Goal: Task Accomplishment & Management: Complete application form

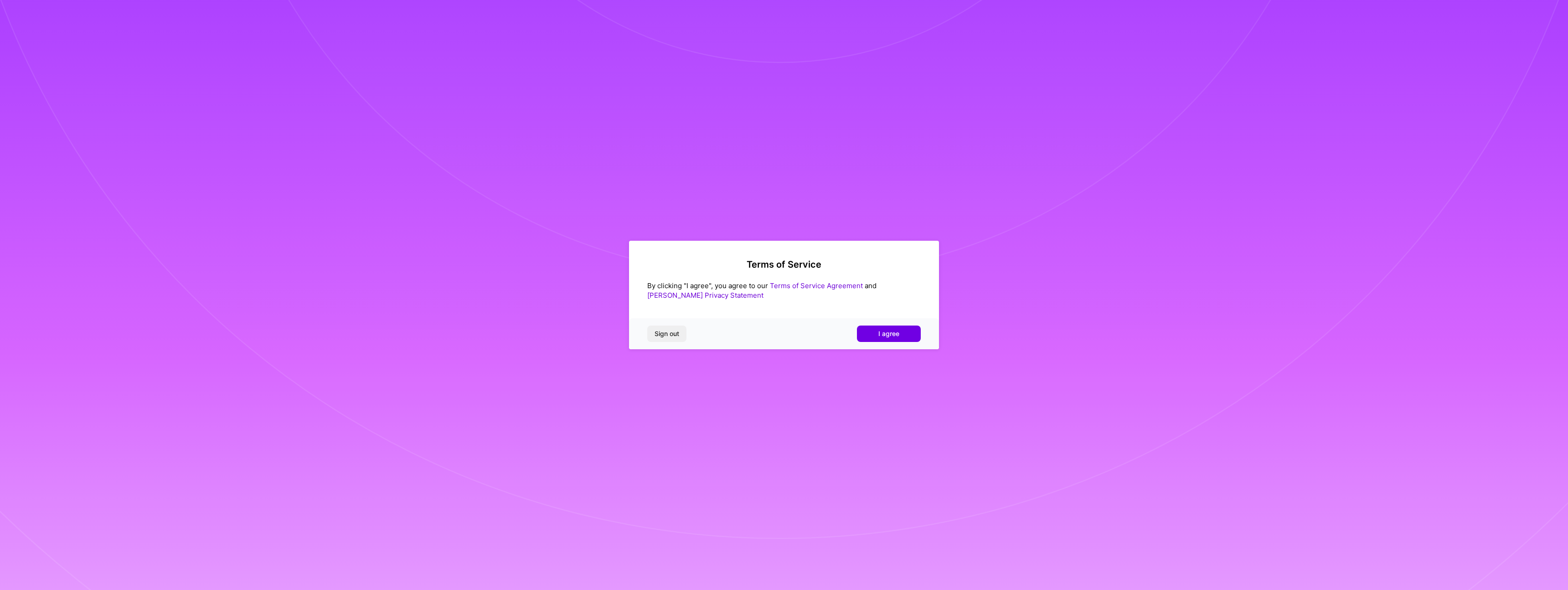
click at [877, 334] on button "I agree" at bounding box center [889, 333] width 64 height 16
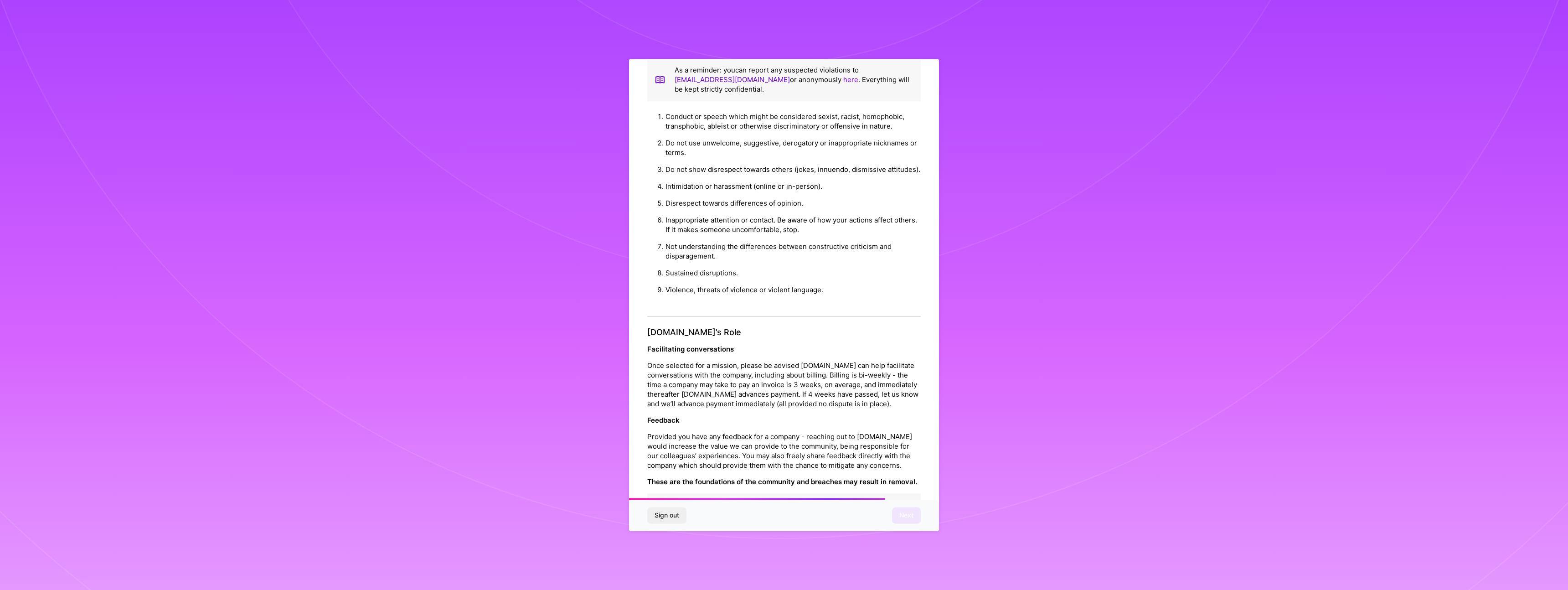
scroll to position [36, 0]
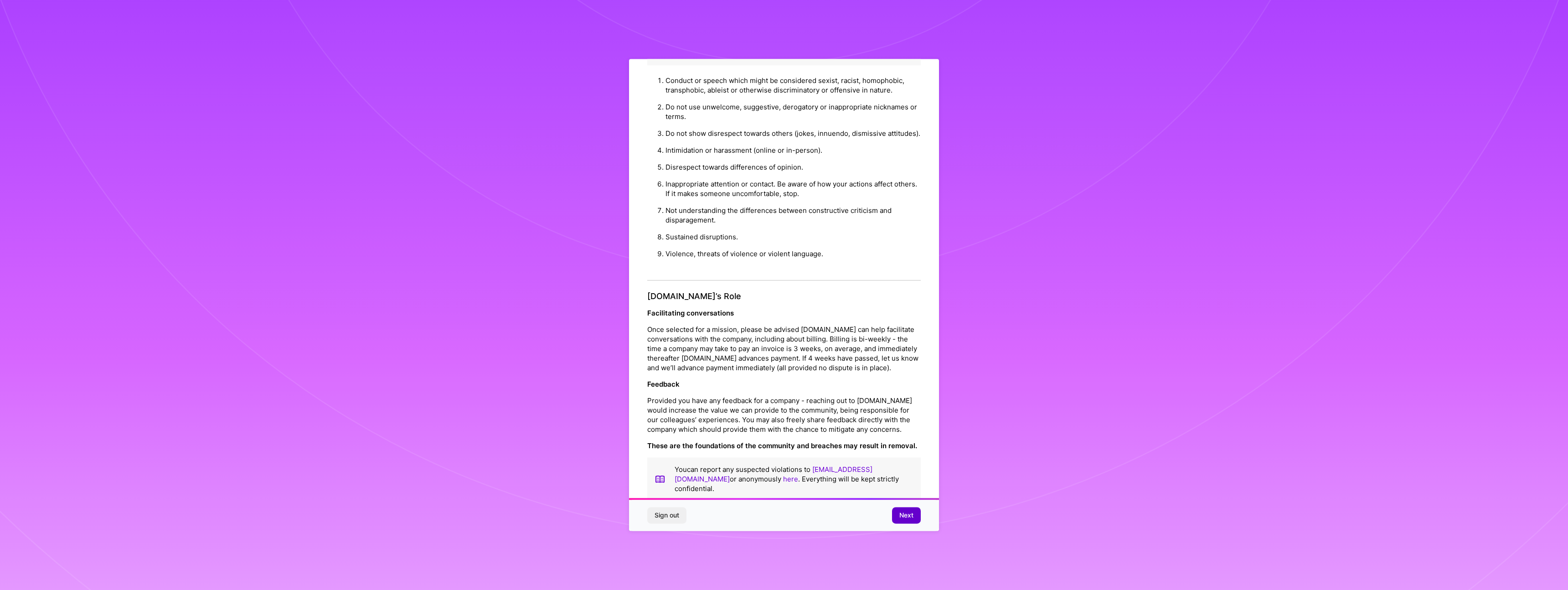
click at [895, 514] on button "Next" at bounding box center [906, 515] width 29 height 16
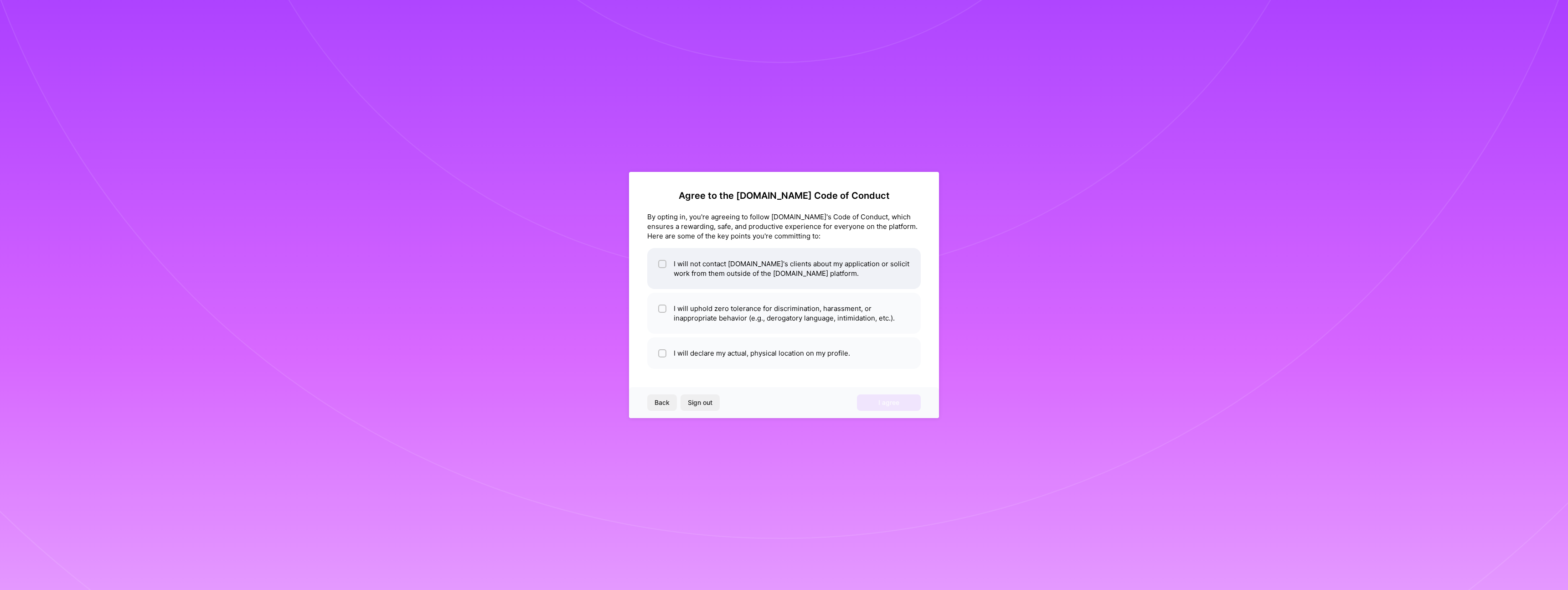
drag, startPoint x: 717, startPoint y: 265, endPoint x: 713, endPoint y: 271, distance: 7.2
click at [717, 265] on li "I will not contact [DOMAIN_NAME]'s clients about my application or solicit work…" at bounding box center [784, 269] width 273 height 41
checkbox input "true"
click at [711, 321] on li "I will uphold zero tolerance for discrimination, harassment, or inappropriate b…" at bounding box center [784, 313] width 273 height 41
checkbox input "true"
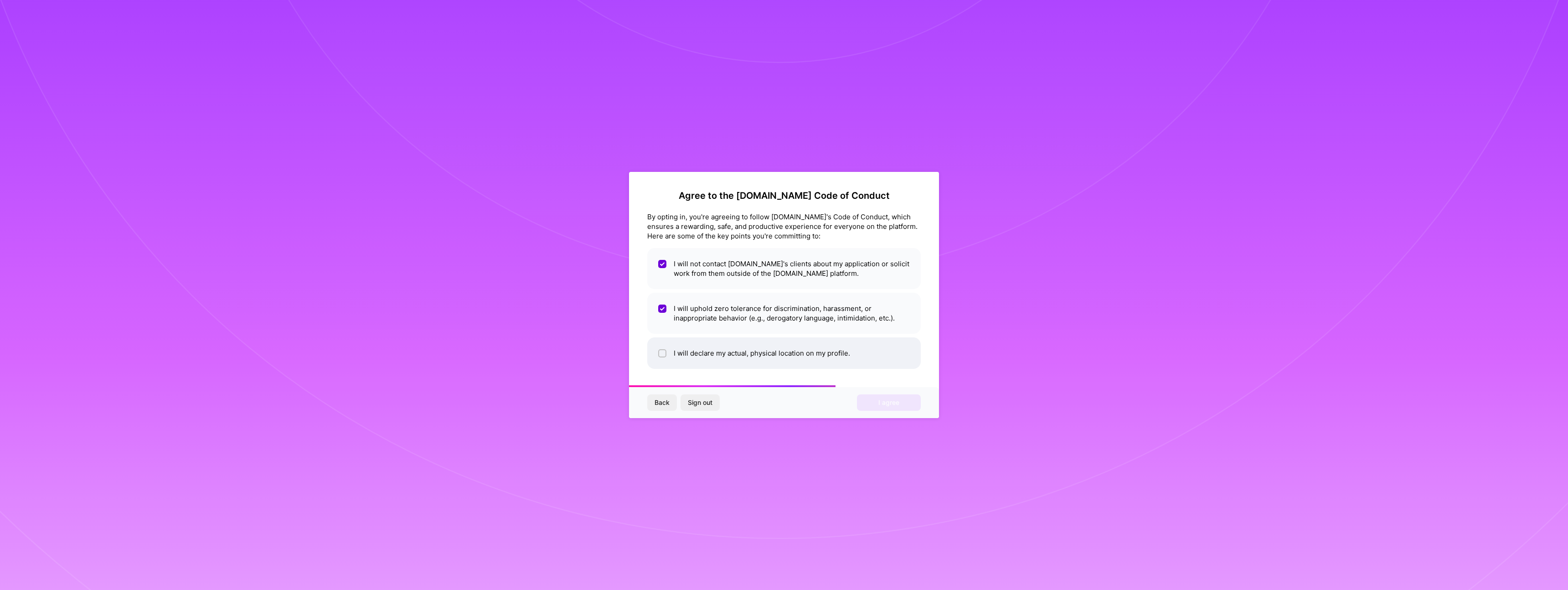
click at [713, 361] on li "I will declare my actual, physical location on my profile." at bounding box center [784, 352] width 273 height 31
checkbox input "true"
click at [908, 409] on button "I agree" at bounding box center [889, 402] width 64 height 16
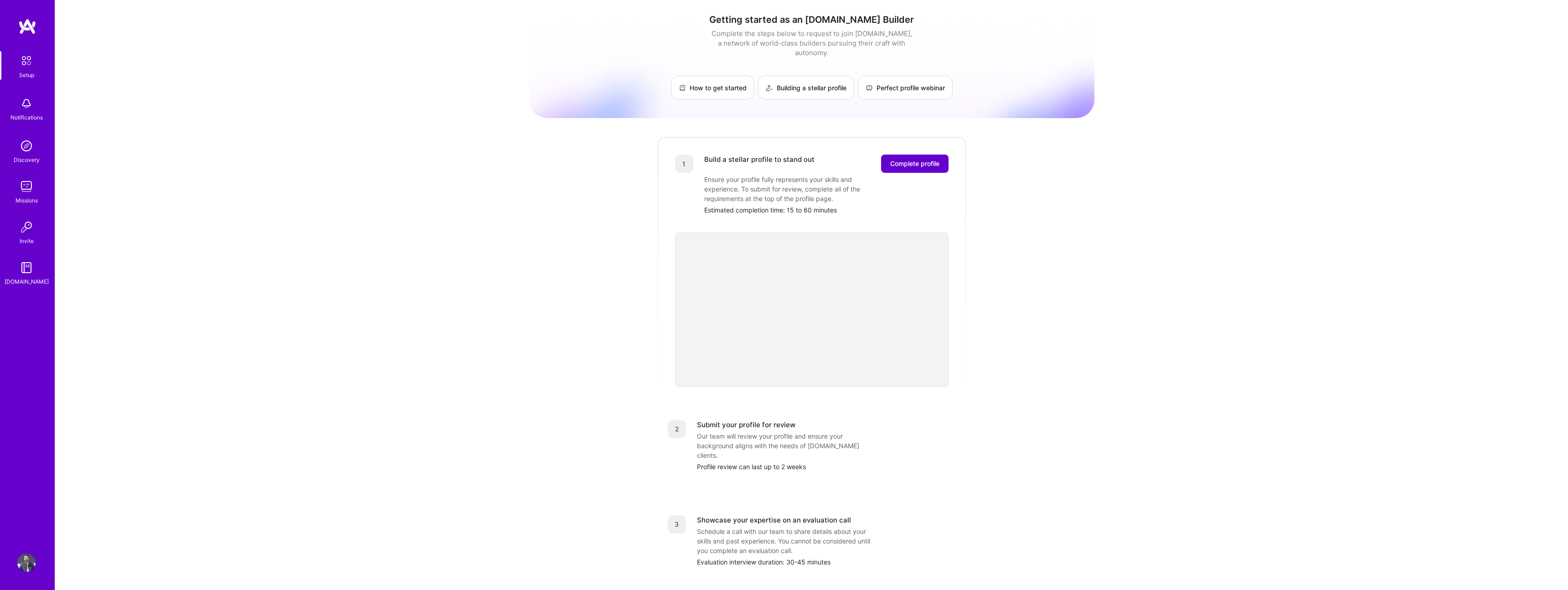
click at [916, 159] on span "Complete profile" at bounding box center [914, 163] width 49 height 9
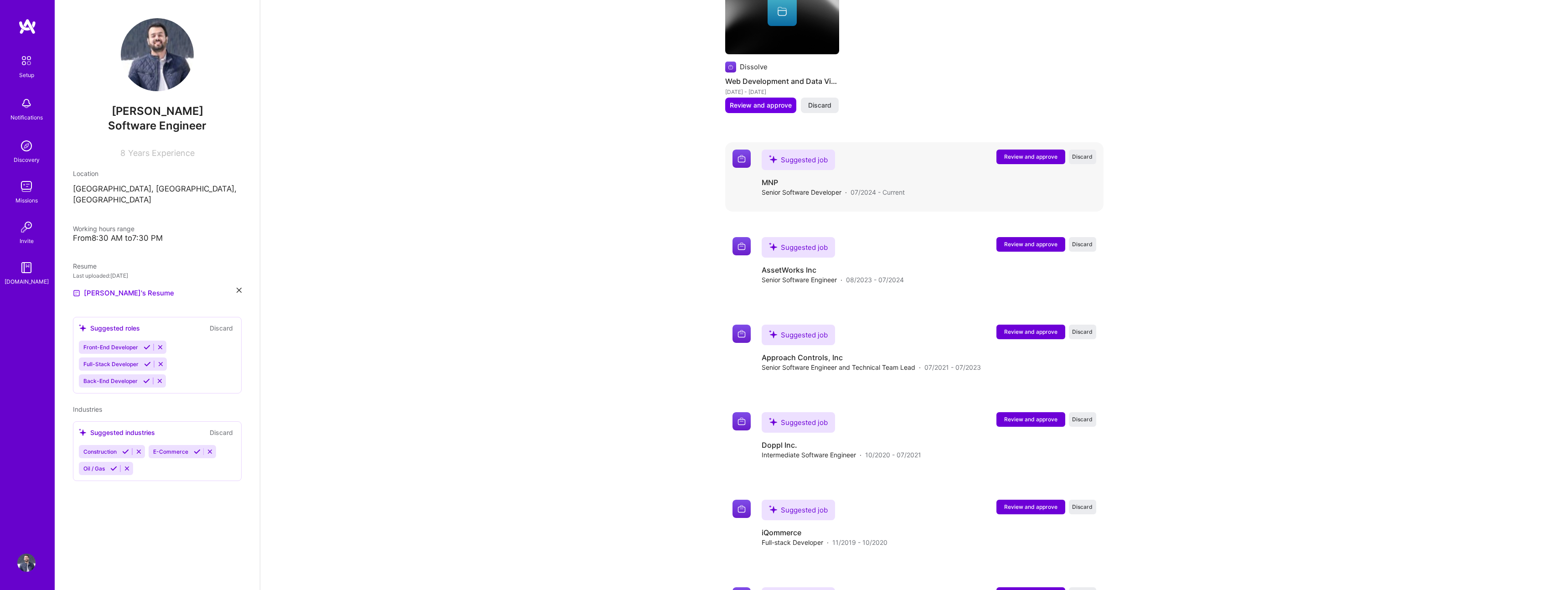
scroll to position [992, 0]
click at [1032, 153] on span "Review and approve" at bounding box center [1031, 157] width 54 height 8
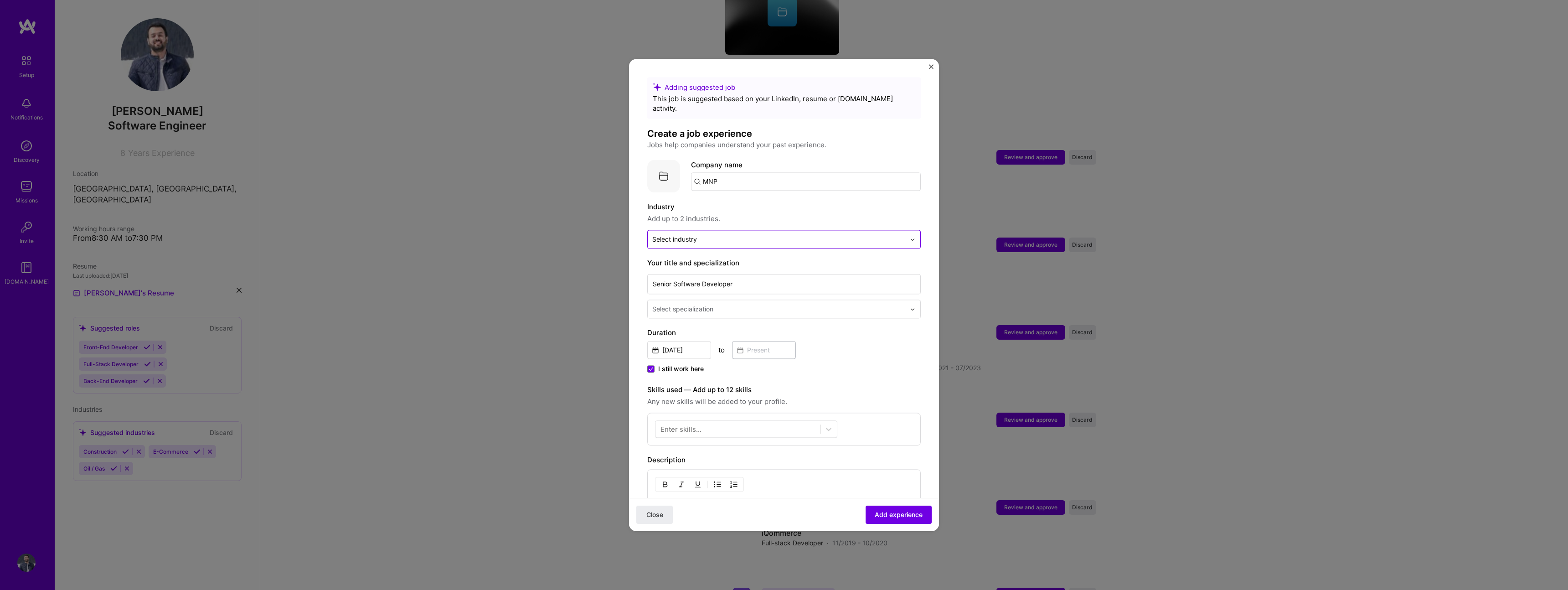
click at [754, 234] on input "text" at bounding box center [778, 239] width 253 height 9
type input "fin"
click at [764, 258] on label "Financial Services / Fintech" at bounding box center [784, 263] width 257 height 9
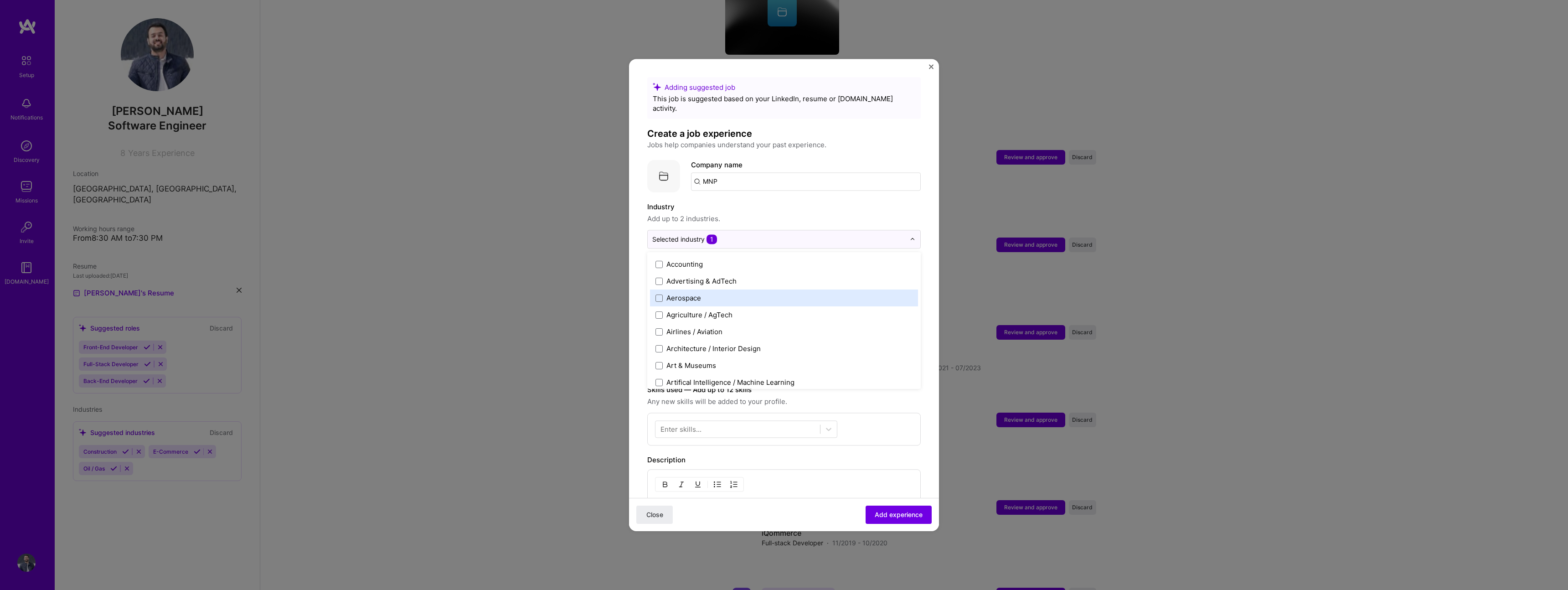
scroll to position [33, 0]
click at [938, 257] on form "Adding suggested job This job is suggested based on your LinkedIn, resume or [D…" at bounding box center [784, 402] width 310 height 651
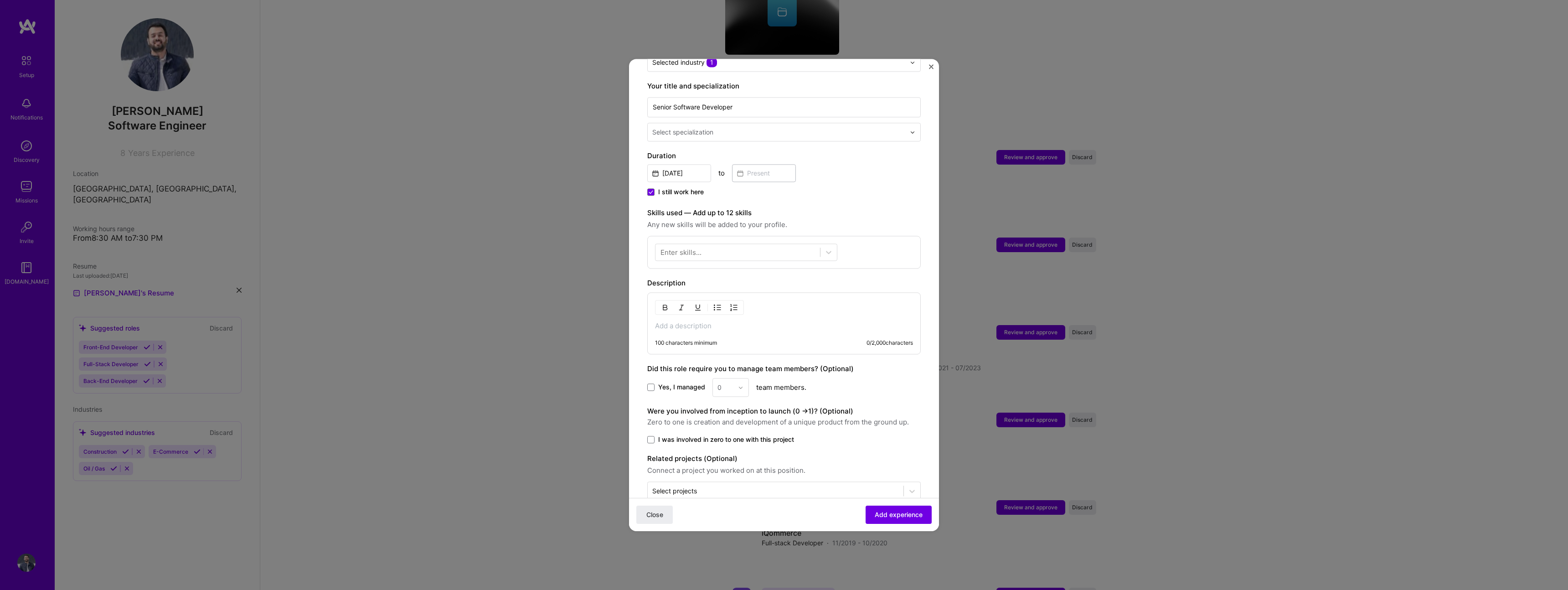
scroll to position [188, 0]
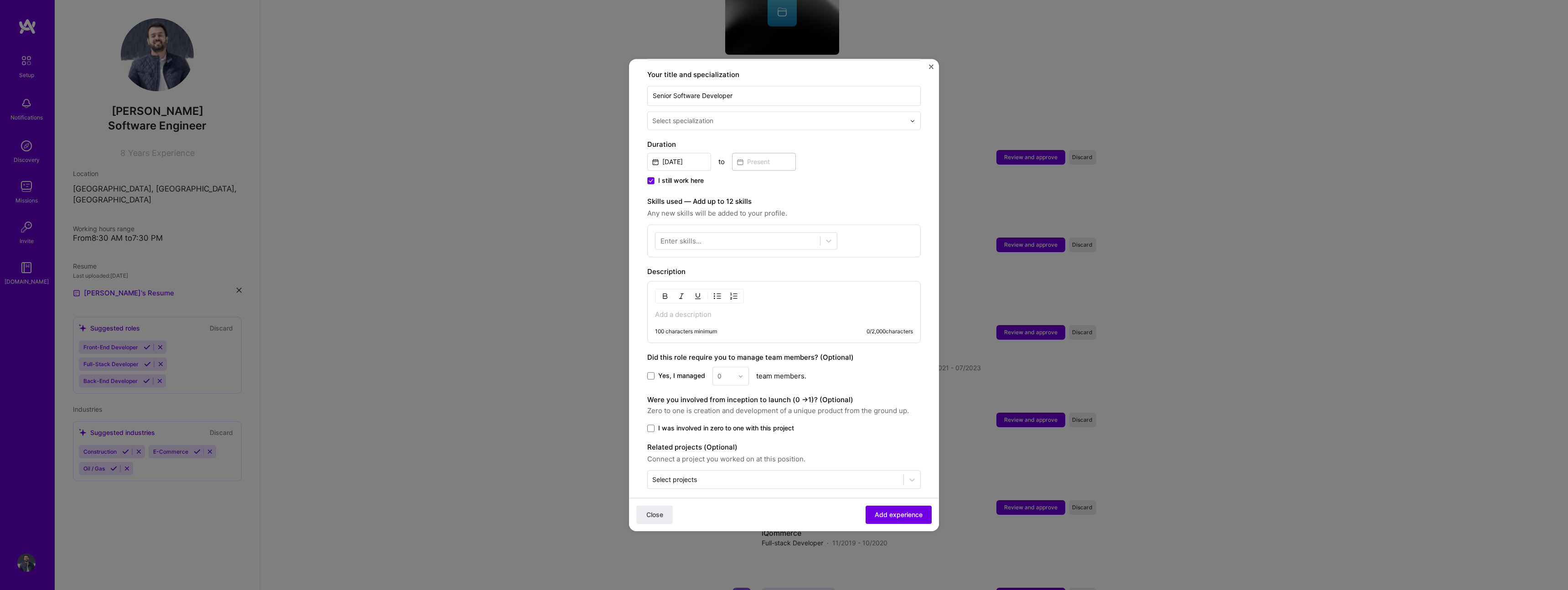
click at [831, 310] on p at bounding box center [784, 315] width 258 height 9
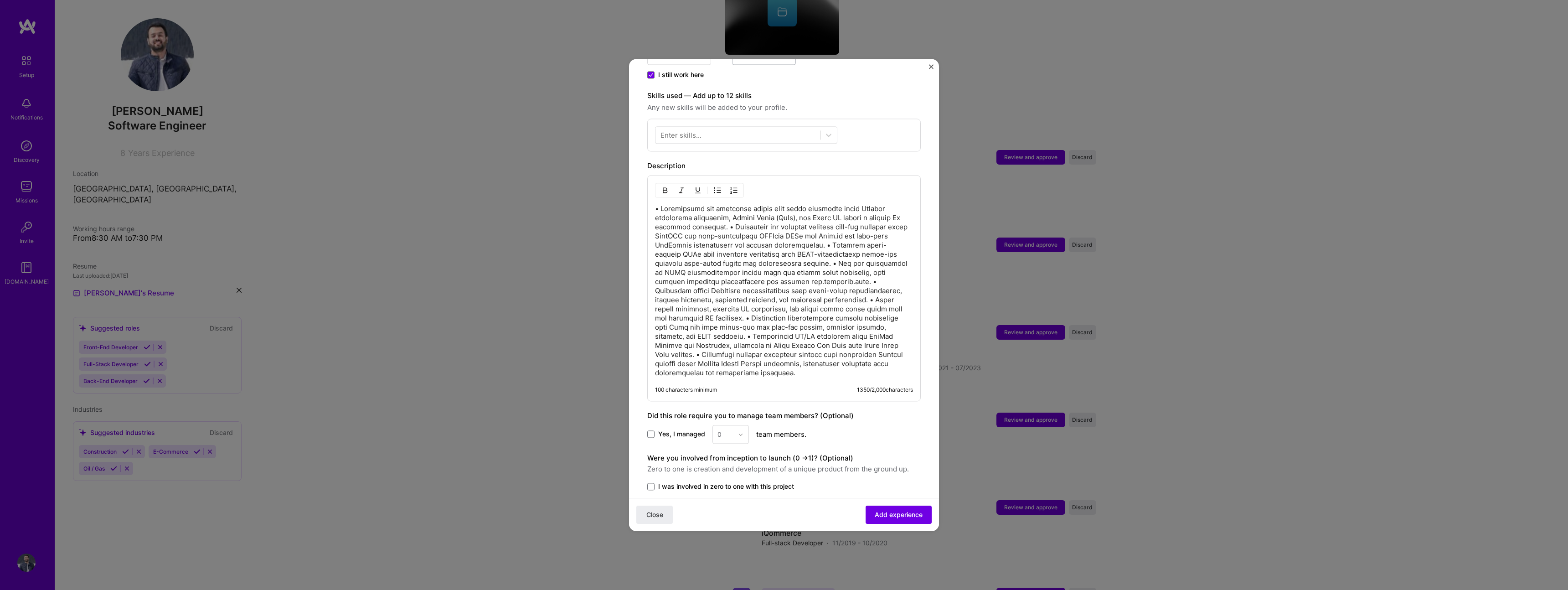
scroll to position [352, 0]
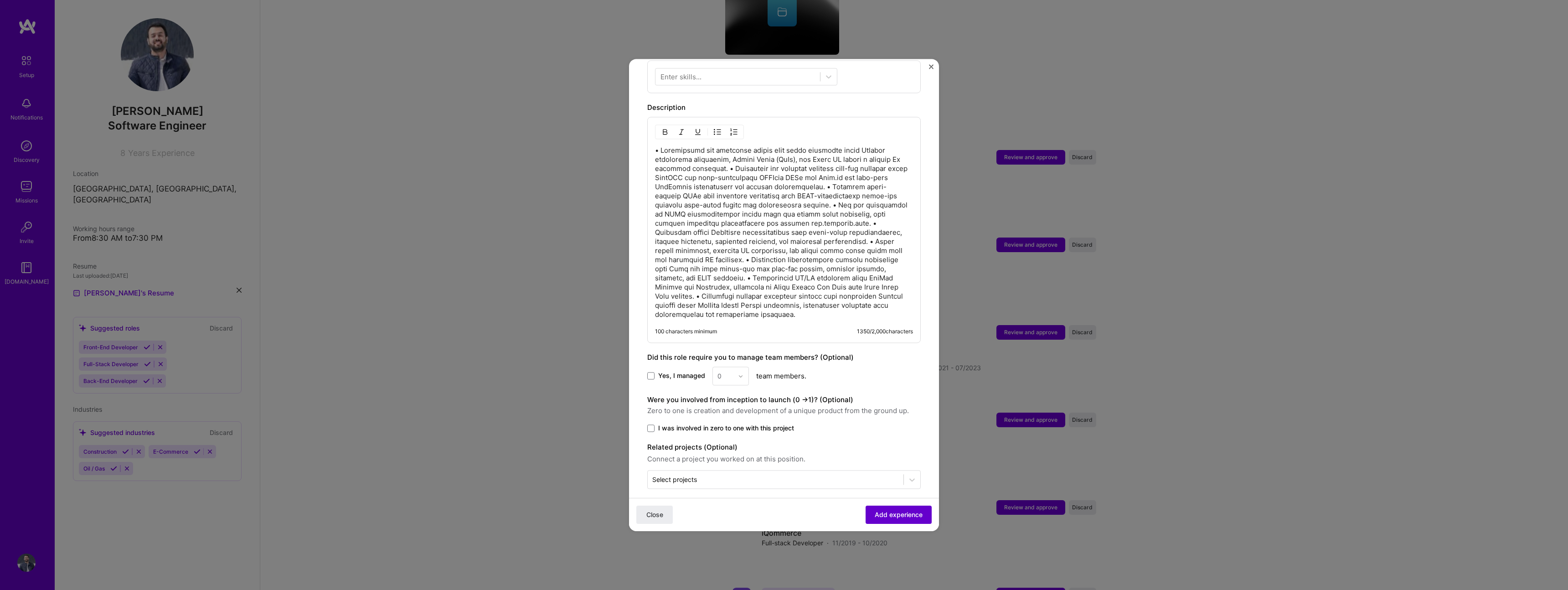
click at [894, 511] on span "Add experience" at bounding box center [898, 515] width 48 height 9
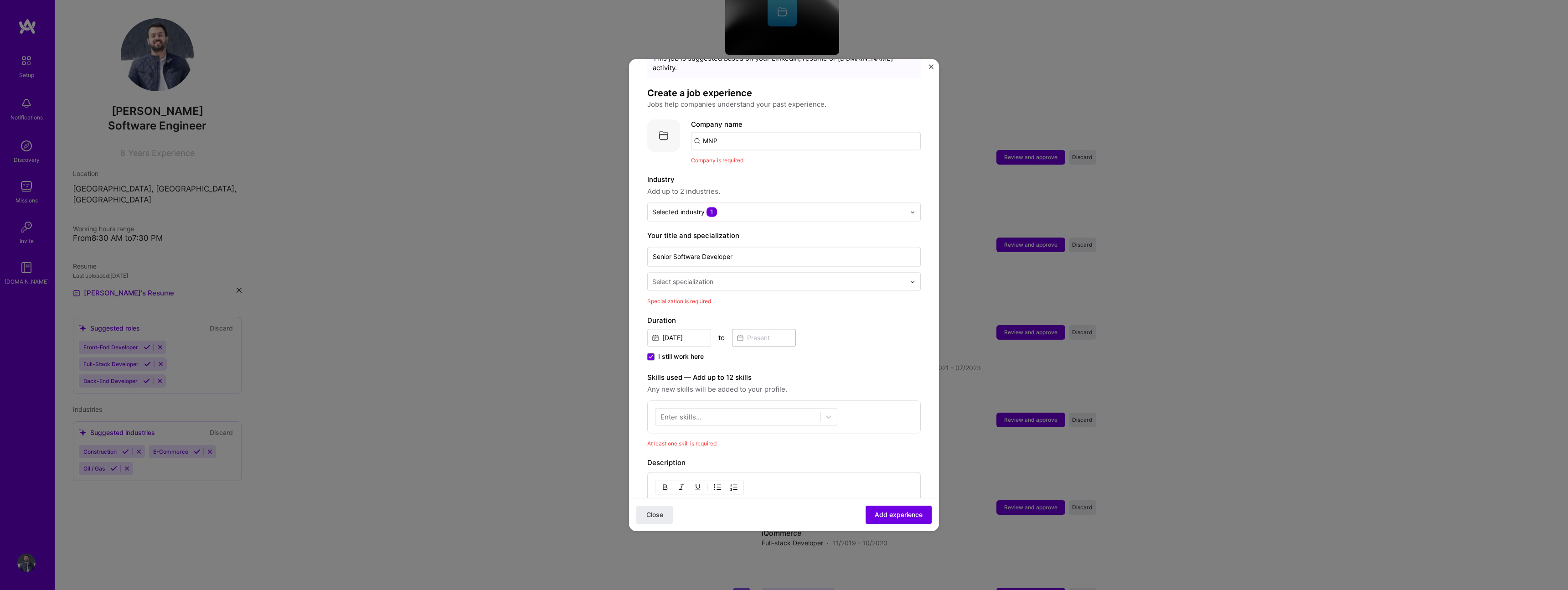
scroll to position [38, 0]
click at [735, 281] on div "Select specialization" at bounding box center [778, 284] width 262 height 18
click at [731, 317] on div "AI Engineer" at bounding box center [784, 325] width 268 height 17
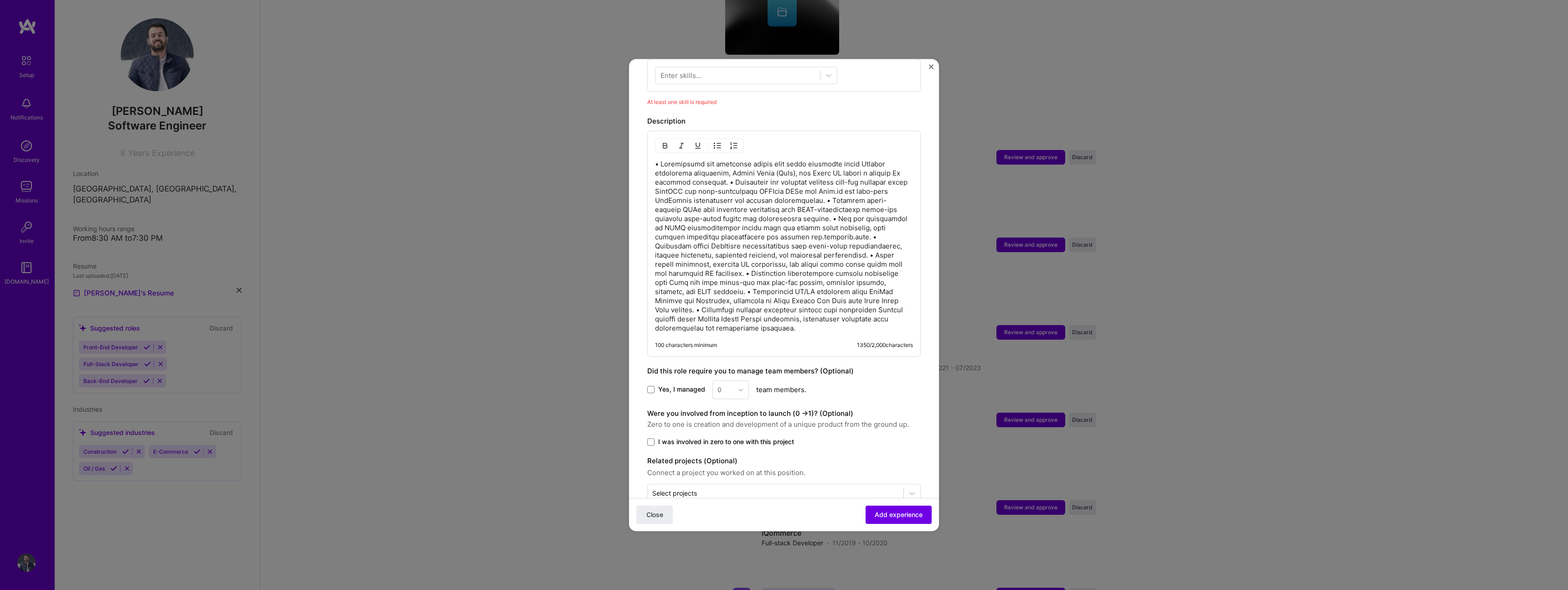
scroll to position [380, 0]
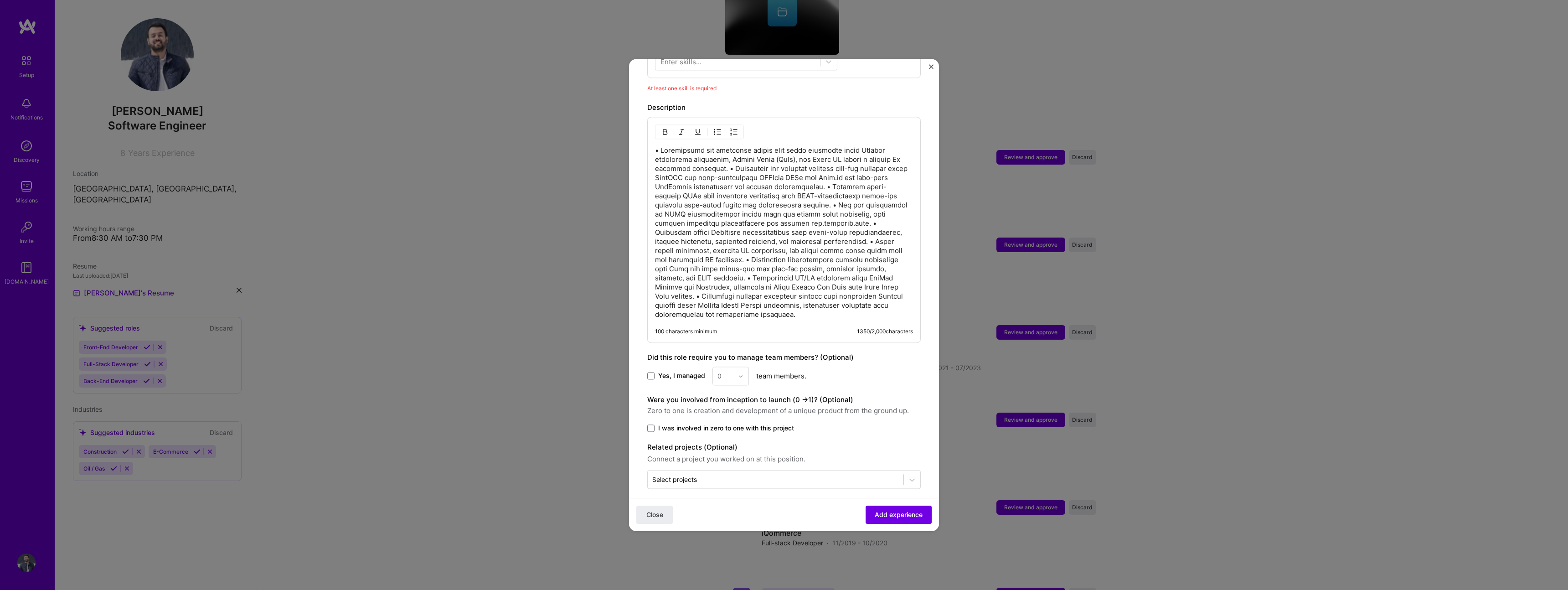
click at [907, 504] on div "Close Add experience" at bounding box center [784, 514] width 310 height 33
click at [907, 513] on span "Add experience" at bounding box center [898, 515] width 48 height 9
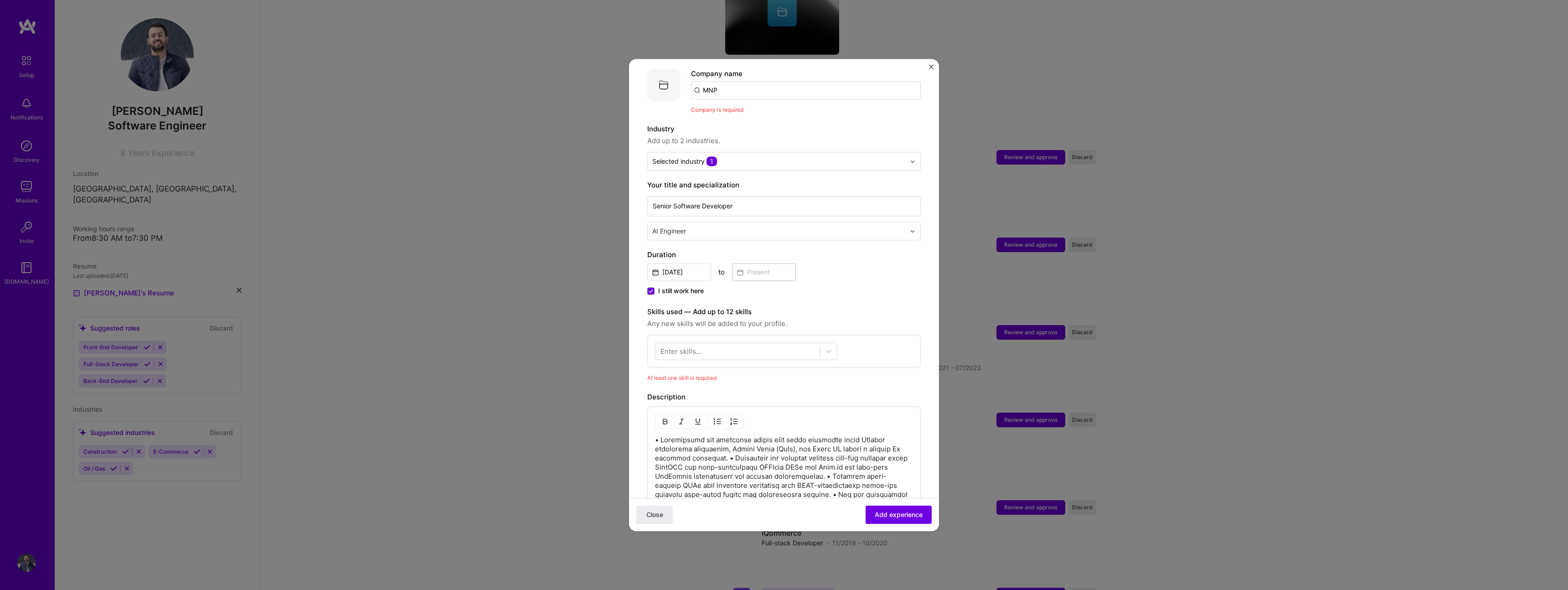
scroll to position [0, 0]
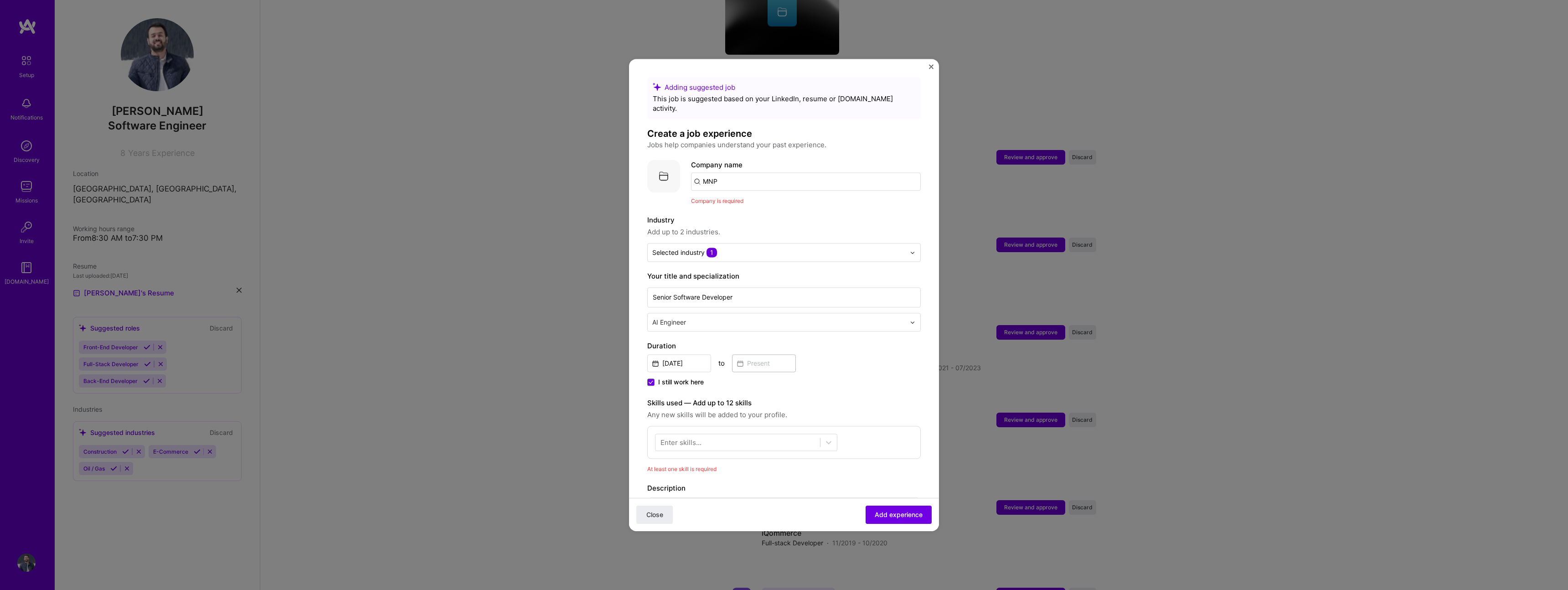
click at [749, 172] on input "MNP" at bounding box center [805, 180] width 229 height 18
type input "M"
type input "mnp"
click at [743, 202] on div "mnp" at bounding box center [753, 207] width 22 height 16
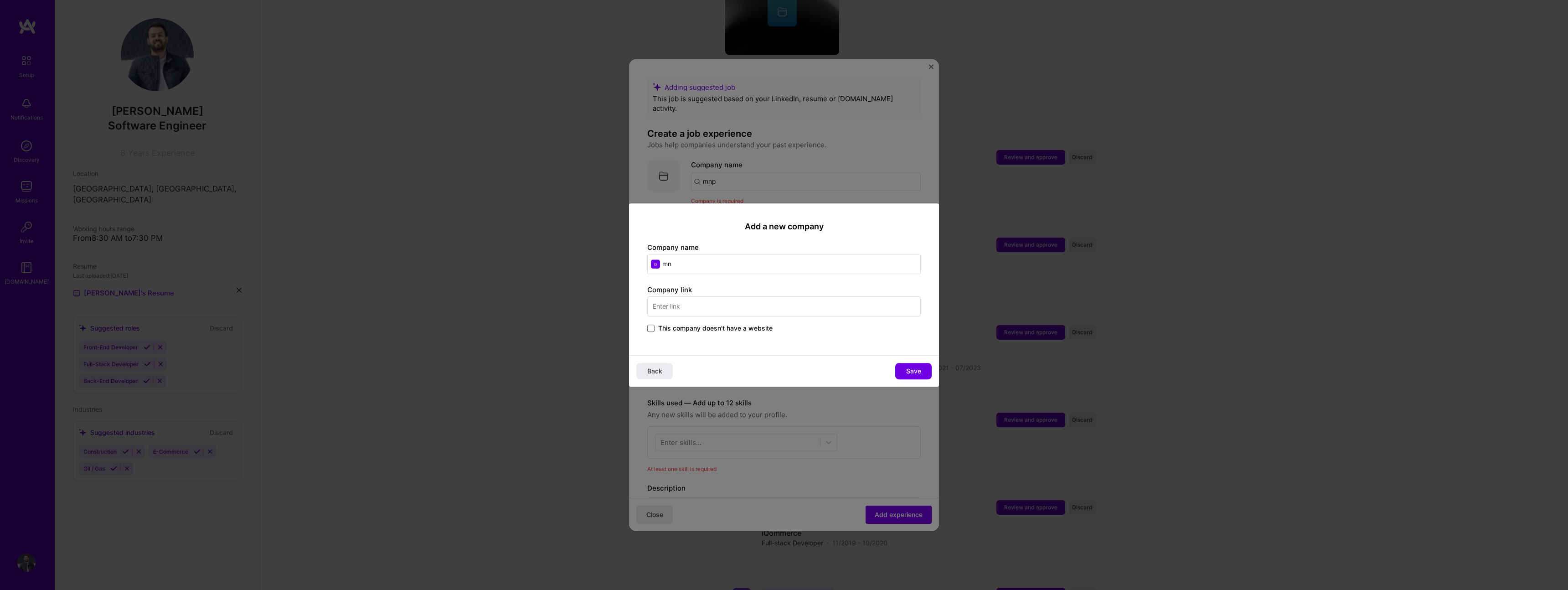
type input "m"
type input "MNP"
click at [697, 305] on input "text" at bounding box center [784, 305] width 273 height 20
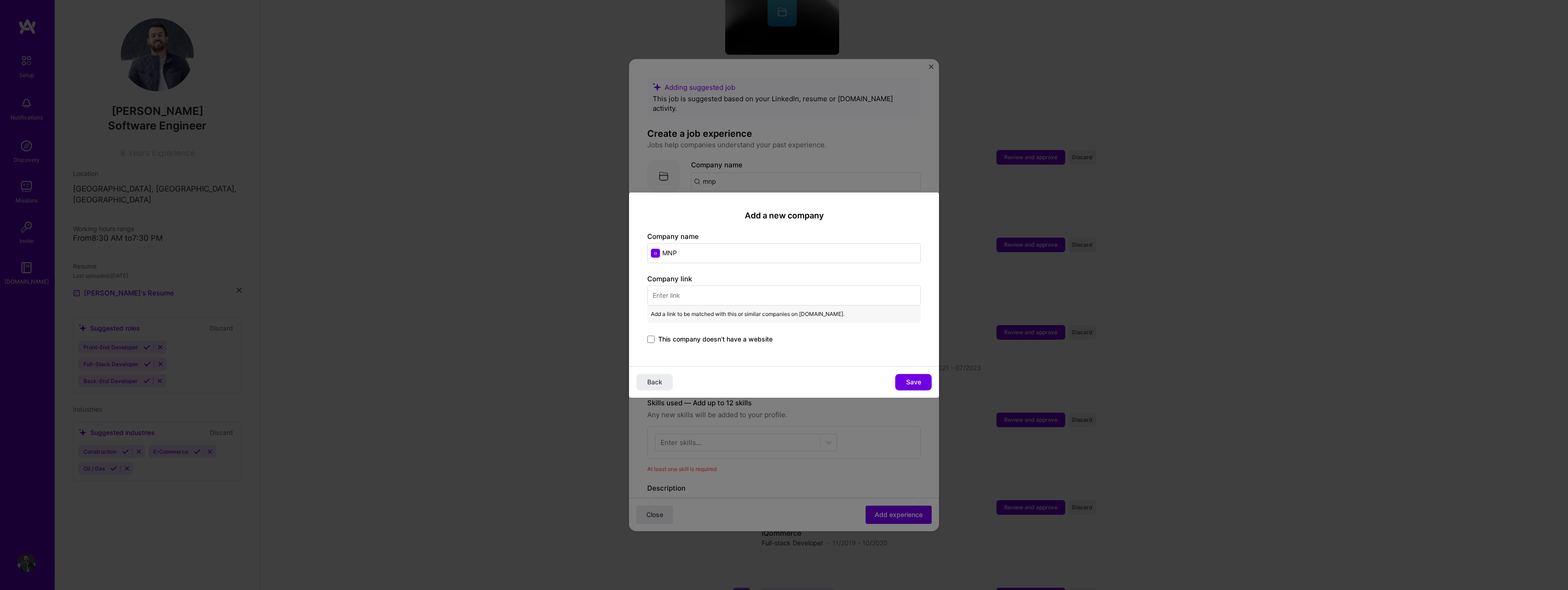
paste input "[URL][DOMAIN_NAME]"
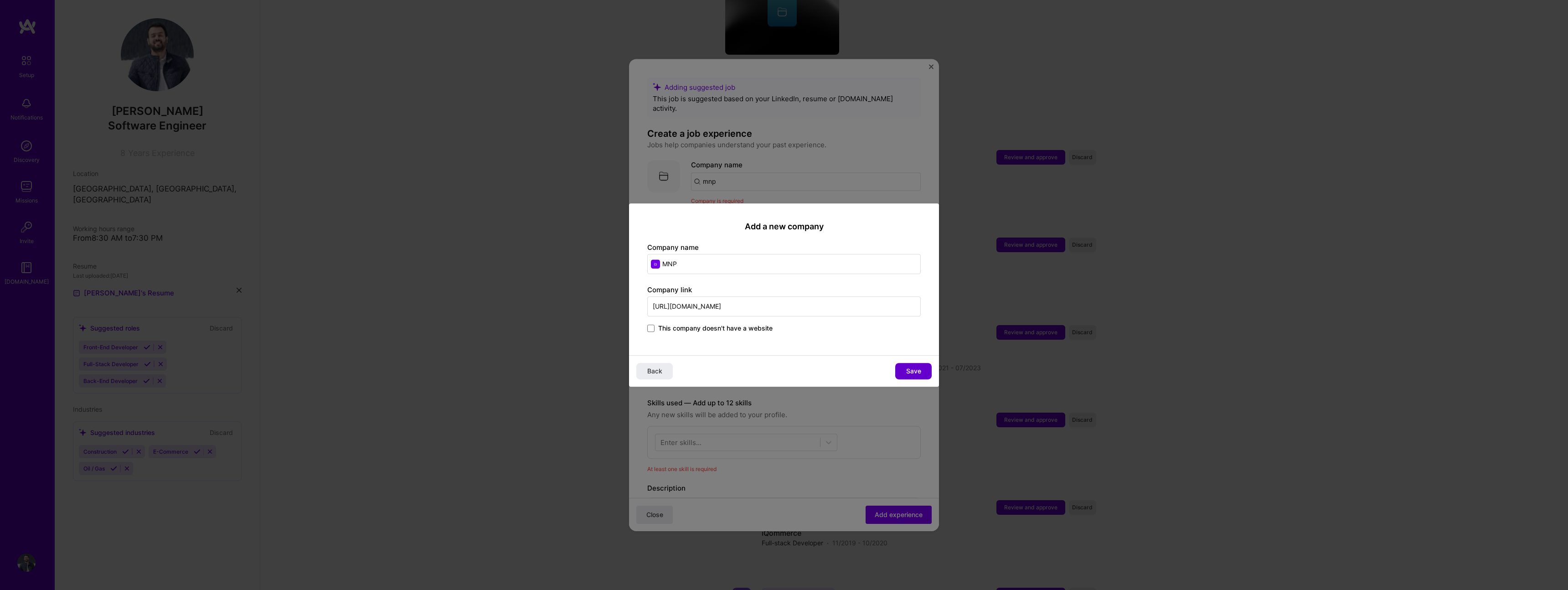
type input "[URL][DOMAIN_NAME]"
click at [916, 374] on span "Save" at bounding box center [913, 371] width 15 height 9
type input "MNP"
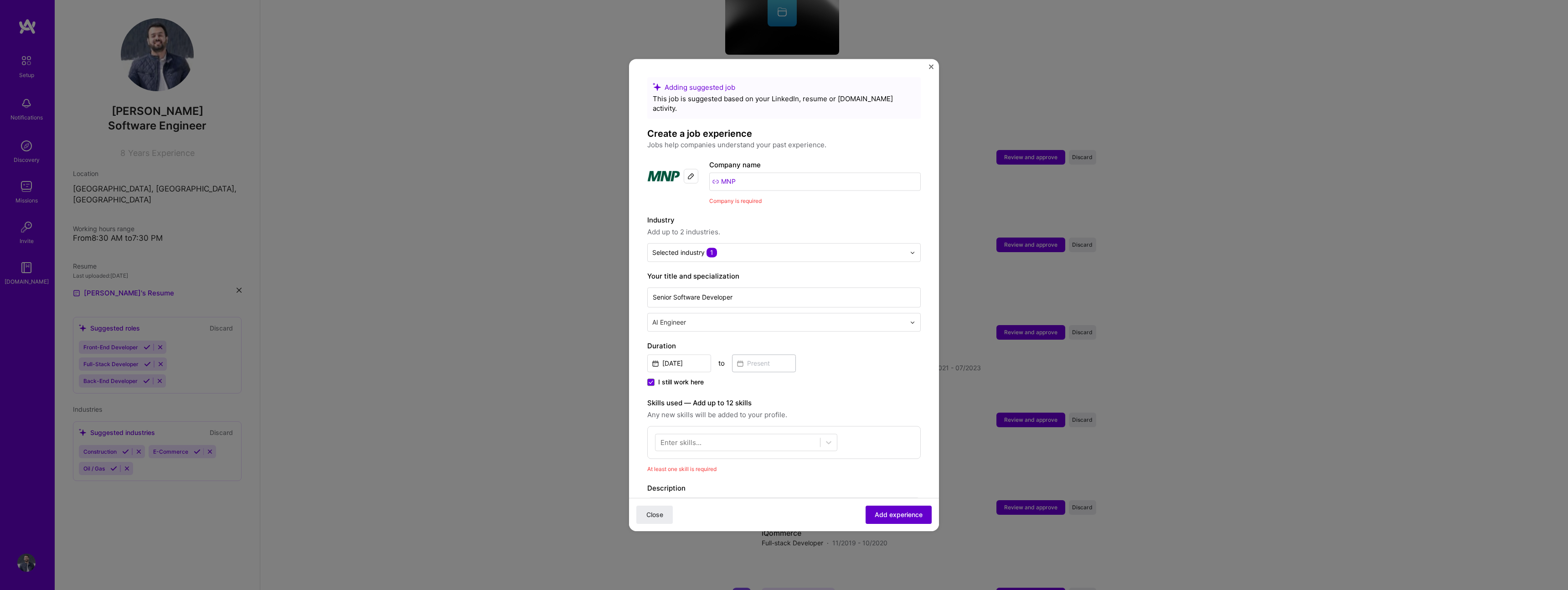
click at [903, 512] on span "Add experience" at bounding box center [898, 515] width 48 height 9
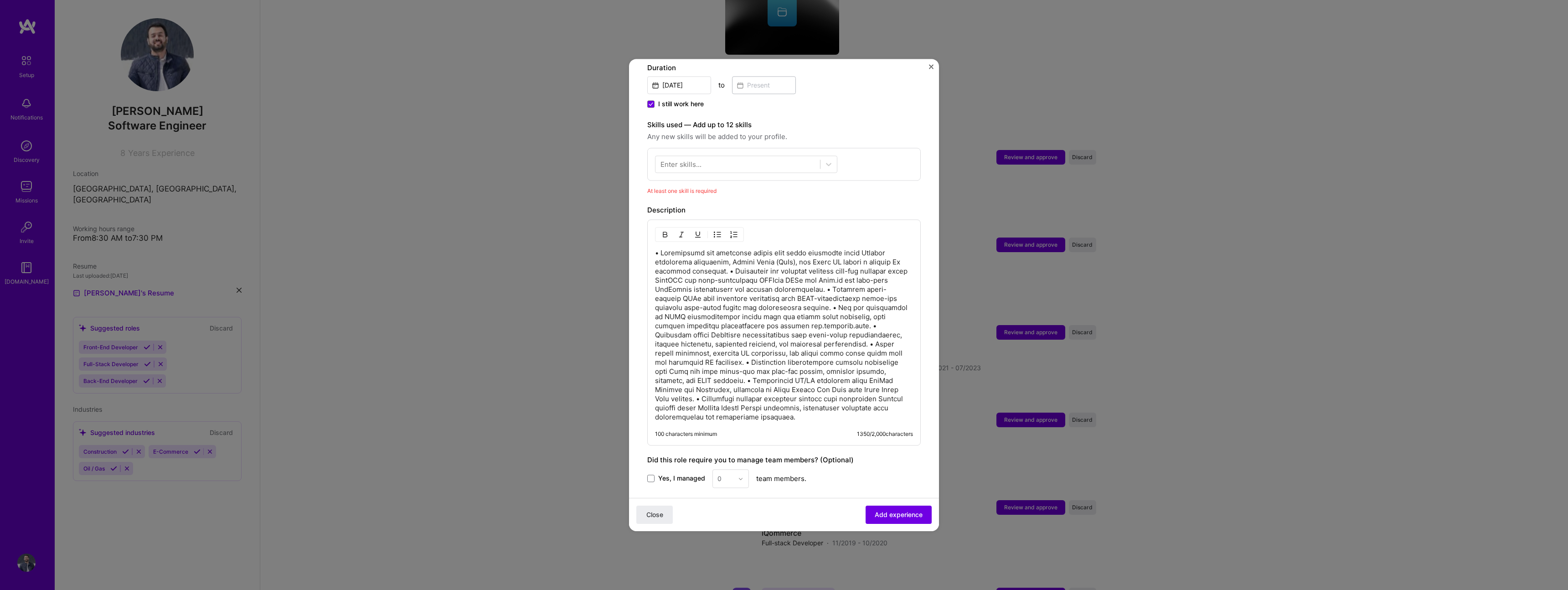
scroll to position [262, 0]
click at [700, 163] on div "Enter skills..." at bounding box center [681, 167] width 41 height 9
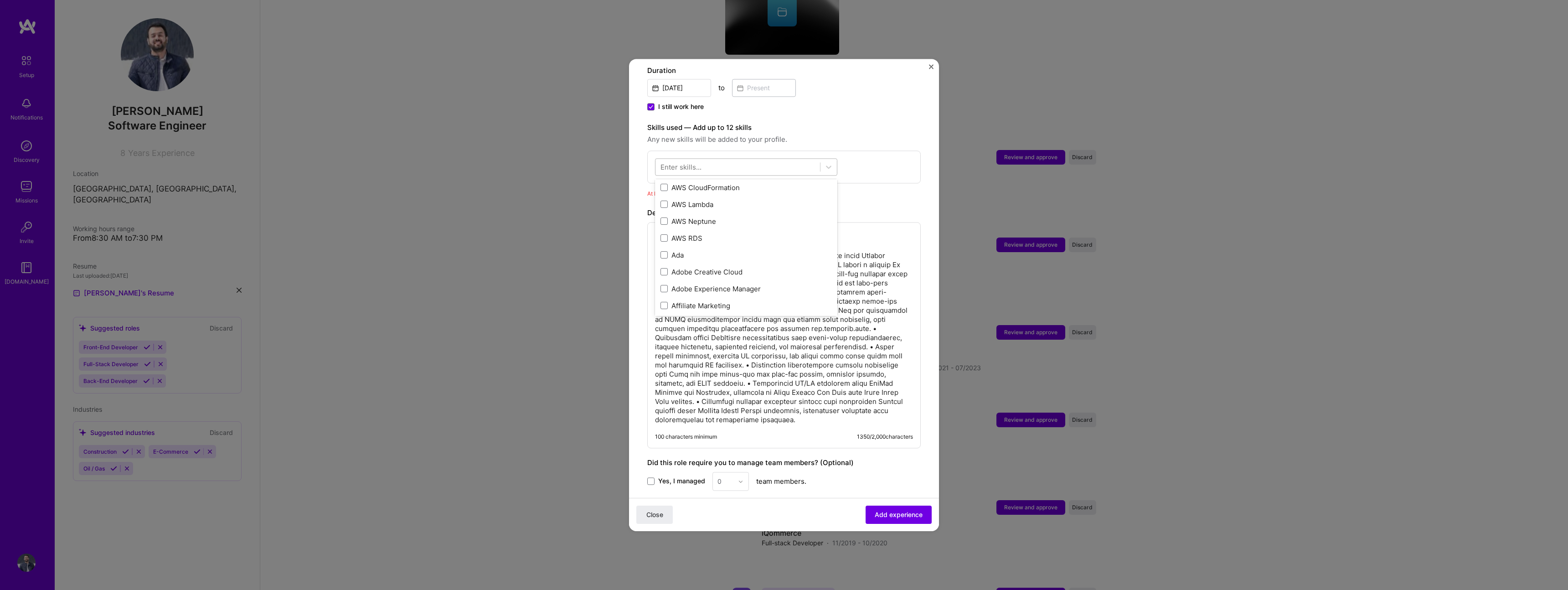
scroll to position [11, 0]
click at [708, 160] on div at bounding box center [737, 167] width 164 height 15
click at [707, 216] on div "React" at bounding box center [746, 221] width 171 height 9
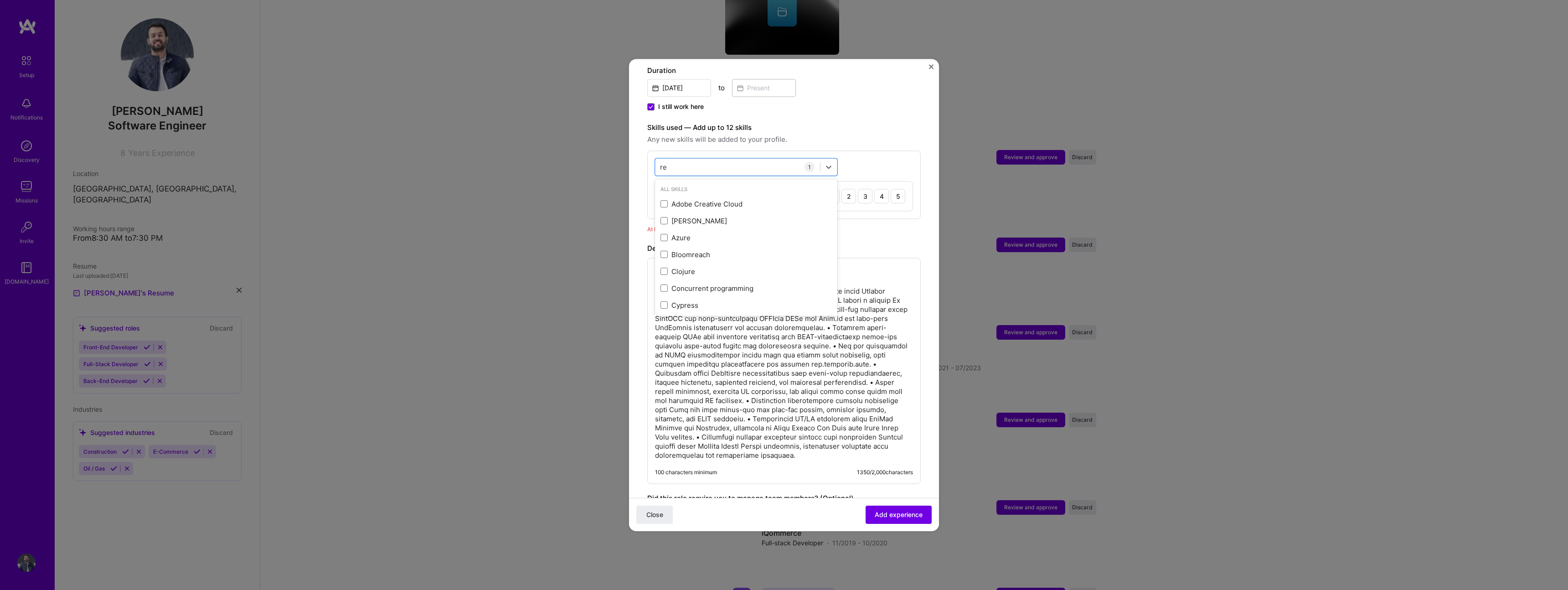
type input "r"
click at [697, 199] on div "Python" at bounding box center [746, 204] width 171 height 9
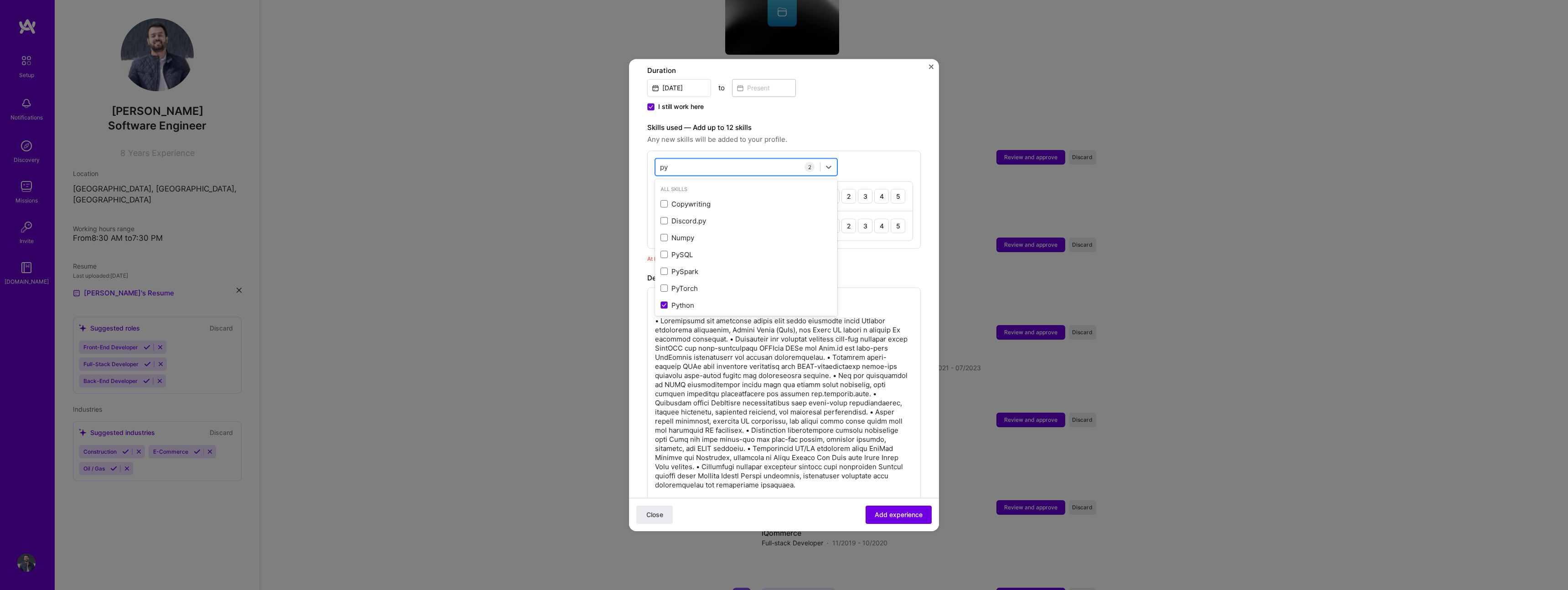
type input "p"
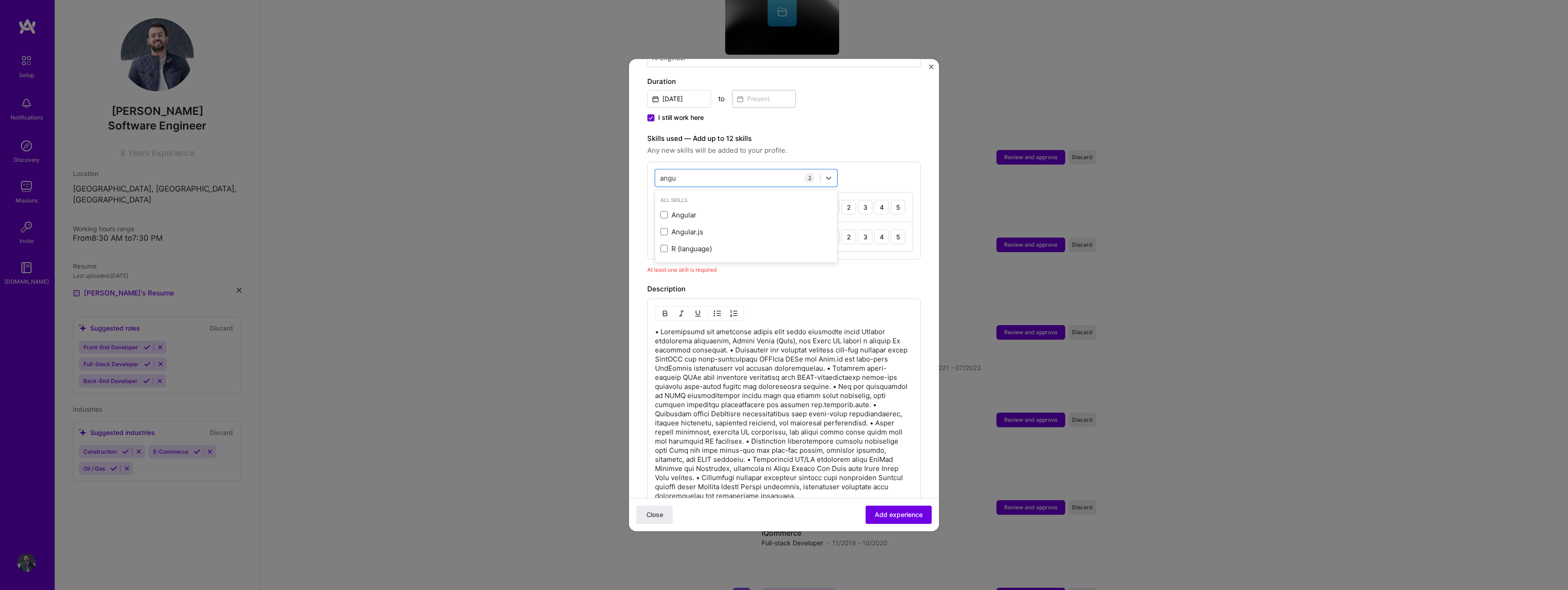
scroll to position [250, 0]
click at [684, 211] on div "Angular" at bounding box center [746, 216] width 171 height 9
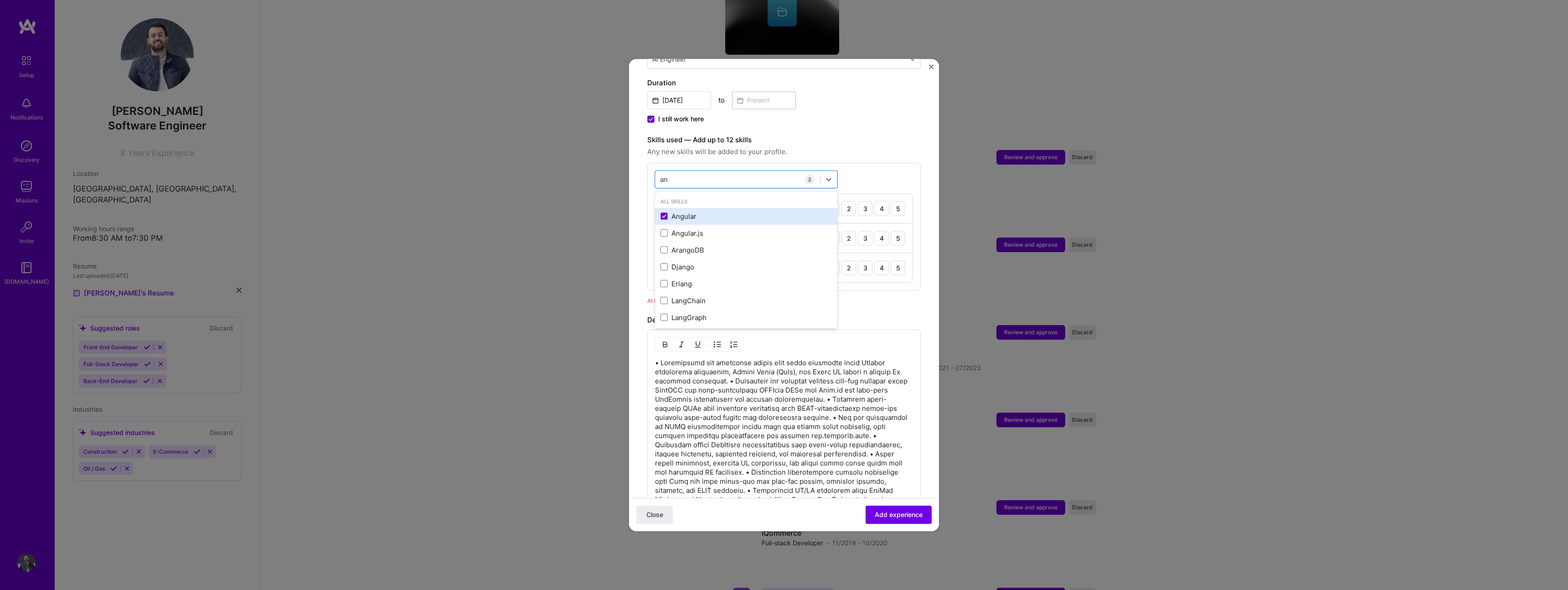
type input "a"
click at [677, 228] on div "TypeScript" at bounding box center [746, 233] width 171 height 9
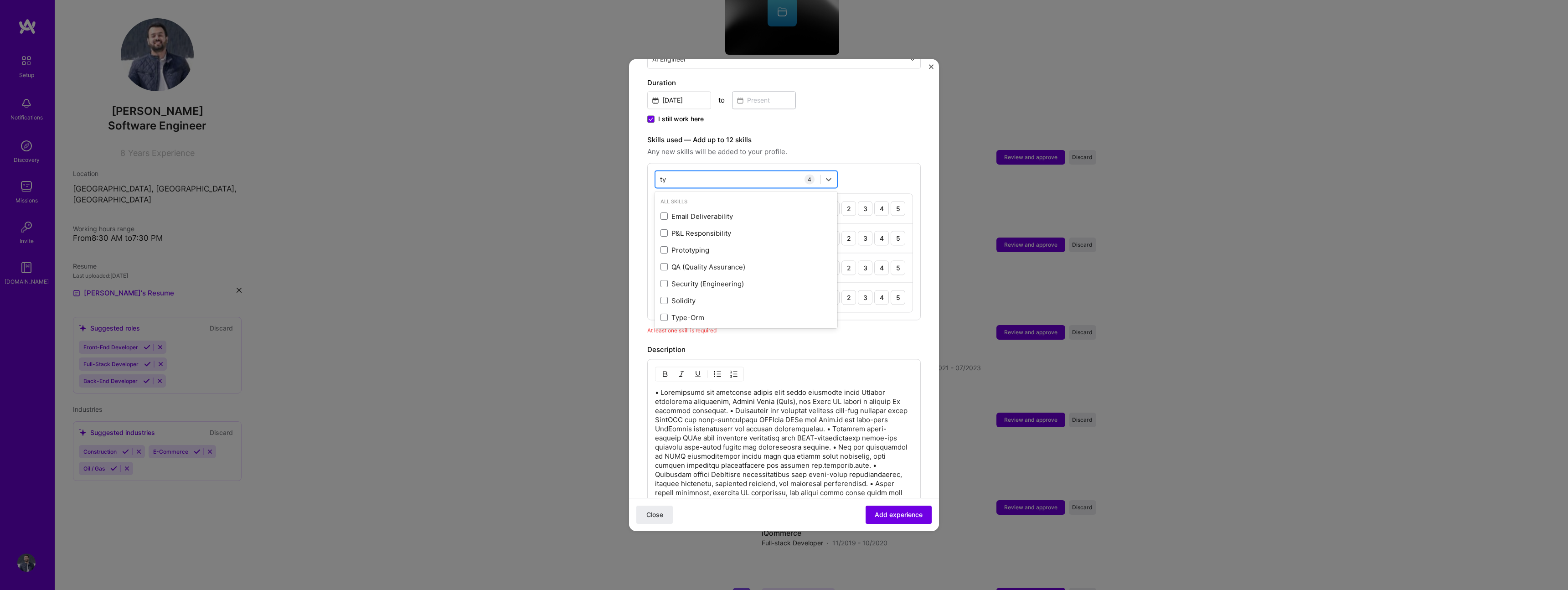
type input "t"
type input "w"
click at [682, 211] on div "REST API" at bounding box center [746, 216] width 171 height 9
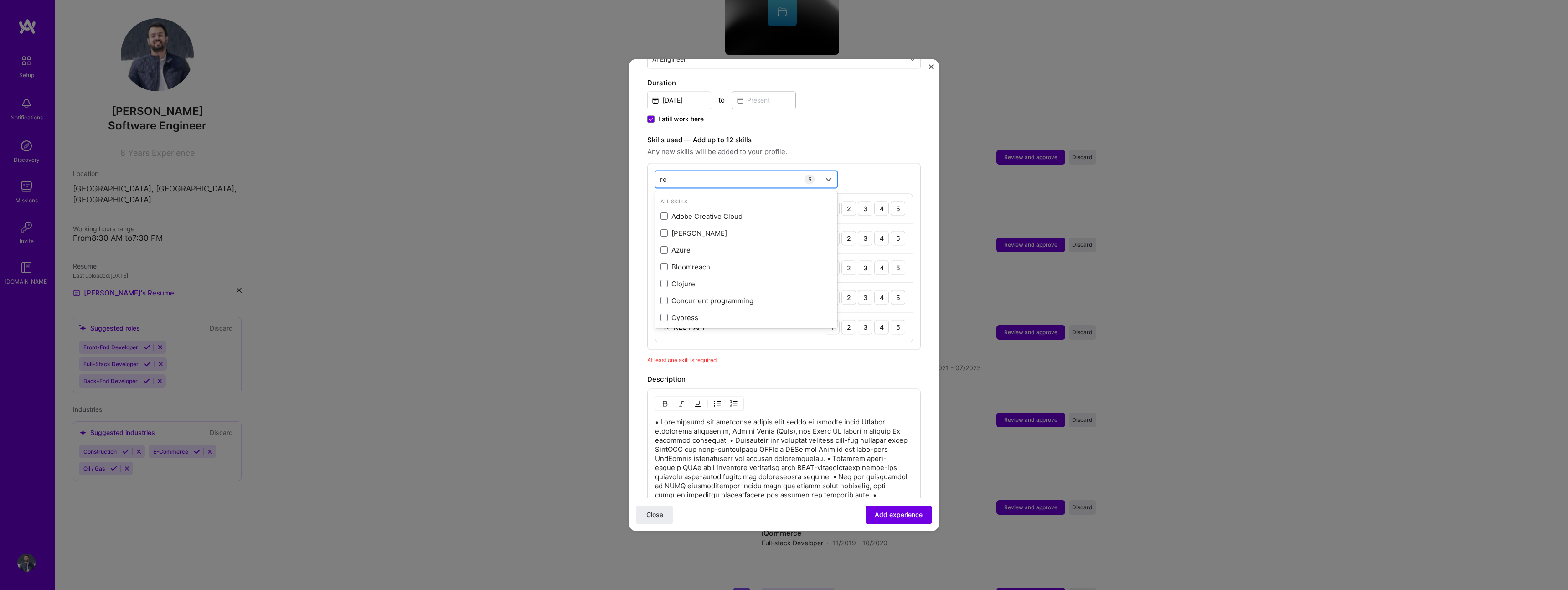
type input "r"
type input "w"
click at [838, 134] on label "Skills used — Add up to 12 skills" at bounding box center [784, 140] width 273 height 11
drag, startPoint x: 913, startPoint y: 527, endPoint x: 910, endPoint y: 512, distance: 15.3
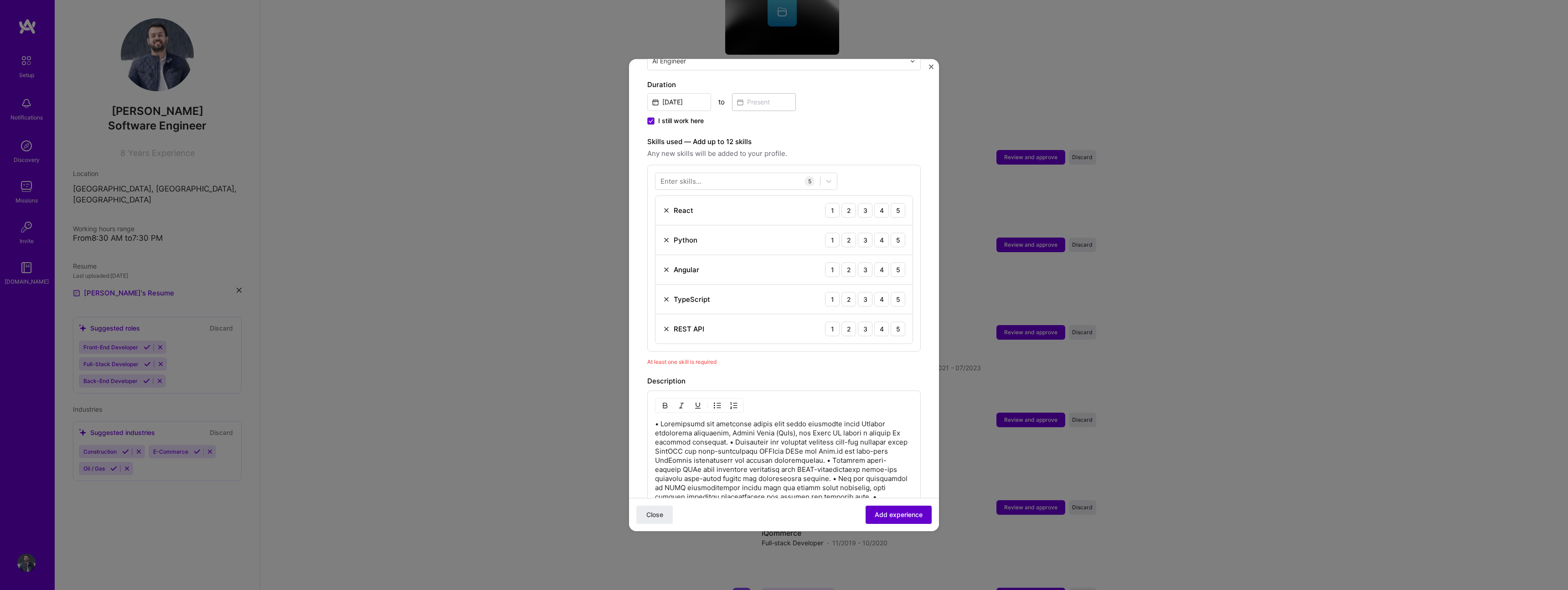
click at [913, 524] on div "Close Add experience" at bounding box center [784, 514] width 310 height 33
click at [910, 512] on span "Add experience" at bounding box center [898, 515] width 48 height 9
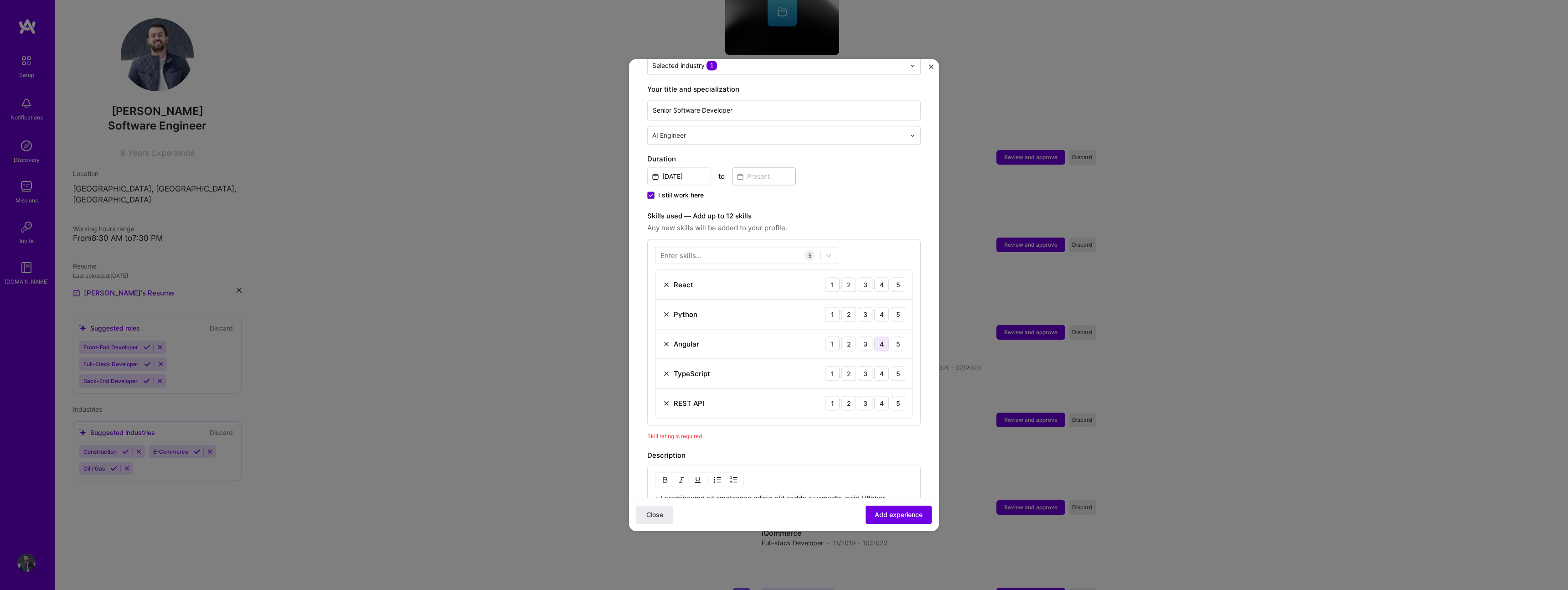
scroll to position [172, 0]
click at [899, 278] on div "5" at bounding box center [898, 286] width 15 height 15
click at [877, 312] on div "4" at bounding box center [881, 319] width 15 height 15
click at [893, 341] on div "5" at bounding box center [898, 349] width 15 height 15
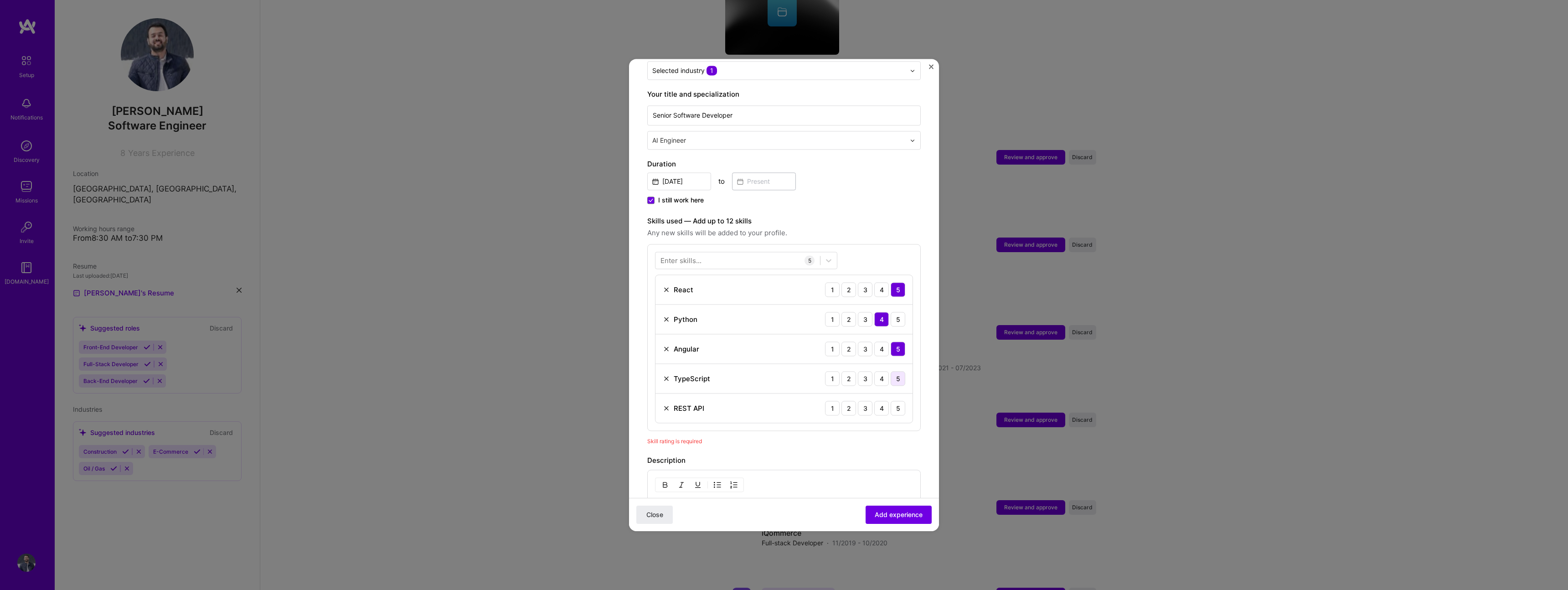
click at [896, 371] on div "5" at bounding box center [898, 379] width 15 height 15
click at [897, 400] on div "5" at bounding box center [898, 408] width 15 height 15
click at [880, 516] on span "Add experience" at bounding box center [898, 515] width 48 height 9
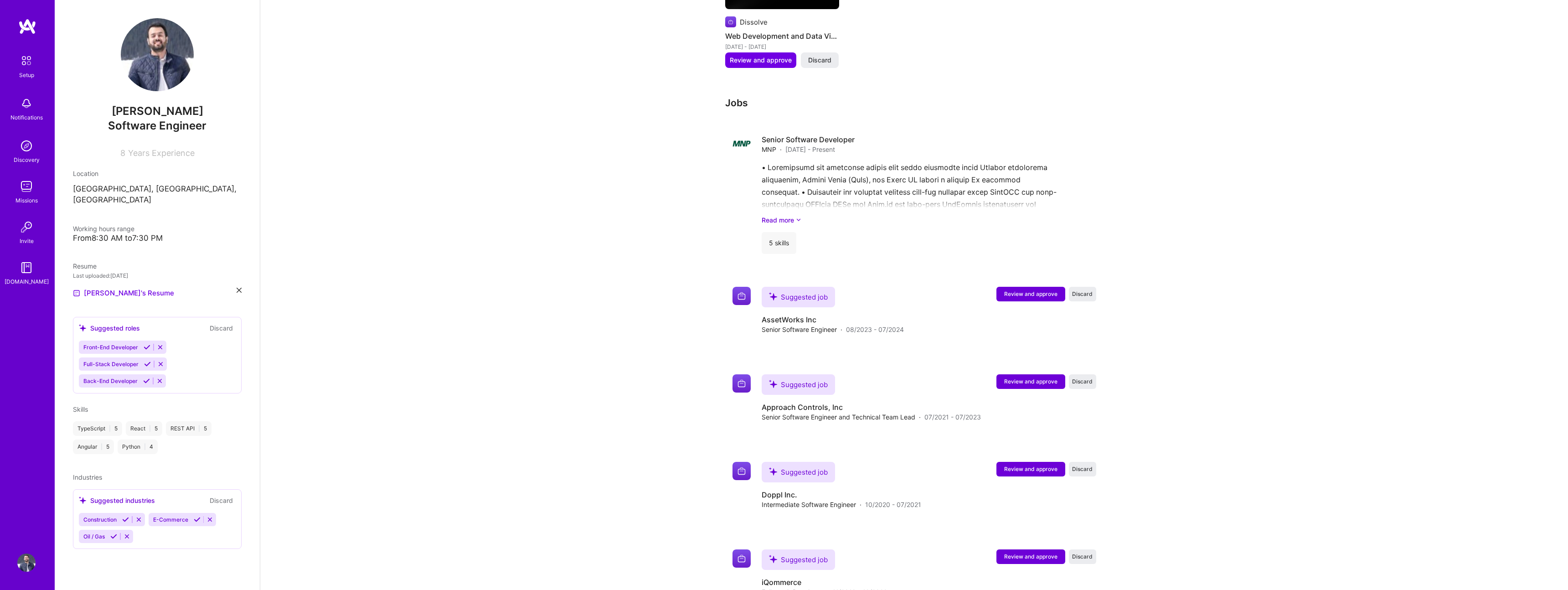
scroll to position [1023, 0]
click at [1041, 290] on span "Review and approve" at bounding box center [1031, 294] width 54 height 8
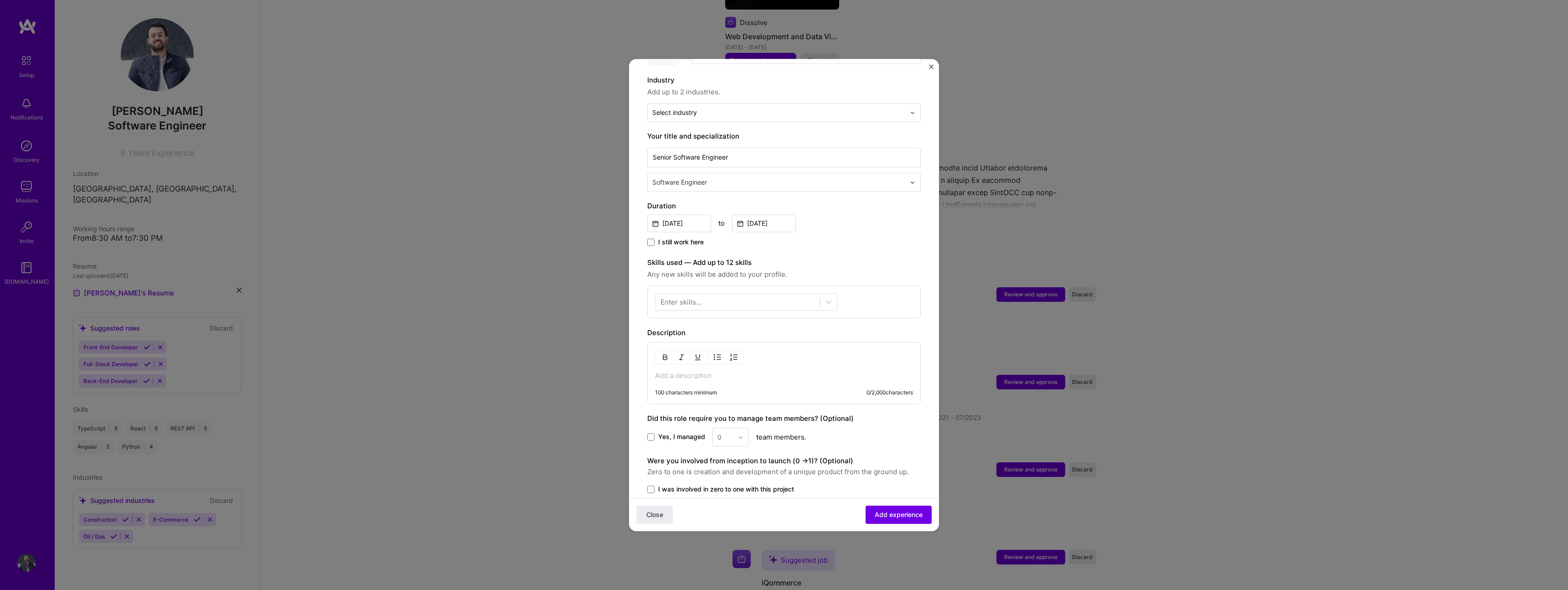
scroll to position [152, 0]
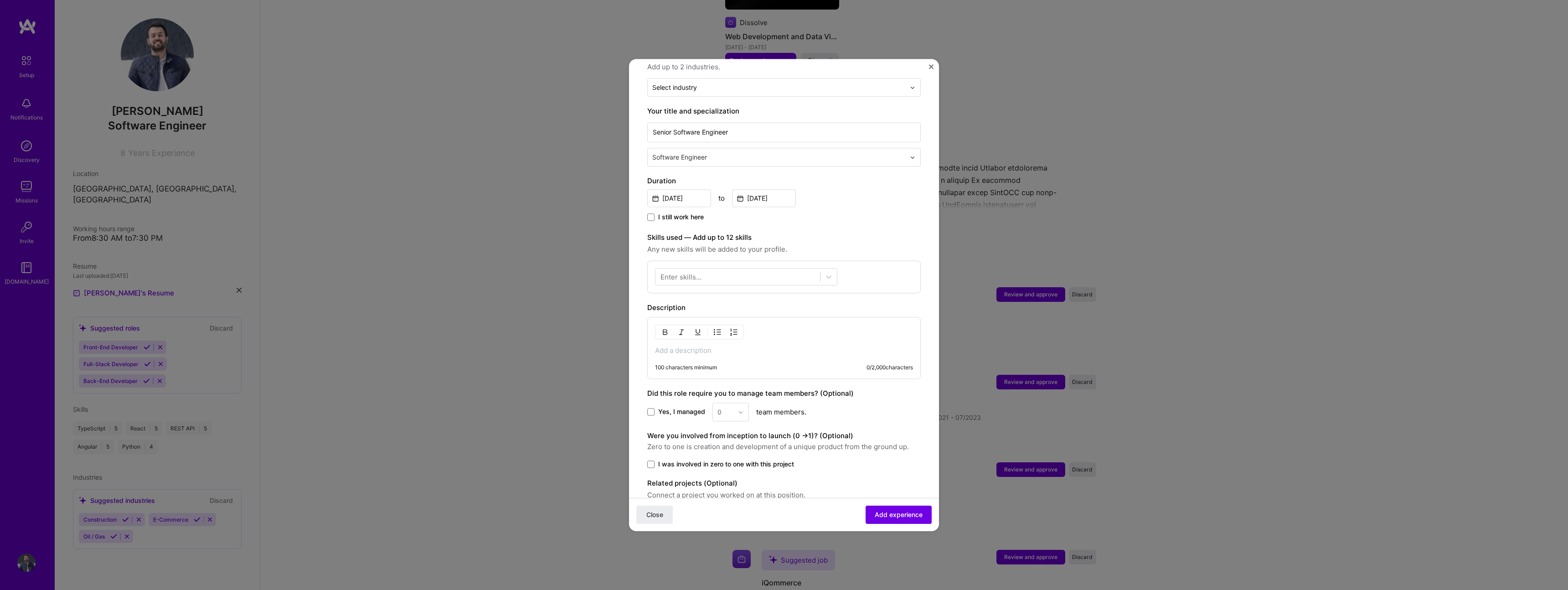
click at [739, 346] on p at bounding box center [784, 350] width 258 height 9
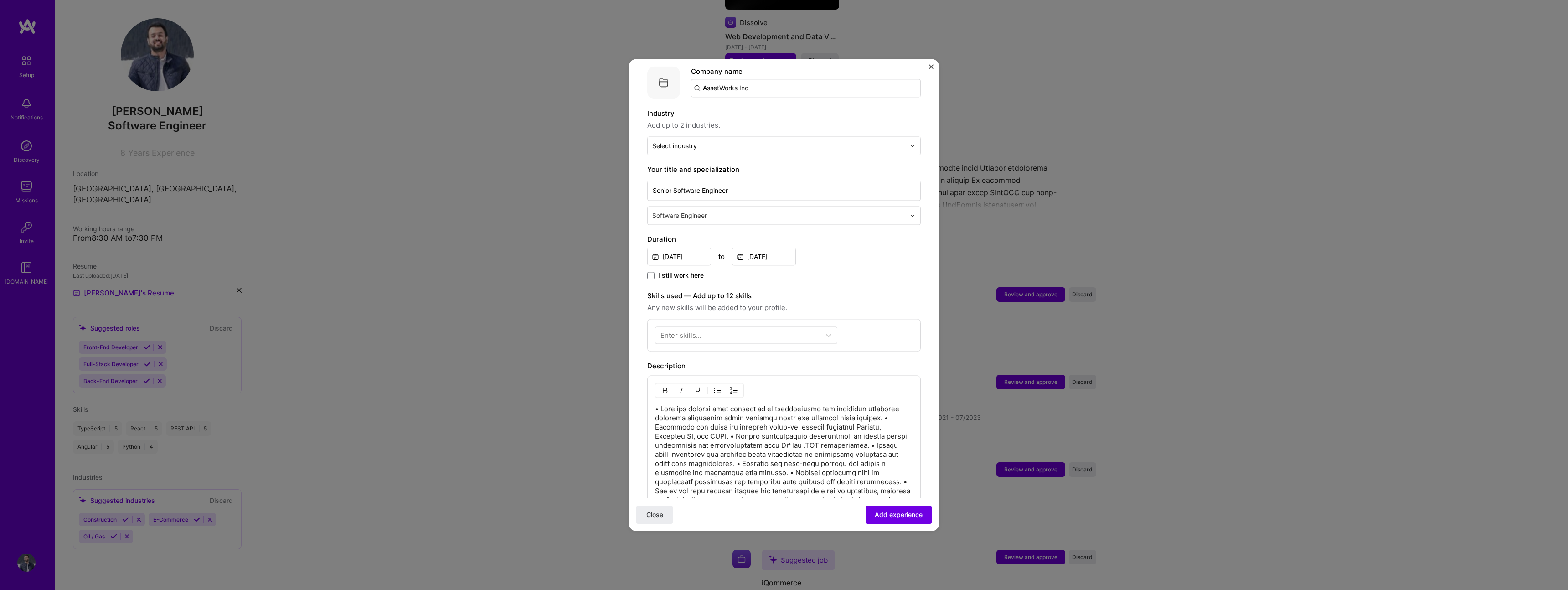
scroll to position [93, 0]
click at [720, 328] on div at bounding box center [737, 335] width 164 height 15
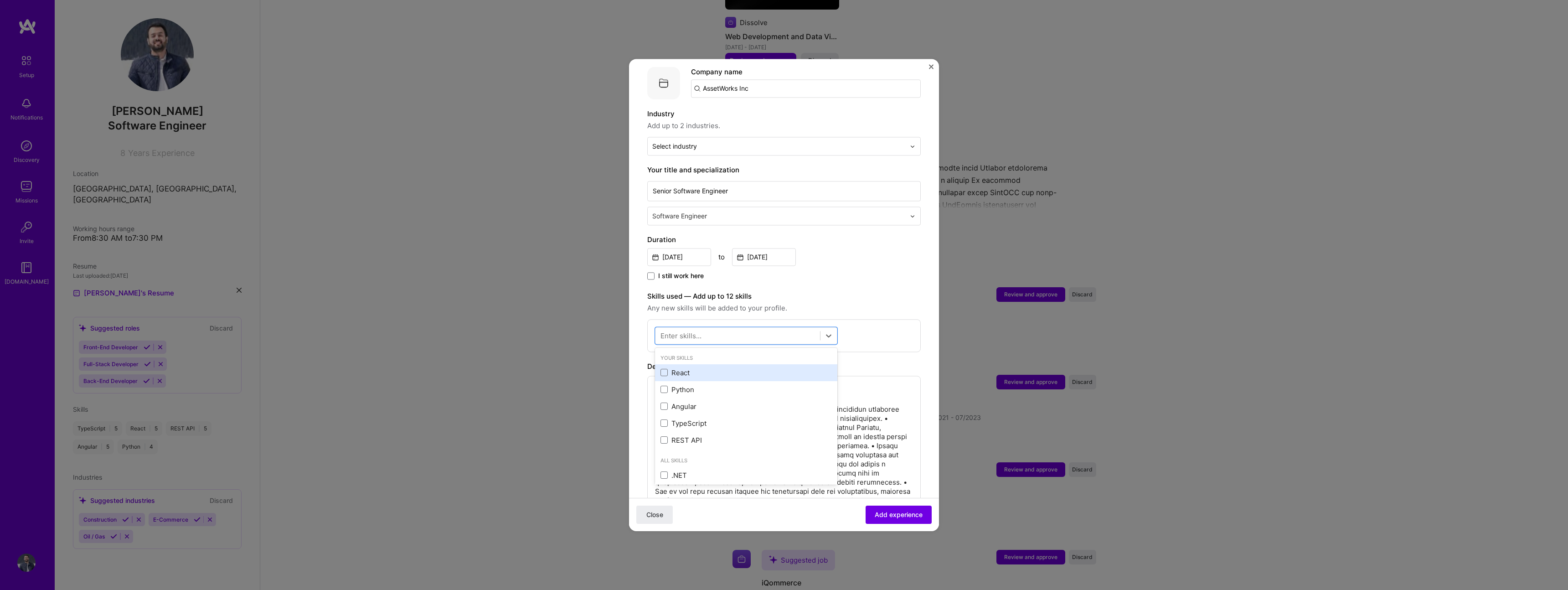
click at [710, 367] on div "React" at bounding box center [746, 372] width 171 height 9
click at [709, 384] on div "Python" at bounding box center [746, 389] width 171 height 9
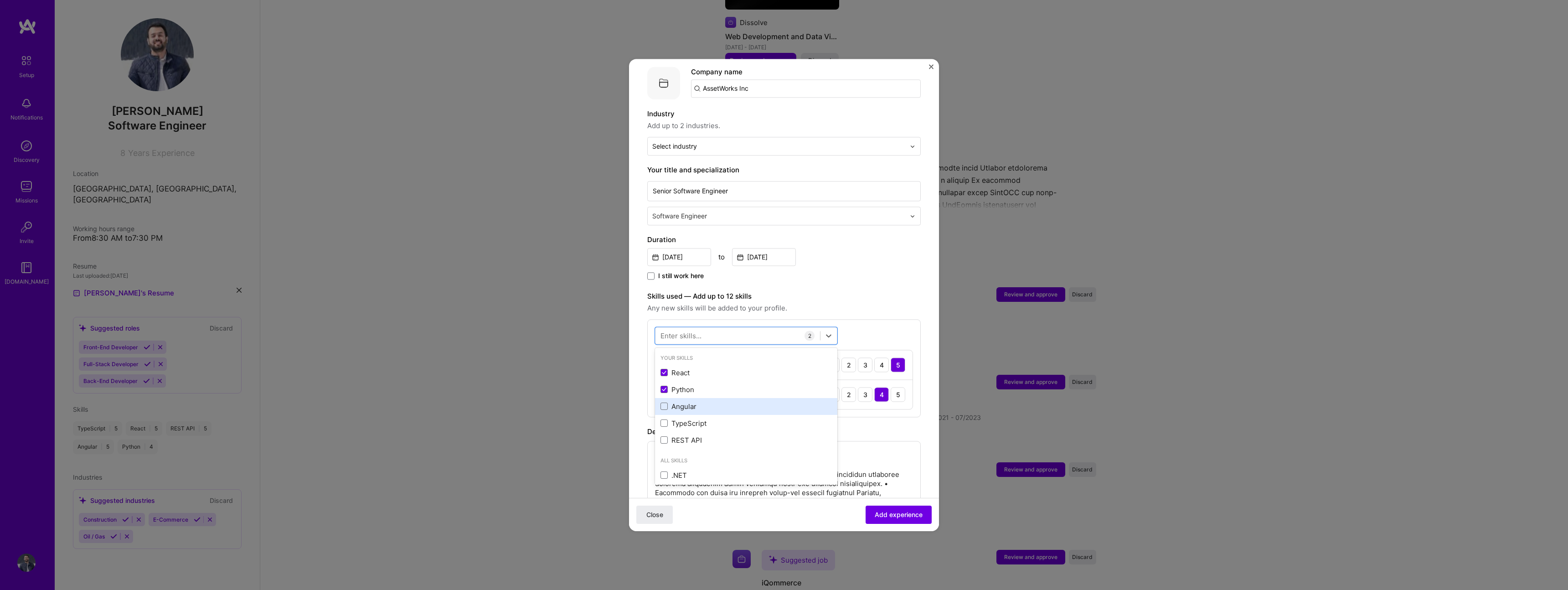
drag, startPoint x: 707, startPoint y: 387, endPoint x: 706, endPoint y: 392, distance: 5.1
click at [707, 387] on div "Python" at bounding box center [746, 390] width 182 height 17
click at [706, 401] on div "Angular" at bounding box center [746, 406] width 171 height 9
click at [706, 381] on div "Python" at bounding box center [746, 390] width 182 height 17
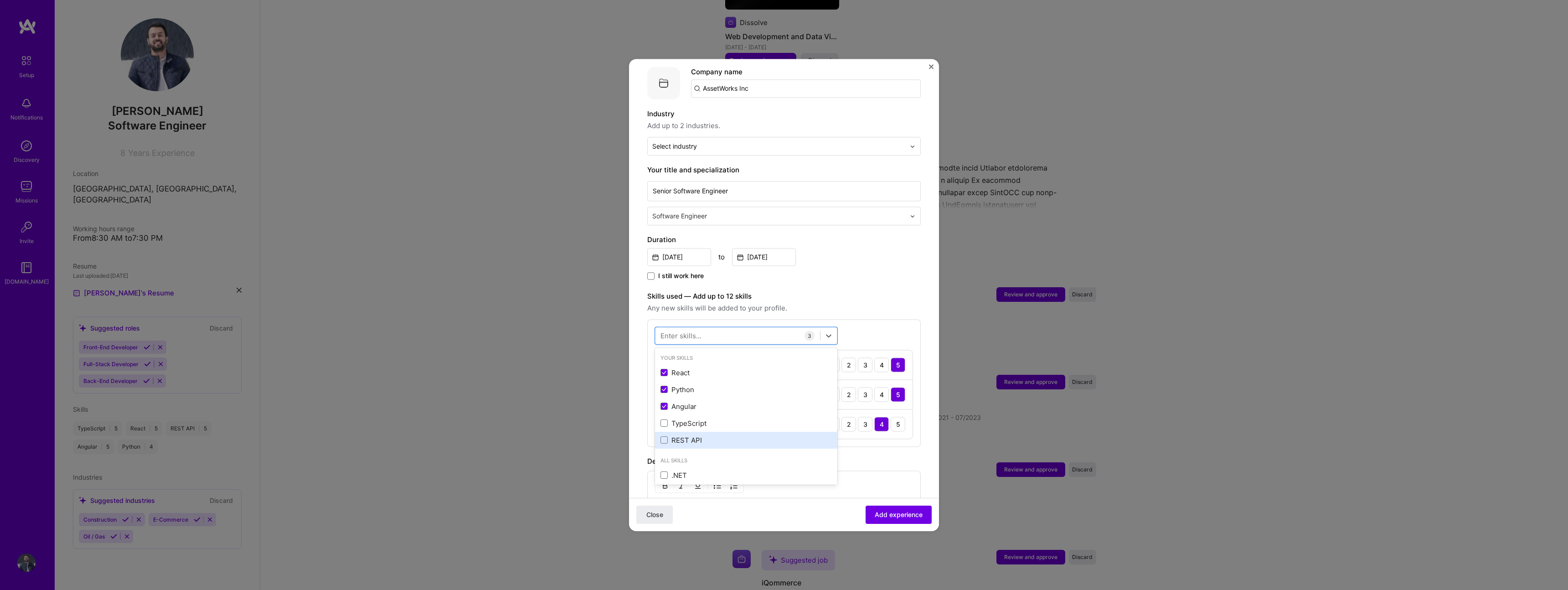
drag, startPoint x: 706, startPoint y: 415, endPoint x: 703, endPoint y: 422, distance: 7.6
click at [706, 418] on div "TypeScript" at bounding box center [746, 423] width 171 height 9
click at [701, 435] on div "REST API" at bounding box center [746, 440] width 171 height 9
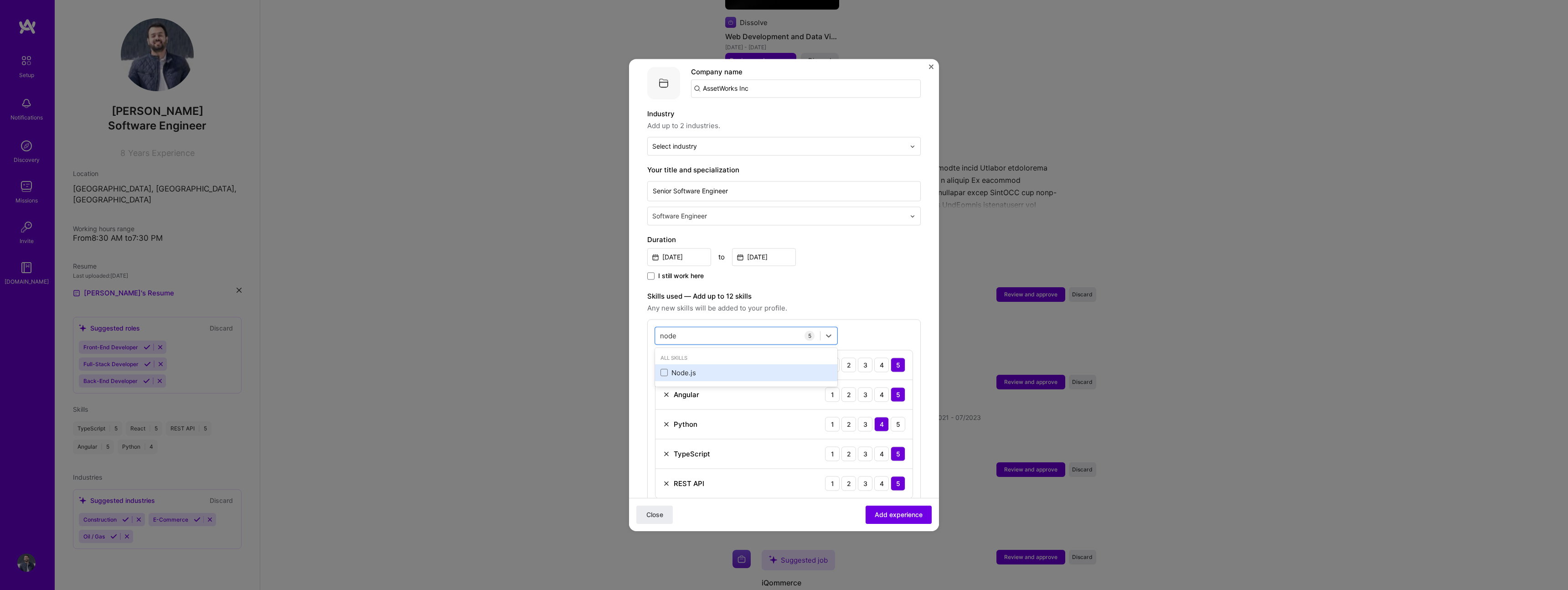
click at [683, 367] on div "Node.js" at bounding box center [746, 372] width 171 height 9
type input "n"
click at [694, 439] on div ".NET" at bounding box center [746, 443] width 171 height 9
click at [844, 303] on span "Any new skills will be added to your profile." at bounding box center [784, 308] width 273 height 11
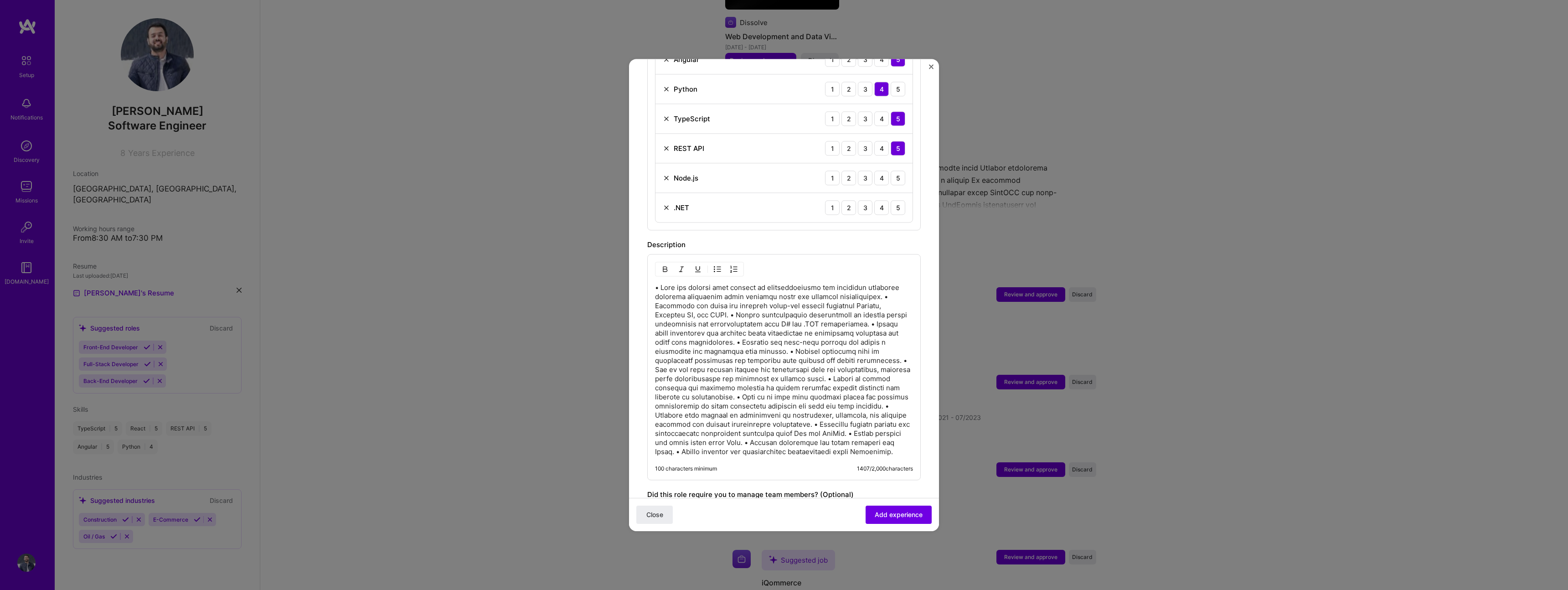
scroll to position [566, 0]
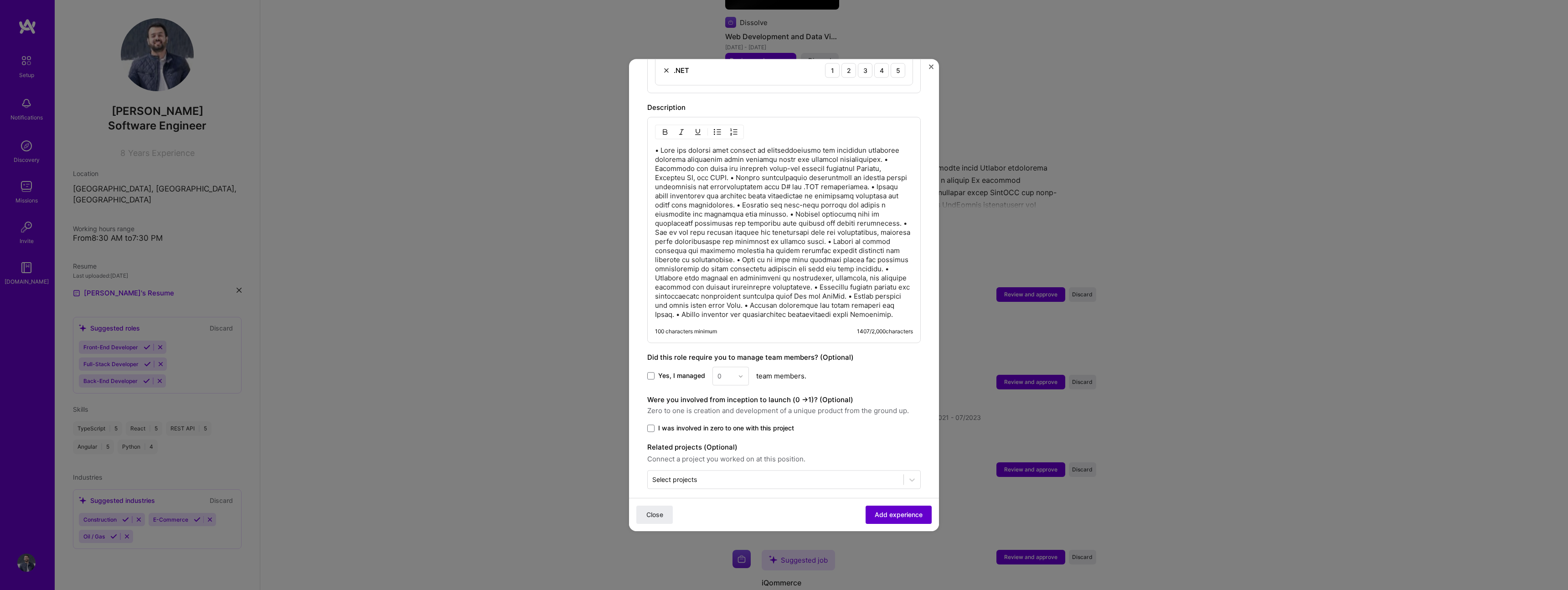
click at [904, 511] on span "Add experience" at bounding box center [898, 515] width 48 height 9
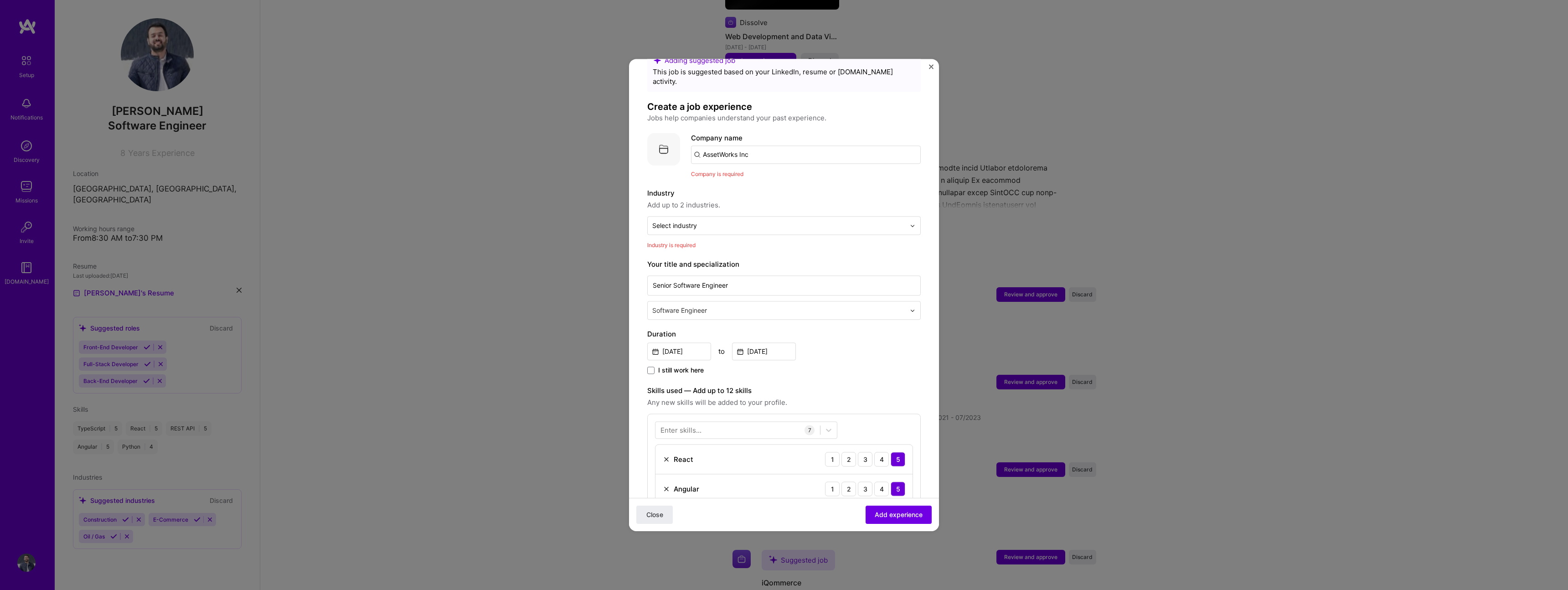
scroll to position [0, 0]
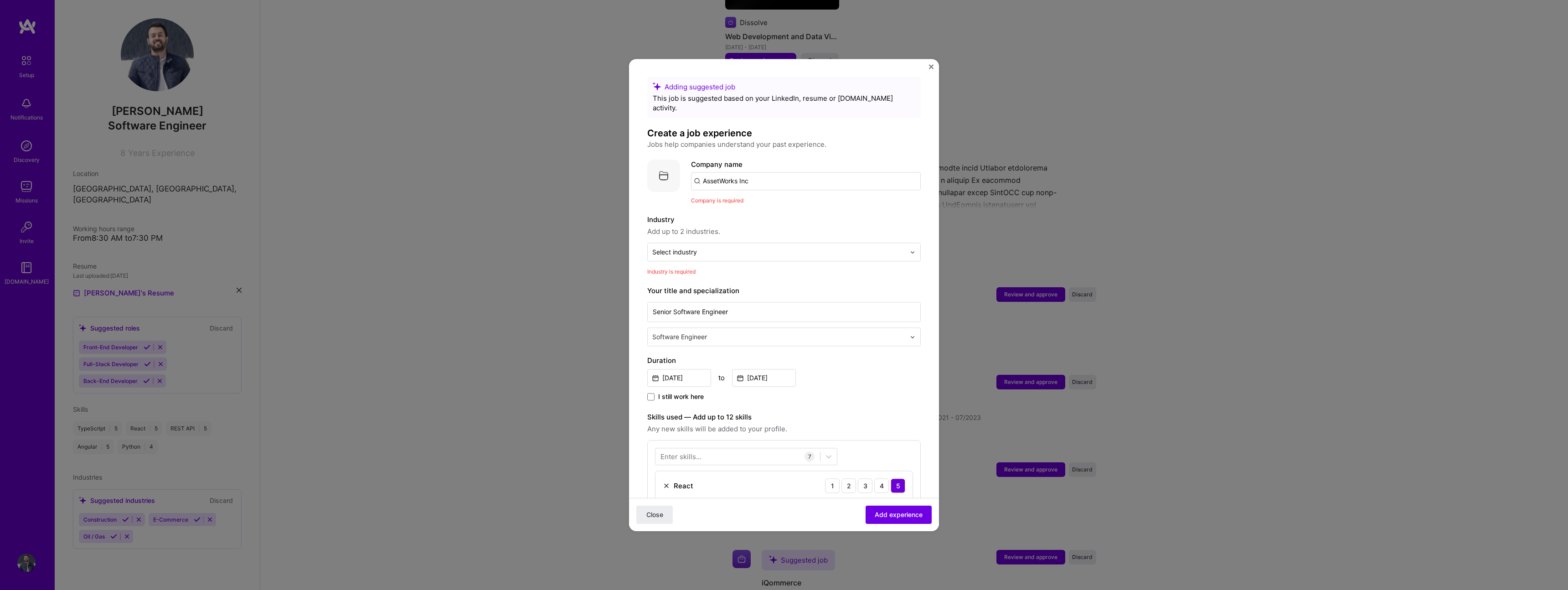
click at [768, 172] on input "AssetWorks Inc" at bounding box center [805, 180] width 229 height 18
type input "AssetWorks"
click at [765, 198] on div "AssetWorks" at bounding box center [765, 206] width 46 height 16
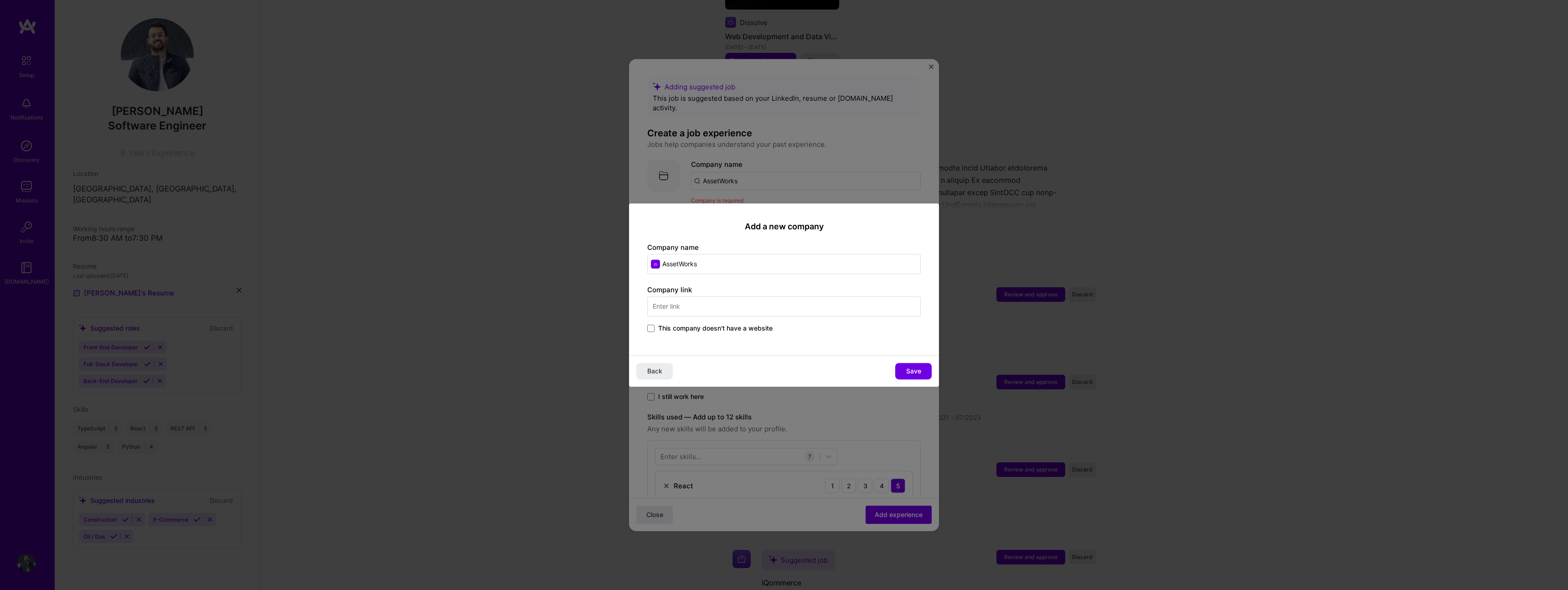
click at [689, 303] on input "text" at bounding box center [784, 305] width 273 height 20
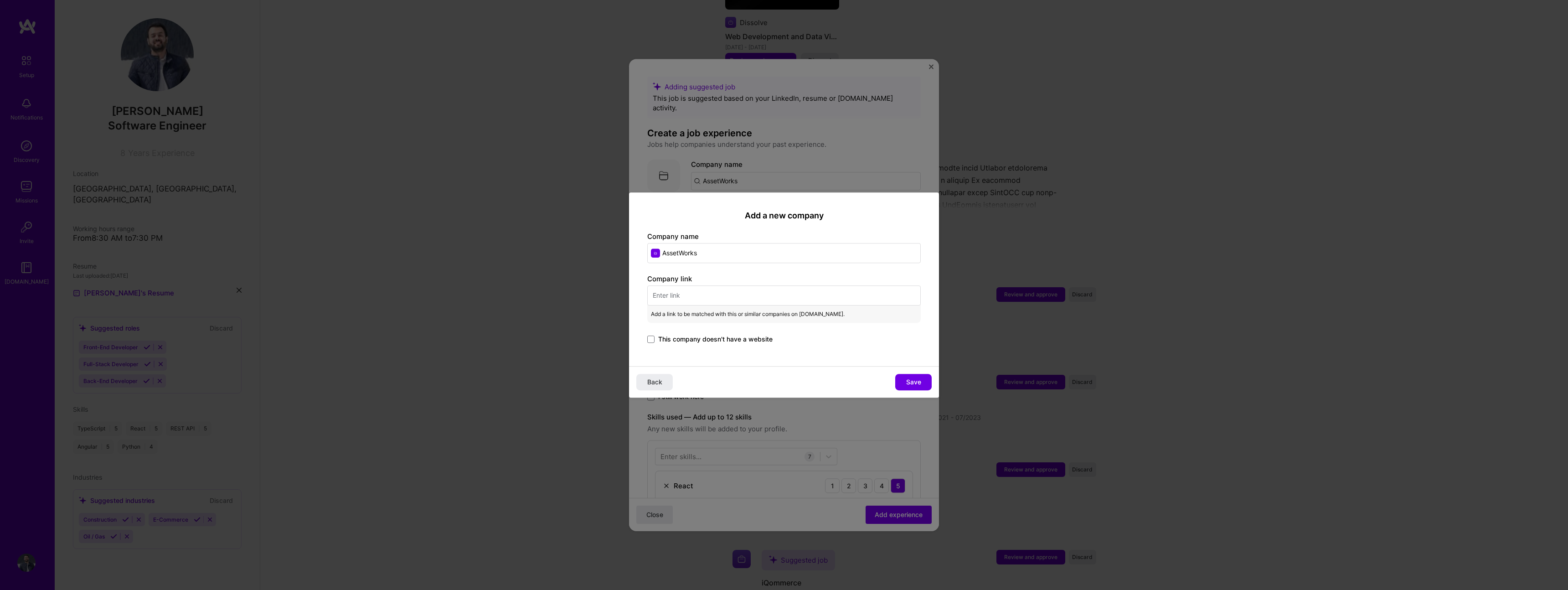
click at [724, 304] on input "text" at bounding box center [784, 295] width 273 height 20
paste input "[URL][DOMAIN_NAME]"
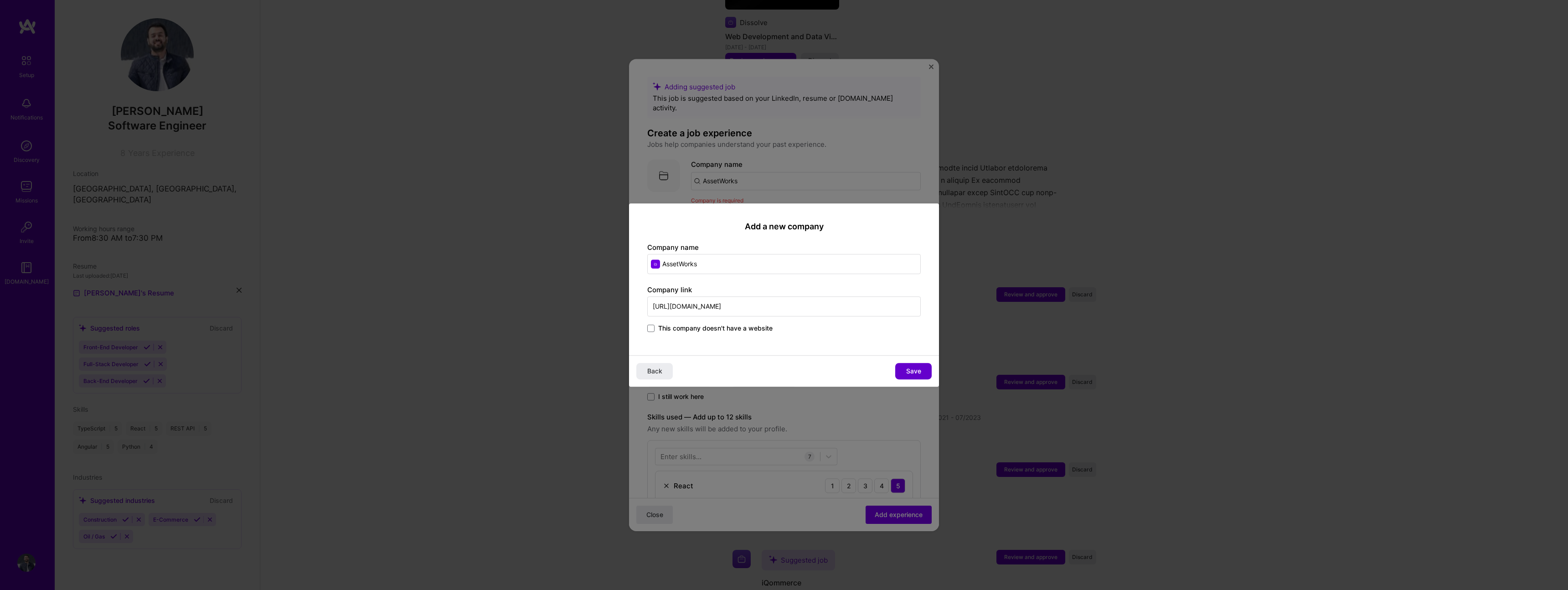
type input "[URL][DOMAIN_NAME]"
click at [919, 375] on span "Save" at bounding box center [913, 371] width 15 height 9
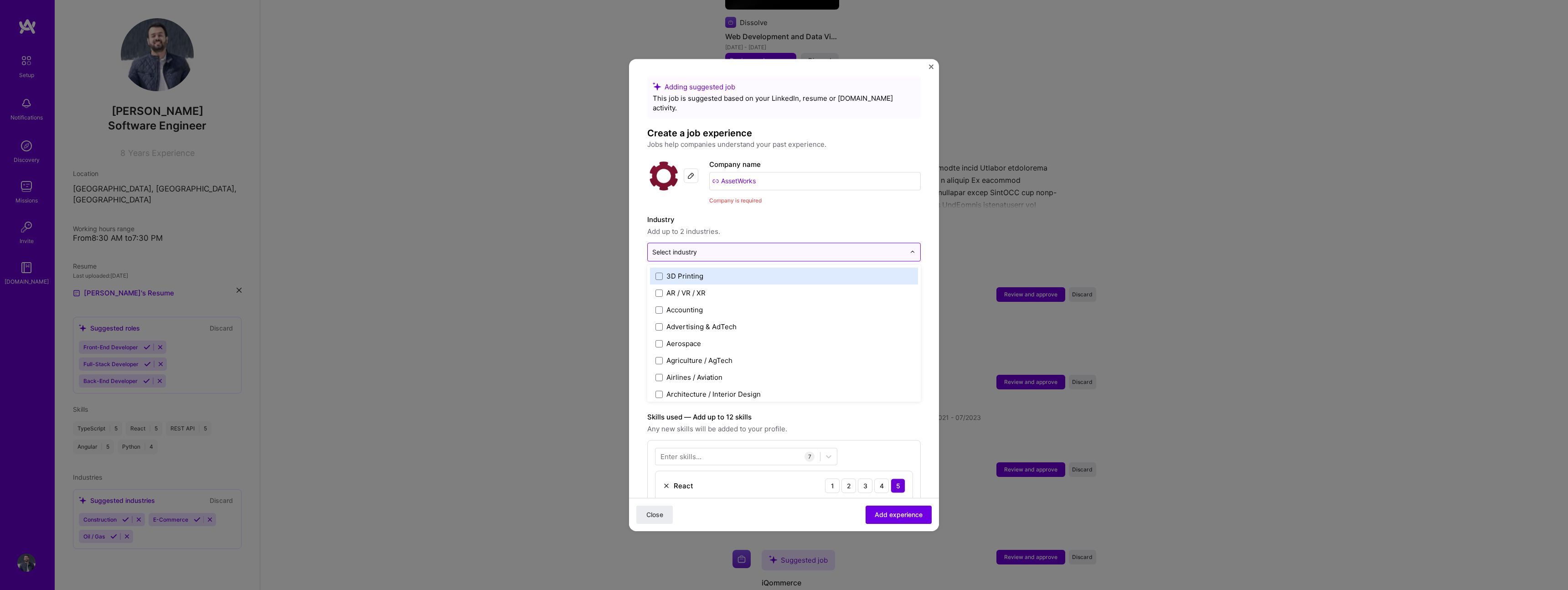
click at [725, 247] on input "text" at bounding box center [778, 252] width 253 height 9
type input "e"
type input "log"
click at [718, 272] on label "Logistics" at bounding box center [784, 276] width 257 height 9
click at [887, 226] on span "Add up to 2 industries." at bounding box center [784, 232] width 273 height 11
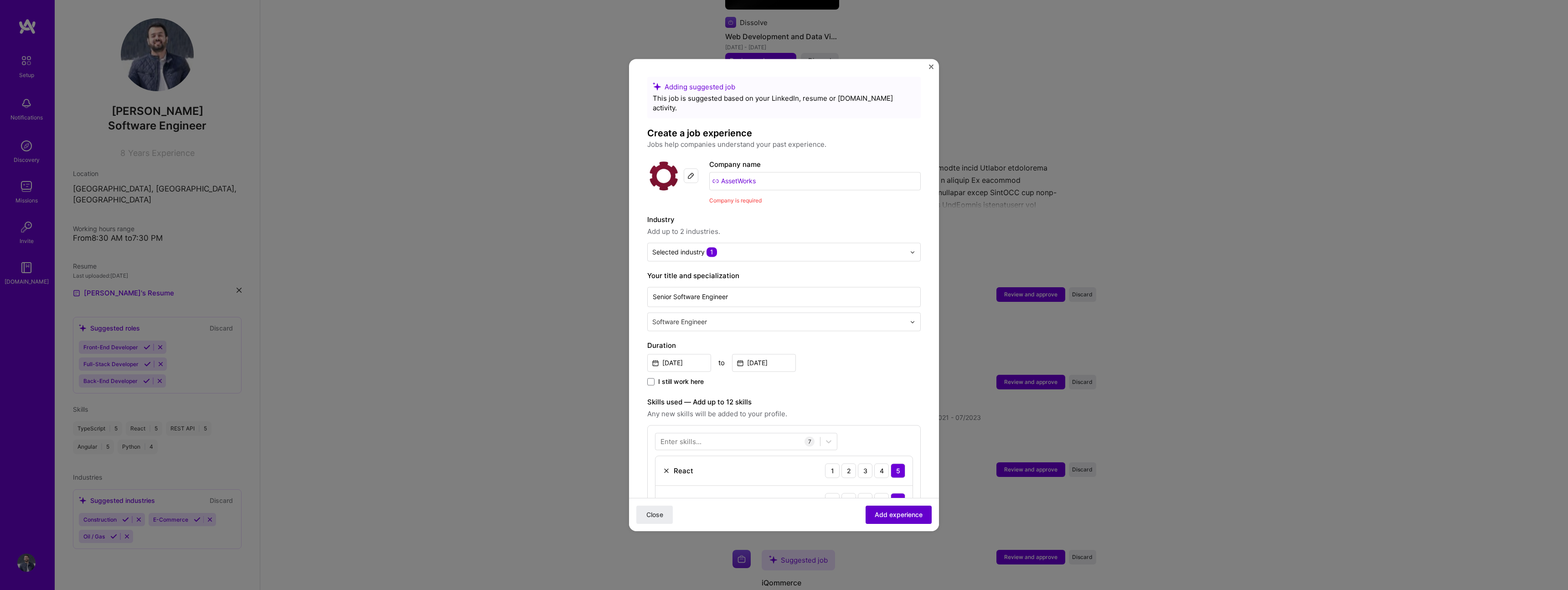
click at [916, 516] on span "Add experience" at bounding box center [898, 515] width 48 height 9
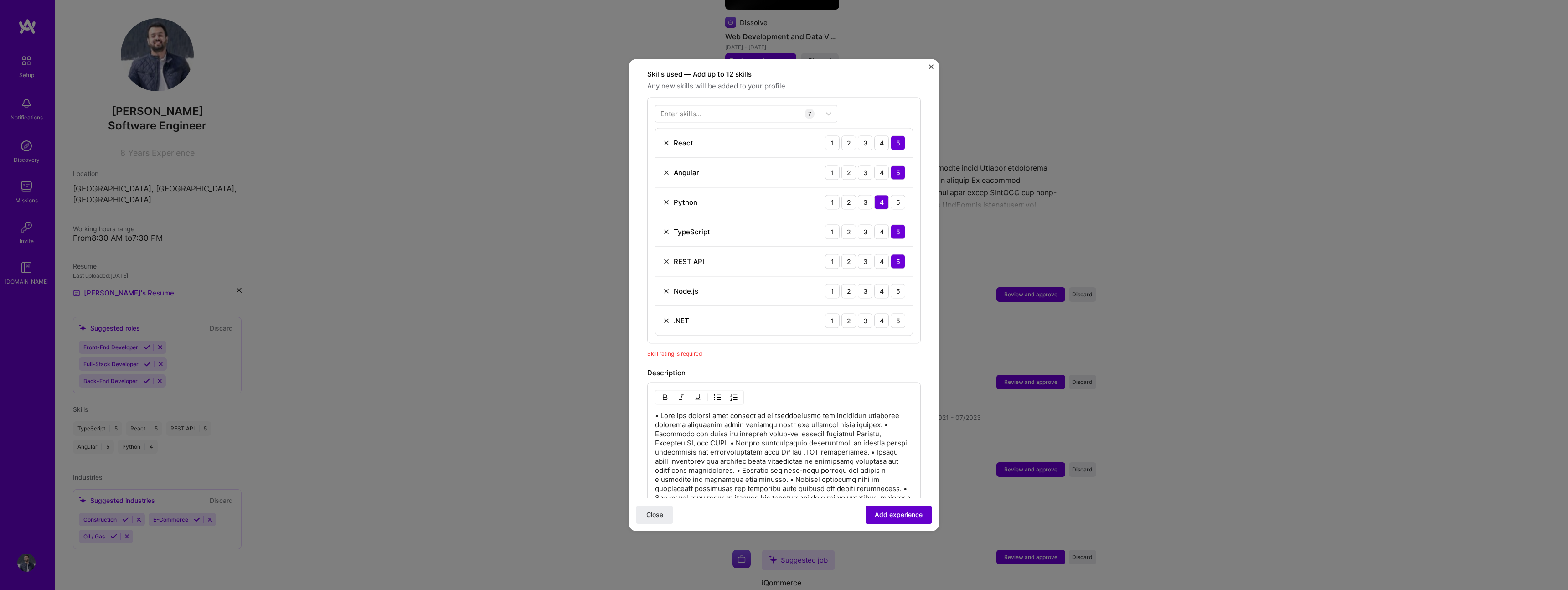
scroll to position [316, 0]
click at [891, 510] on span "Add experience" at bounding box center [898, 515] width 48 height 9
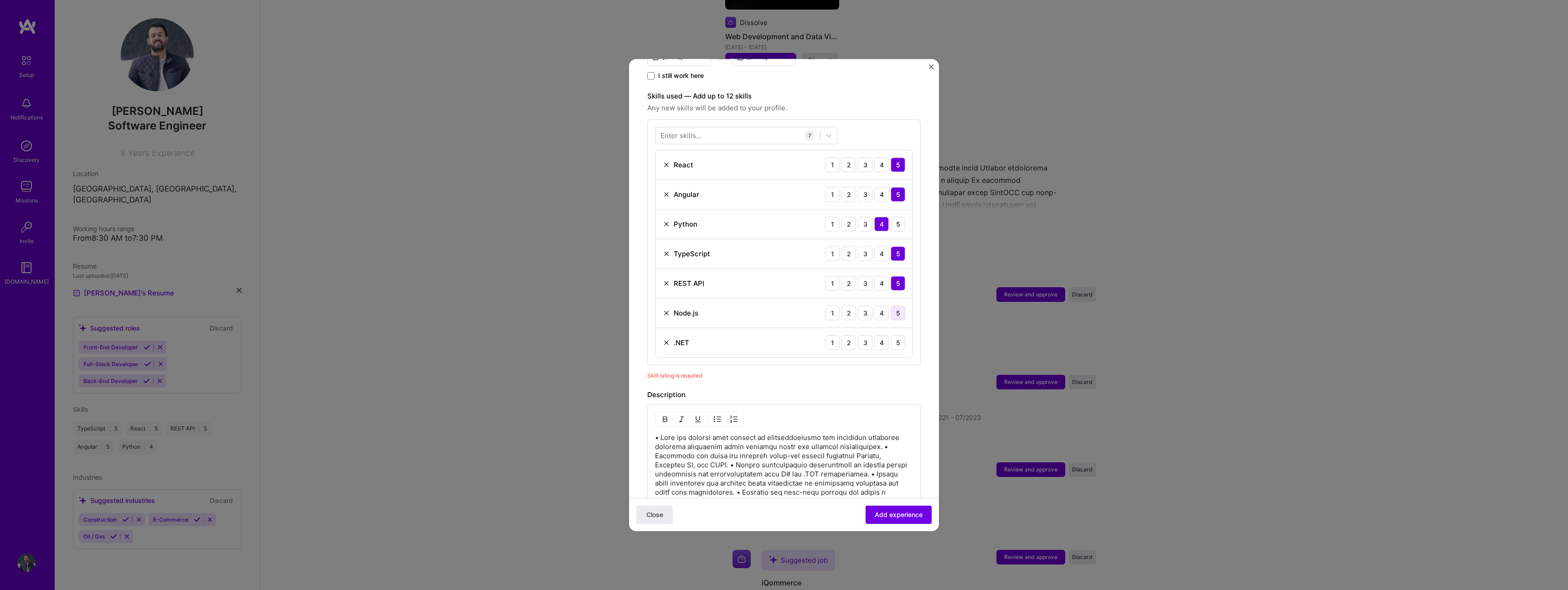
click at [898, 305] on div "5" at bounding box center [898, 313] width 15 height 15
click at [875, 335] on div "4" at bounding box center [881, 343] width 15 height 15
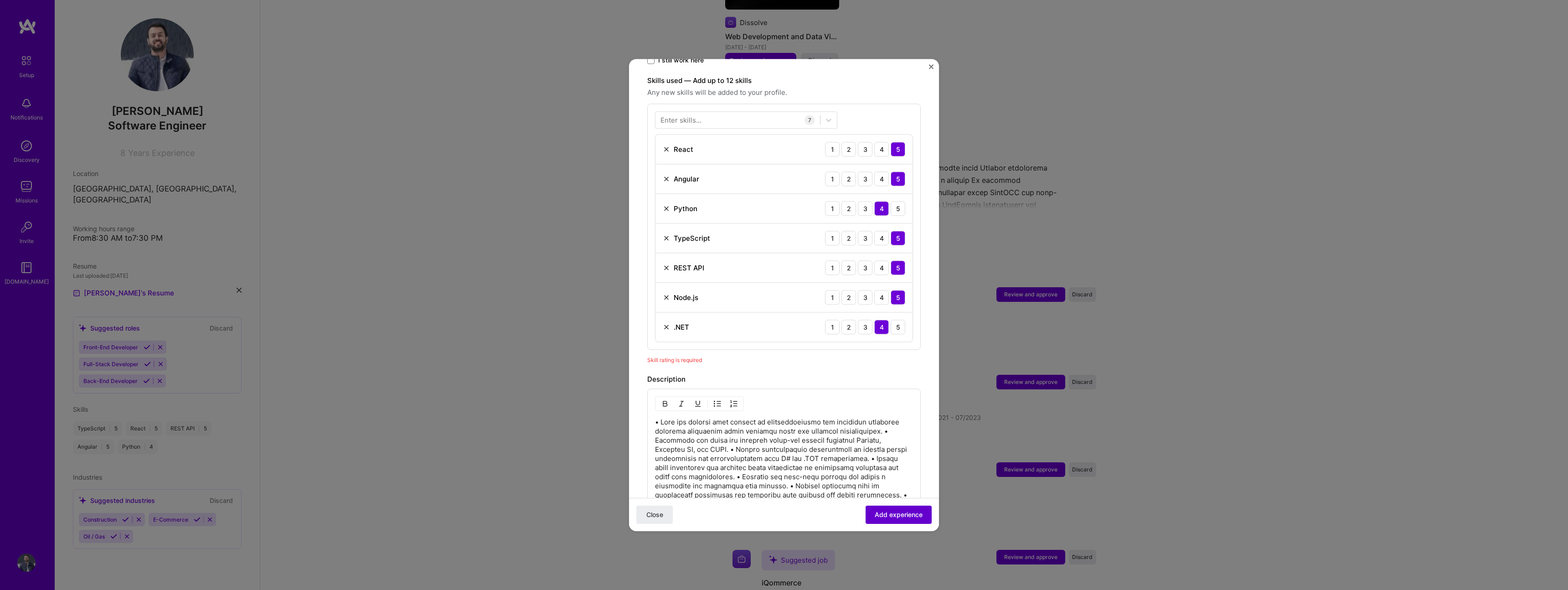
scroll to position [310, 0]
click at [889, 518] on span "Add experience" at bounding box center [898, 515] width 48 height 9
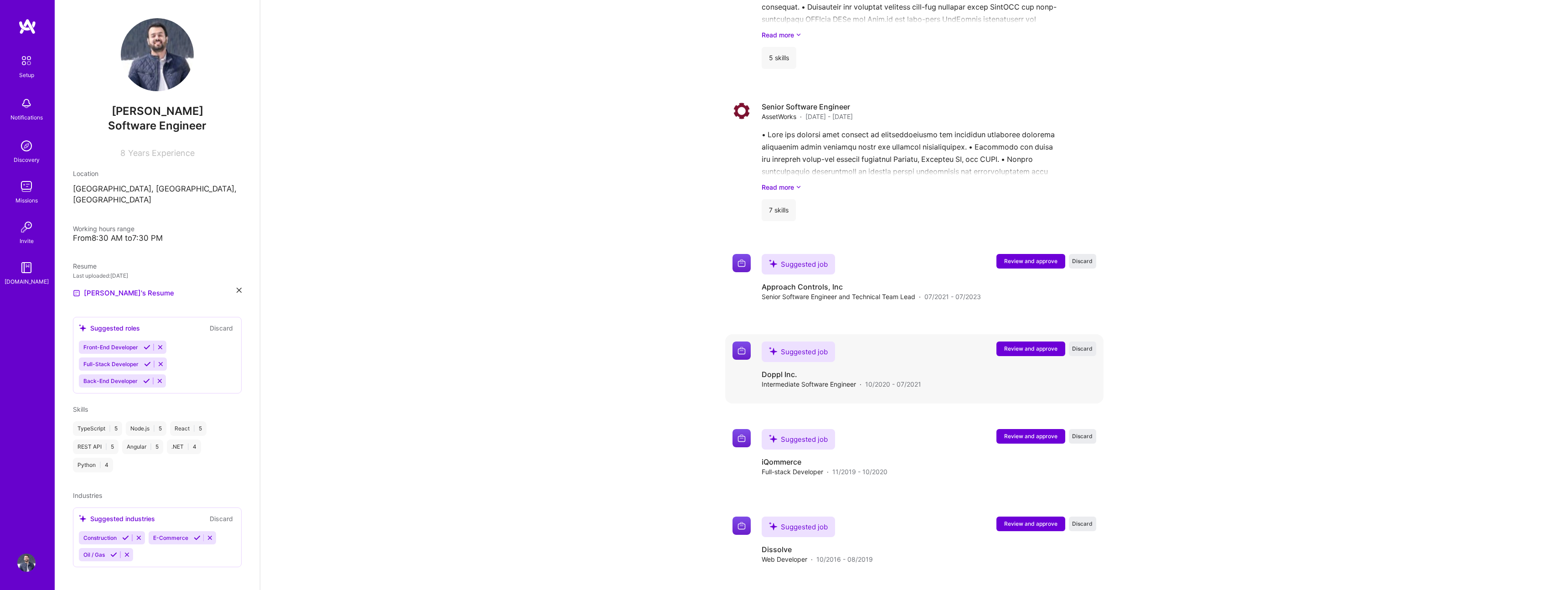
scroll to position [1194, 0]
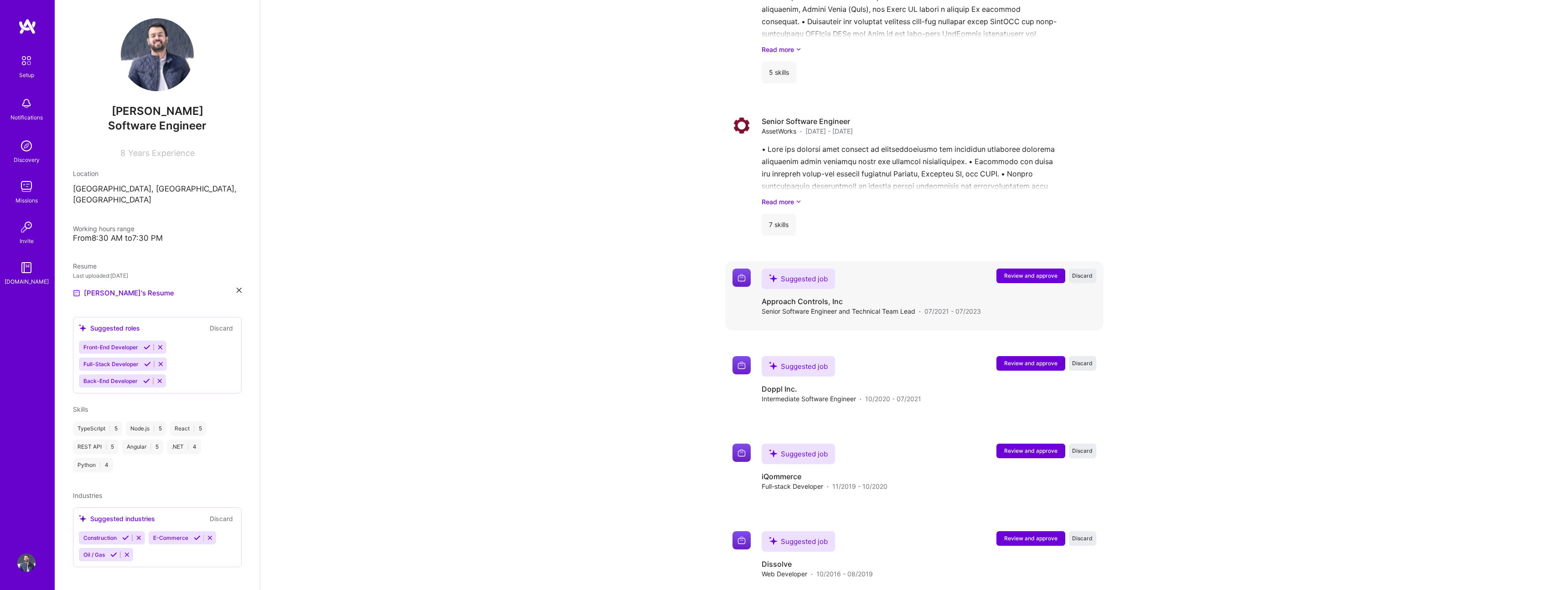
click at [1020, 272] on span "Review and approve" at bounding box center [1031, 275] width 54 height 8
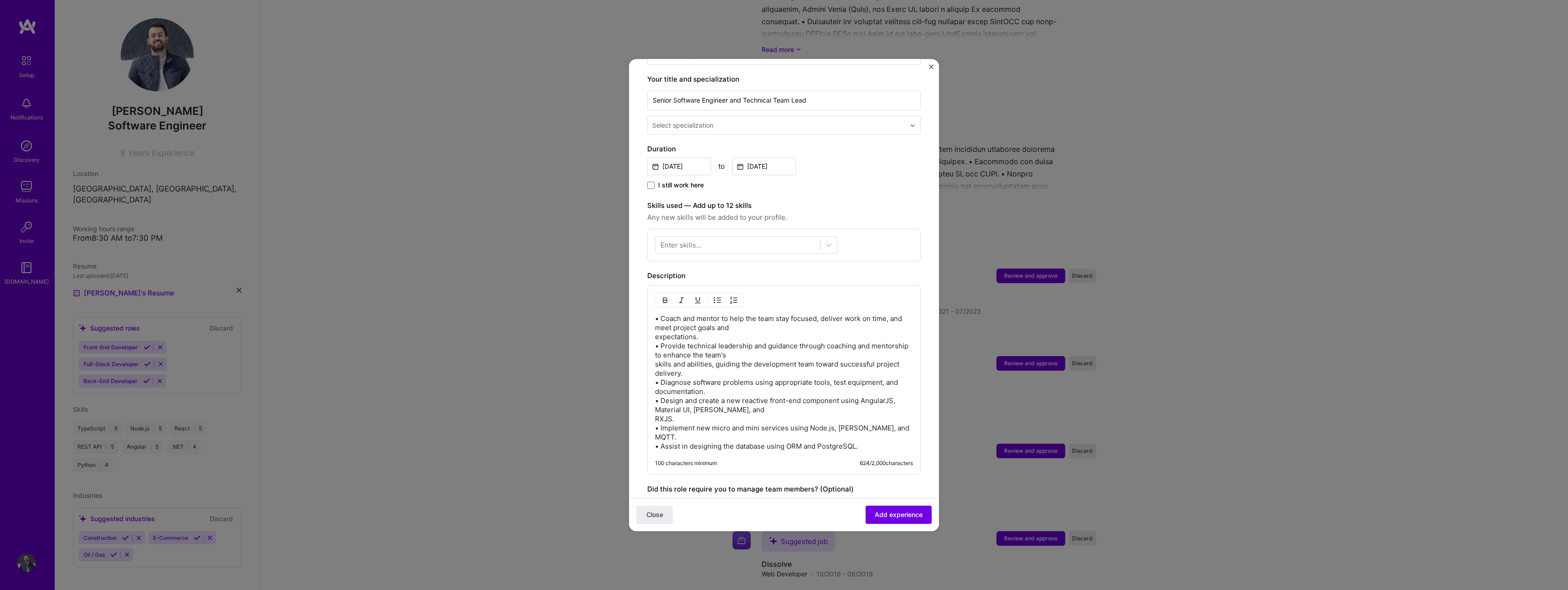
scroll to position [186, 0]
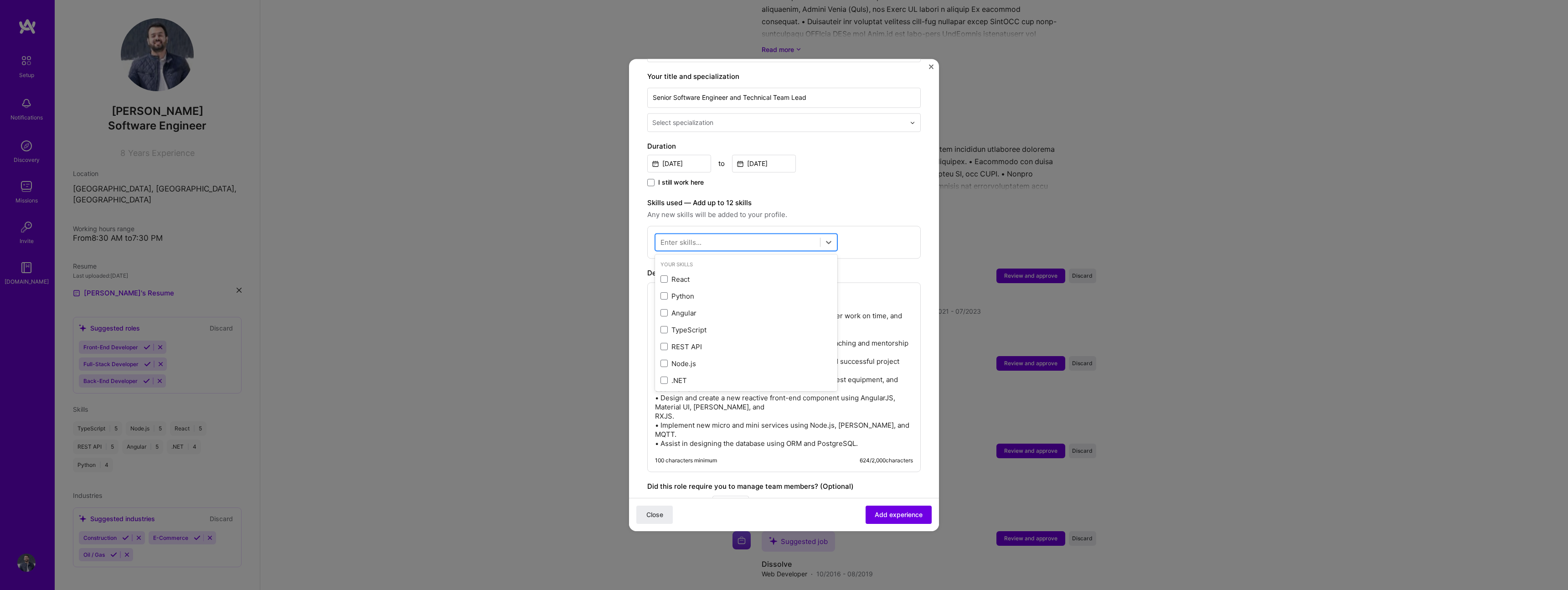
click at [715, 235] on div at bounding box center [737, 242] width 164 height 15
click at [685, 274] on div "React" at bounding box center [746, 279] width 171 height 9
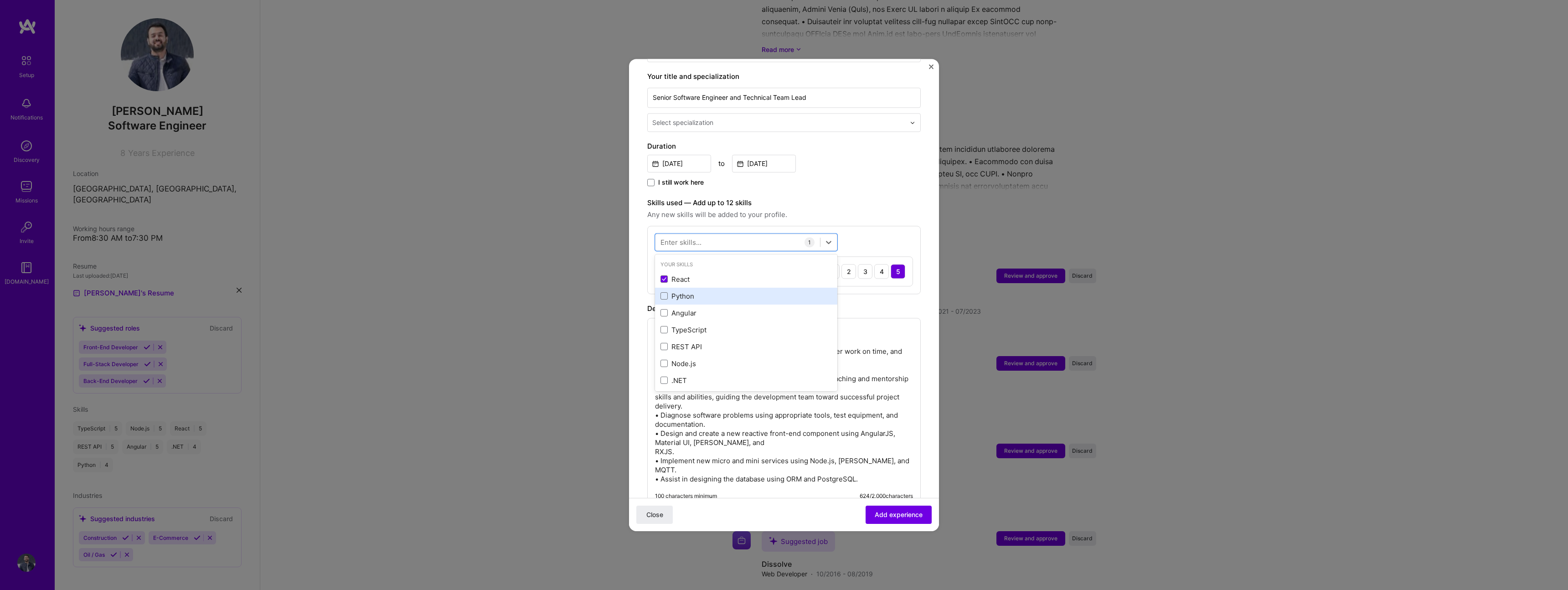
click at [692, 291] on div "Python" at bounding box center [746, 296] width 171 height 9
click at [703, 304] on div "Angular" at bounding box center [746, 313] width 182 height 17
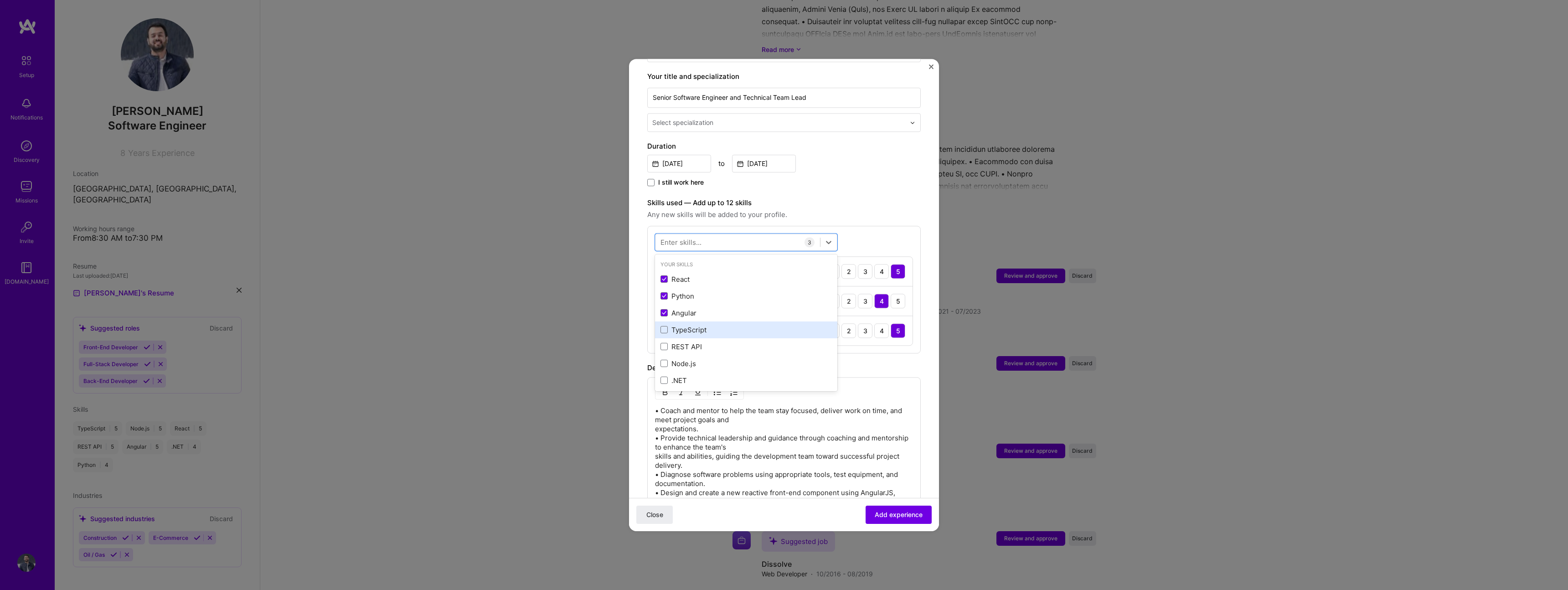
click at [706, 325] on div "TypeScript" at bounding box center [746, 330] width 171 height 9
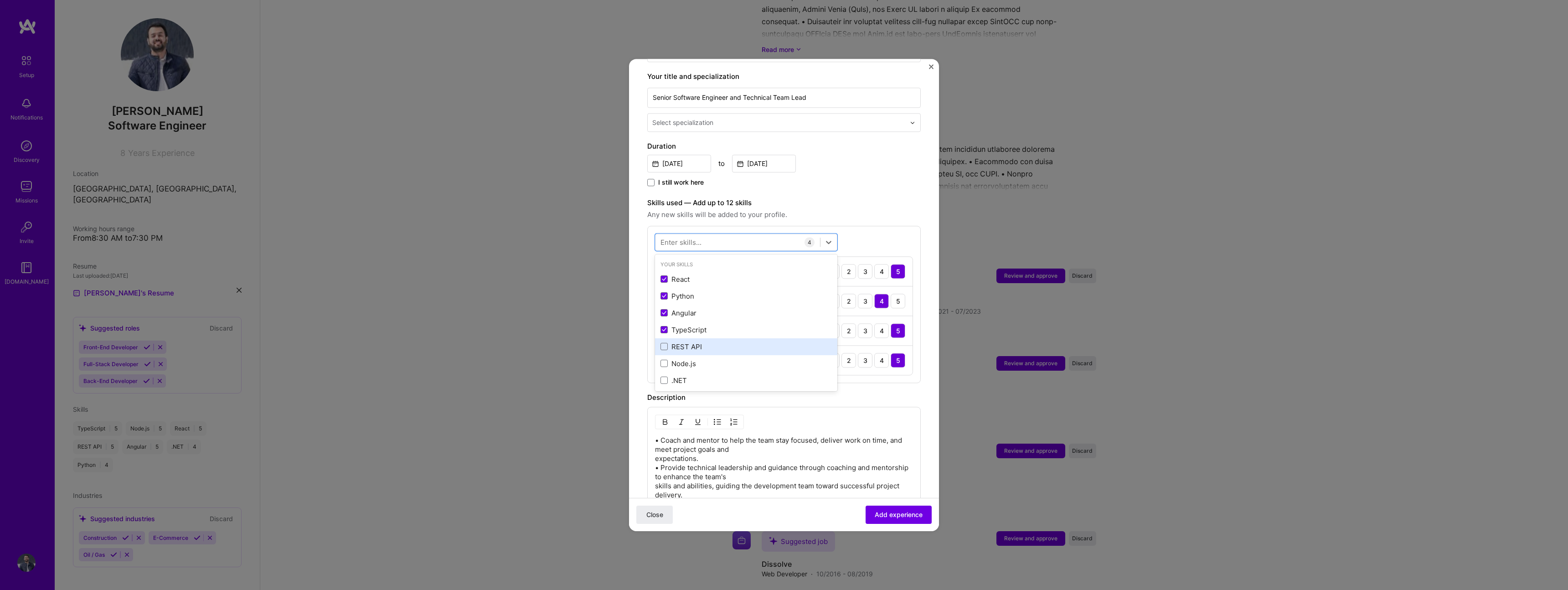
click at [704, 342] on div "REST API" at bounding box center [746, 347] width 171 height 9
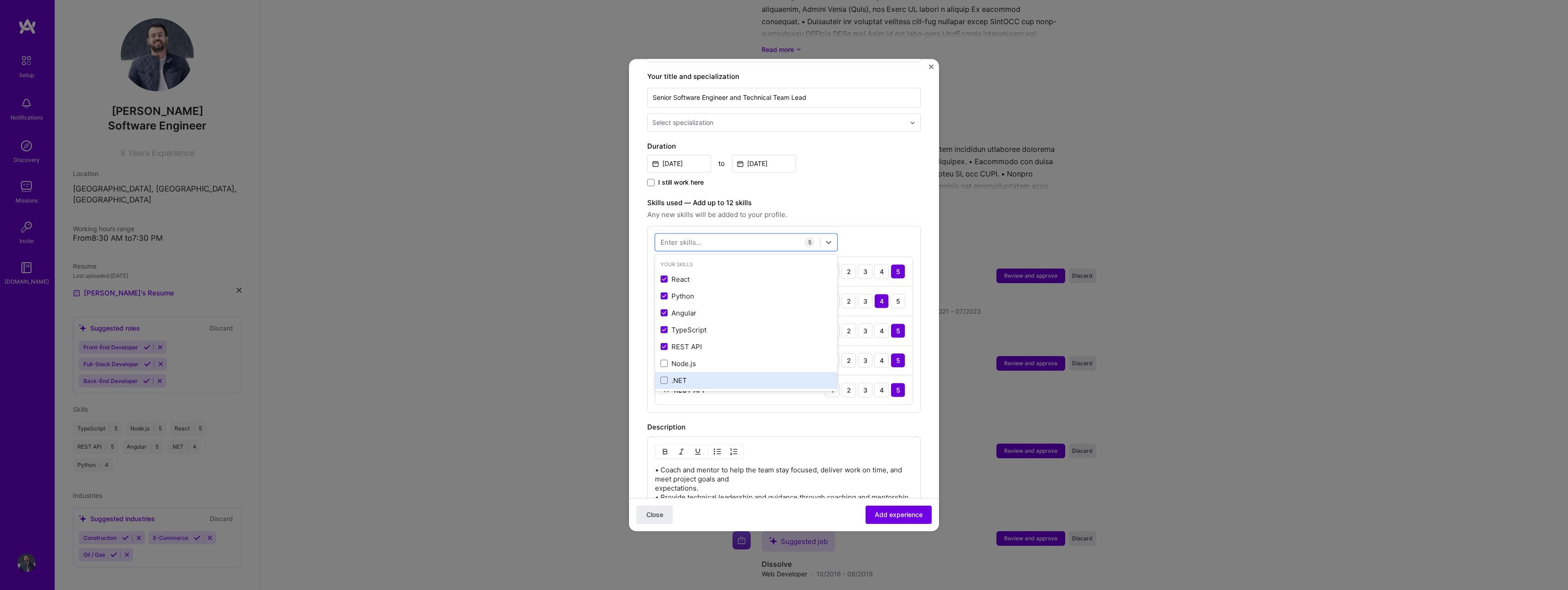
drag, startPoint x: 703, startPoint y: 351, endPoint x: 701, endPoint y: 364, distance: 13.2
click at [703, 359] on div "Node.js" at bounding box center [746, 364] width 171 height 9
click at [700, 372] on div ".NET" at bounding box center [746, 380] width 182 height 17
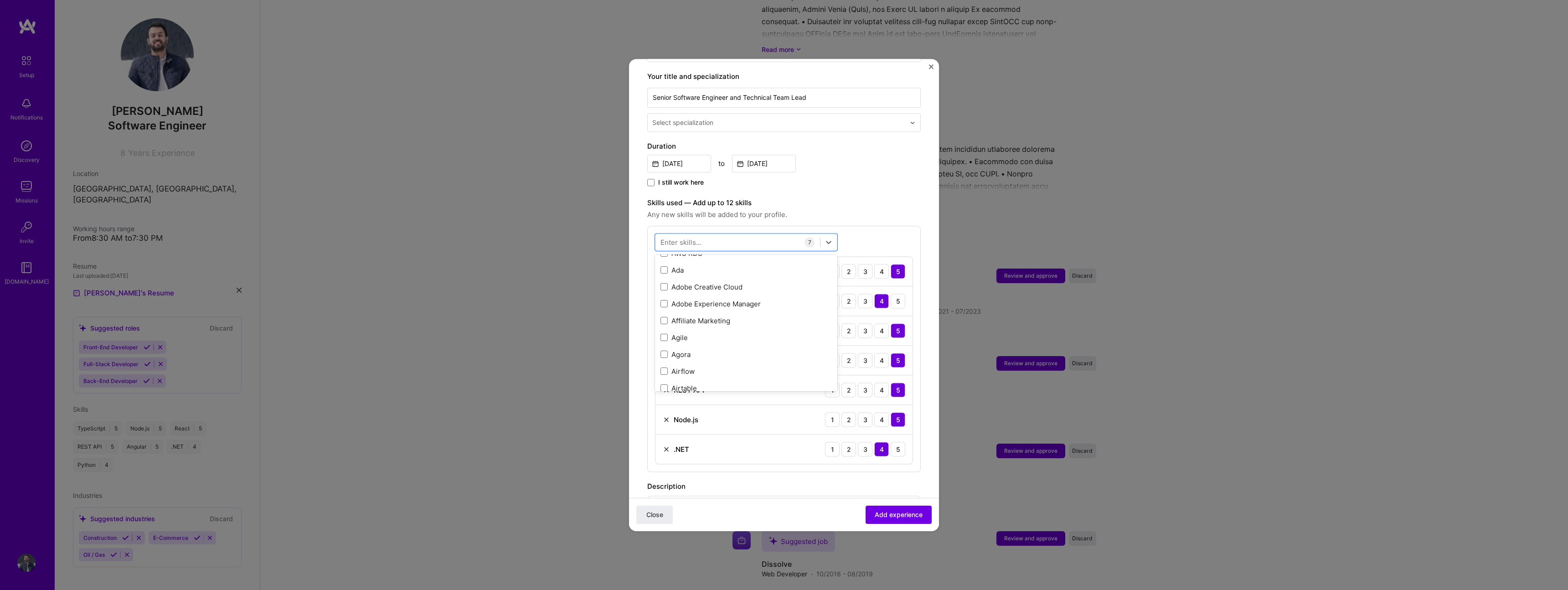
scroll to position [399, 0]
click at [930, 349] on form "Adding suggested job This job is suggested based on your LinkedIn, resume or [D…" at bounding box center [784, 387] width 310 height 992
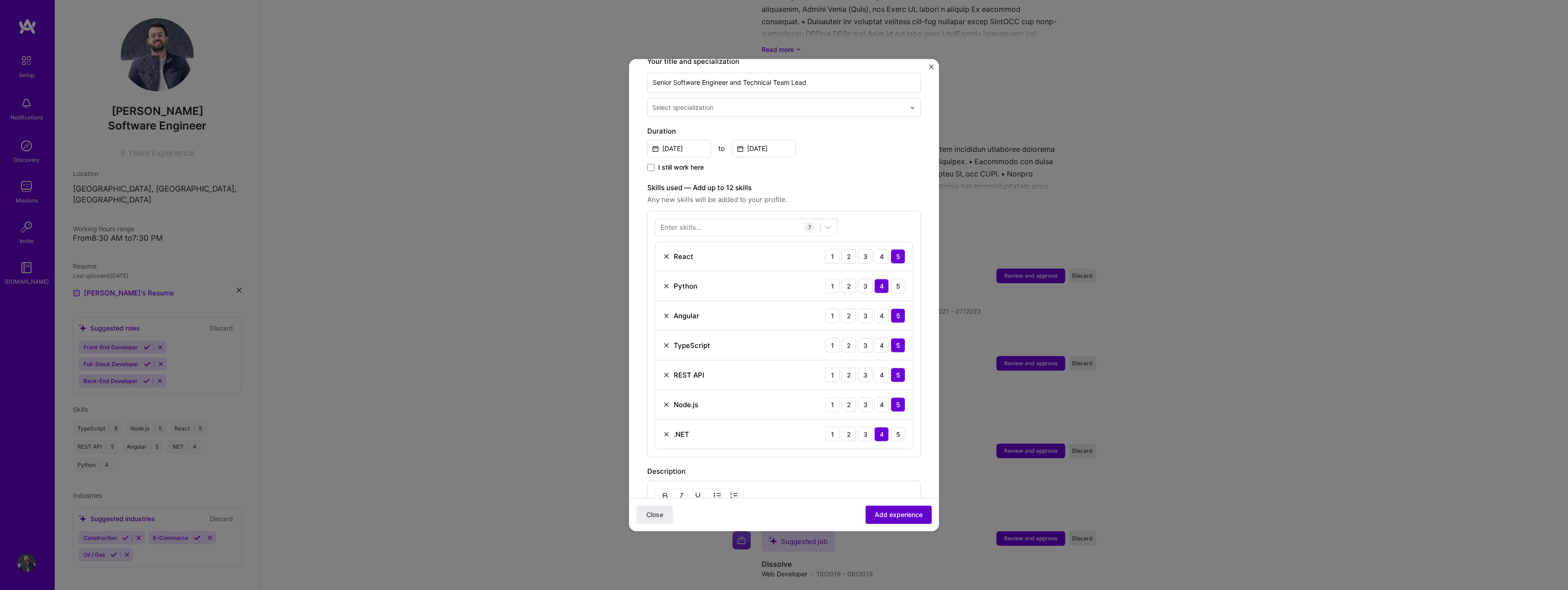
click at [889, 508] on button "Add experience" at bounding box center [898, 514] width 66 height 18
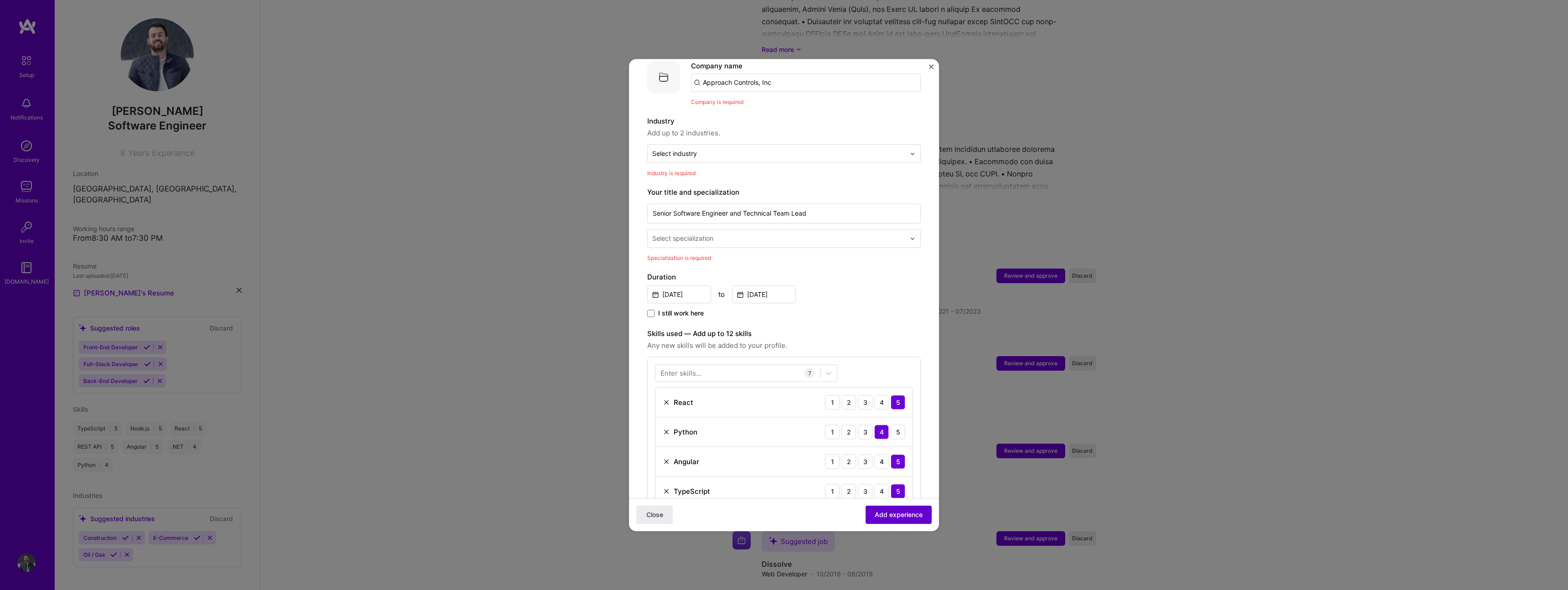
scroll to position [91, 0]
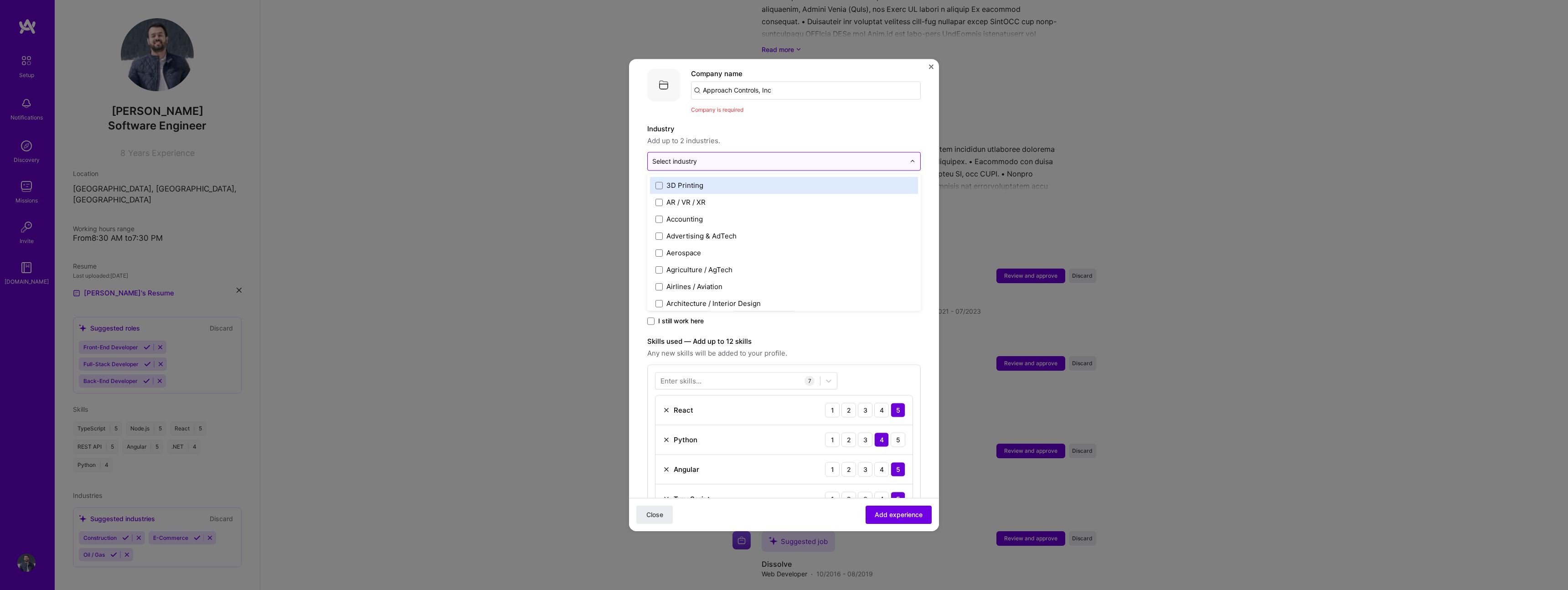
click at [706, 156] on input "text" at bounding box center [778, 161] width 253 height 9
type input "oil"
click at [704, 180] on label "Oil / Gas" at bounding box center [784, 185] width 257 height 9
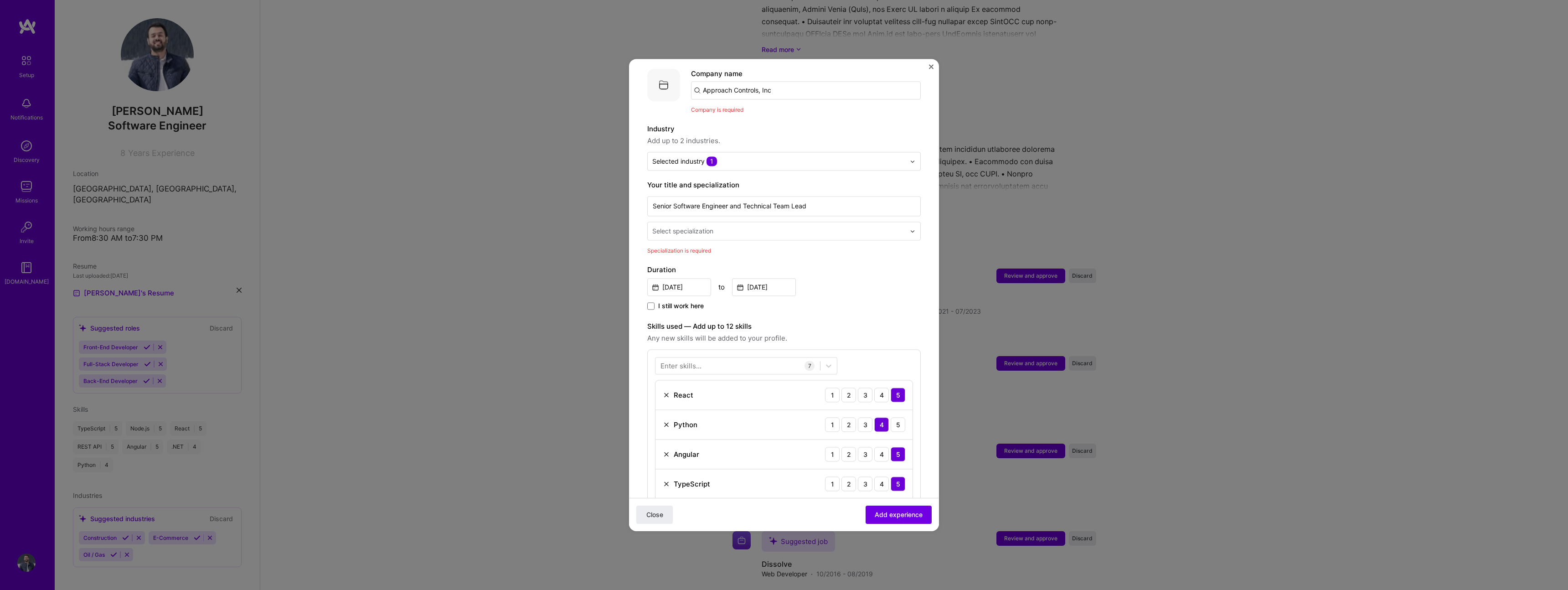
drag, startPoint x: 928, startPoint y: 295, endPoint x: 897, endPoint y: 451, distance: 159.1
click at [928, 295] on form "Adding suggested job This job is suggested based on your LinkedIn, resume or [D…" at bounding box center [784, 496] width 310 height 1020
click at [892, 516] on span "Add experience" at bounding box center [898, 515] width 48 height 9
click at [738, 226] on input "text" at bounding box center [779, 231] width 255 height 9
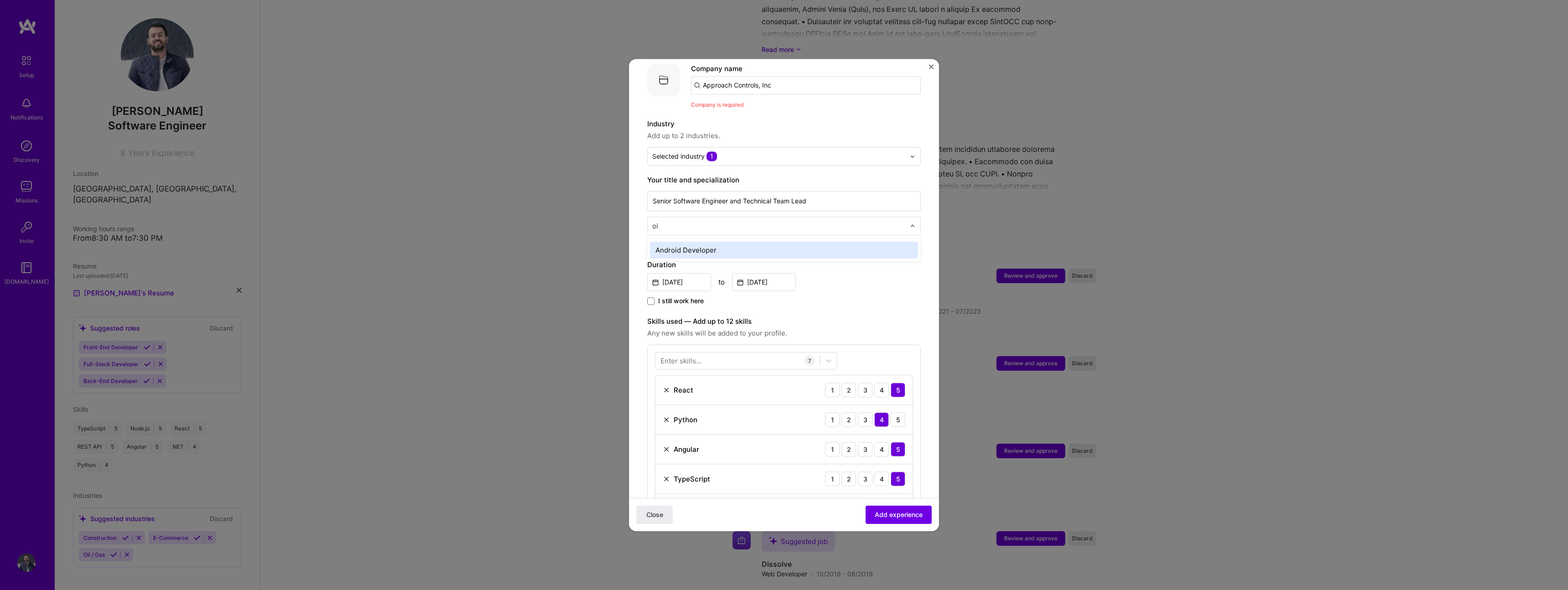
type input "o"
type input "engineering"
click at [740, 242] on div "Engineering Manager" at bounding box center [784, 251] width 268 height 17
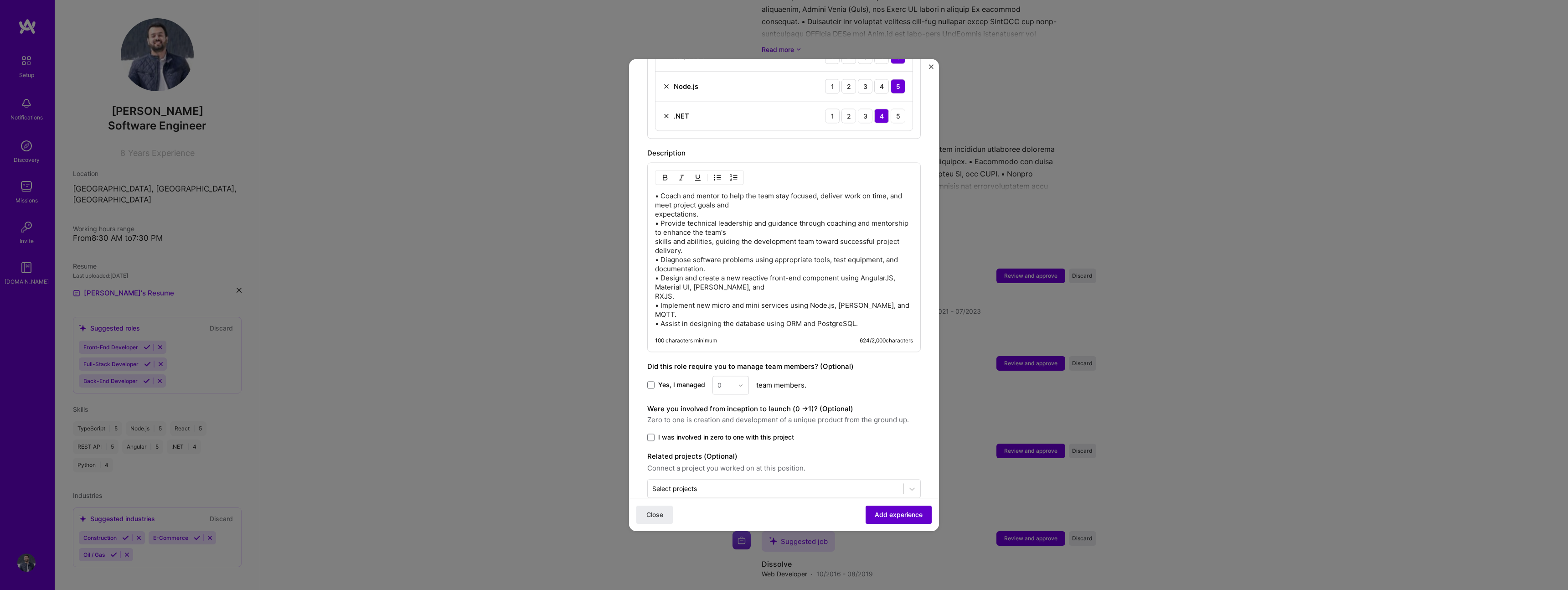
click at [883, 511] on span "Add experience" at bounding box center [898, 515] width 48 height 9
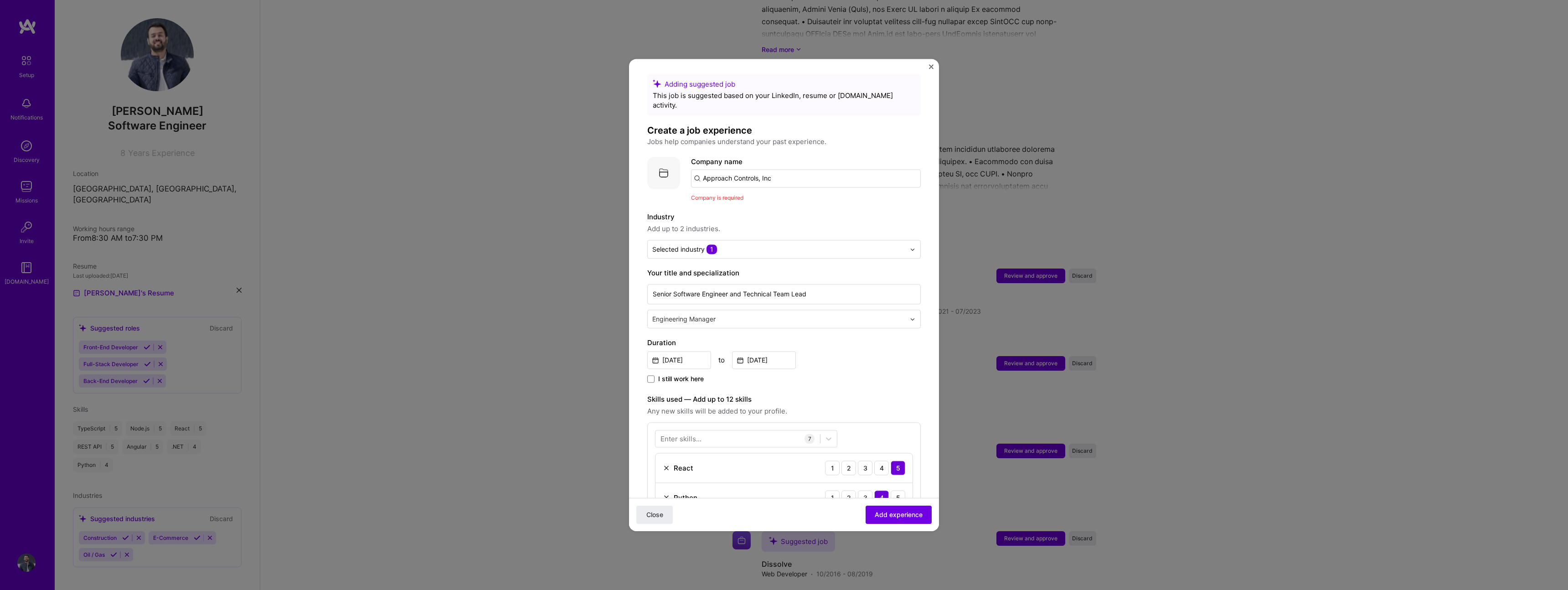
scroll to position [0, 0]
click at [793, 172] on input "Approach Controls, Inc" at bounding box center [805, 180] width 229 height 18
type input "Approach Controls"
click at [778, 199] on div "Approach Controls" at bounding box center [777, 207] width 70 height 16
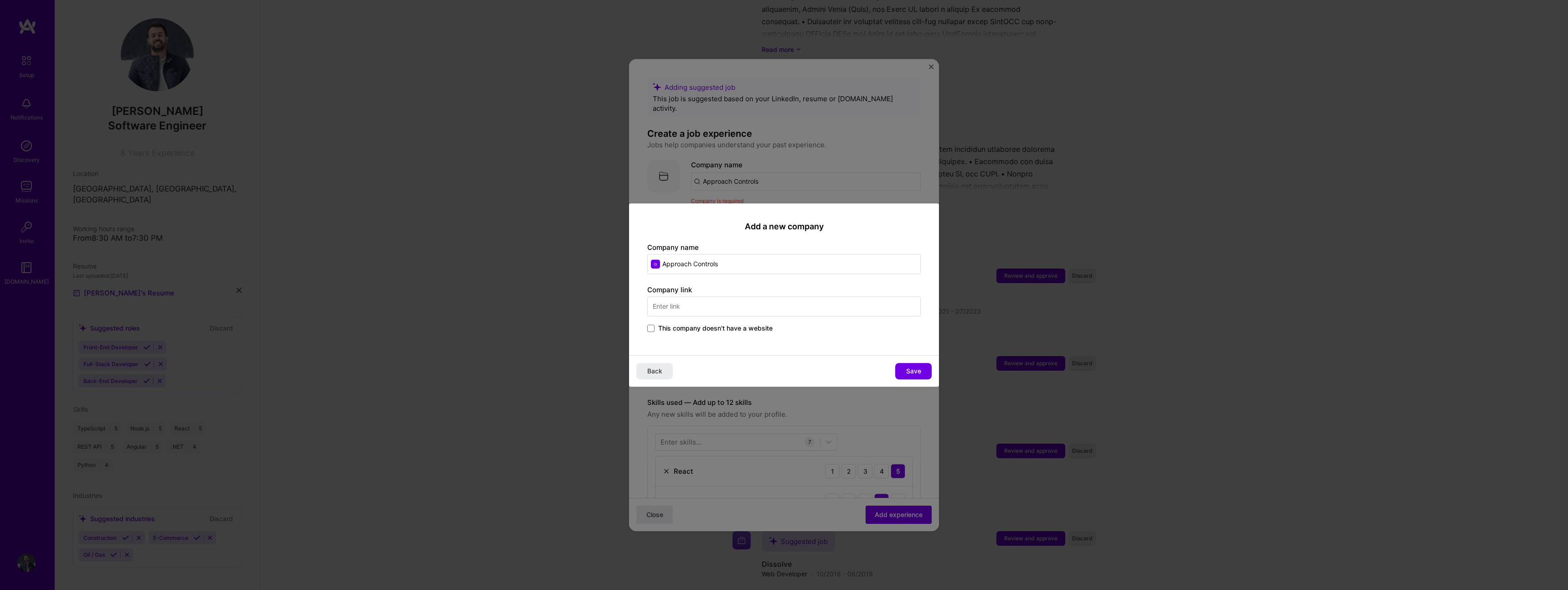
click at [752, 313] on input "text" at bounding box center [784, 305] width 273 height 20
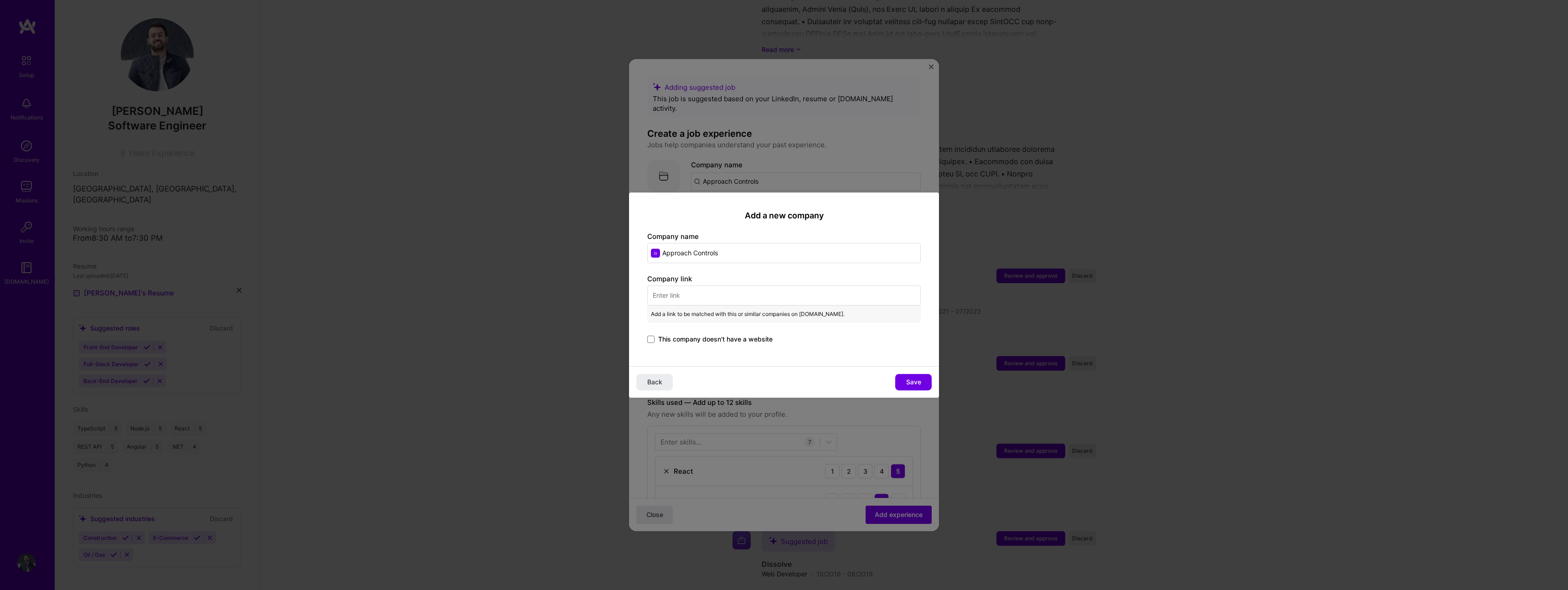
click at [708, 292] on input "text" at bounding box center [784, 295] width 273 height 20
paste input "[URL][DOMAIN_NAME]"
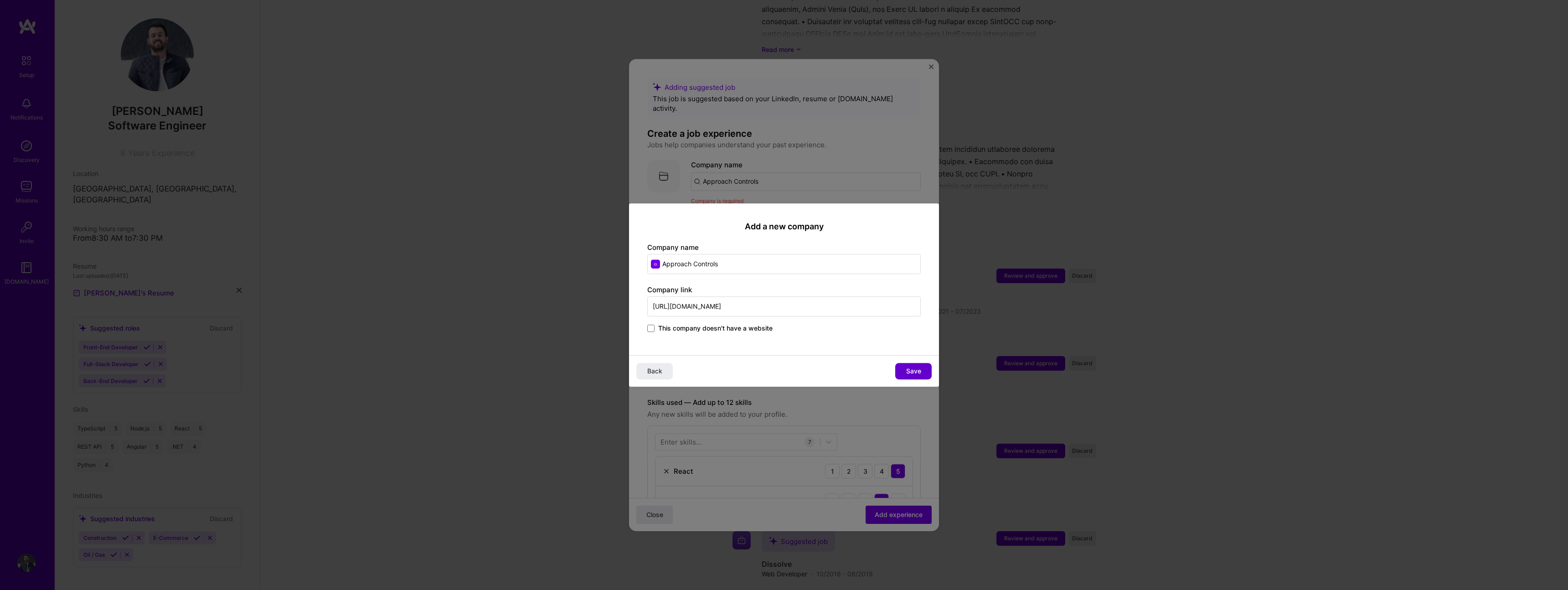
type input "[URL][DOMAIN_NAME]"
click at [916, 370] on span "Save" at bounding box center [913, 371] width 15 height 9
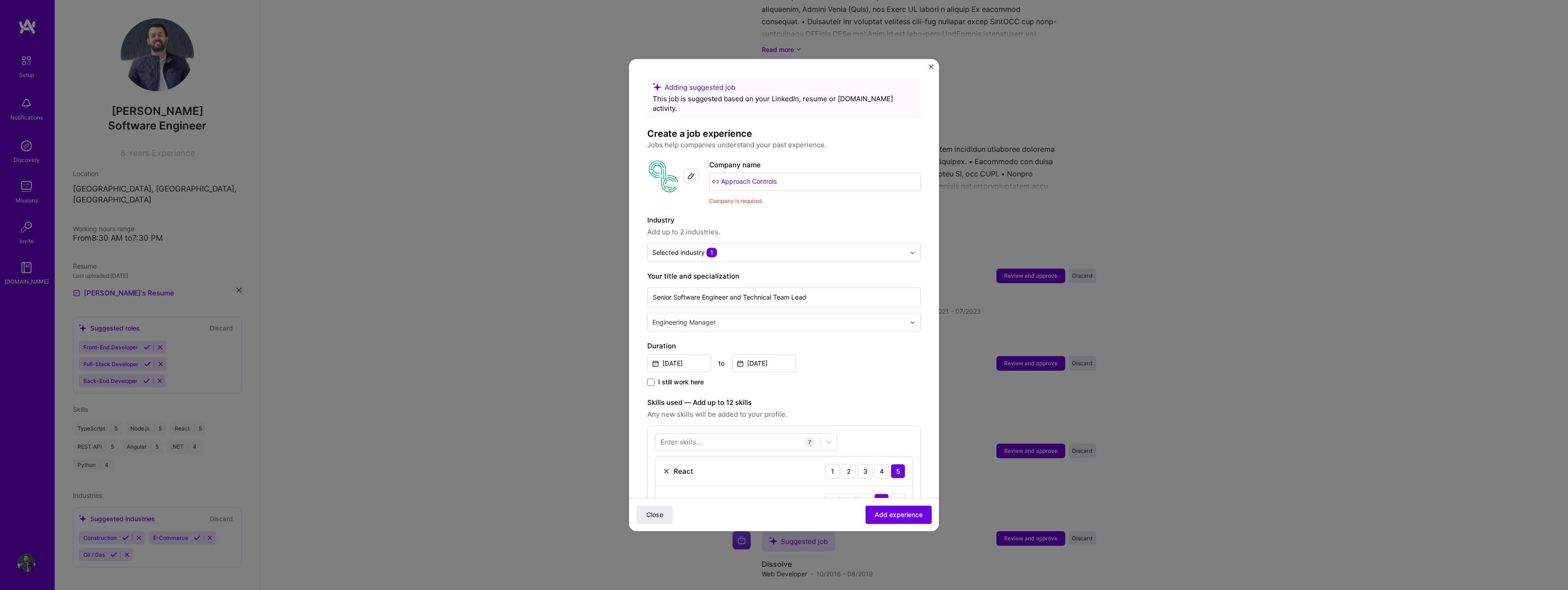
click at [891, 514] on span "Add experience" at bounding box center [898, 515] width 48 height 9
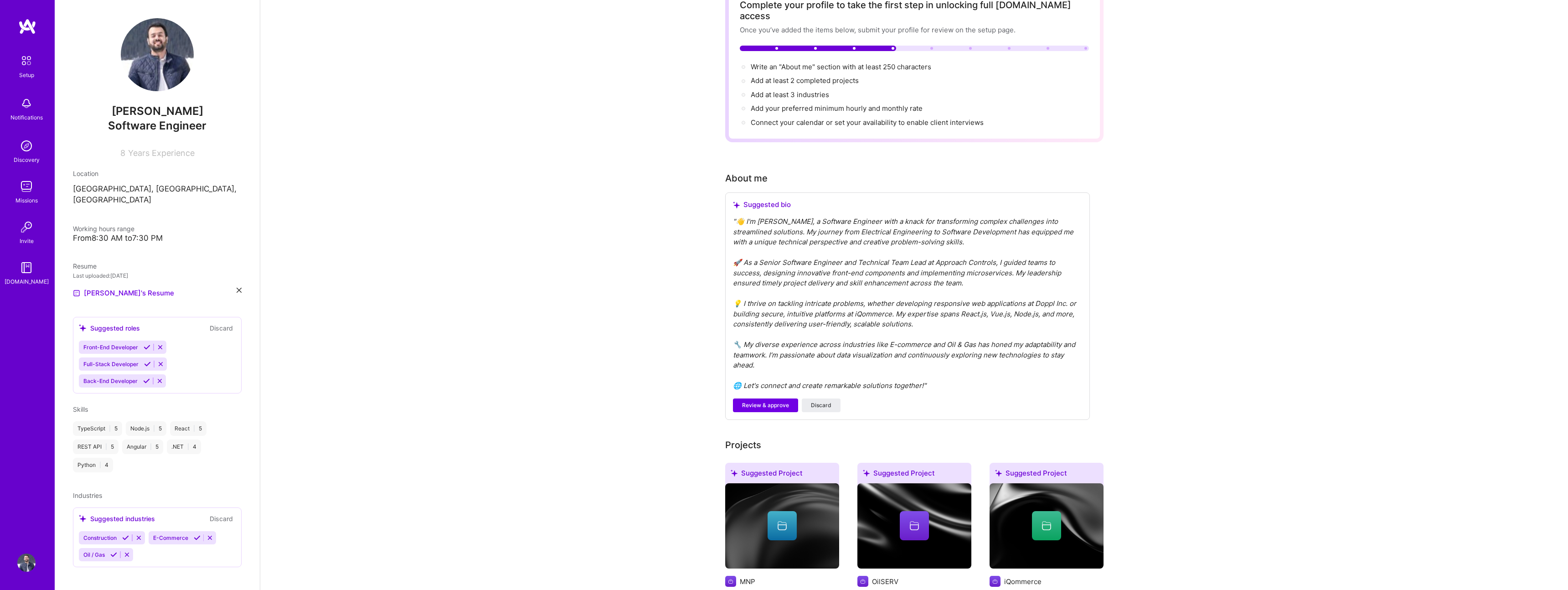
scroll to position [69, 0]
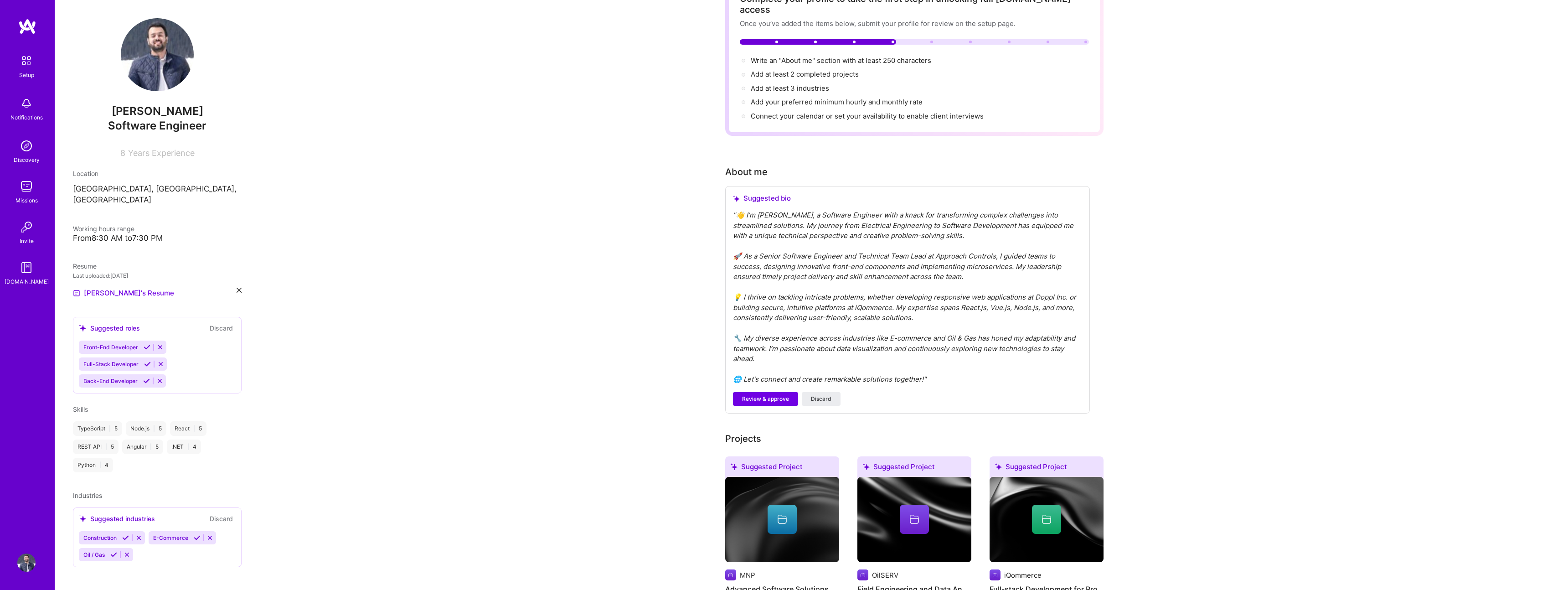
click at [759, 395] on span "Review & approve" at bounding box center [766, 398] width 47 height 8
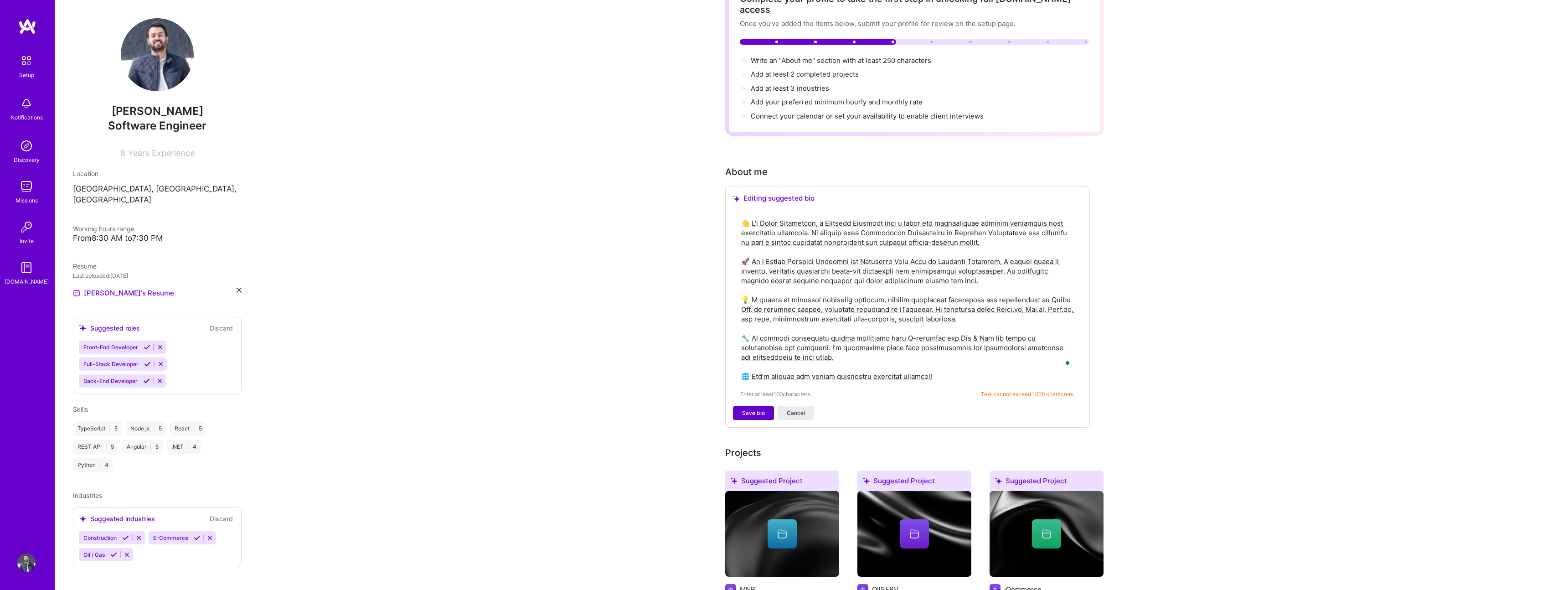
click at [754, 409] on span "Save bio" at bounding box center [753, 412] width 23 height 8
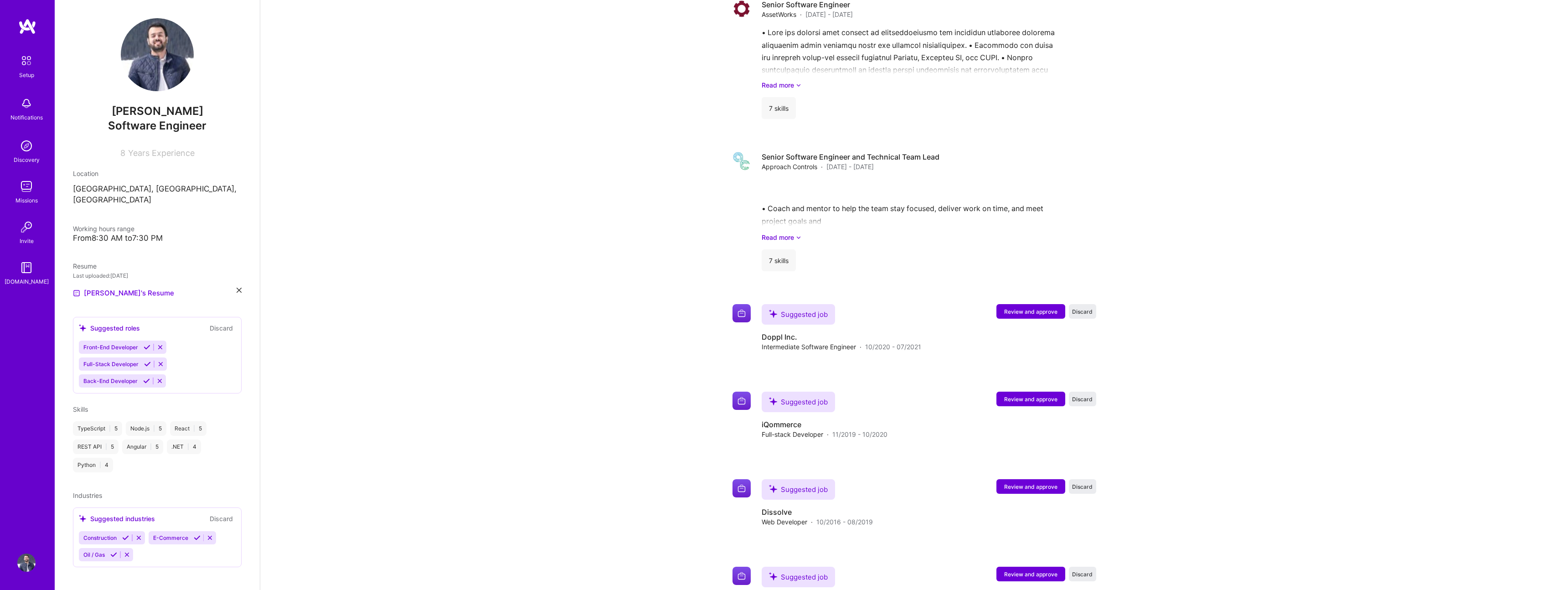
scroll to position [1258, 0]
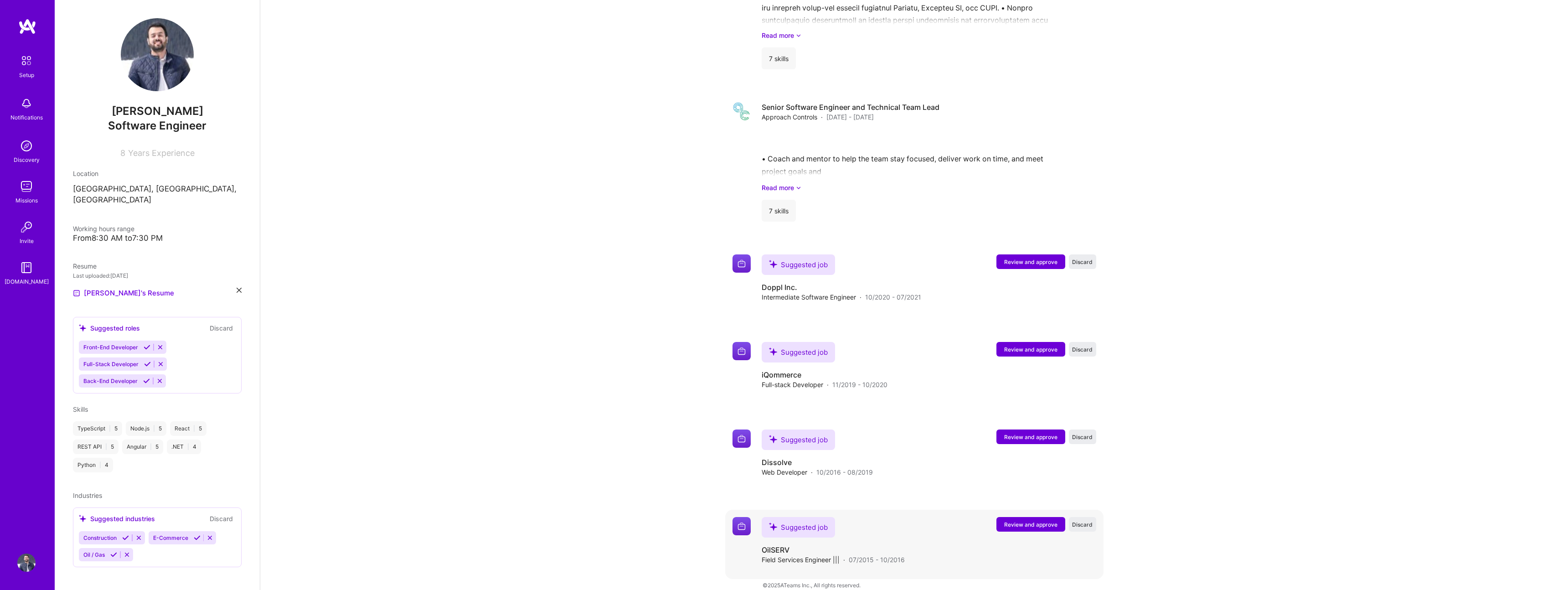
click at [1081, 520] on span "Discard" at bounding box center [1082, 524] width 21 height 8
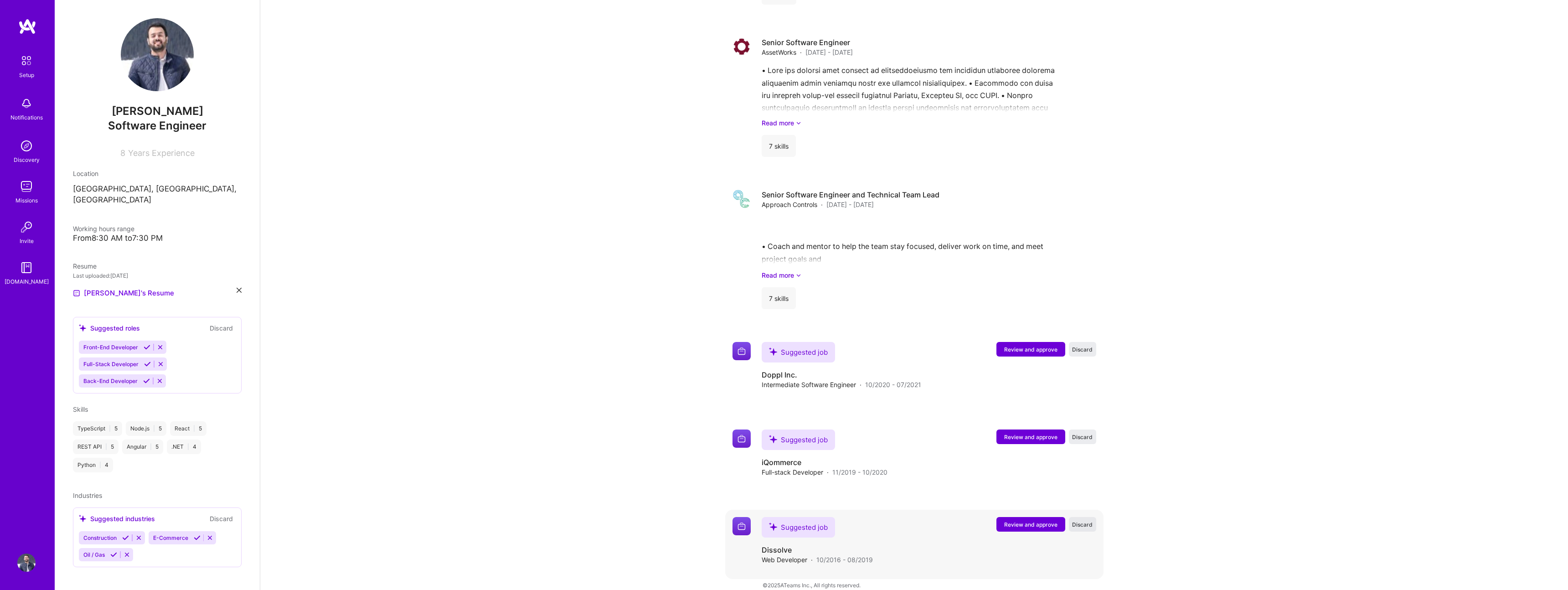
click at [1079, 520] on span "Discard" at bounding box center [1082, 524] width 21 height 8
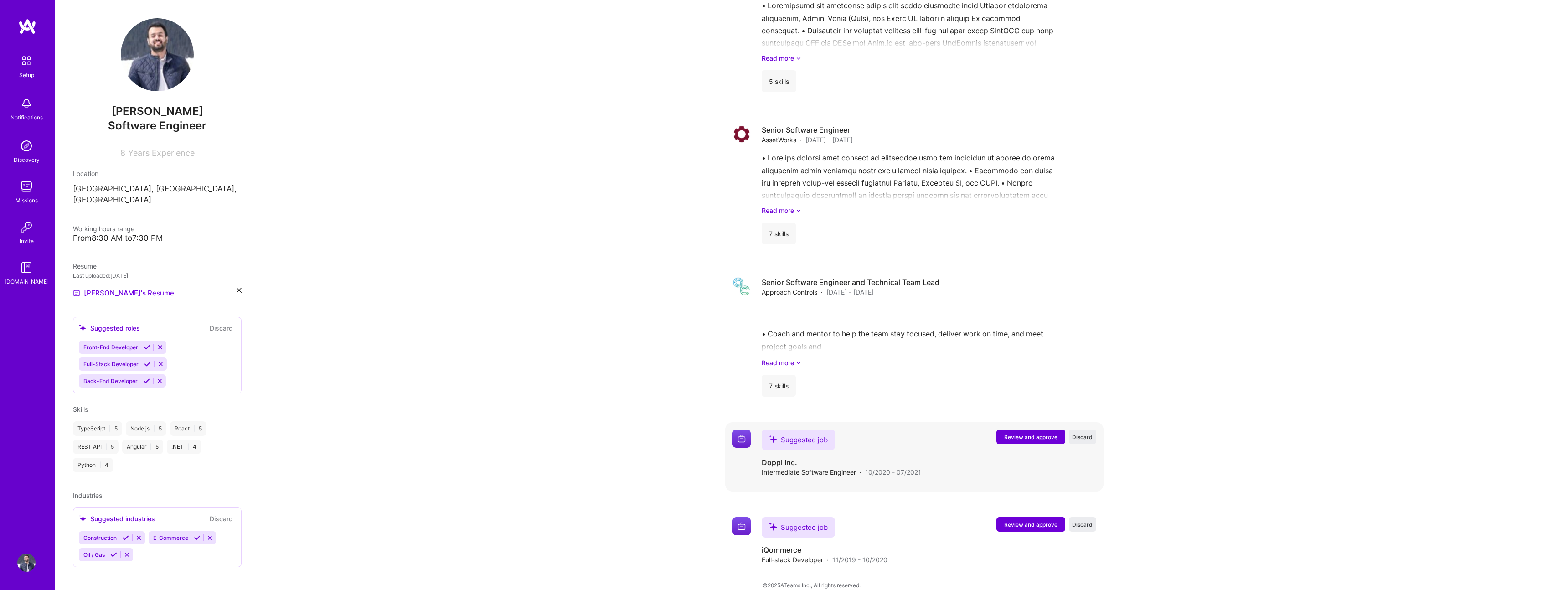
click at [1082, 433] on span "Discard" at bounding box center [1082, 437] width 21 height 8
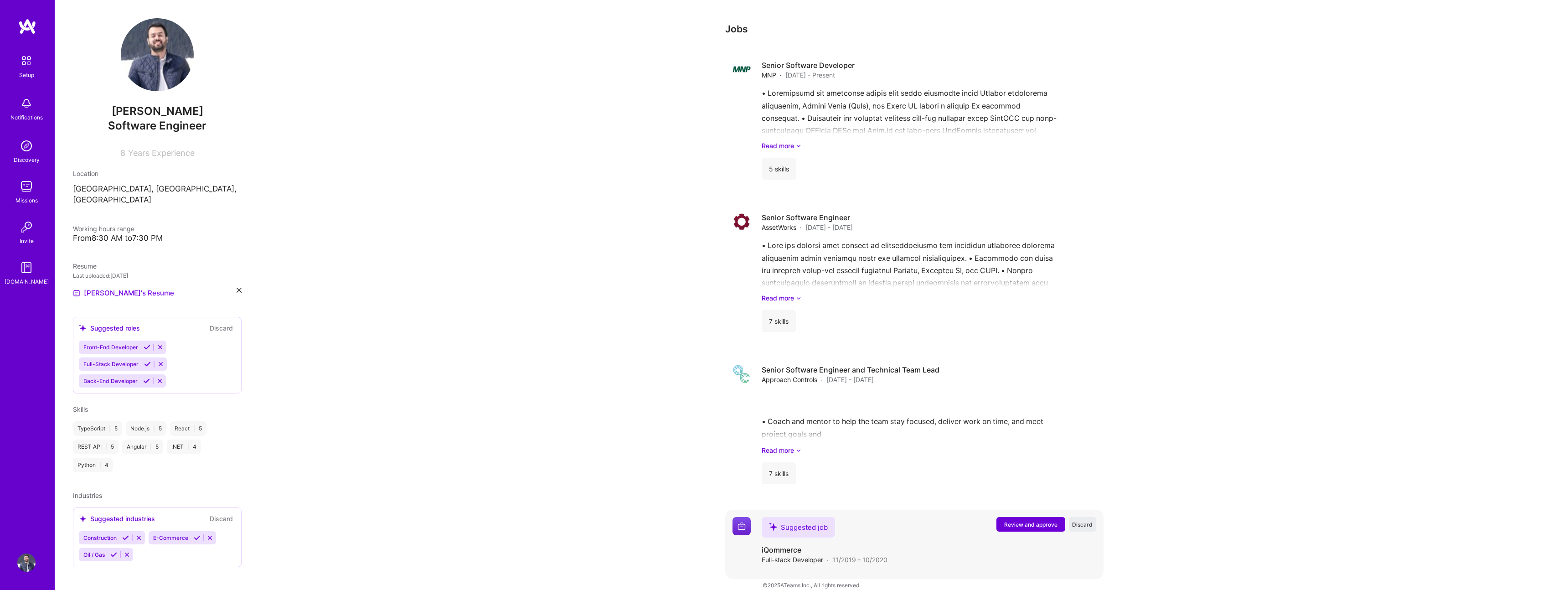
click at [1086, 520] on span "Discard" at bounding box center [1082, 524] width 21 height 8
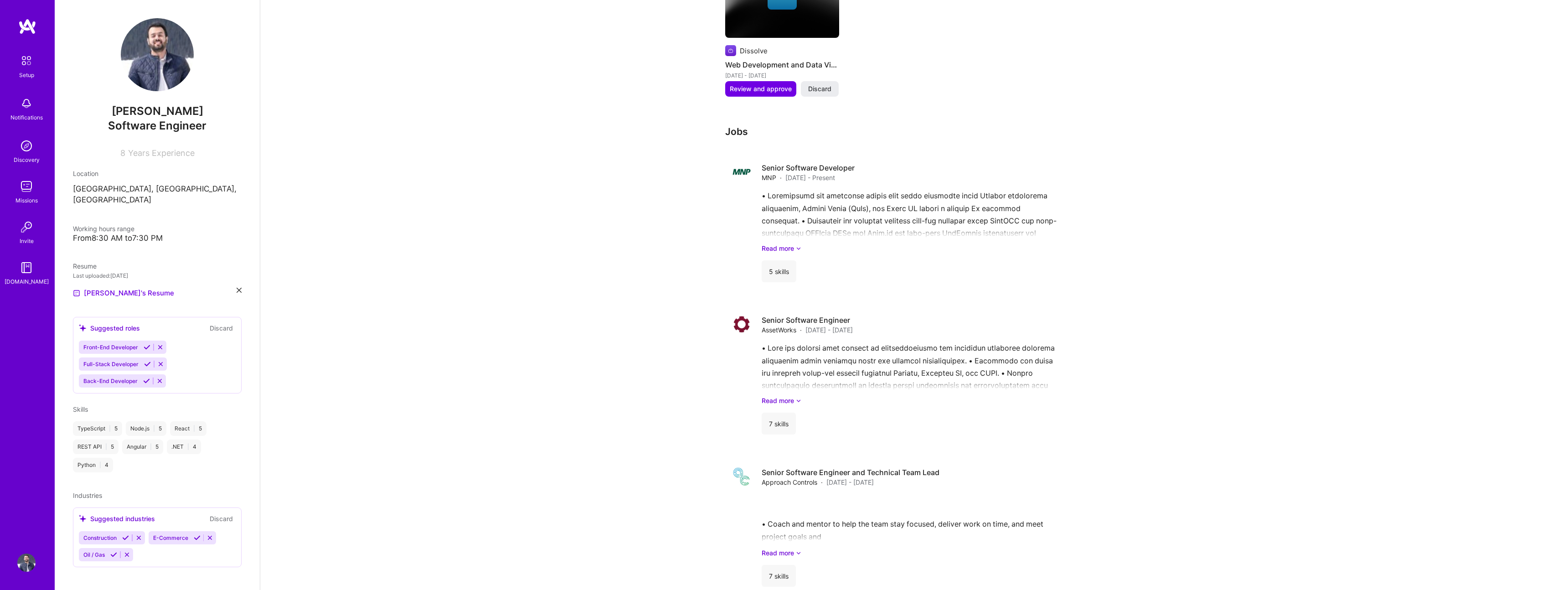
scroll to position [908, 0]
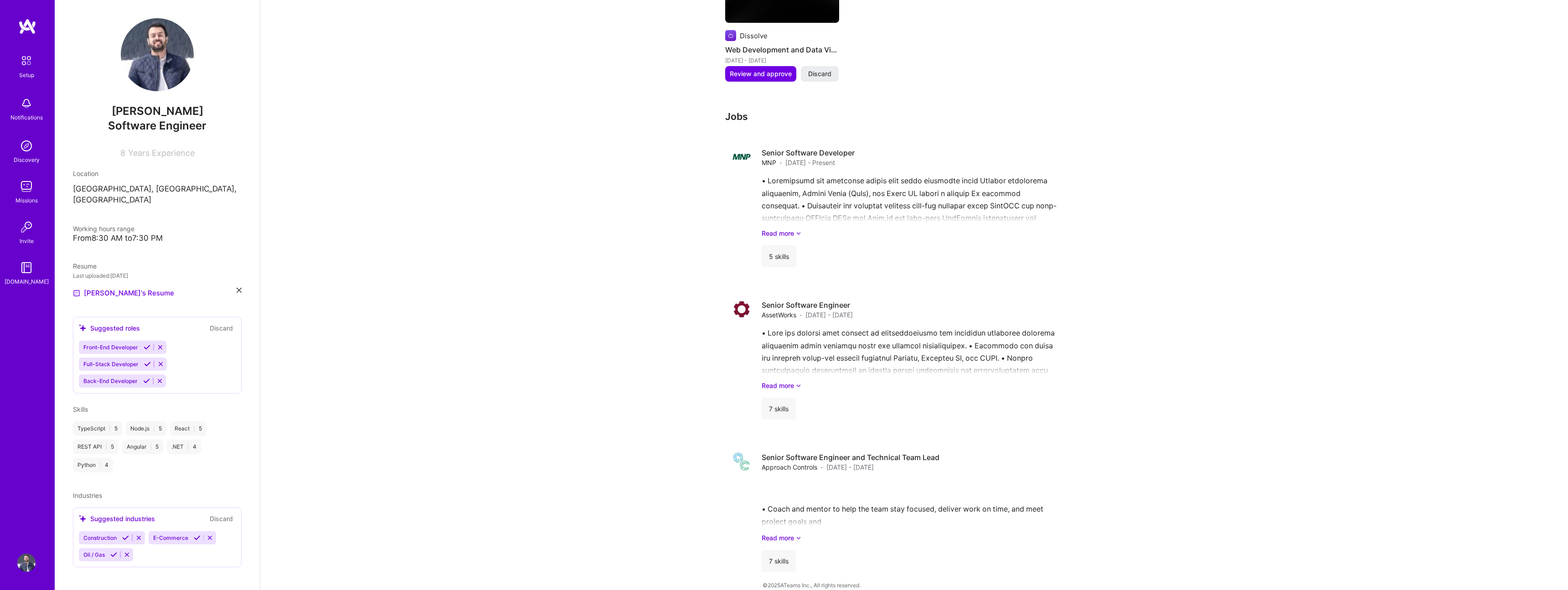
click at [828, 589] on link "Privacy Policy" at bounding box center [833, 594] width 37 height 7
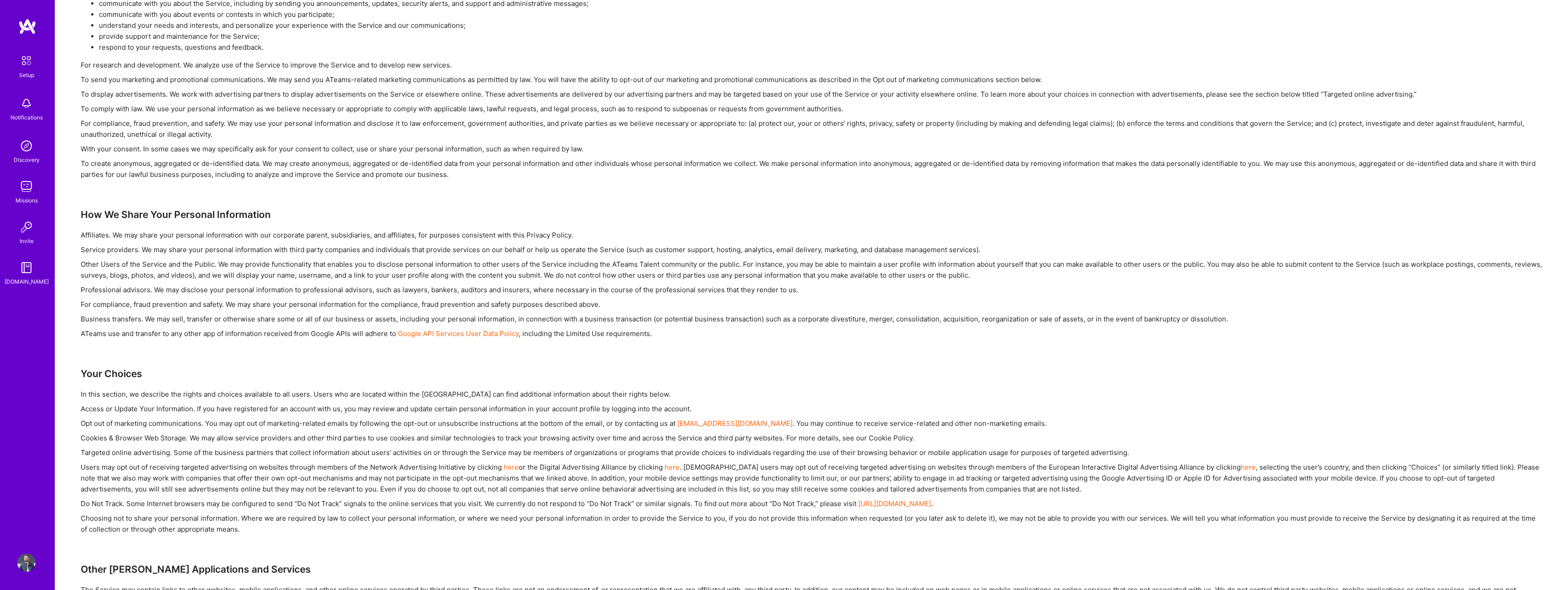
scroll to position [793, 0]
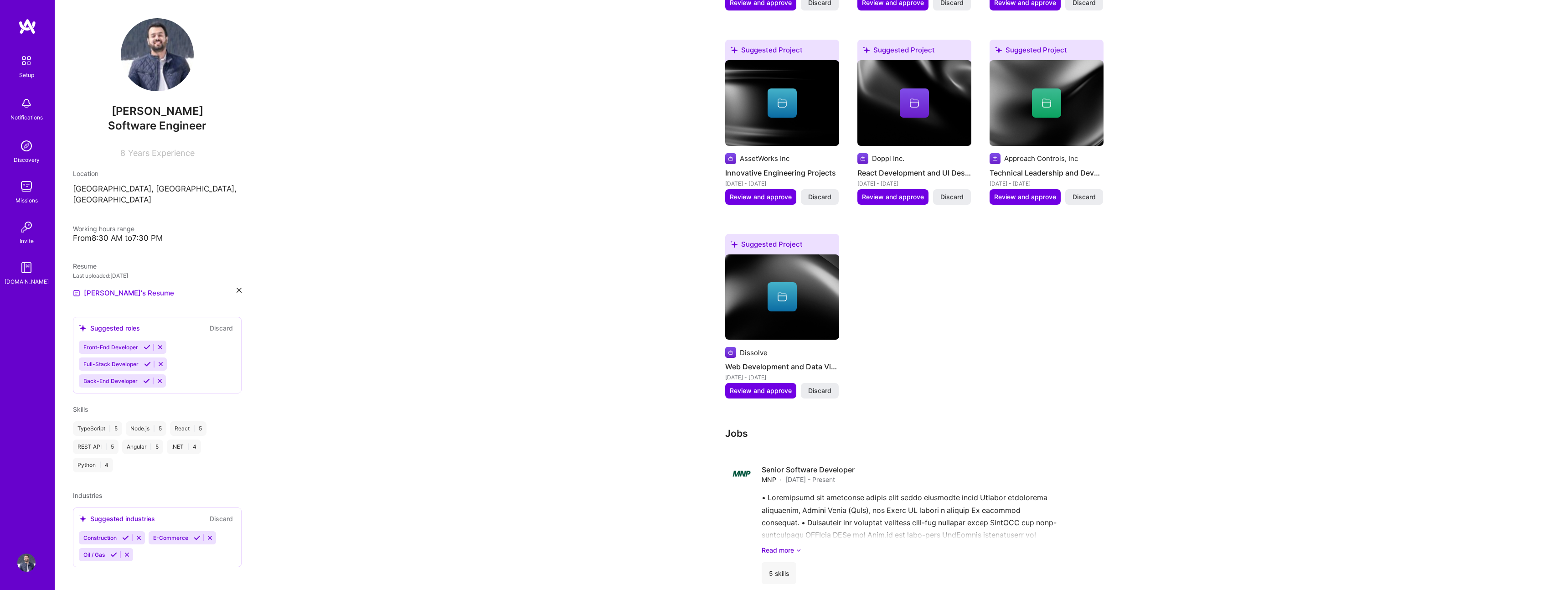
scroll to position [569, 0]
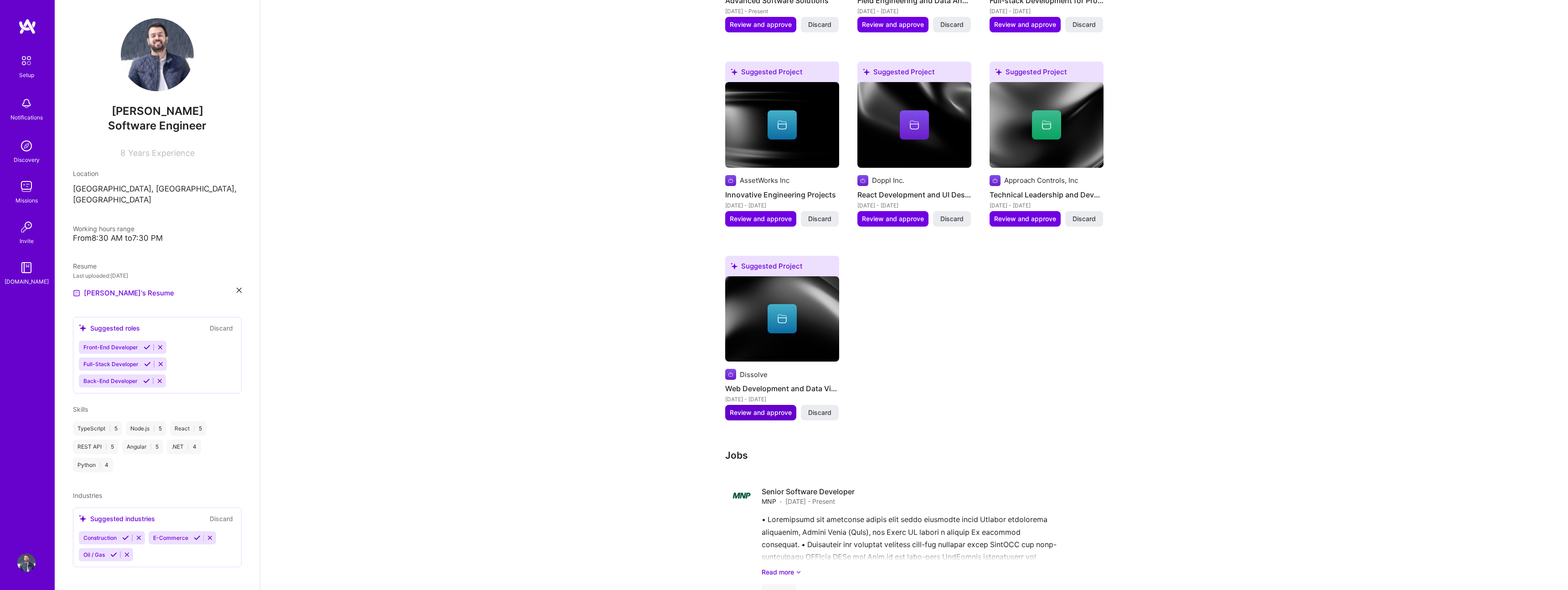
click at [777, 408] on span "Review and approve" at bounding box center [761, 412] width 62 height 9
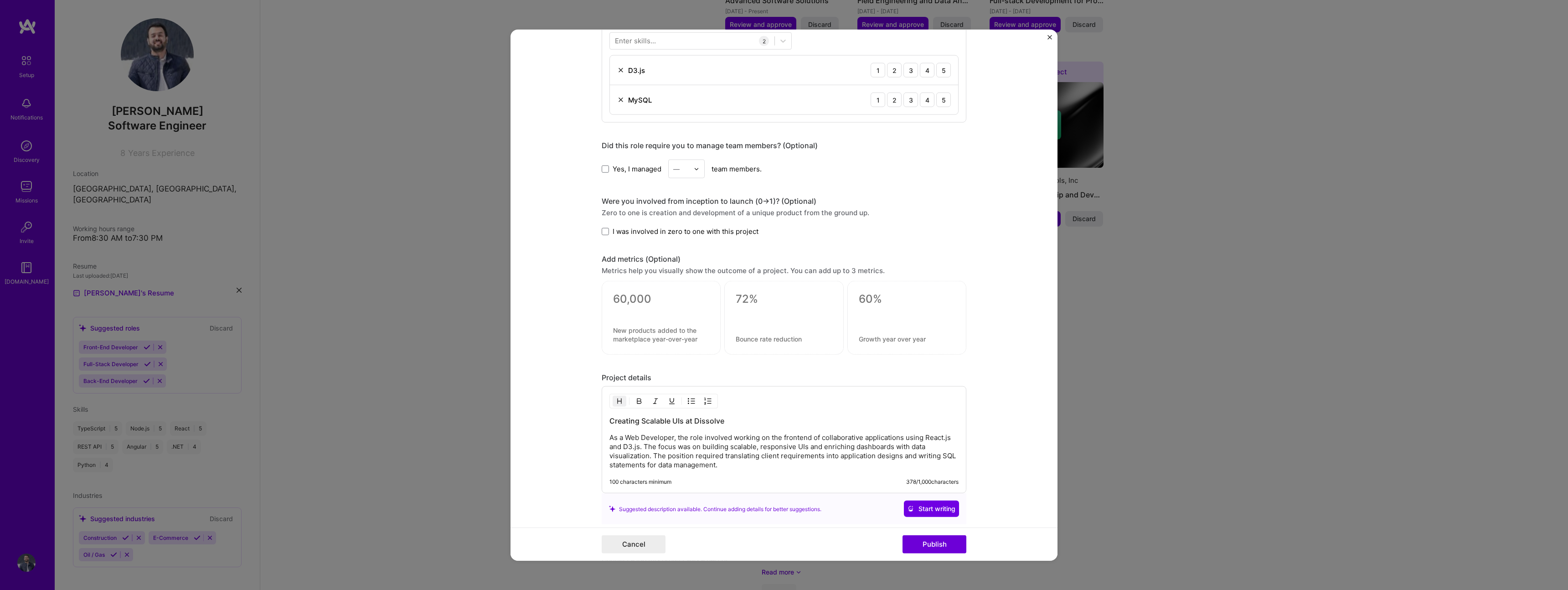
scroll to position [567, 0]
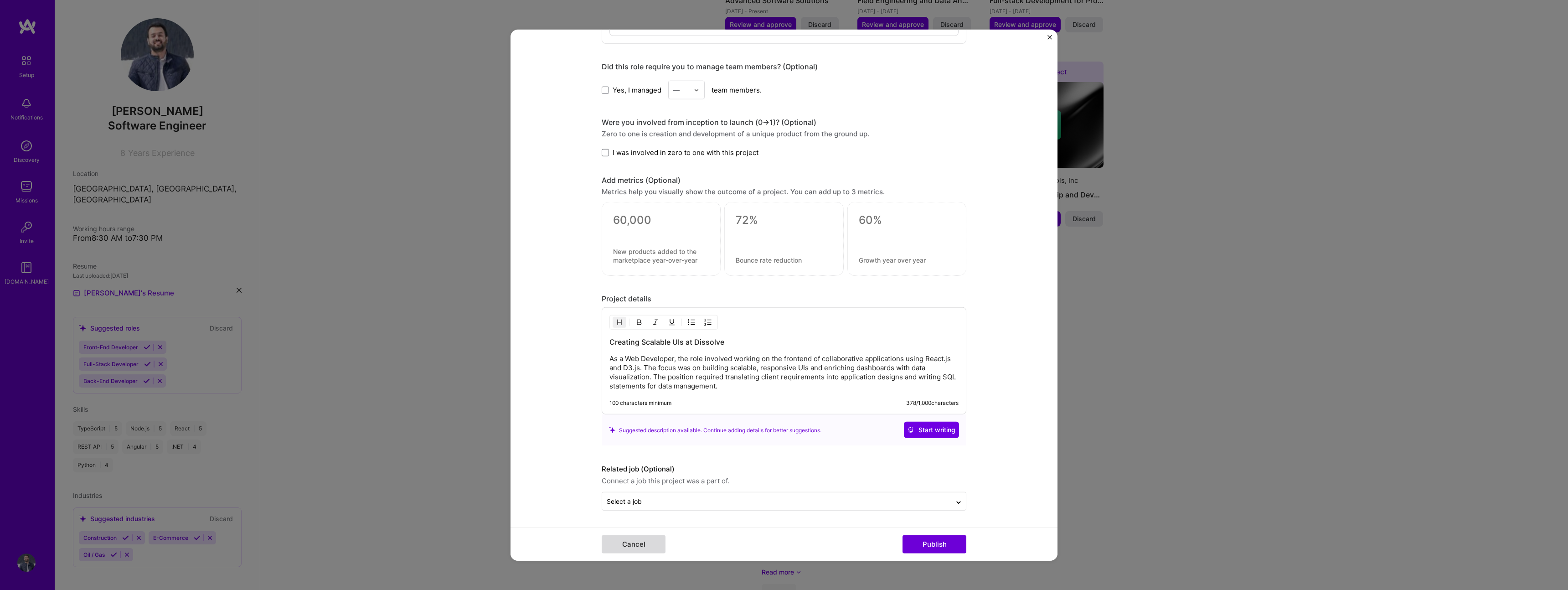
click at [629, 547] on button "Cancel" at bounding box center [633, 543] width 64 height 18
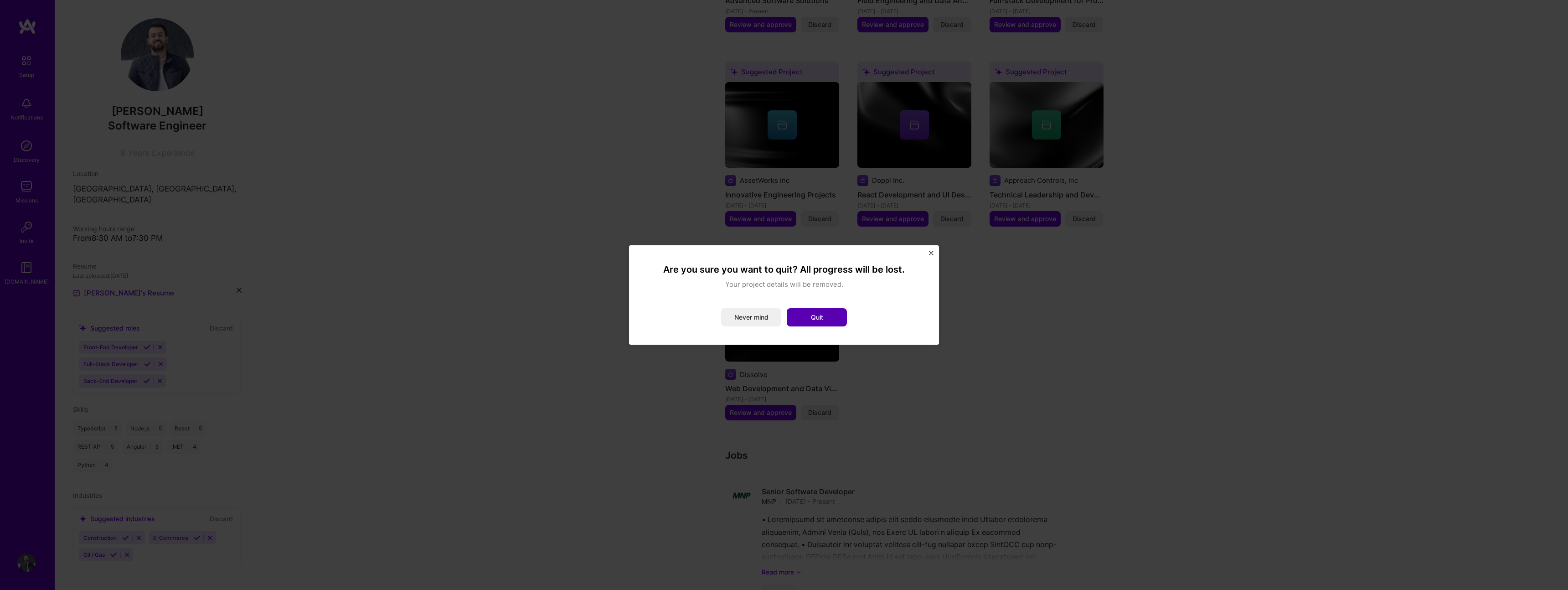
click at [799, 314] on button "Quit" at bounding box center [816, 317] width 60 height 18
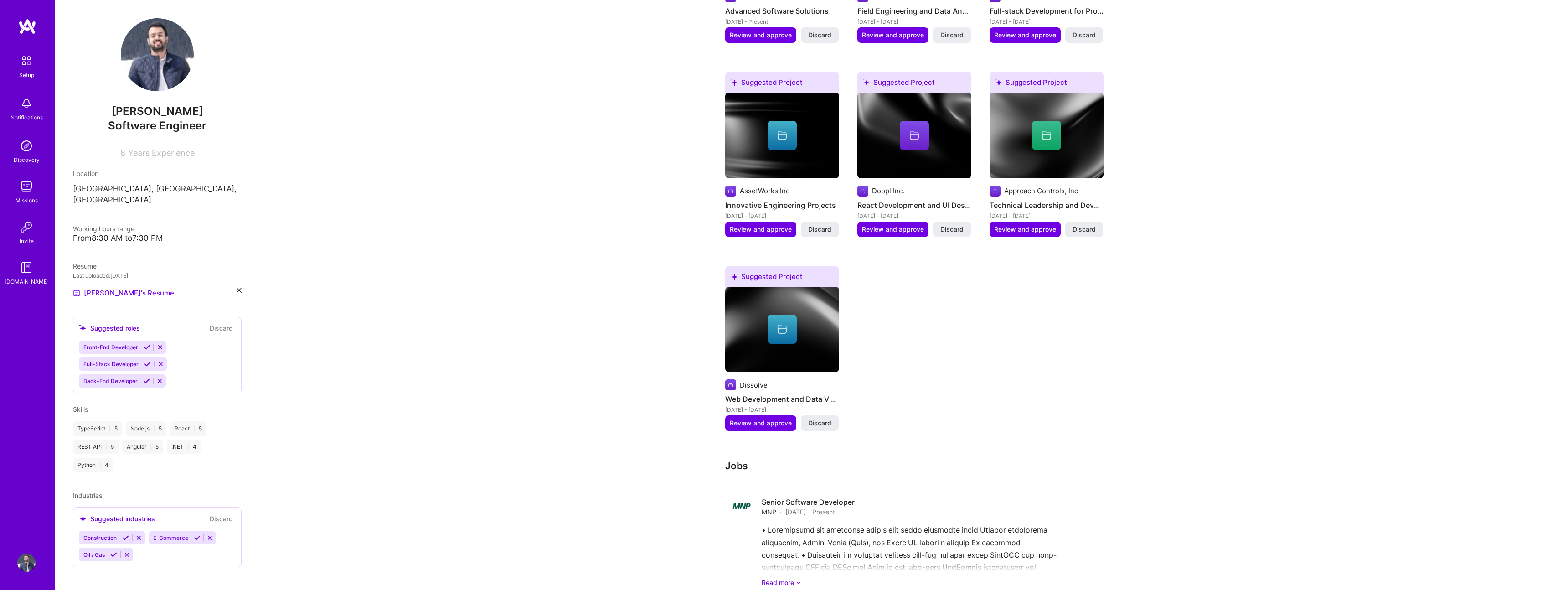
scroll to position [579, 0]
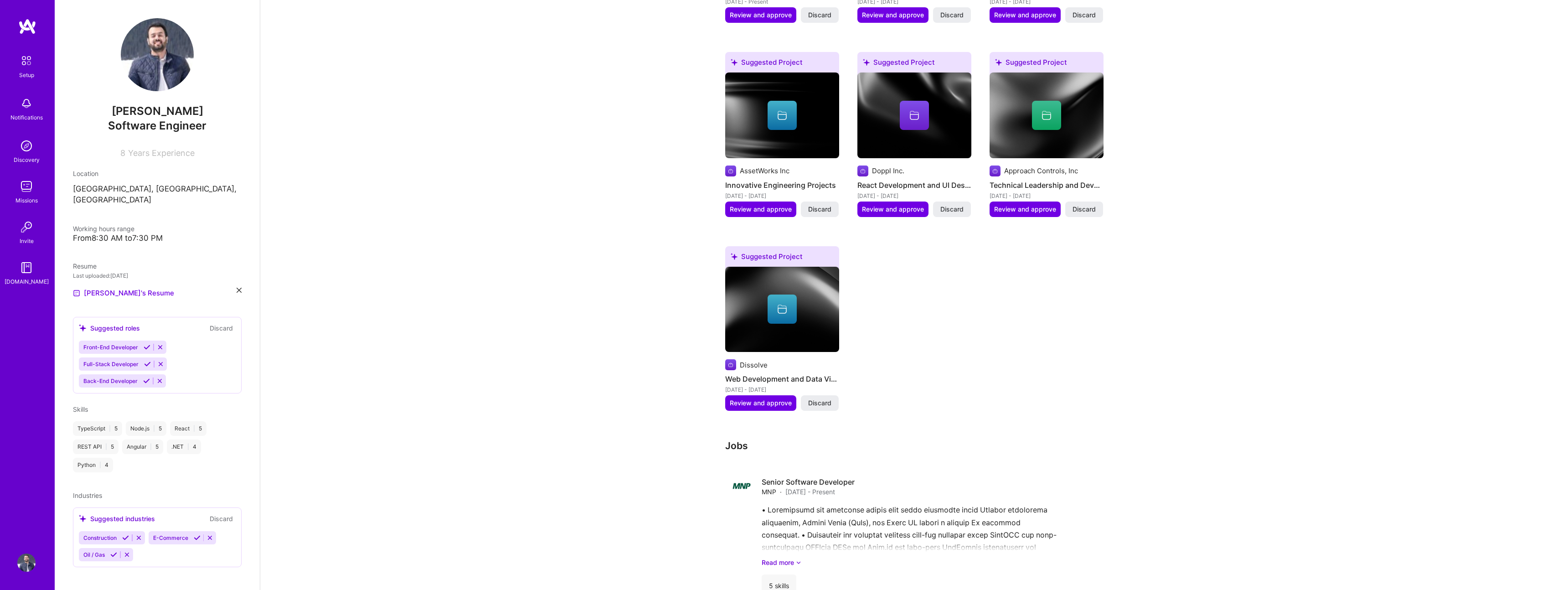
drag, startPoint x: 826, startPoint y: 195, endPoint x: 833, endPoint y: 217, distance: 23.1
click at [826, 205] on span "Discard" at bounding box center [819, 210] width 23 height 9
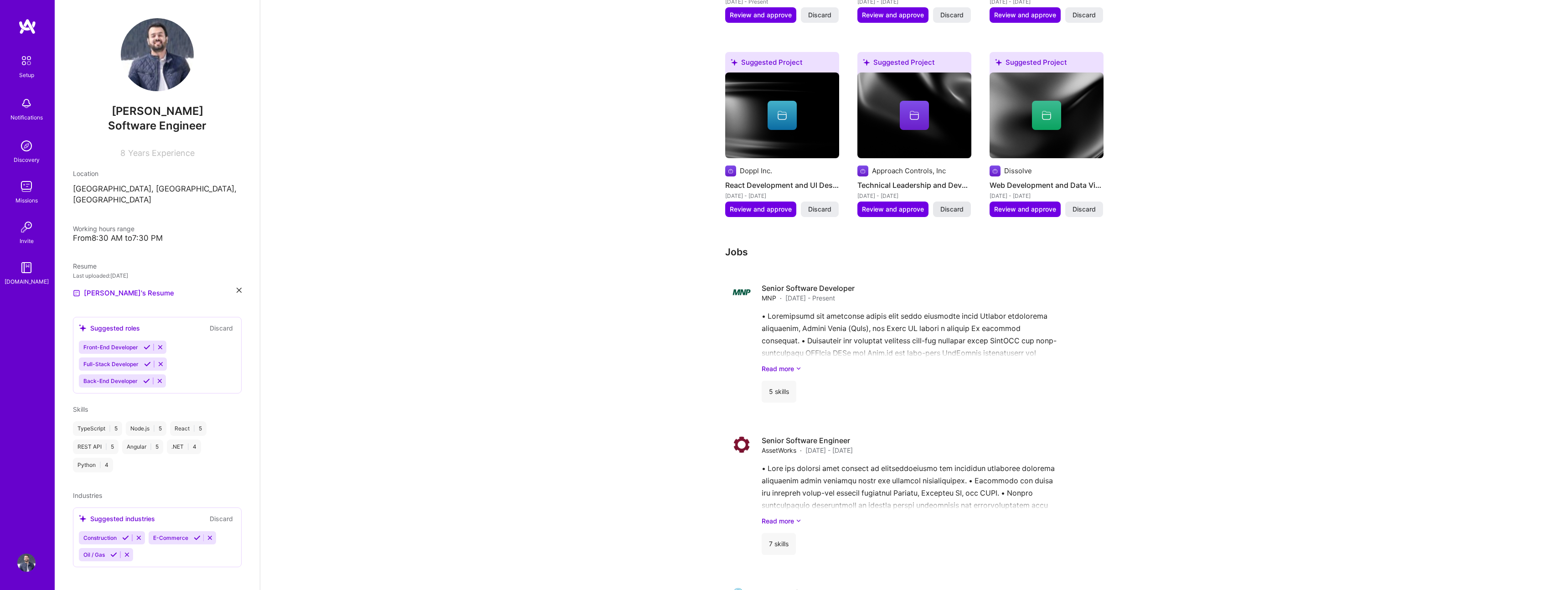
drag, startPoint x: 822, startPoint y: 194, endPoint x: 835, endPoint y: 196, distance: 13.2
click at [822, 205] on span "Discard" at bounding box center [819, 210] width 23 height 9
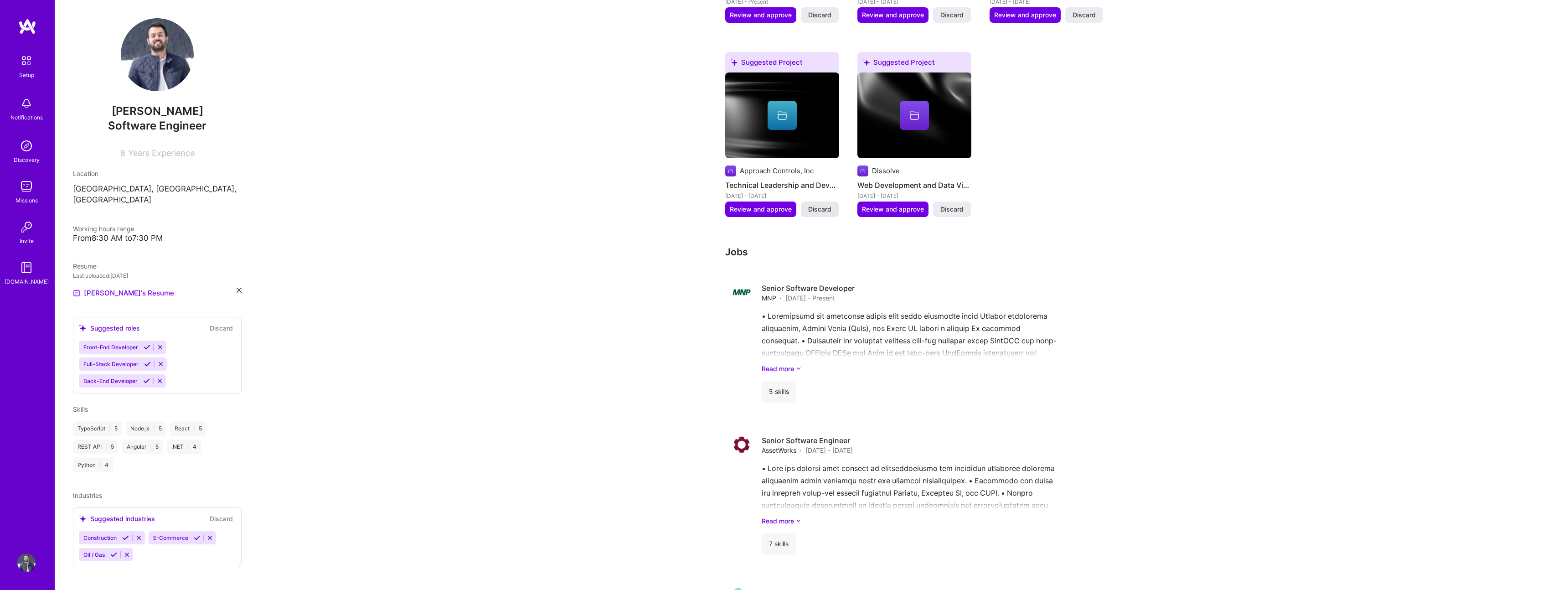
click at [827, 205] on span "Discard" at bounding box center [819, 210] width 23 height 9
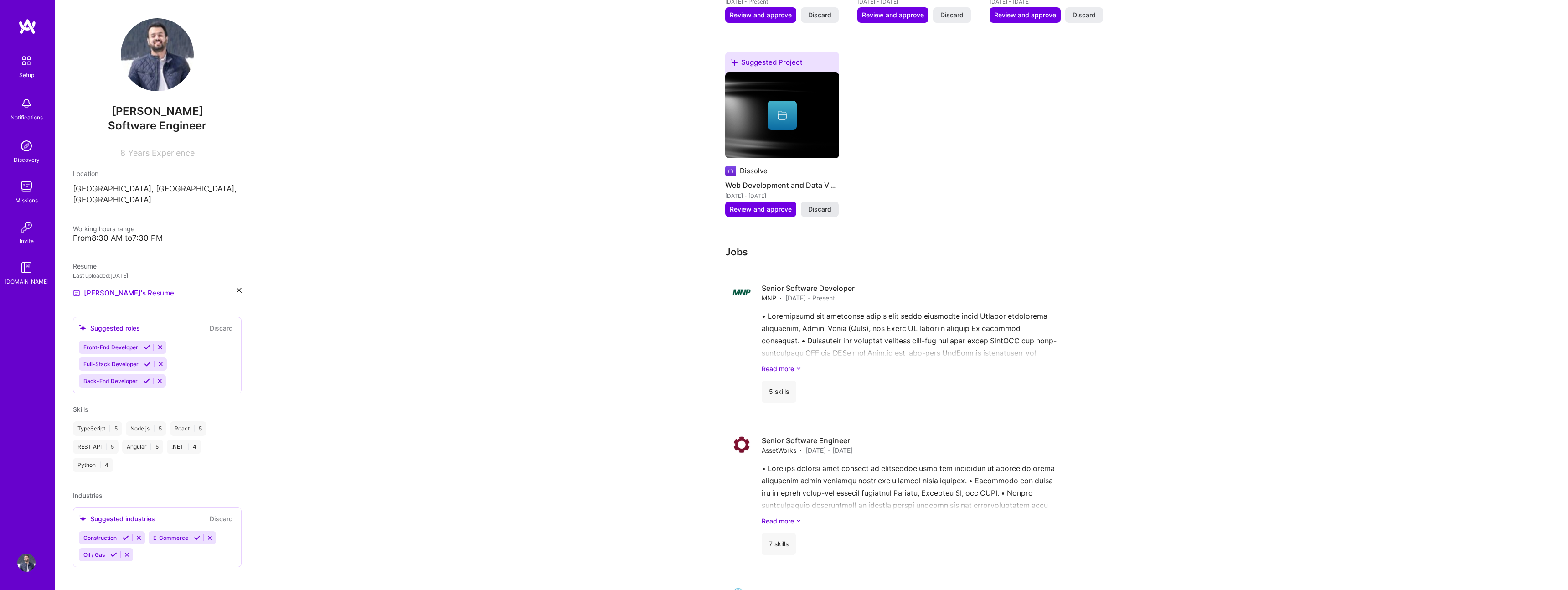
click at [819, 205] on span "Discard" at bounding box center [819, 210] width 23 height 9
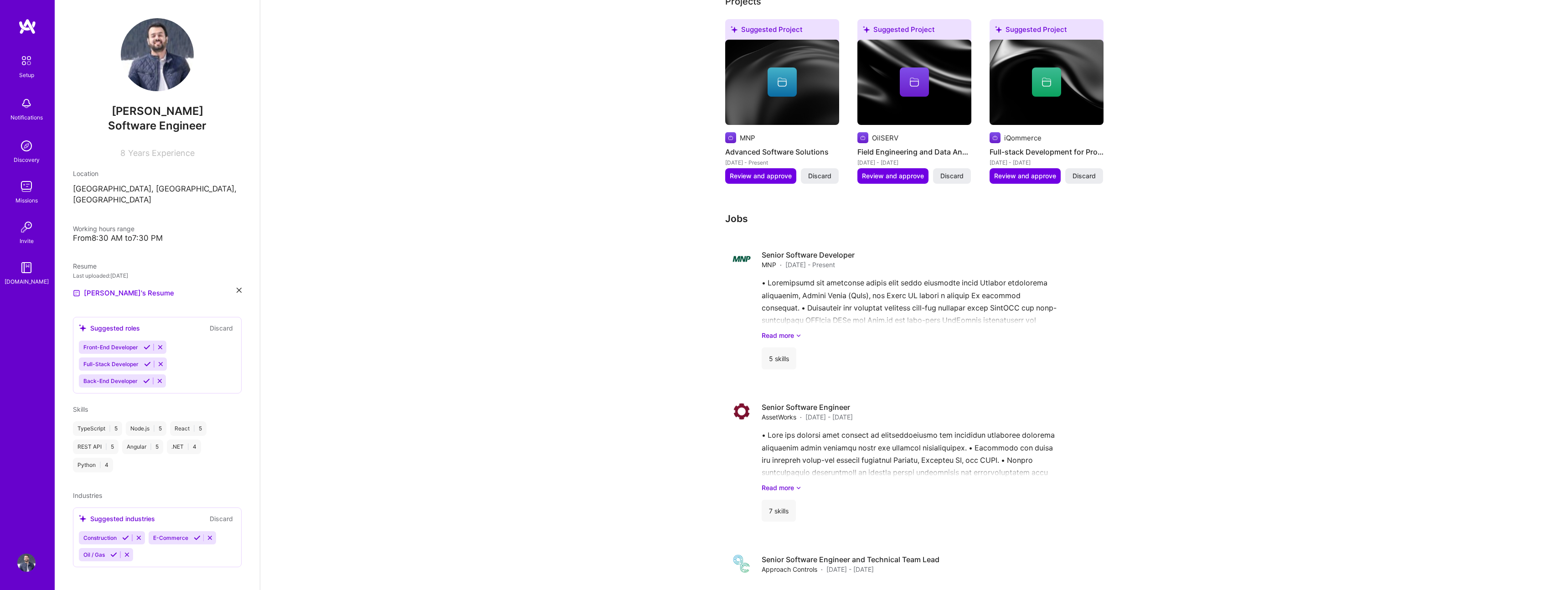
scroll to position [392, 0]
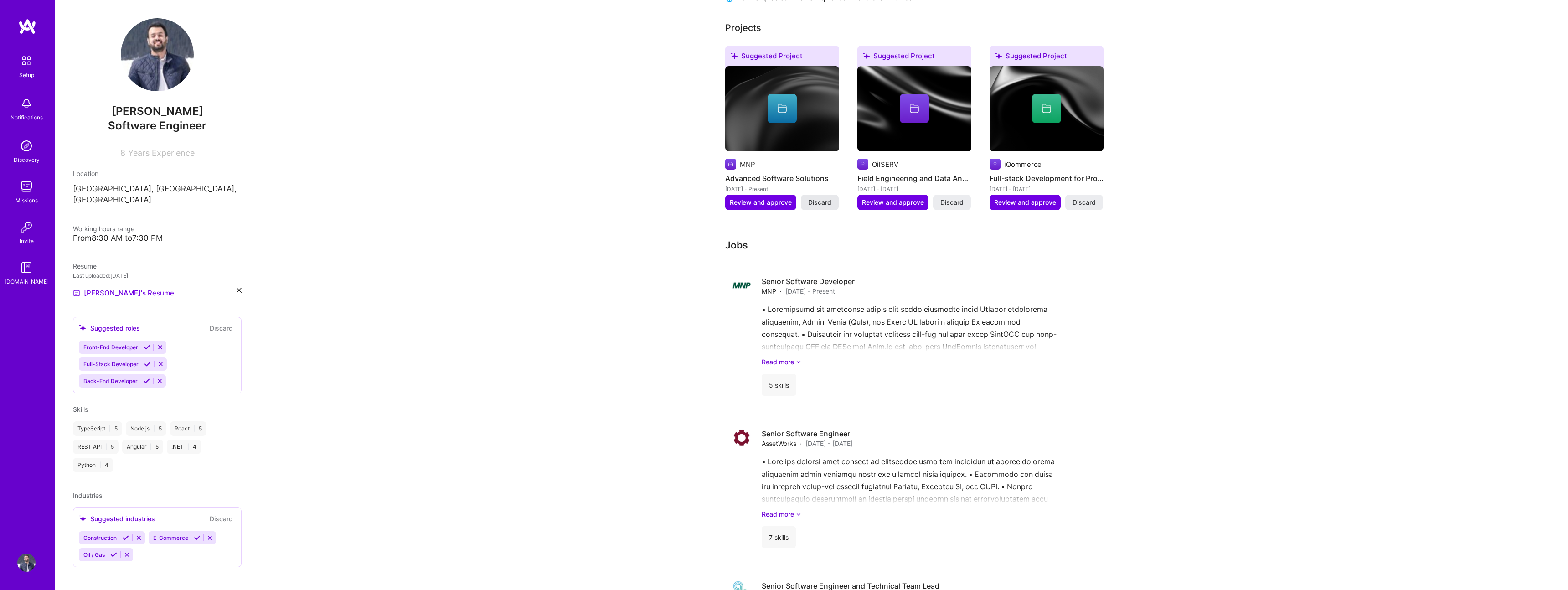
click at [825, 198] on span "Discard" at bounding box center [819, 203] width 23 height 9
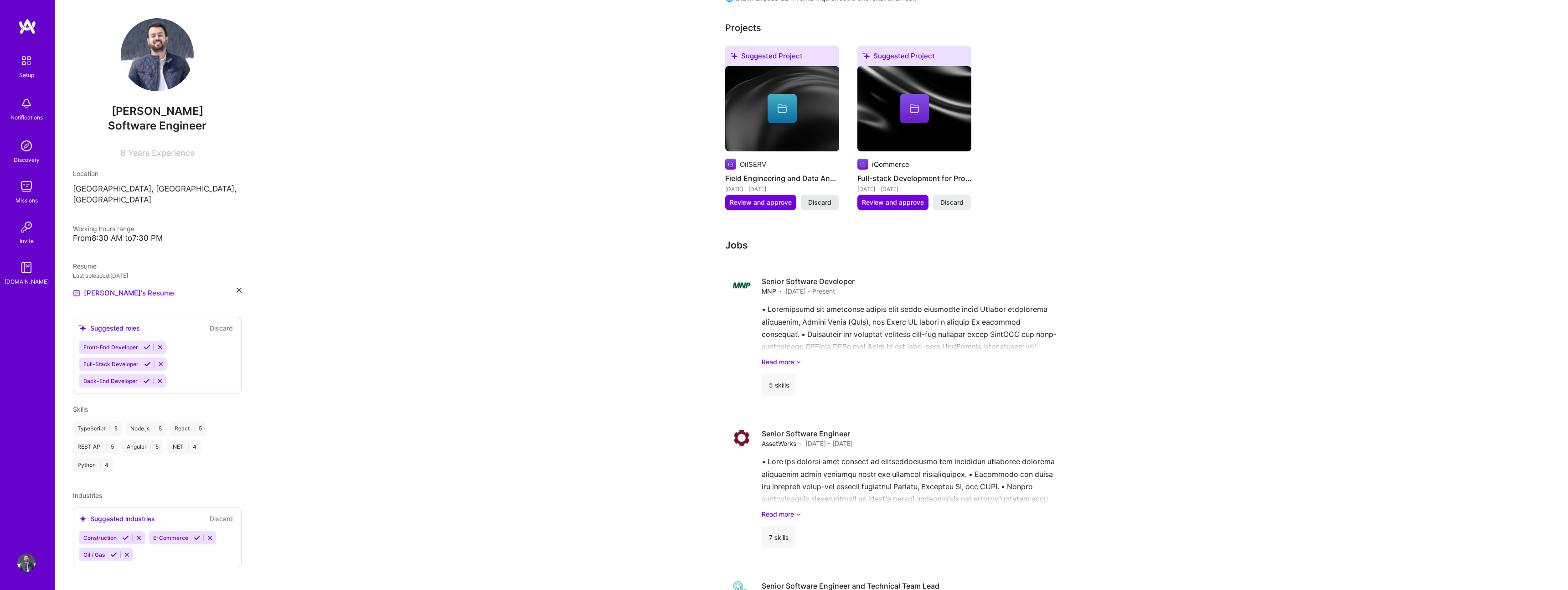
click at [825, 198] on span "Discard" at bounding box center [819, 203] width 23 height 9
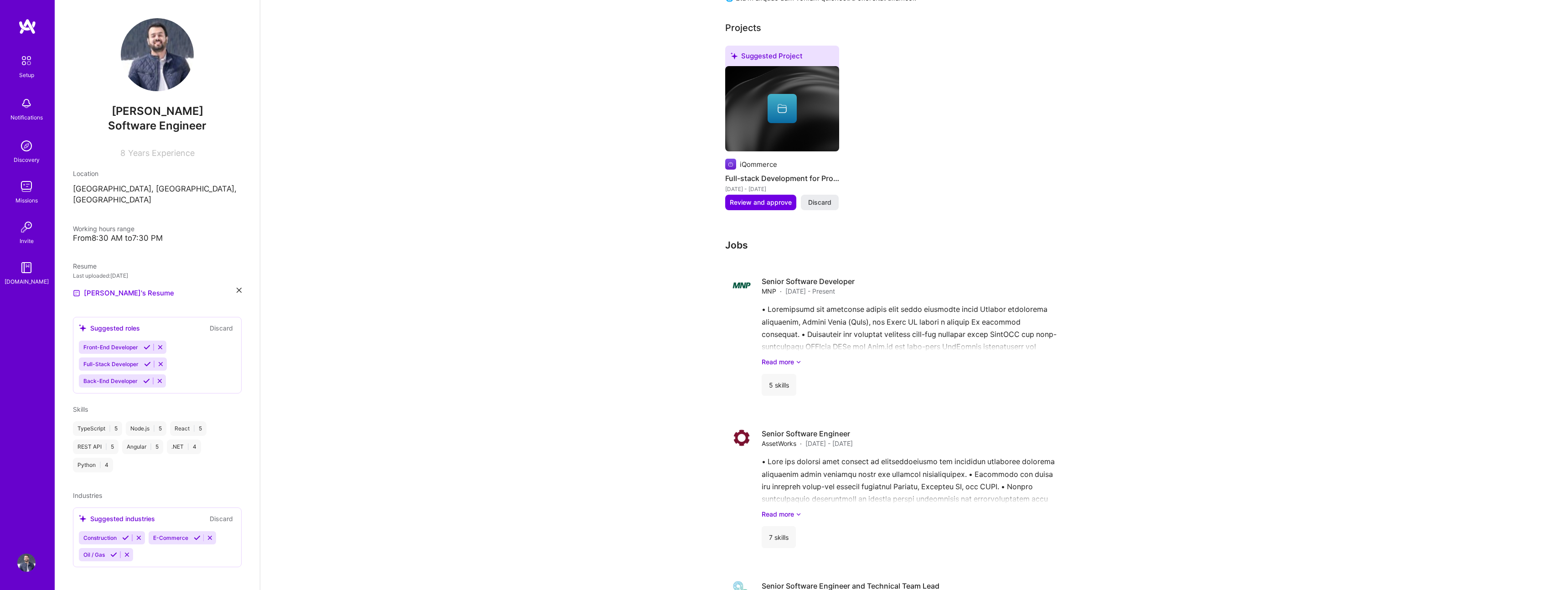
click at [825, 198] on span "Discard" at bounding box center [819, 203] width 23 height 9
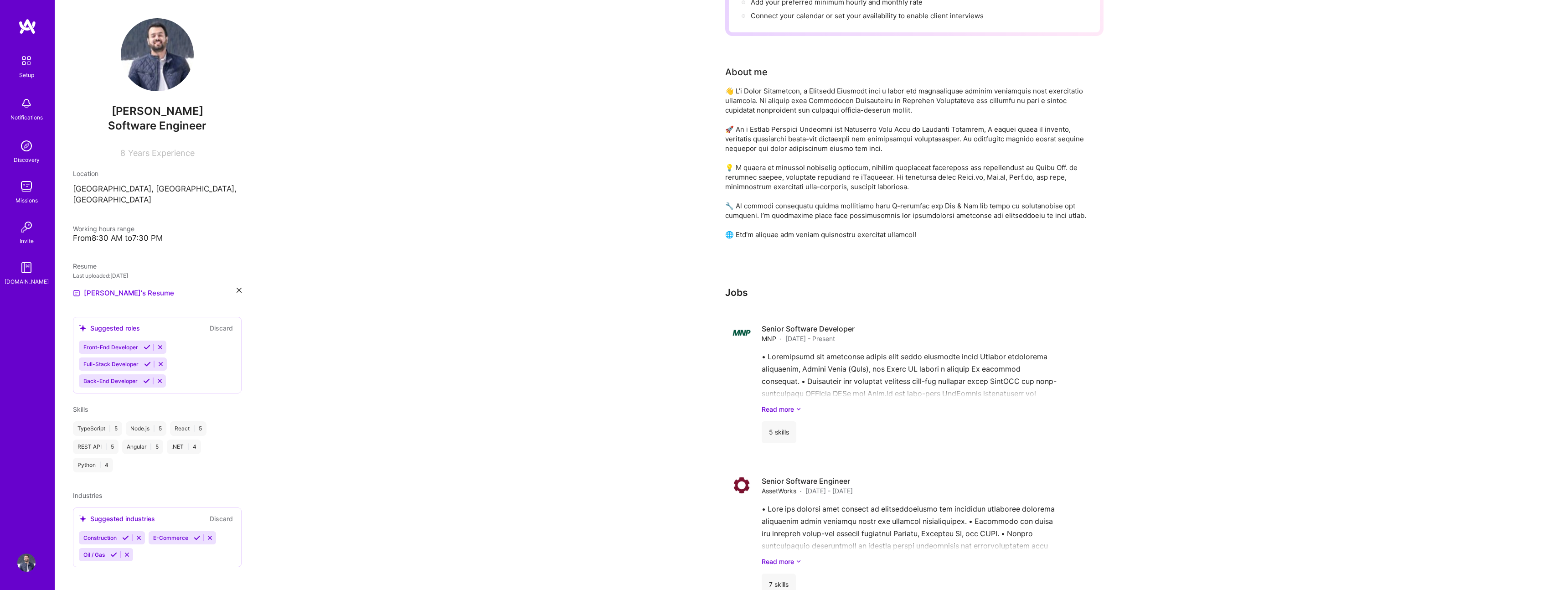
scroll to position [0, 0]
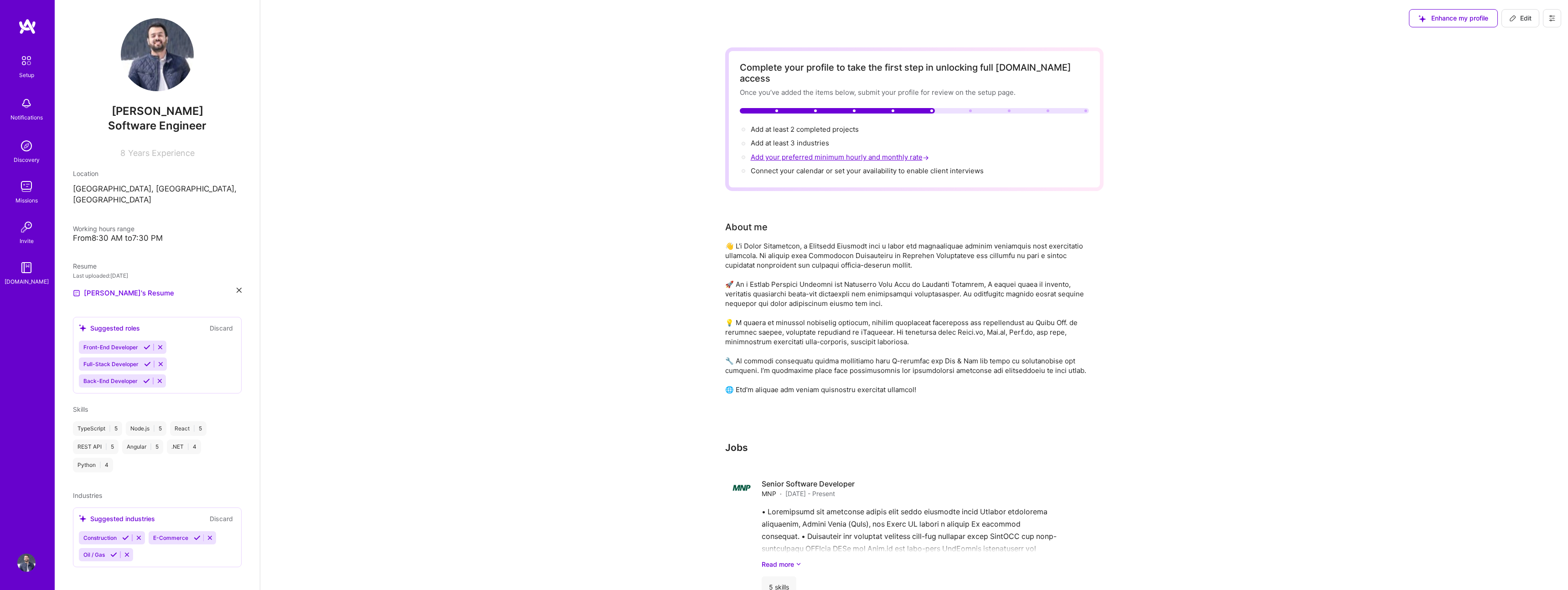
click at [824, 153] on span "Add your preferred minimum hourly and monthly rate →" at bounding box center [841, 157] width 180 height 8
select select "US"
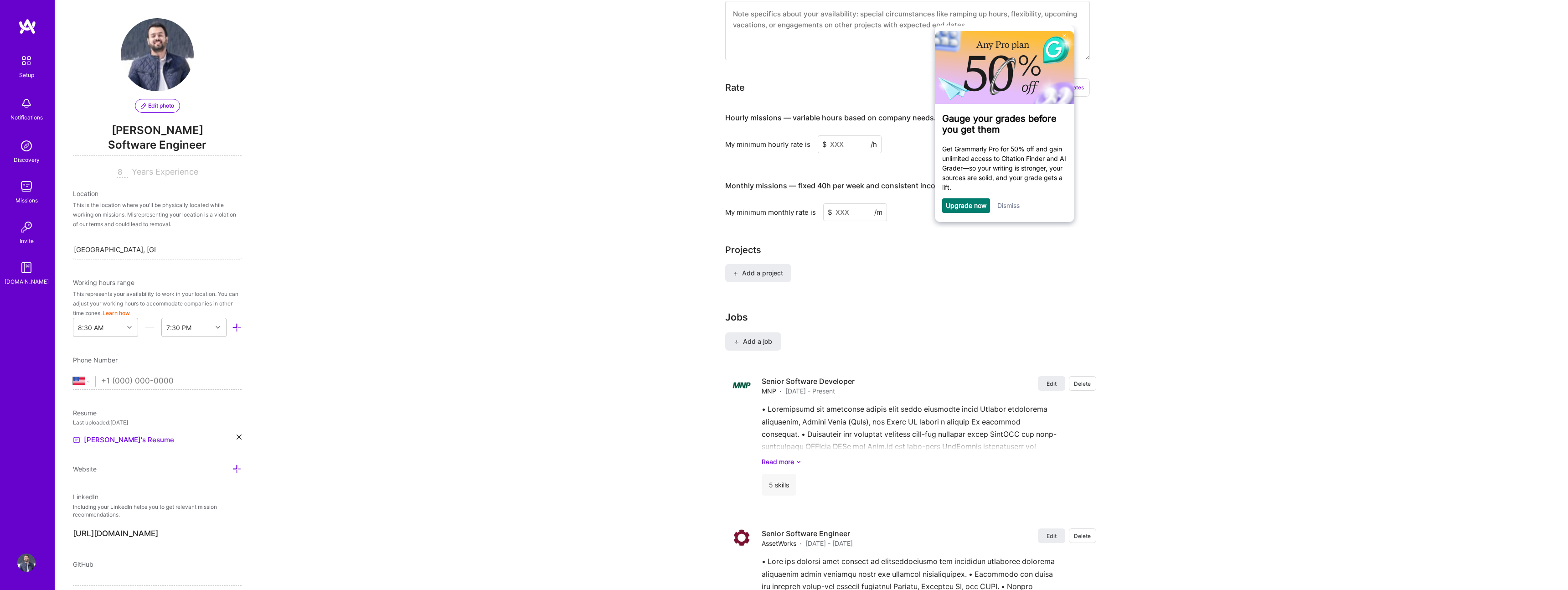
scroll to position [594, 0]
click at [840, 135] on input at bounding box center [849, 144] width 64 height 18
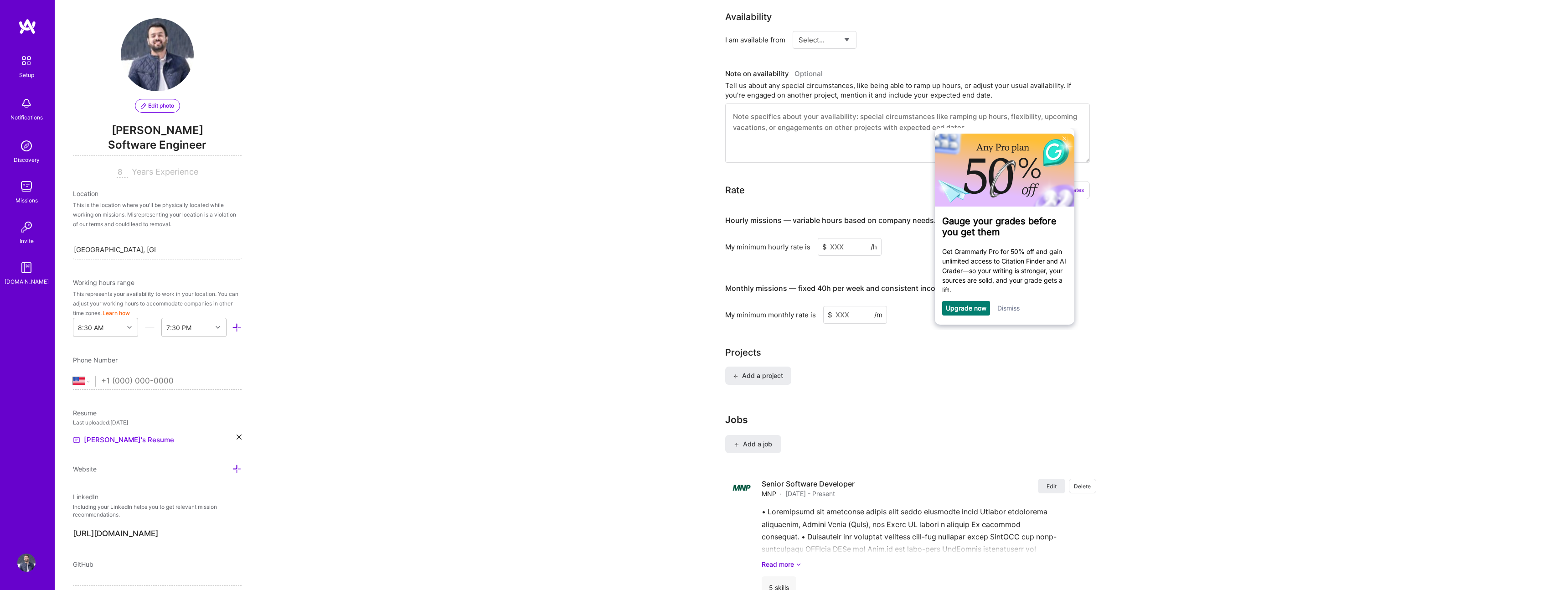
scroll to position [492, 0]
click at [687, 160] on div "Complete your profile to take the first step in unlocking full [DOMAIN_NAME] ac…" at bounding box center [914, 236] width 1308 height 1386
click at [1014, 306] on link "Dismiss" at bounding box center [1008, 305] width 23 height 8
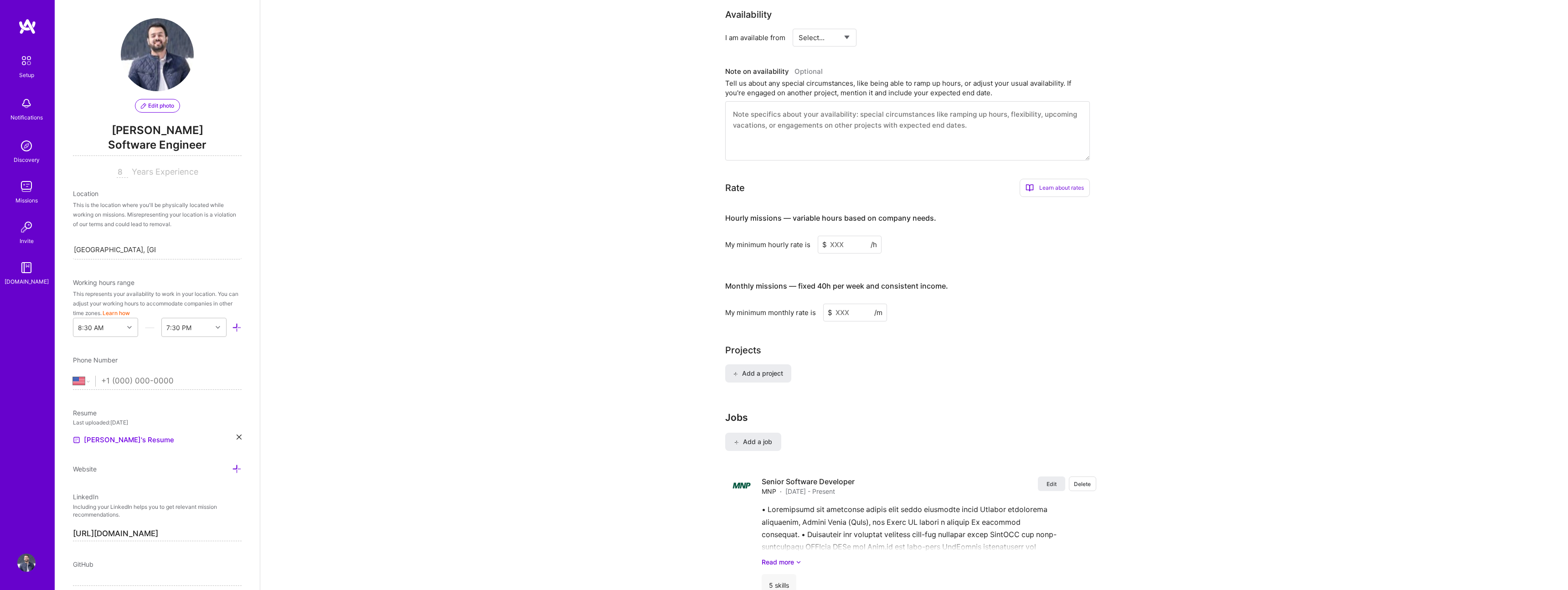
click at [852, 236] on input at bounding box center [849, 244] width 64 height 18
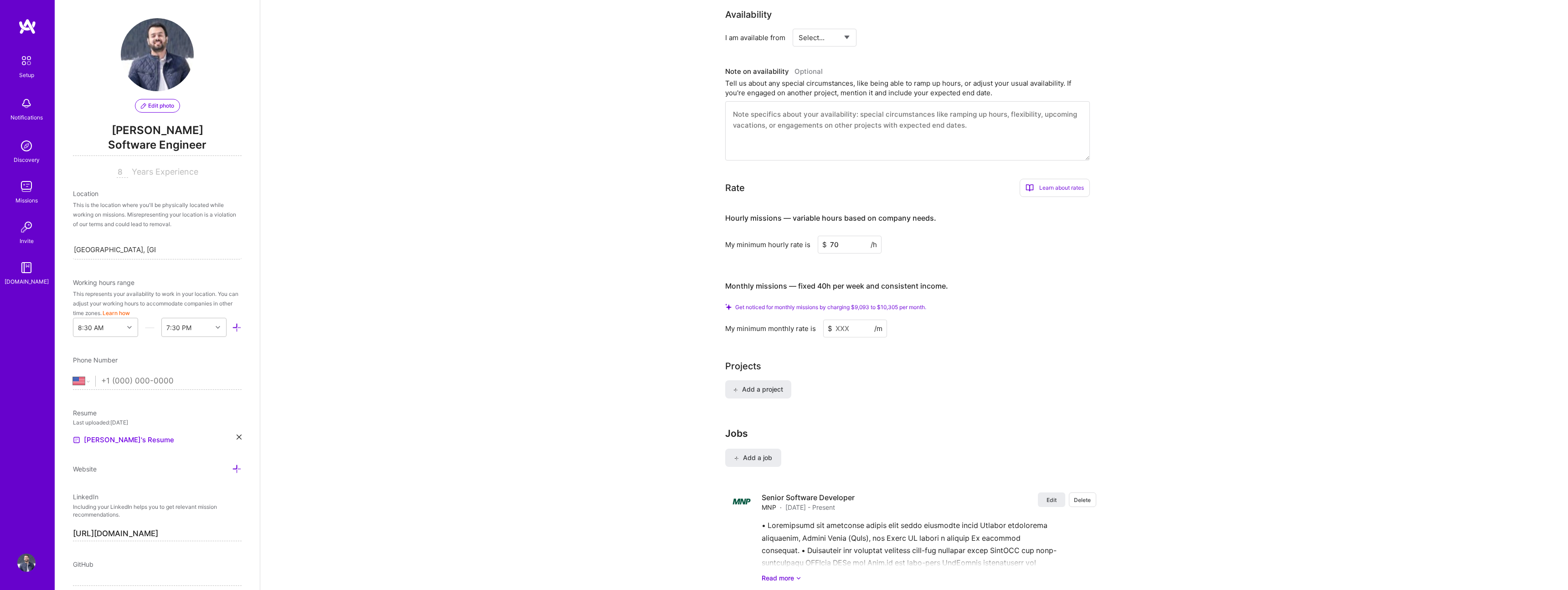
type input "70"
click at [858, 319] on input at bounding box center [855, 328] width 64 height 18
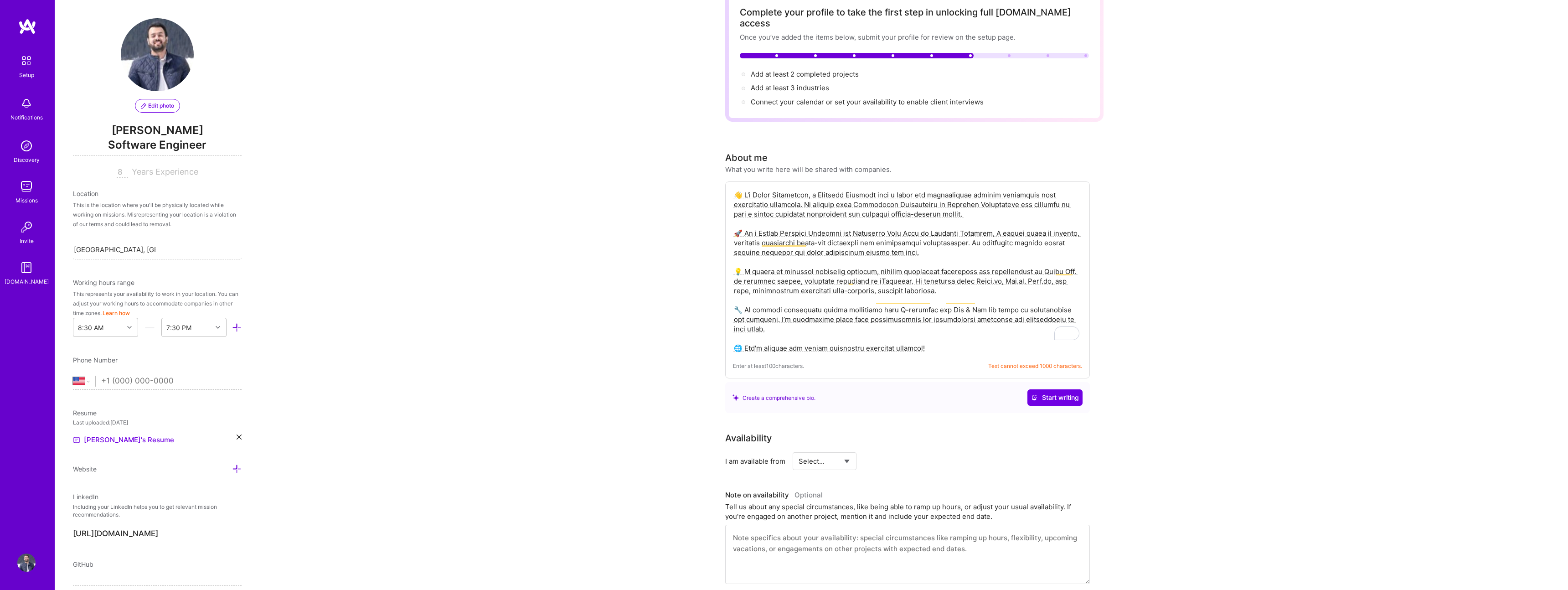
scroll to position [360, 0]
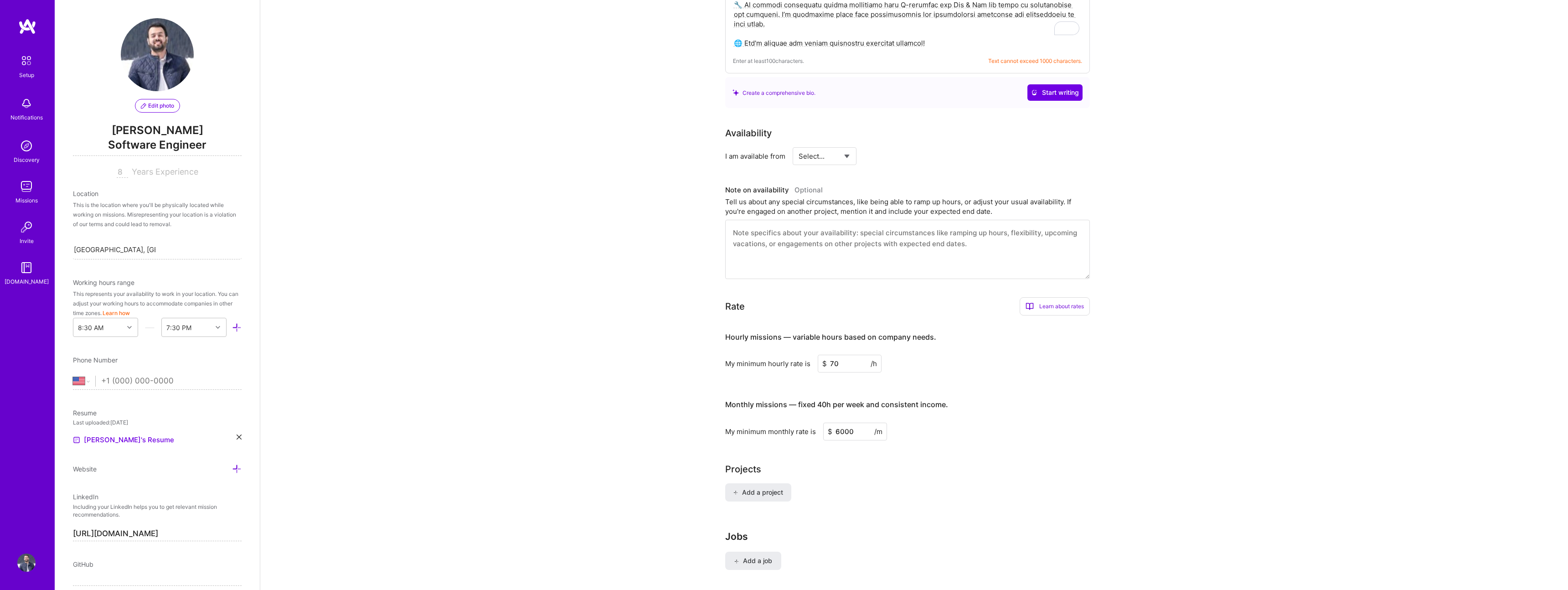
type input "6000"
click at [1084, 392] on h3 "Monthly missions — fixed 40h per week and consistent income." at bounding box center [908, 405] width 365 height 28
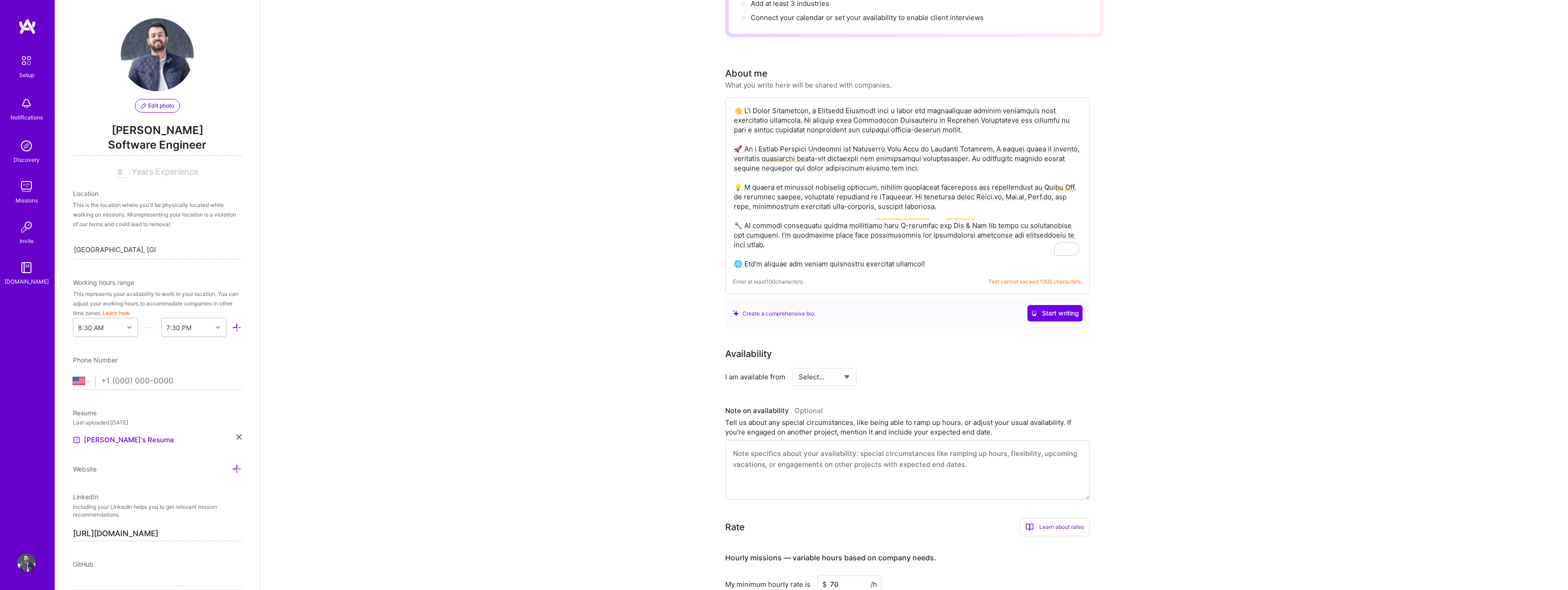
scroll to position [0, 0]
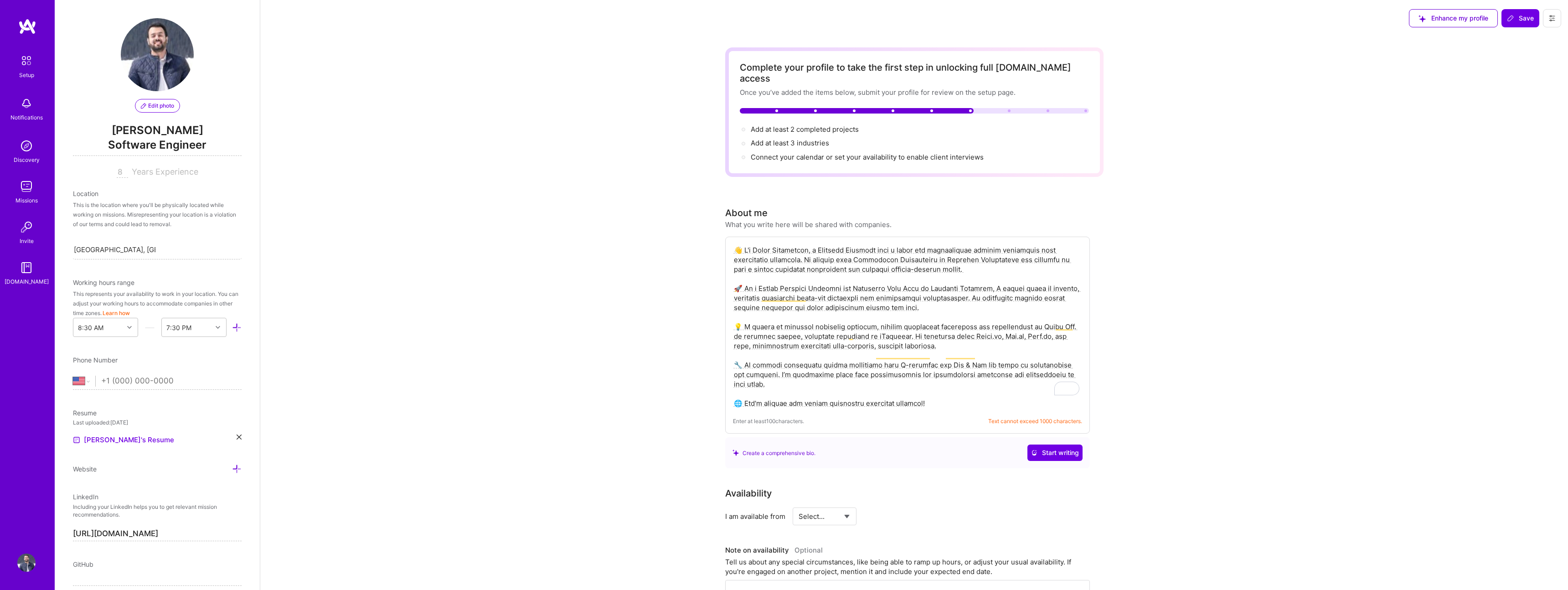
click at [798, 125] on div "Add at least 2 completed projects → Add at least 3 industries → Connect your ca…" at bounding box center [914, 143] width 349 height 38
click at [796, 138] on span "Add at least 3 industries →" at bounding box center [794, 142] width 86 height 8
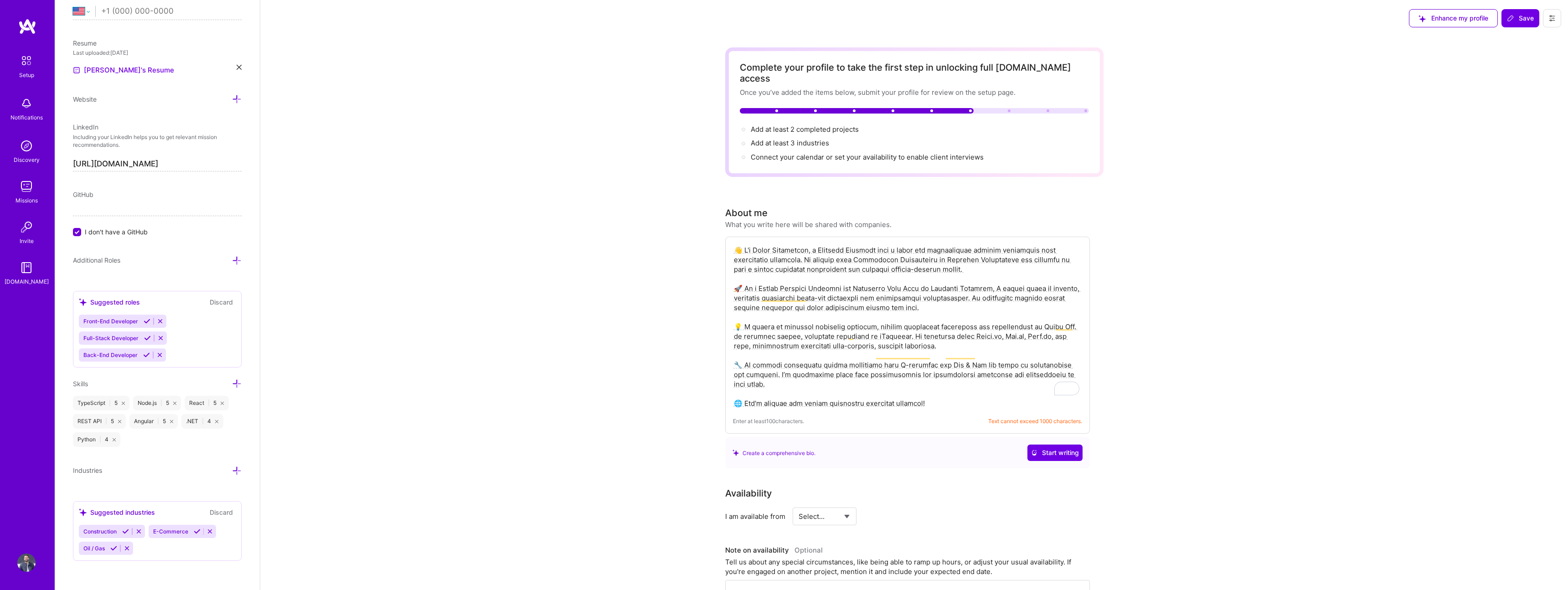
click at [80, 9] on select "[GEOGRAPHIC_DATA] [GEOGRAPHIC_DATA] [GEOGRAPHIC_DATA] [GEOGRAPHIC_DATA] [US_STA…" at bounding box center [85, 11] width 23 height 11
select select "CA"
click at [73, 8] on select "[GEOGRAPHIC_DATA] [GEOGRAPHIC_DATA] [GEOGRAPHIC_DATA] [GEOGRAPHIC_DATA] [US_STA…" at bounding box center [85, 11] width 23 height 11
click at [136, 11] on input "tel" at bounding box center [165, 13] width 129 height 26
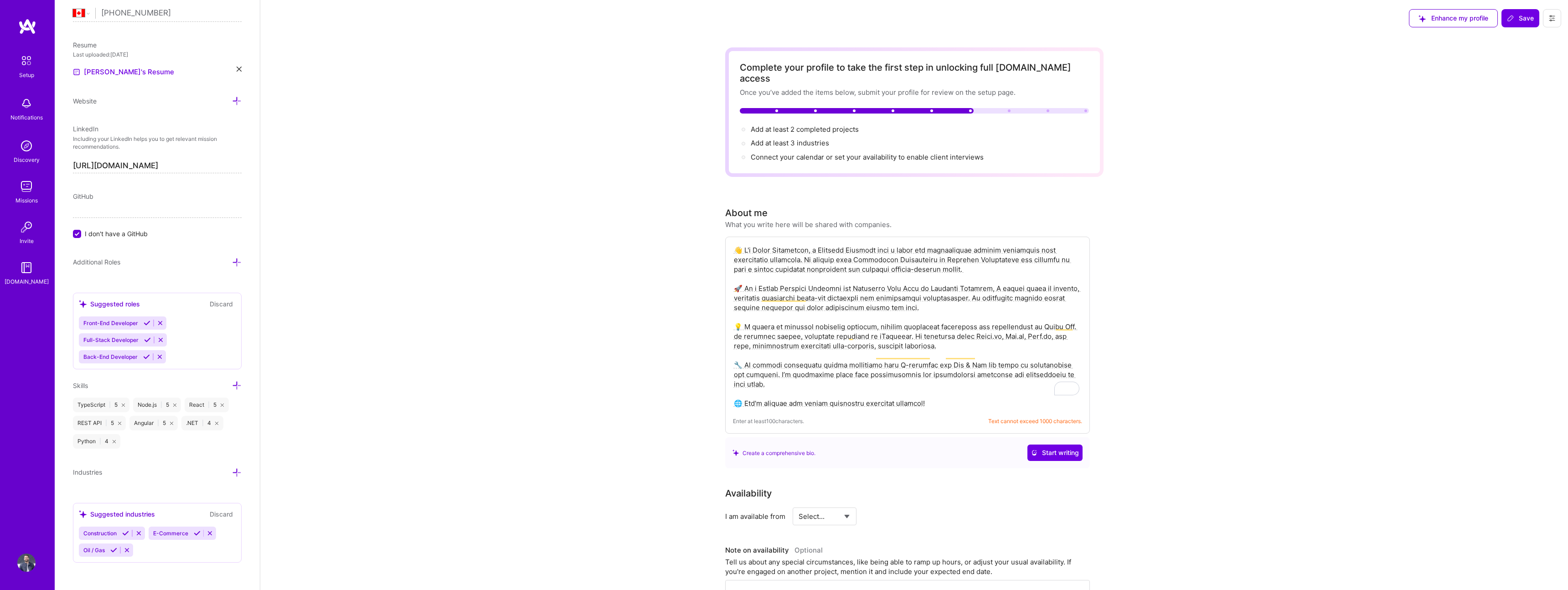
type input "[PHONE_NUMBER]"
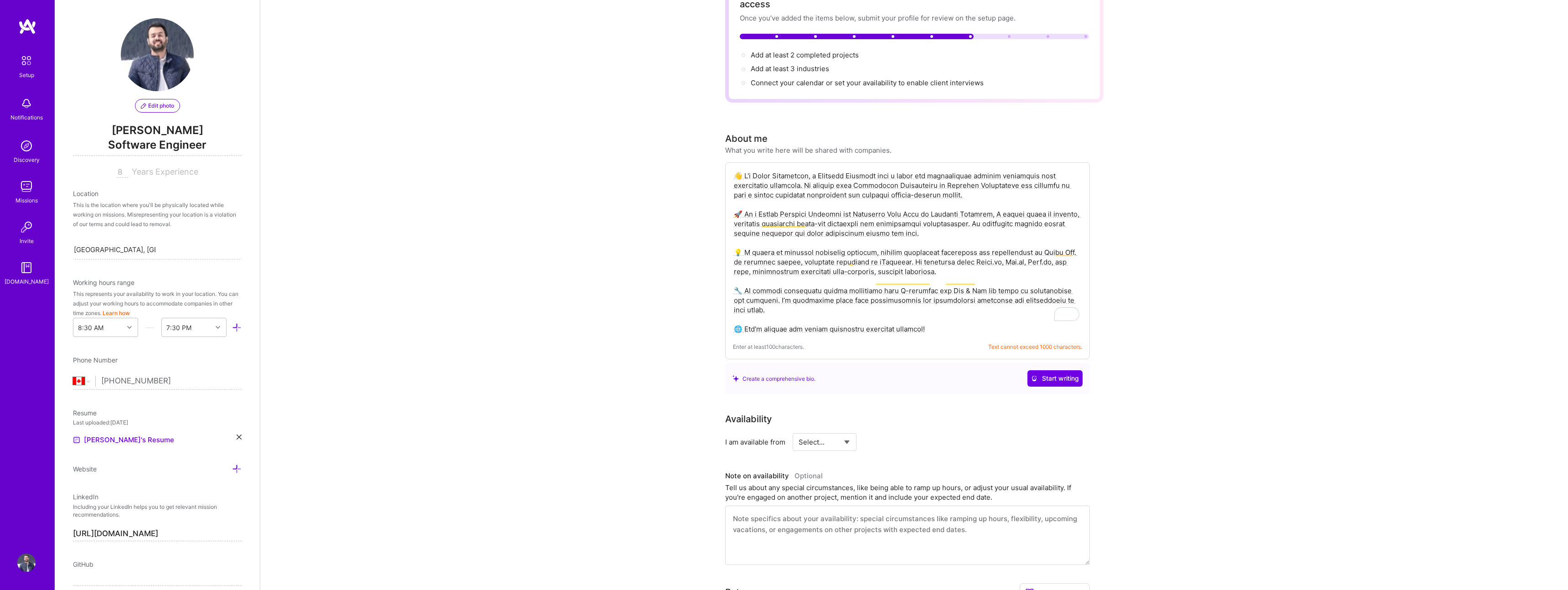
scroll to position [55, 0]
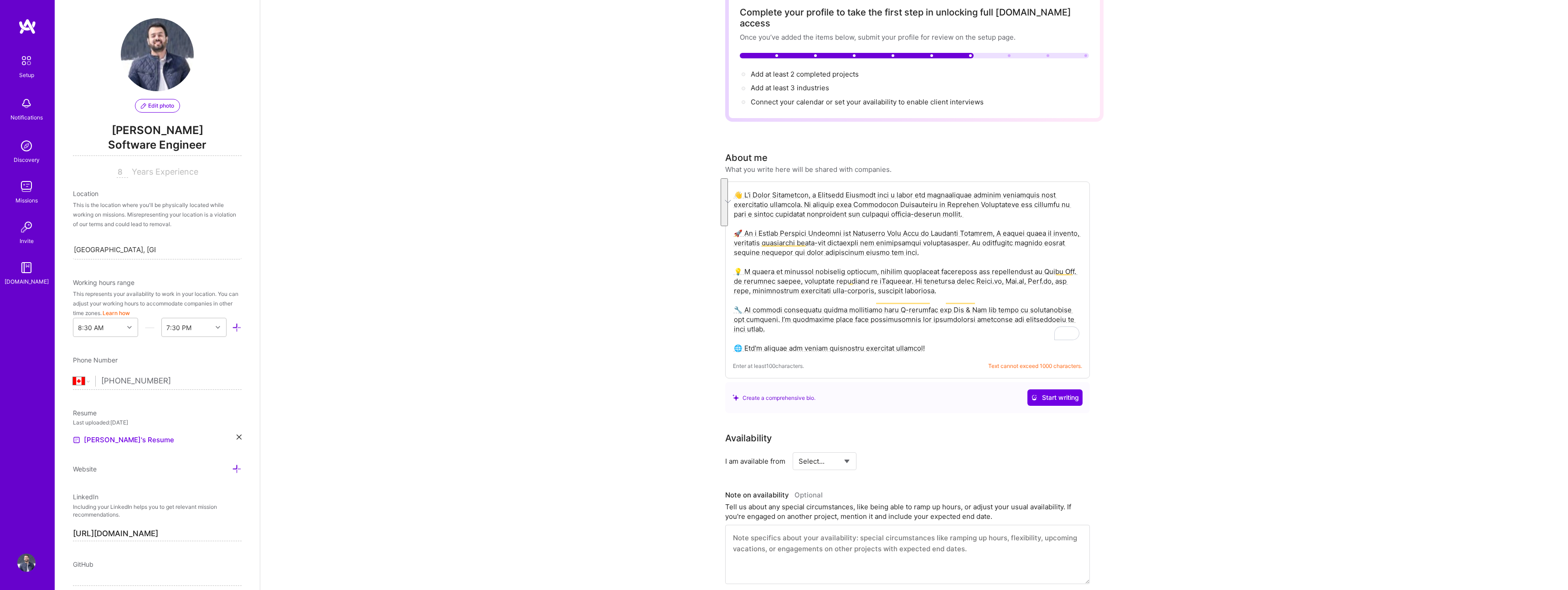
drag, startPoint x: 735, startPoint y: 289, endPoint x: 806, endPoint y: 415, distance: 144.6
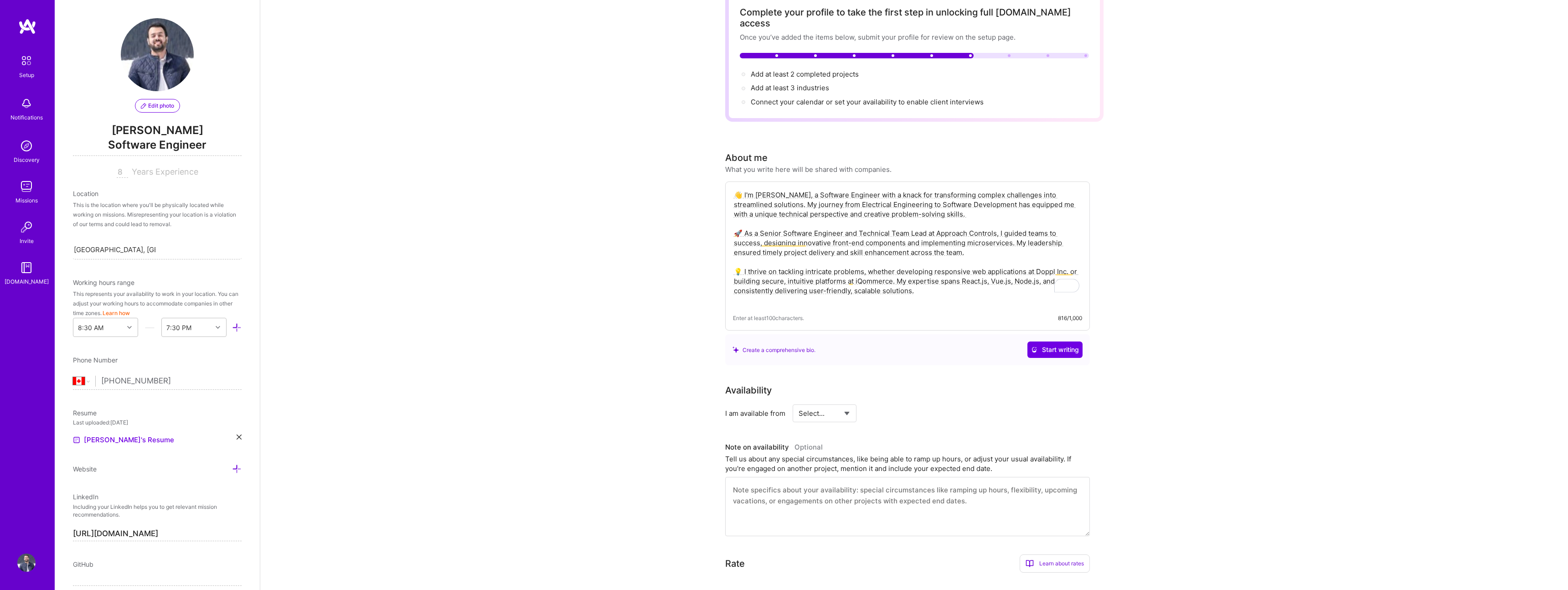
scroll to position [0, 0]
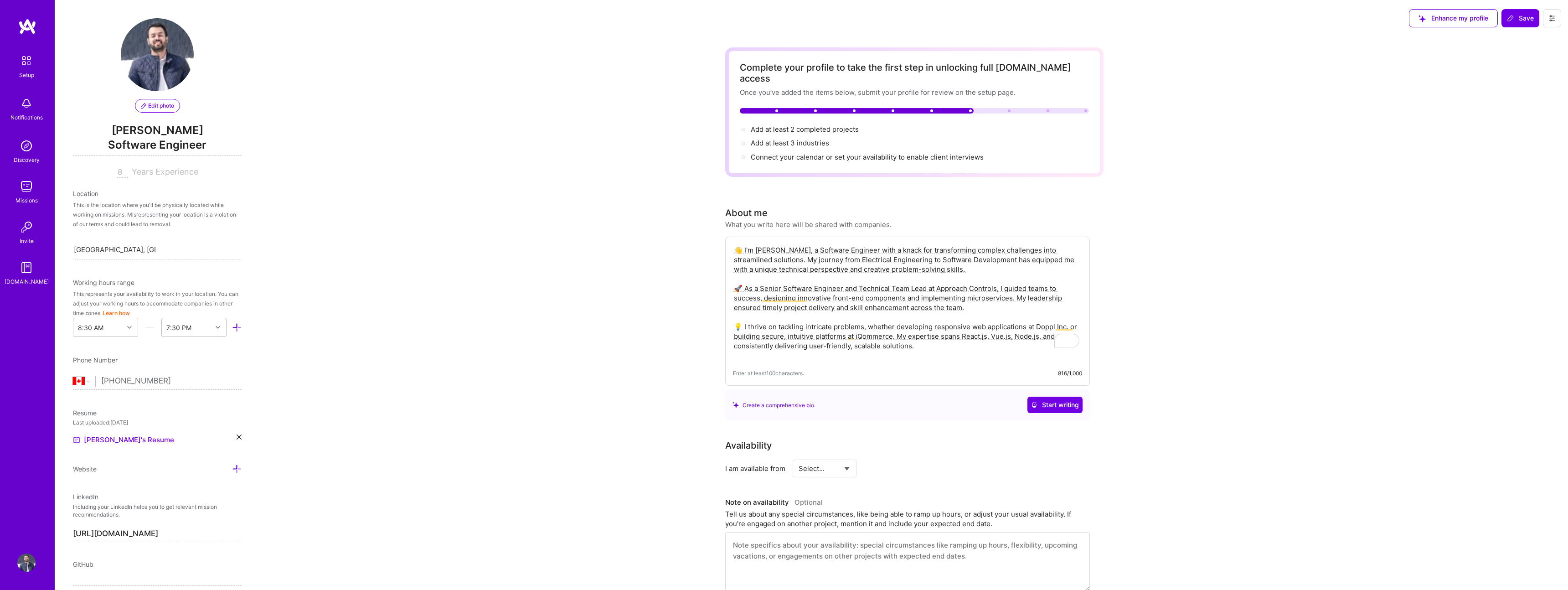
type textarea "👋 I'm [PERSON_NAME], a Software Engineer with a knack for transforming complex …"
click at [775, 138] on div "Add at least 3 industries →" at bounding box center [789, 143] width 78 height 10
click at [774, 138] on span "Add at least 3 industries →" at bounding box center [794, 142] width 86 height 8
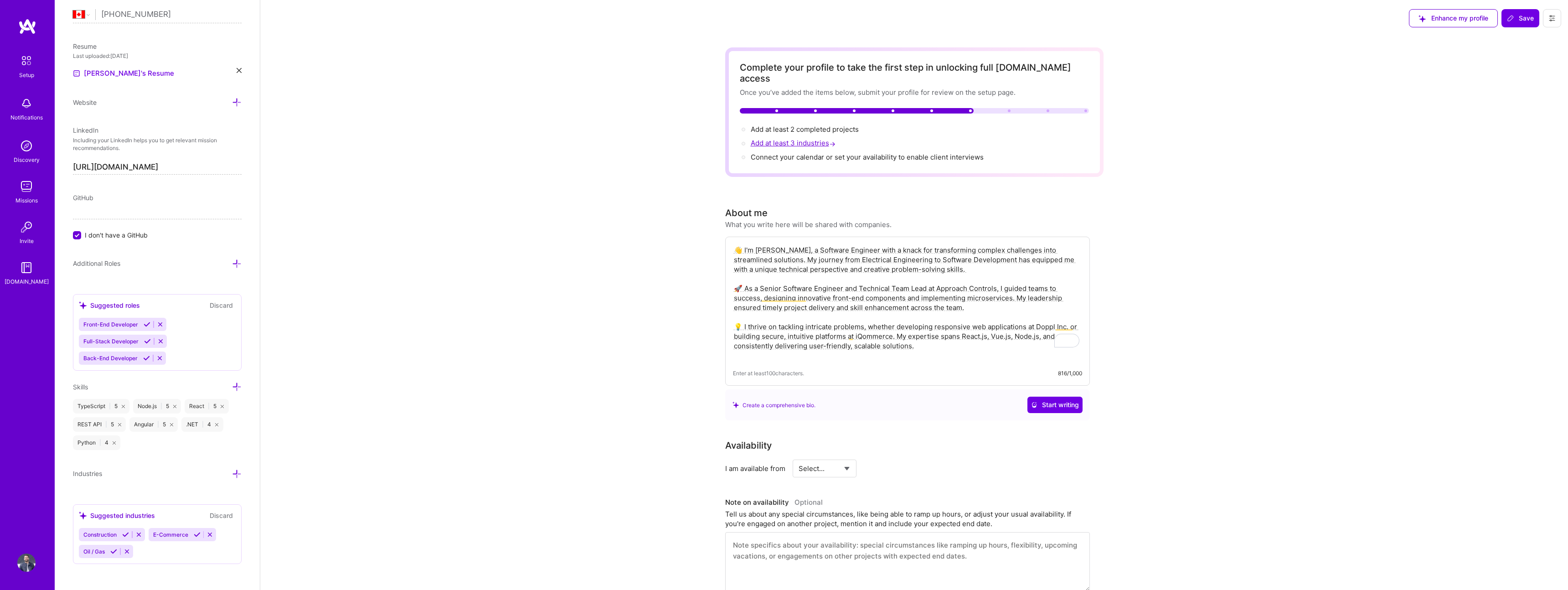
scroll to position [369, 0]
click at [774, 138] on span "Add at least 3 industries →" at bounding box center [794, 142] width 86 height 8
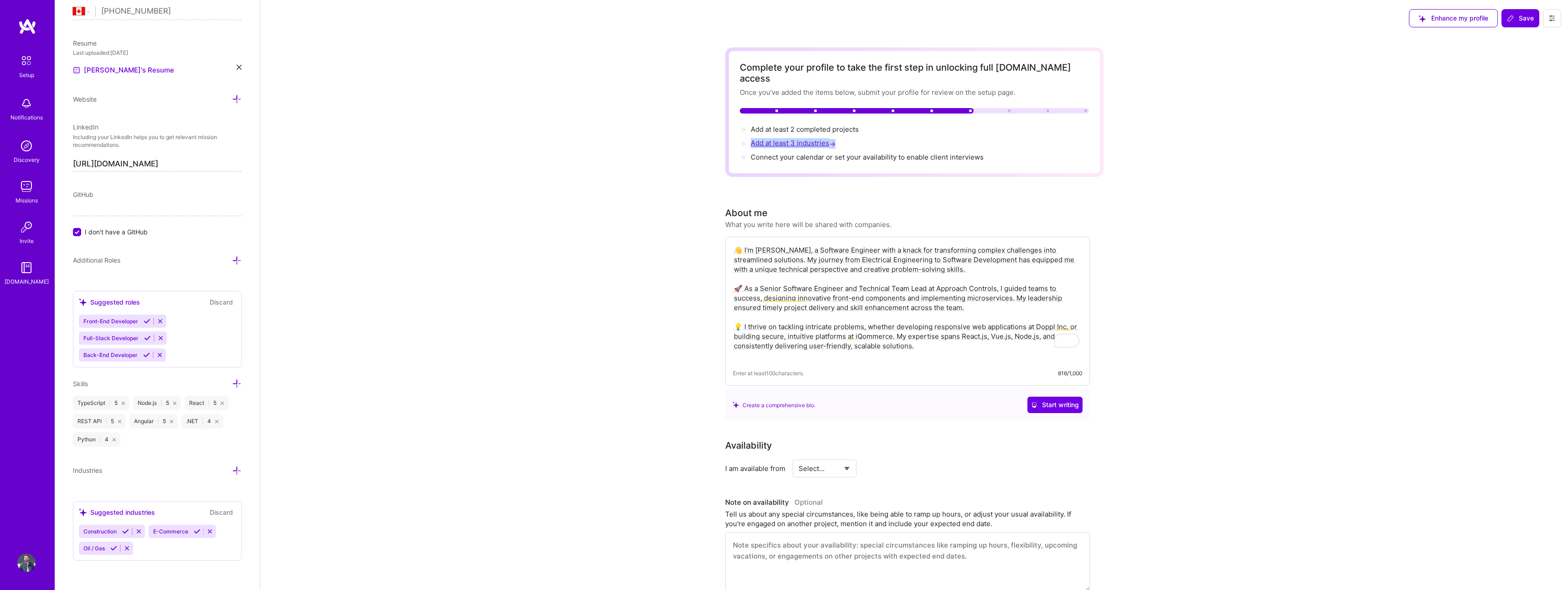
click at [774, 138] on span "Add at least 3 industries →" at bounding box center [794, 142] width 86 height 8
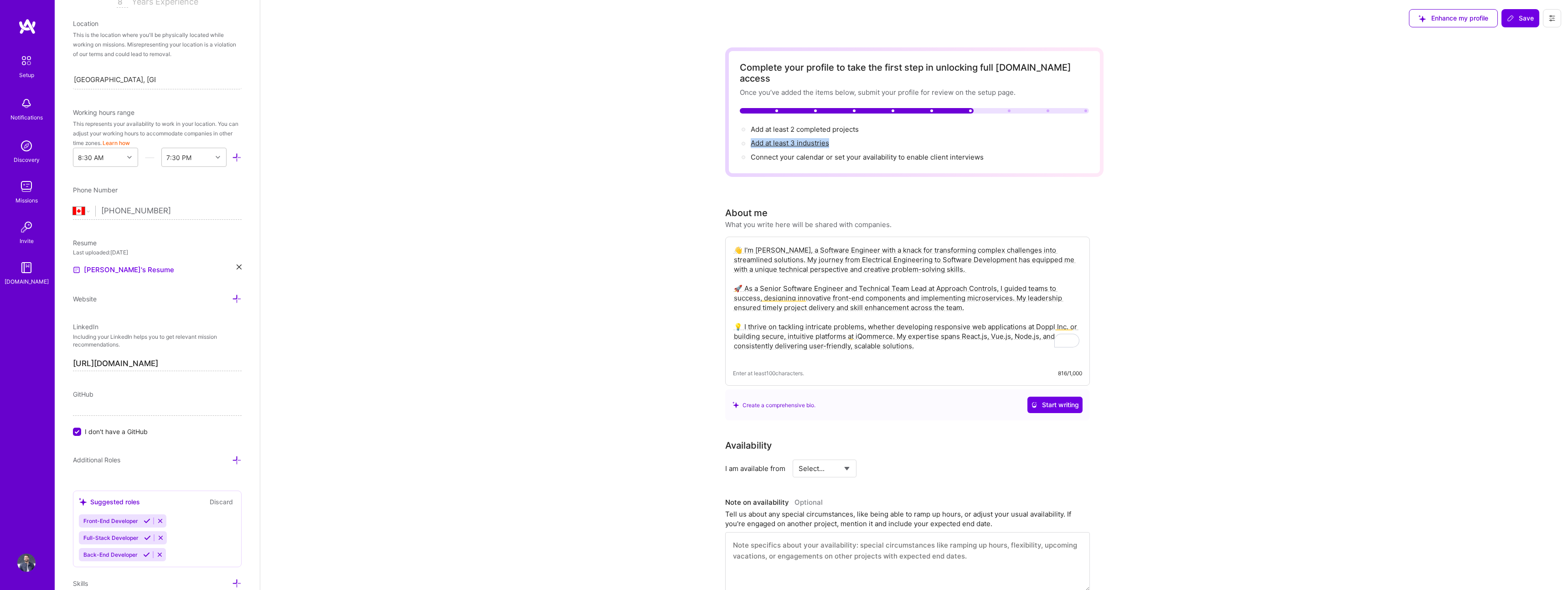
scroll to position [0, 0]
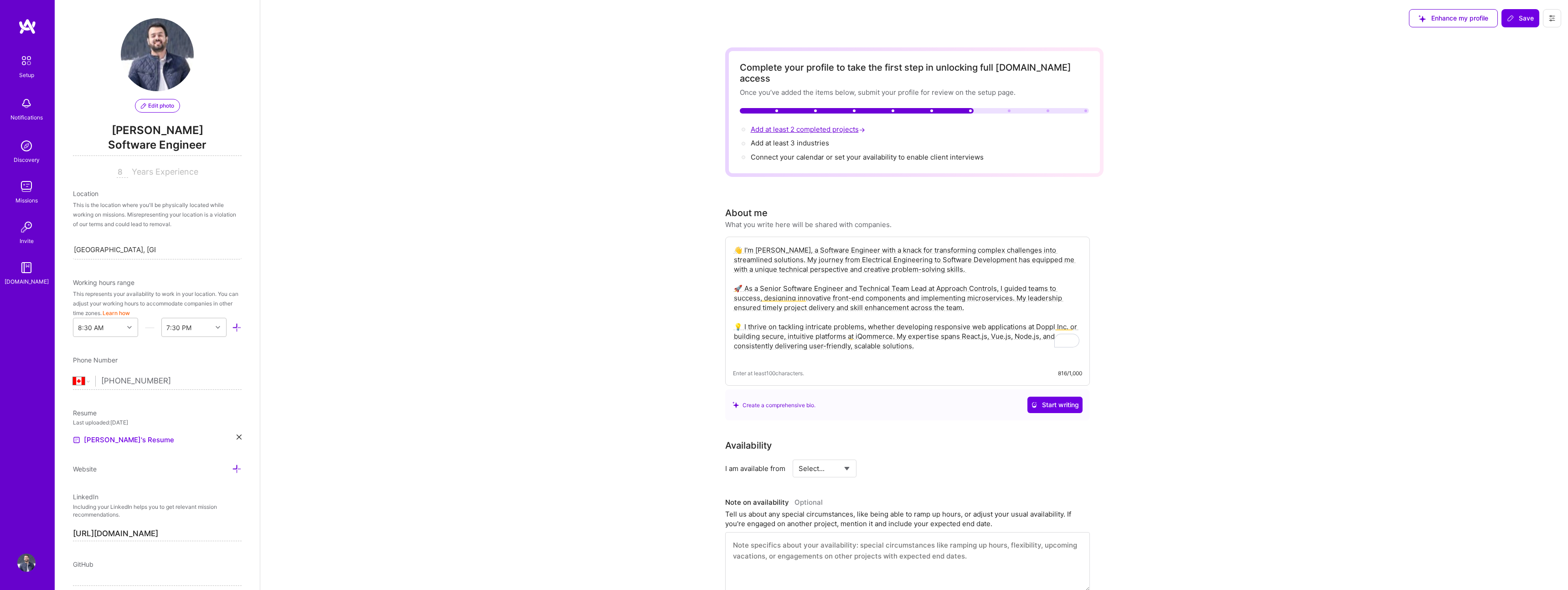
click at [847, 125] on span "Add at least 2 completed projects →" at bounding box center [809, 129] width 116 height 8
click at [846, 153] on span "Connect your calendar or set your availability to enable client interviews →" at bounding box center [871, 157] width 241 height 8
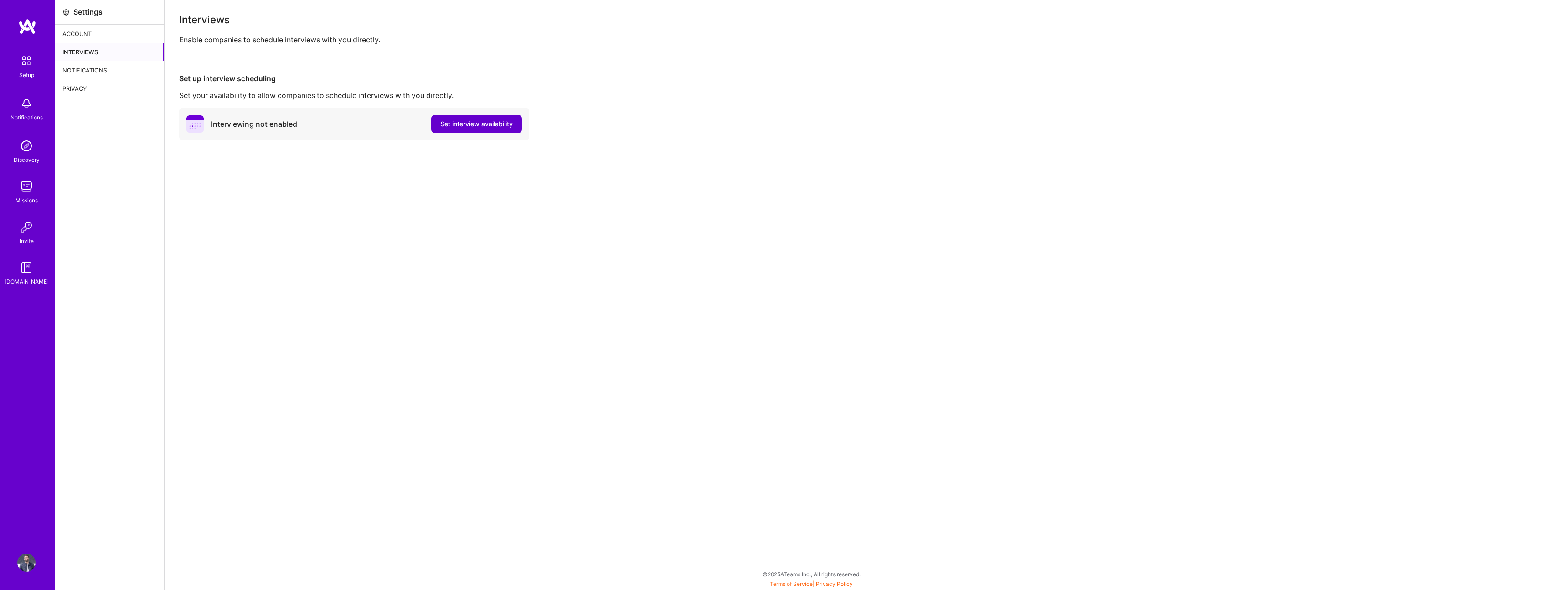
click at [452, 119] on button "Set interview availability" at bounding box center [476, 123] width 91 height 18
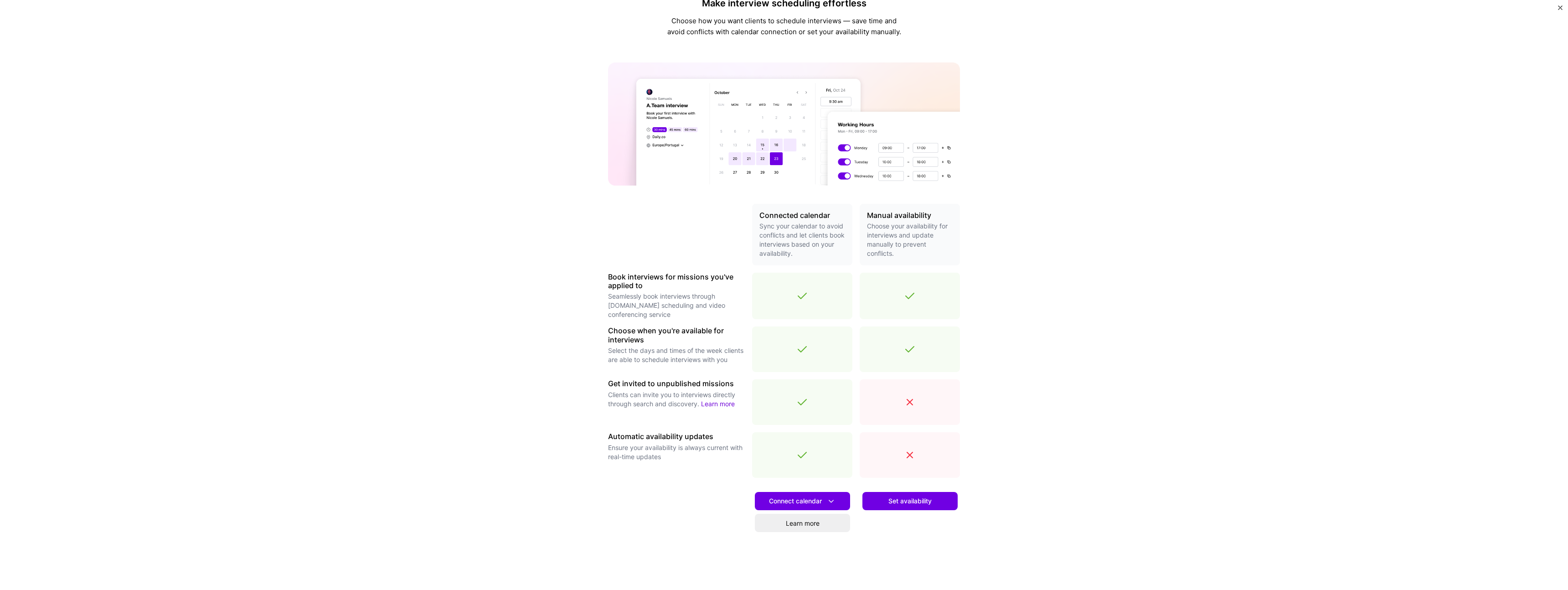
scroll to position [49, 0]
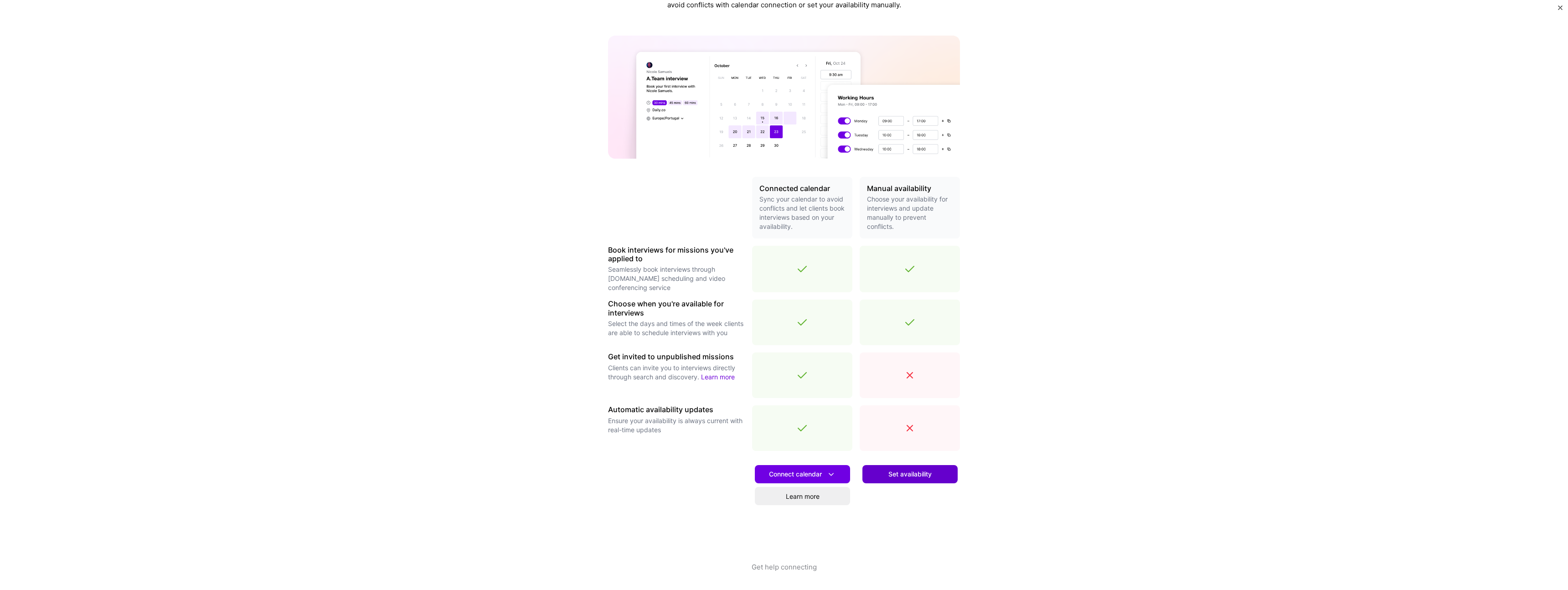
click at [924, 475] on span "Set availability" at bounding box center [909, 474] width 43 height 9
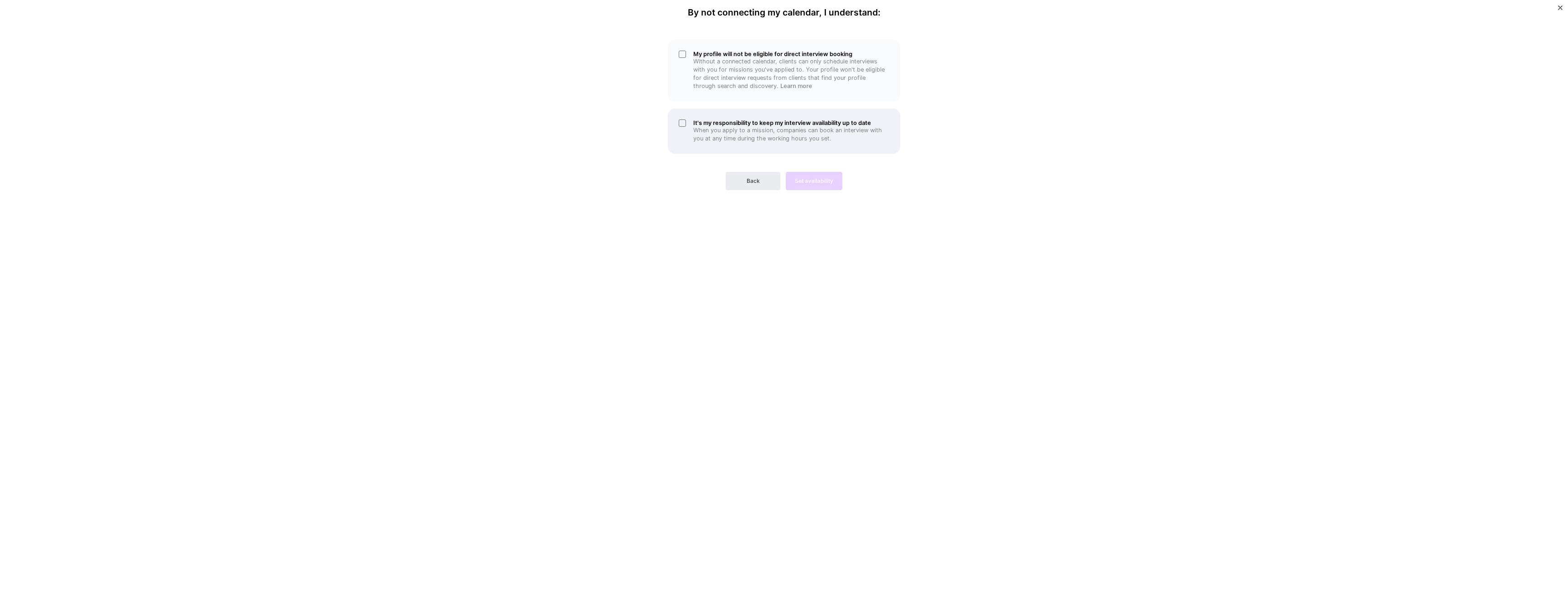
click at [825, 122] on h5 "It's my responsibility to keep my interview availability up to date" at bounding box center [791, 122] width 196 height 7
click at [823, 73] on p "Without a connected calendar, clients can only schedule interviews with you for…" at bounding box center [791, 73] width 196 height 33
click at [810, 185] on button "Set availability" at bounding box center [814, 180] width 56 height 18
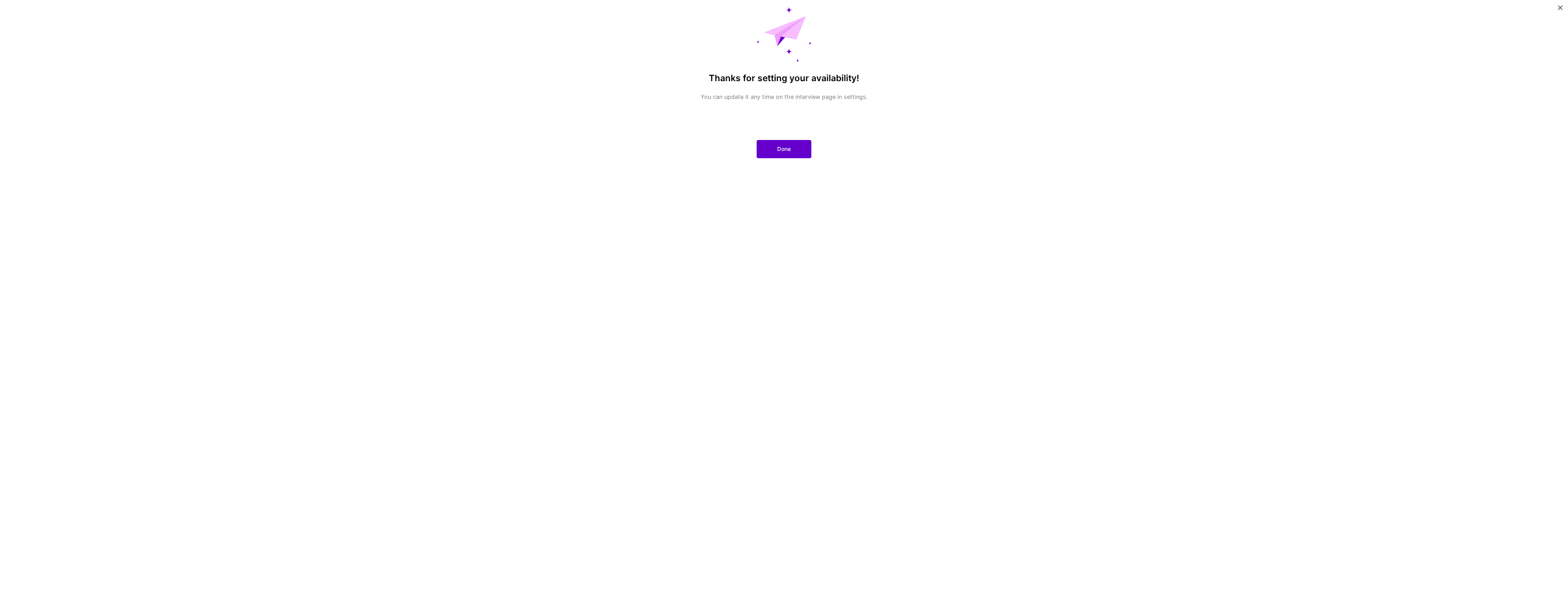
click at [784, 147] on span "Done" at bounding box center [784, 148] width 14 height 8
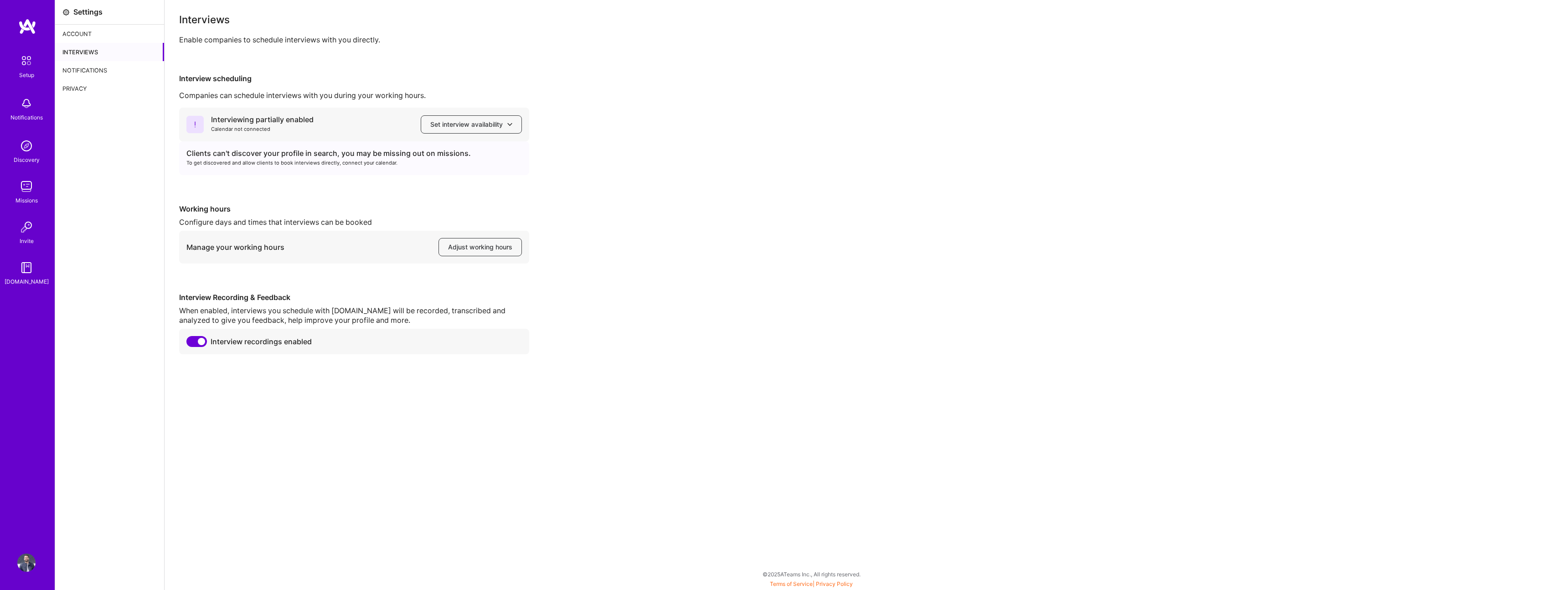
click at [94, 38] on div "Account" at bounding box center [110, 33] width 109 height 18
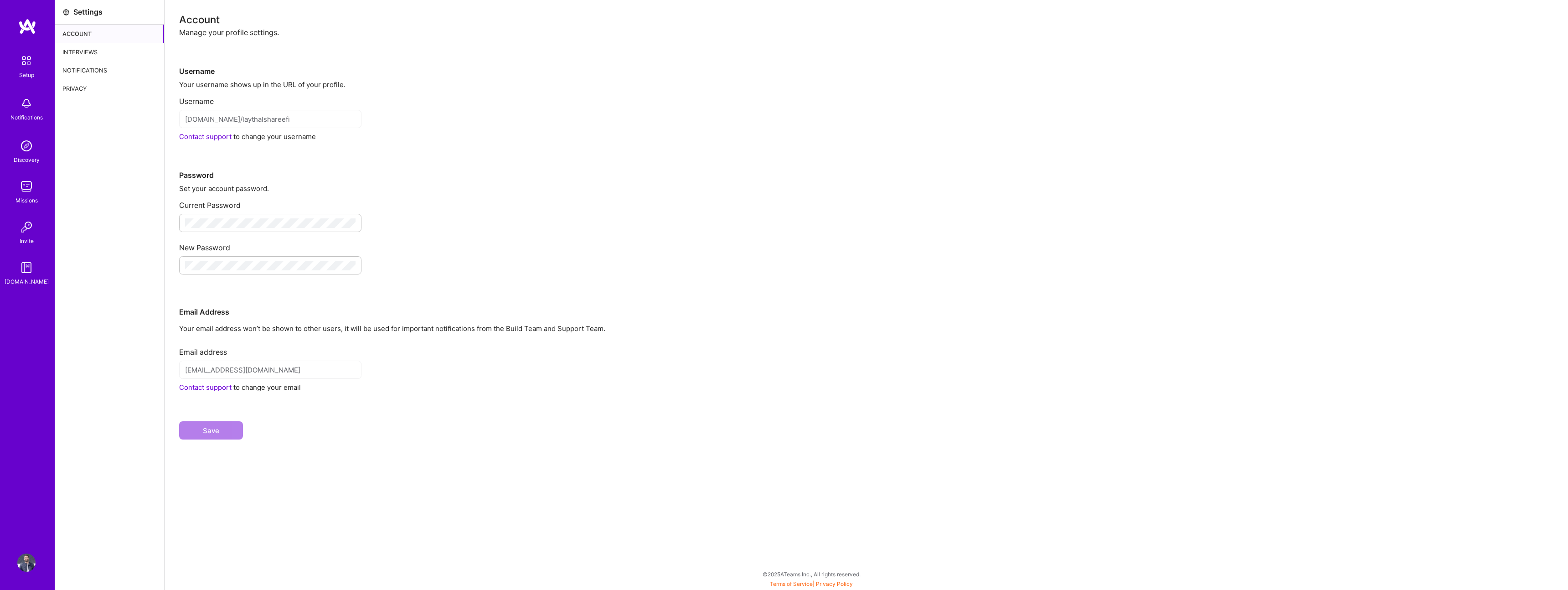
click at [104, 70] on div "Notifications" at bounding box center [110, 70] width 109 height 18
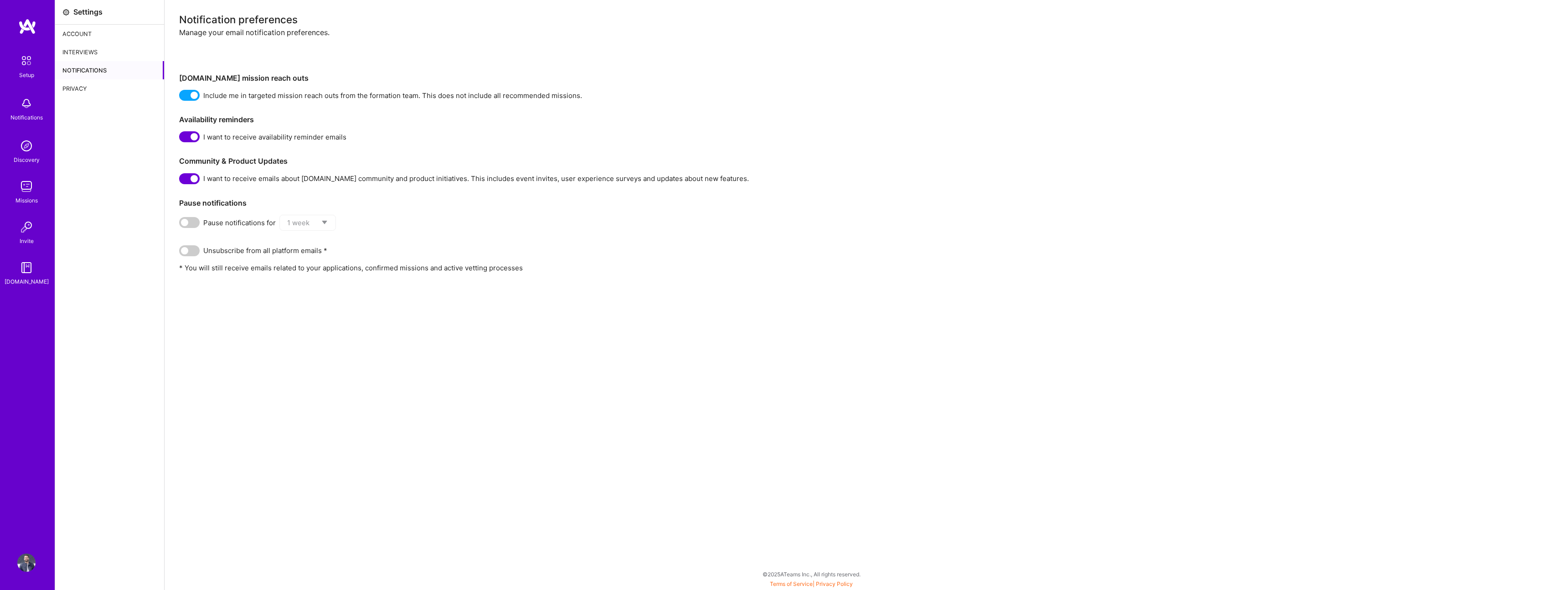
click at [95, 84] on div "Privacy" at bounding box center [110, 87] width 109 height 18
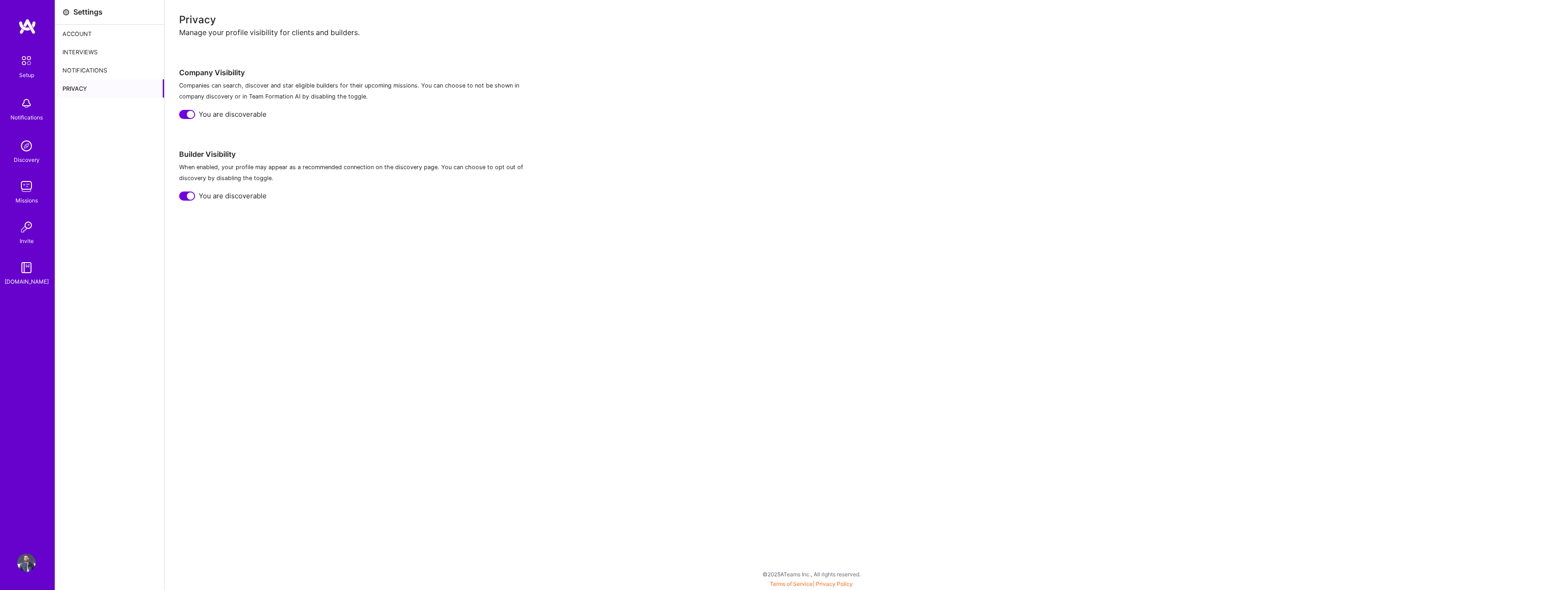
click at [103, 23] on div "Settings" at bounding box center [110, 12] width 109 height 24
click at [93, 38] on div "Account" at bounding box center [110, 33] width 109 height 18
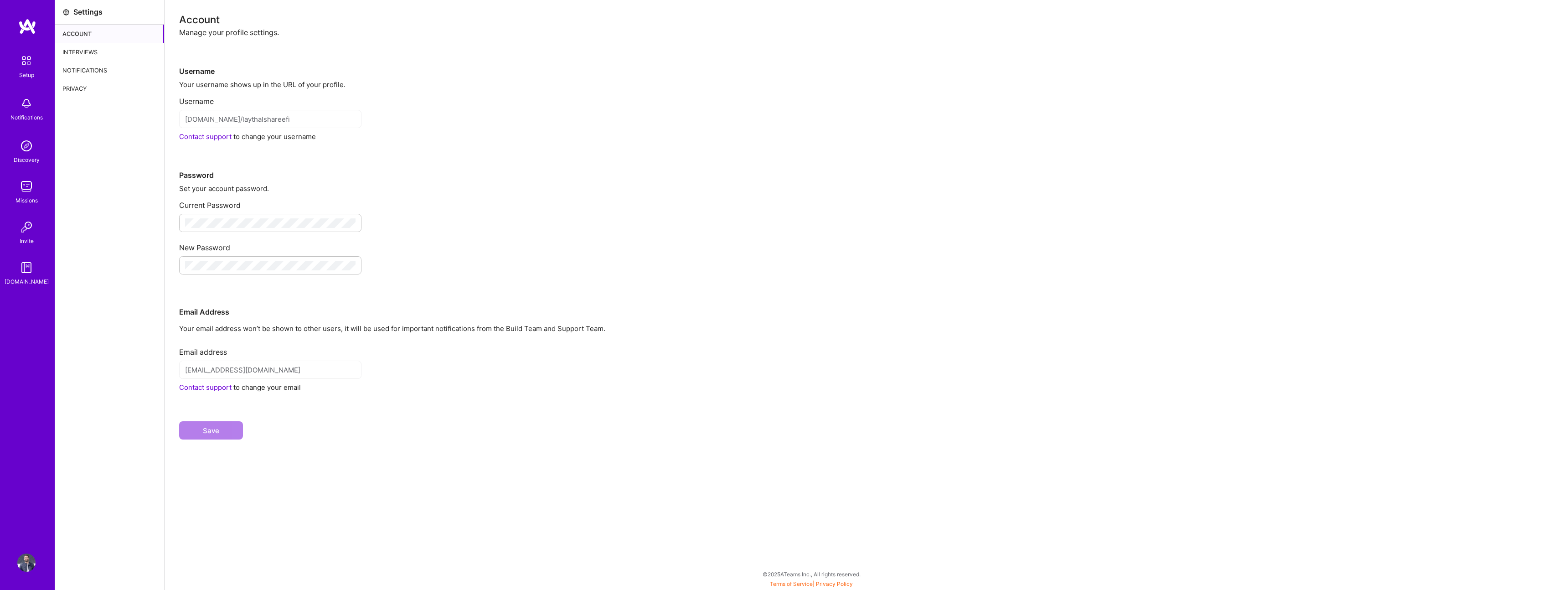
click at [24, 60] on img at bounding box center [26, 60] width 19 height 19
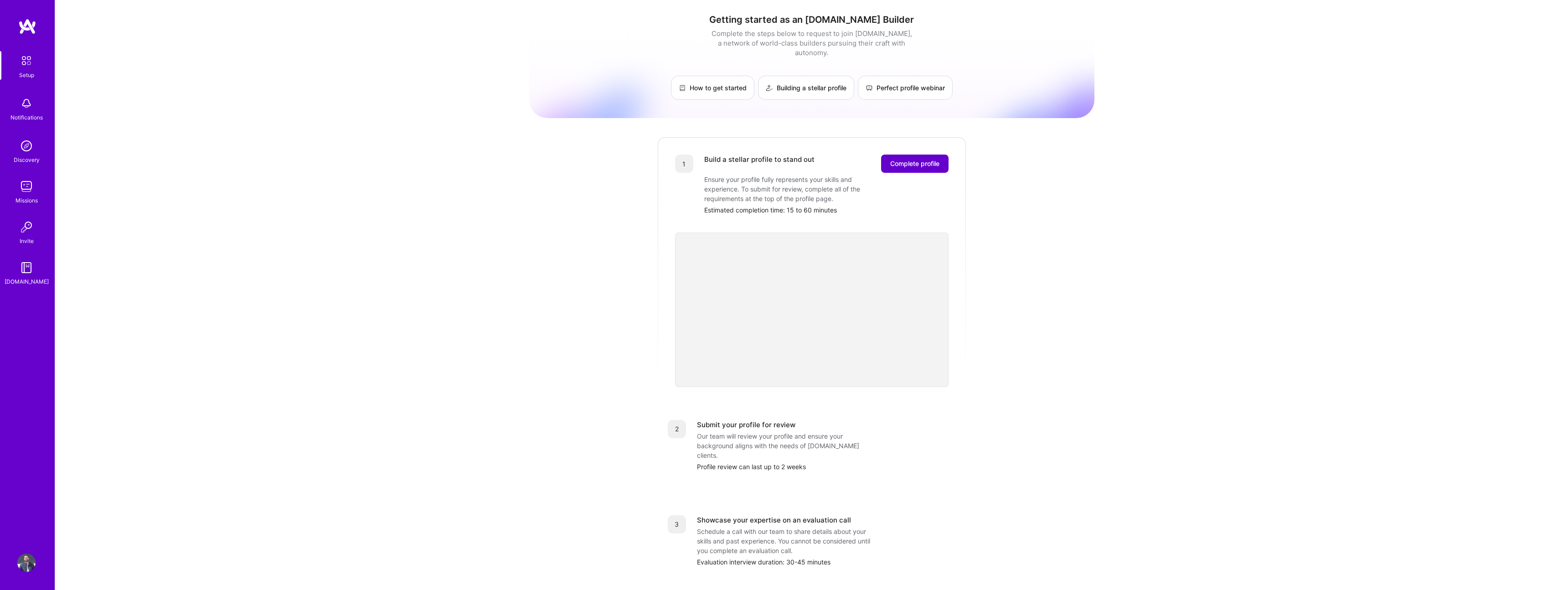
click at [903, 159] on span "Complete profile" at bounding box center [914, 163] width 49 height 9
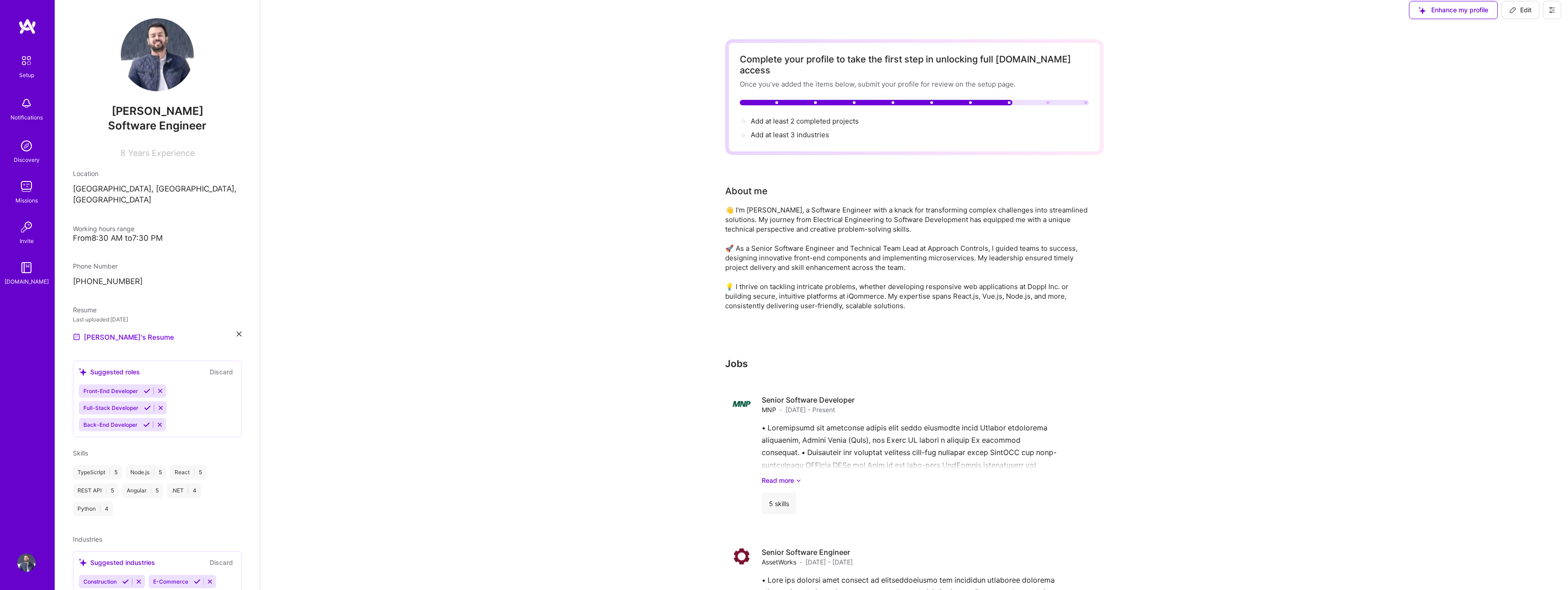
scroll to position [9, 0]
click at [799, 129] on span "Add at least 3 industries →" at bounding box center [794, 132] width 86 height 8
select select "CA"
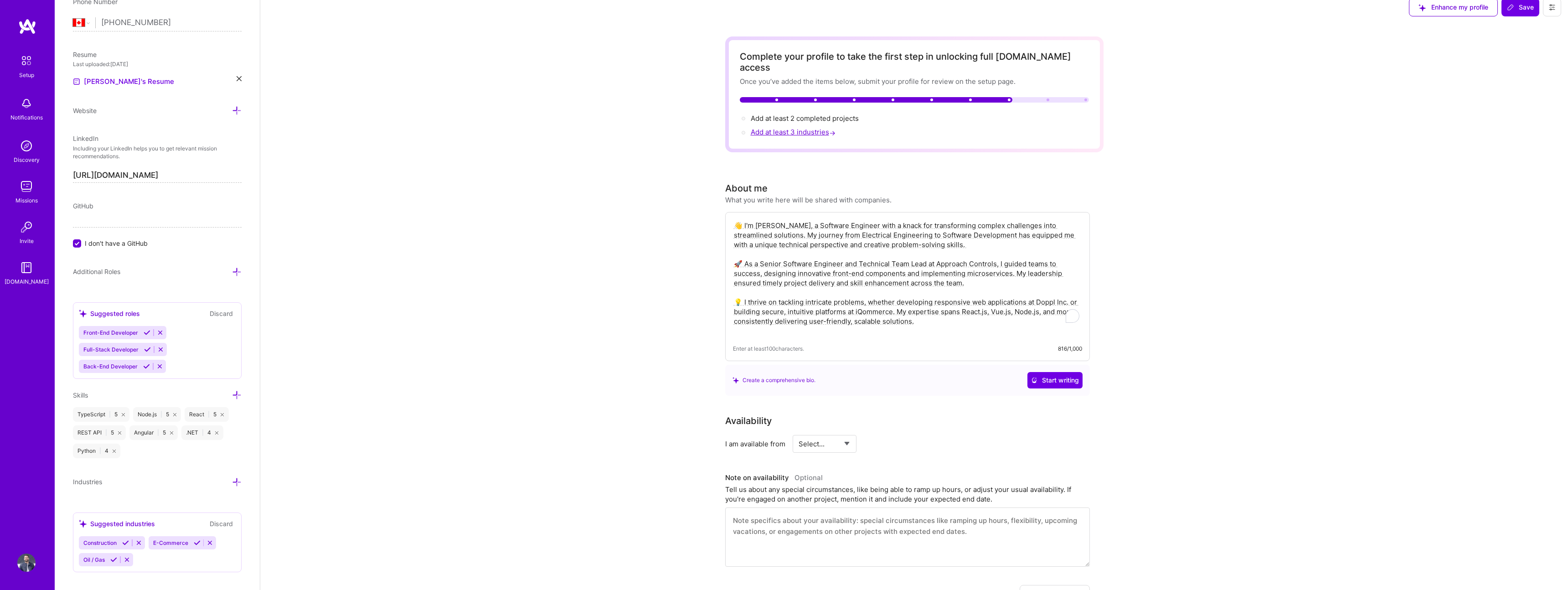
scroll to position [369, 0]
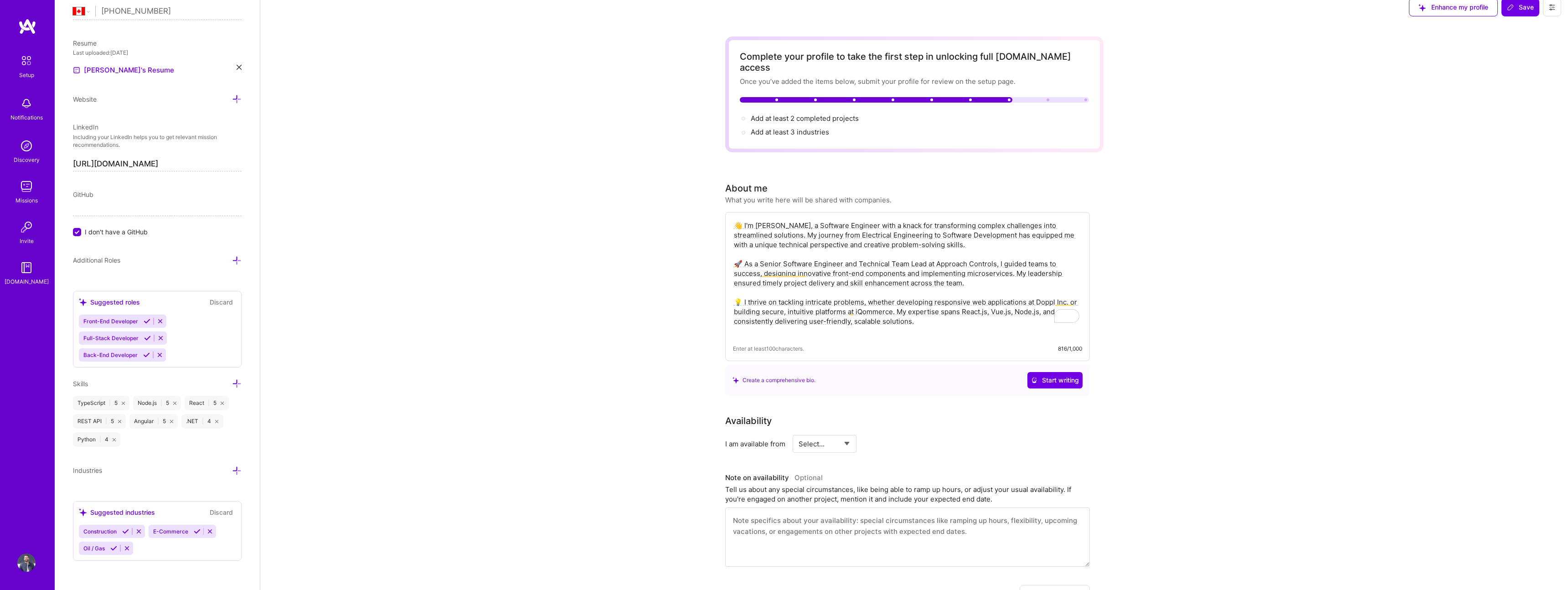
click at [235, 472] on icon at bounding box center [237, 471] width 9 height 9
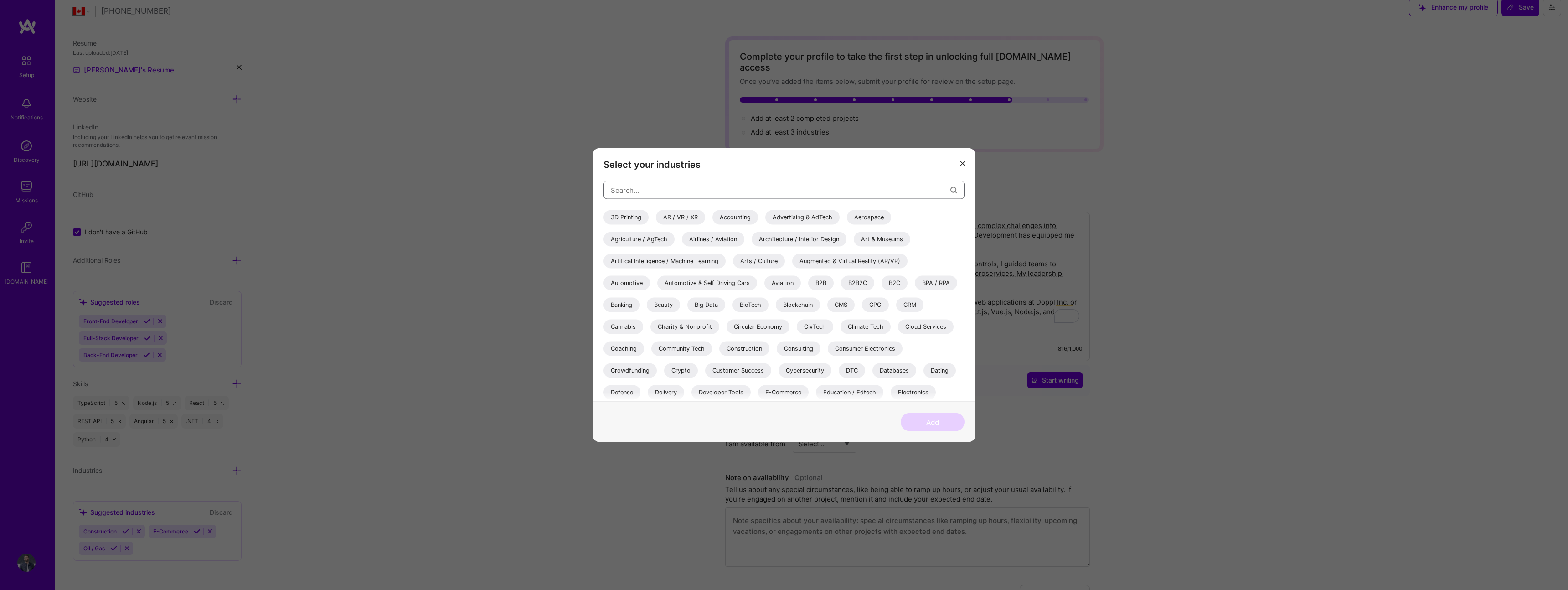
click at [660, 186] on input "modal" at bounding box center [780, 190] width 339 height 23
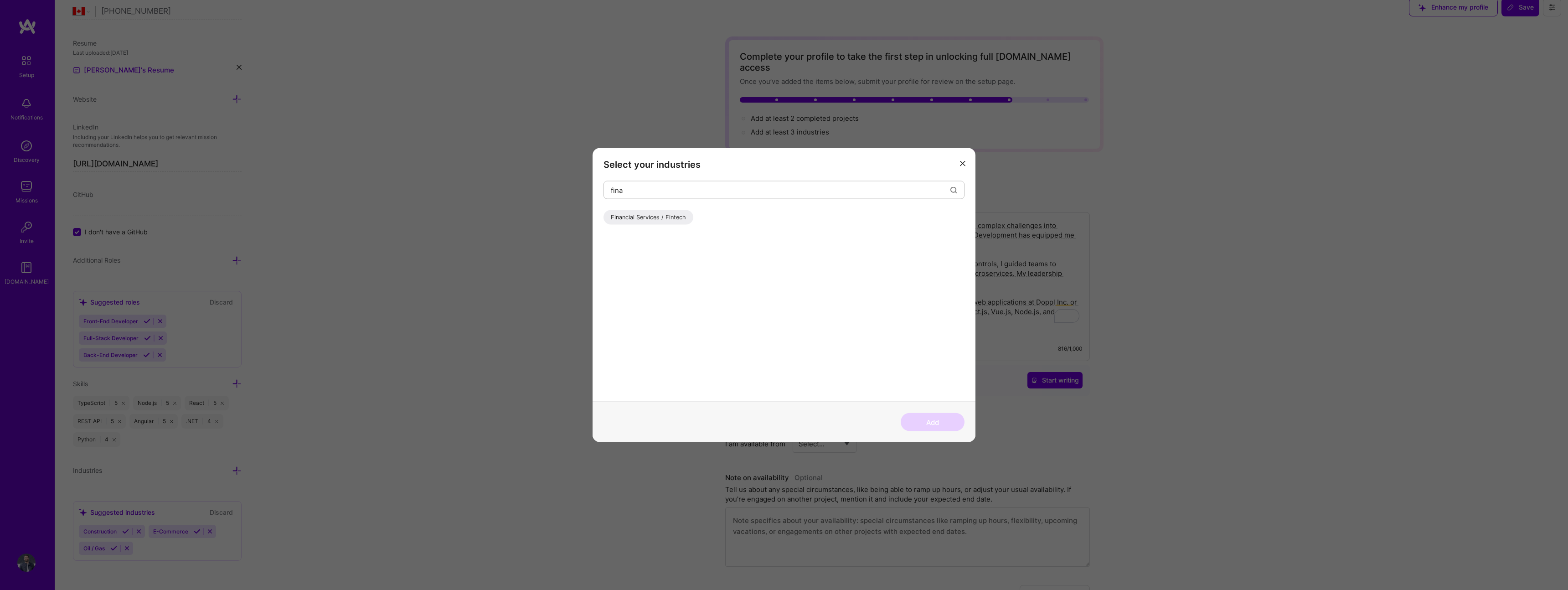
click at [632, 212] on div "Financial Services / Fintech" at bounding box center [648, 218] width 90 height 15
click at [645, 187] on input "fina" at bounding box center [780, 190] width 339 height 23
type input "f"
click at [631, 212] on div "Oil / Gas" at bounding box center [622, 218] width 39 height 15
click at [645, 185] on input "oil" at bounding box center [780, 190] width 339 height 23
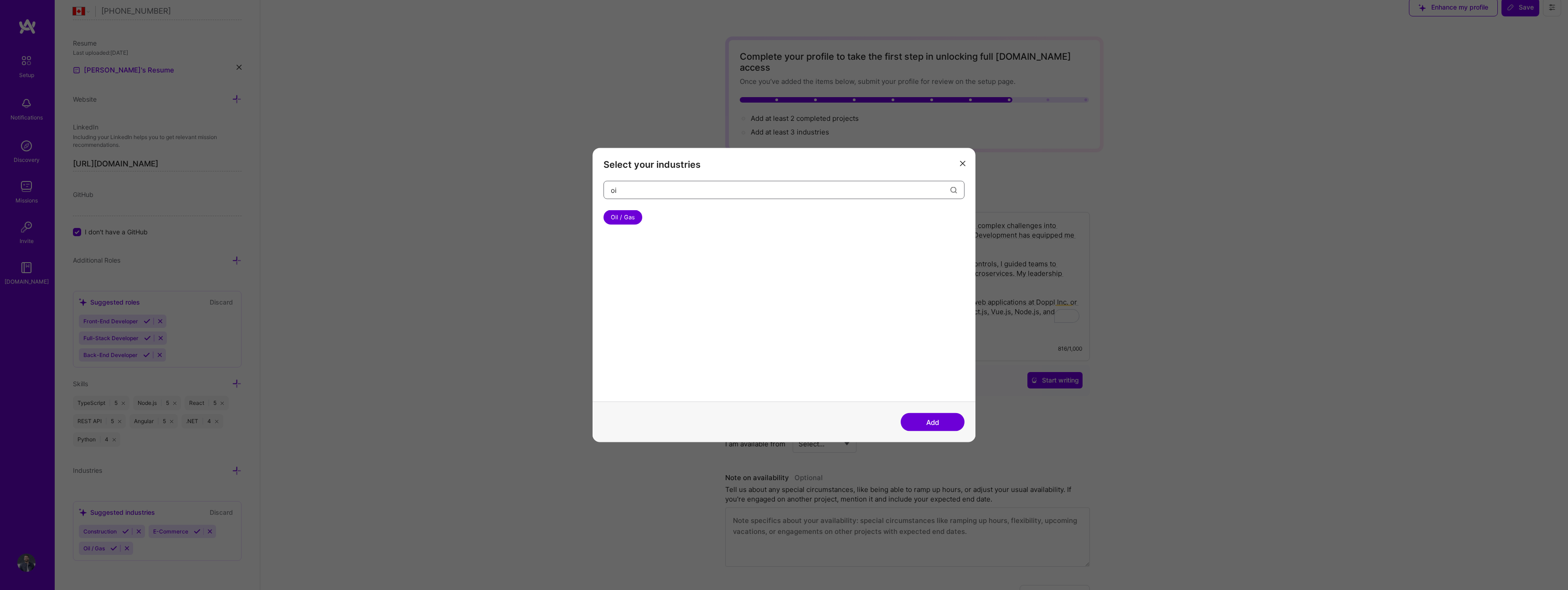
type input "o"
click at [629, 219] on div "Healthcare" at bounding box center [625, 218] width 44 height 15
click at [674, 191] on input "health" at bounding box center [780, 190] width 339 height 23
type input "h"
click at [637, 219] on div "Logistics" at bounding box center [623, 218] width 39 height 15
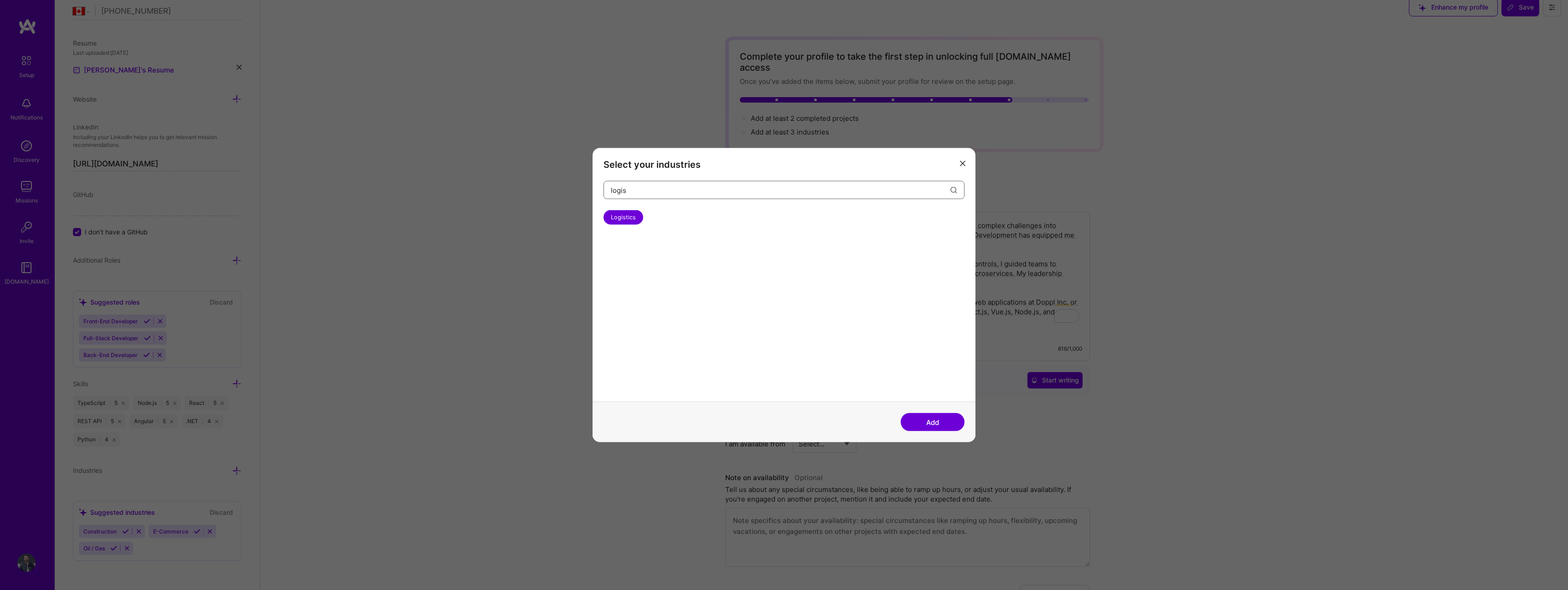
click at [693, 193] on input "logis" at bounding box center [780, 190] width 339 height 23
type input "l"
type input "Ai"
click at [706, 211] on div "Artifical Intelligence / Machine Learning" at bounding box center [735, 218] width 122 height 15
click at [927, 421] on button "Add" at bounding box center [933, 422] width 64 height 18
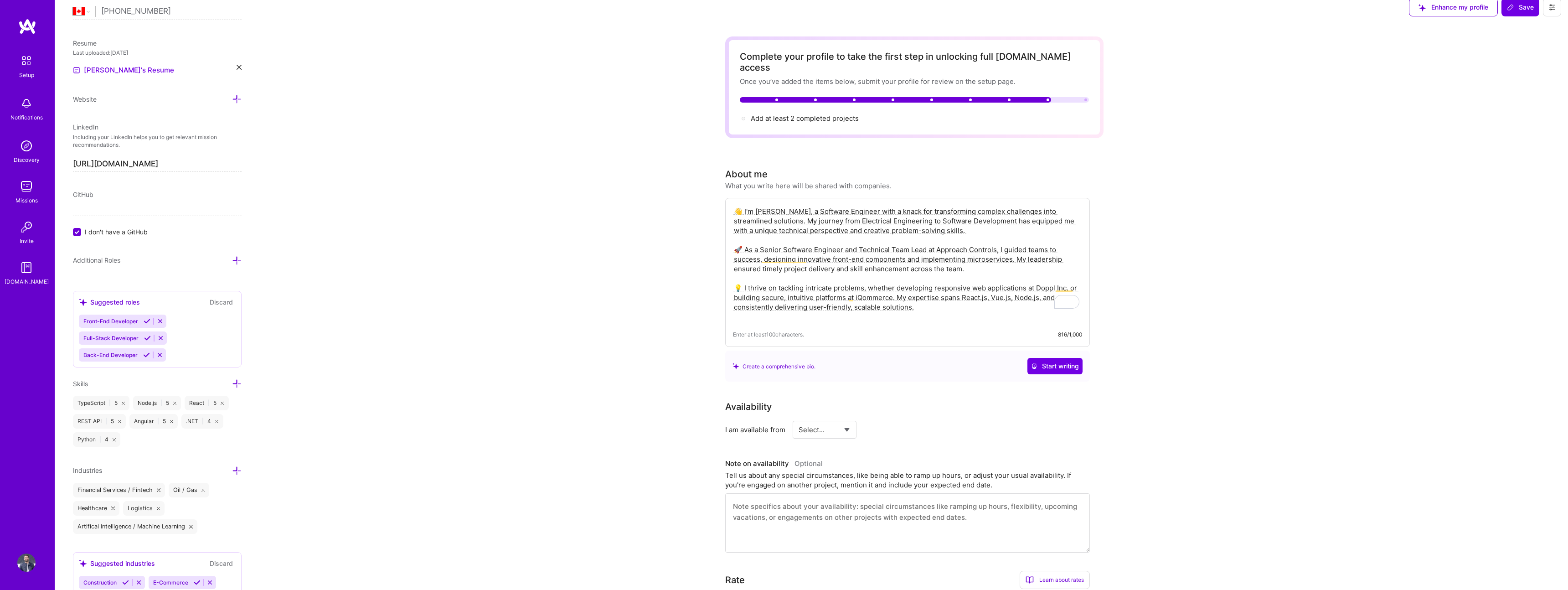
scroll to position [0, 0]
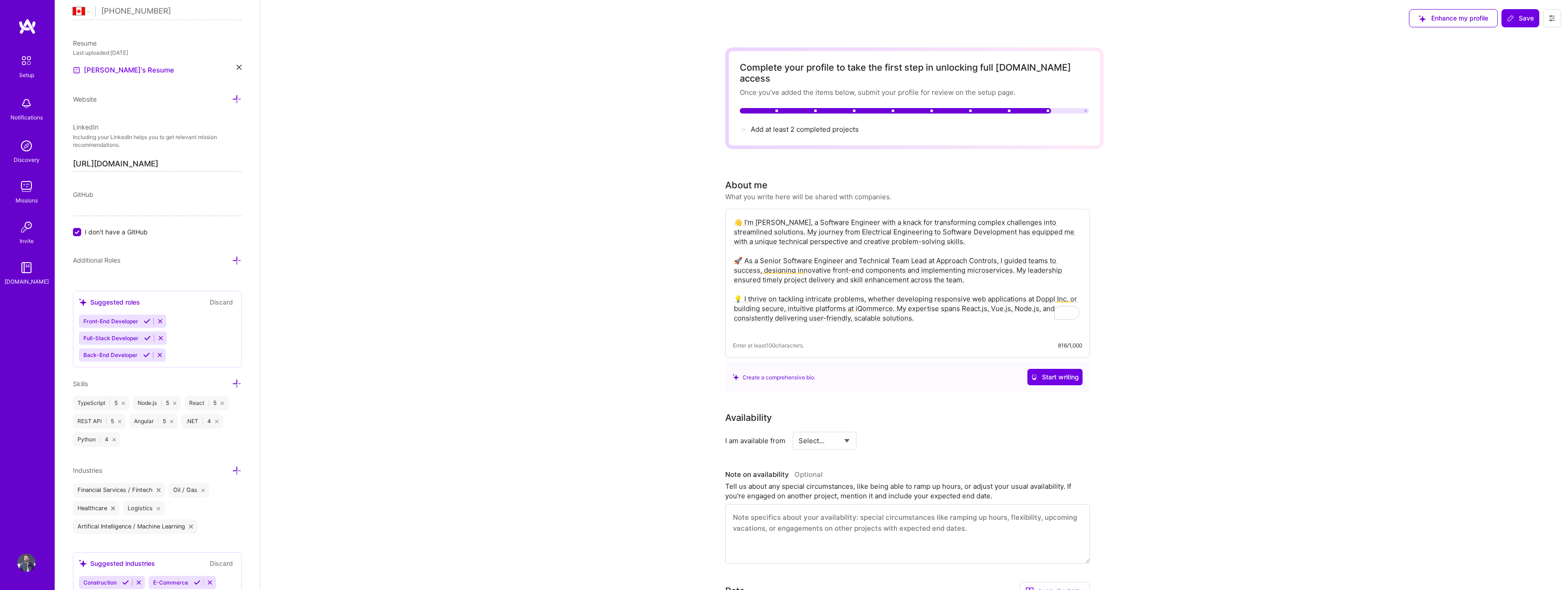
click at [822, 113] on div "Complete your profile to take the first step in unlocking full [DOMAIN_NAME] ac…" at bounding box center [914, 98] width 349 height 72
click at [813, 125] on span "Add at least 2 completed projects →" at bounding box center [809, 129] width 116 height 8
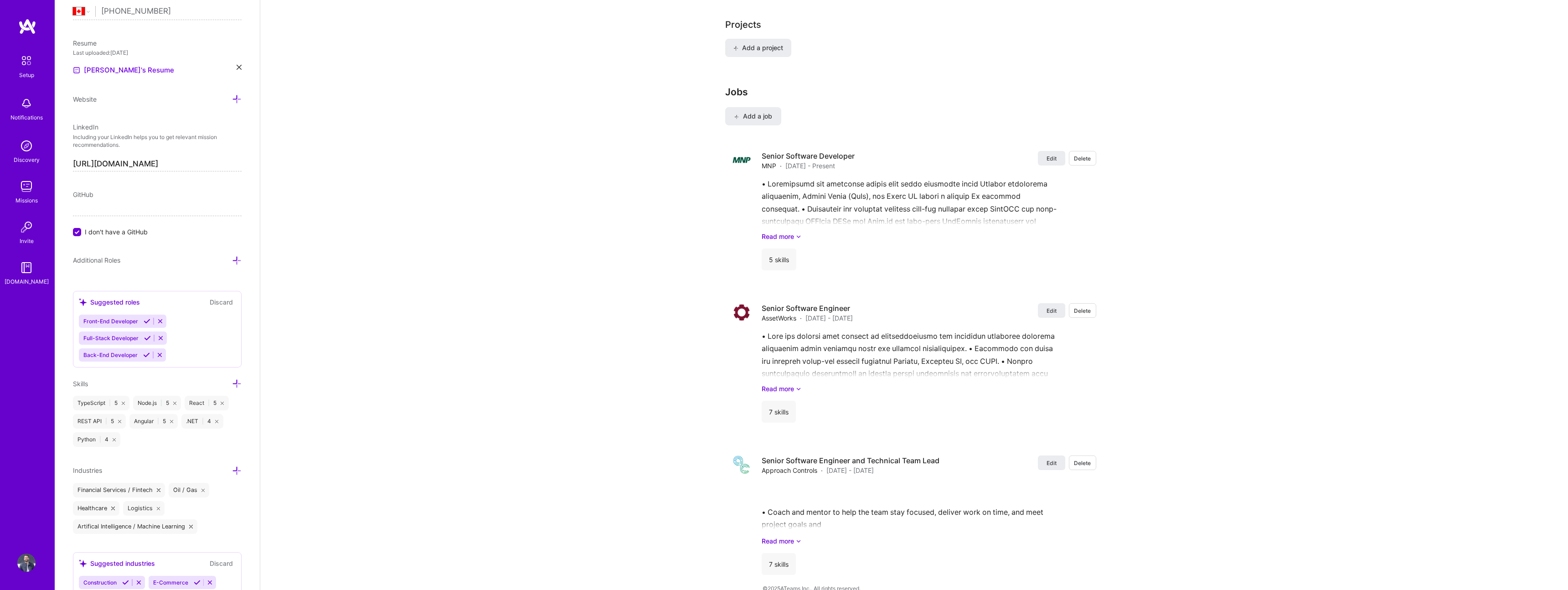
scroll to position [732, 0]
click at [747, 108] on span "Add a job" at bounding box center [753, 113] width 38 height 9
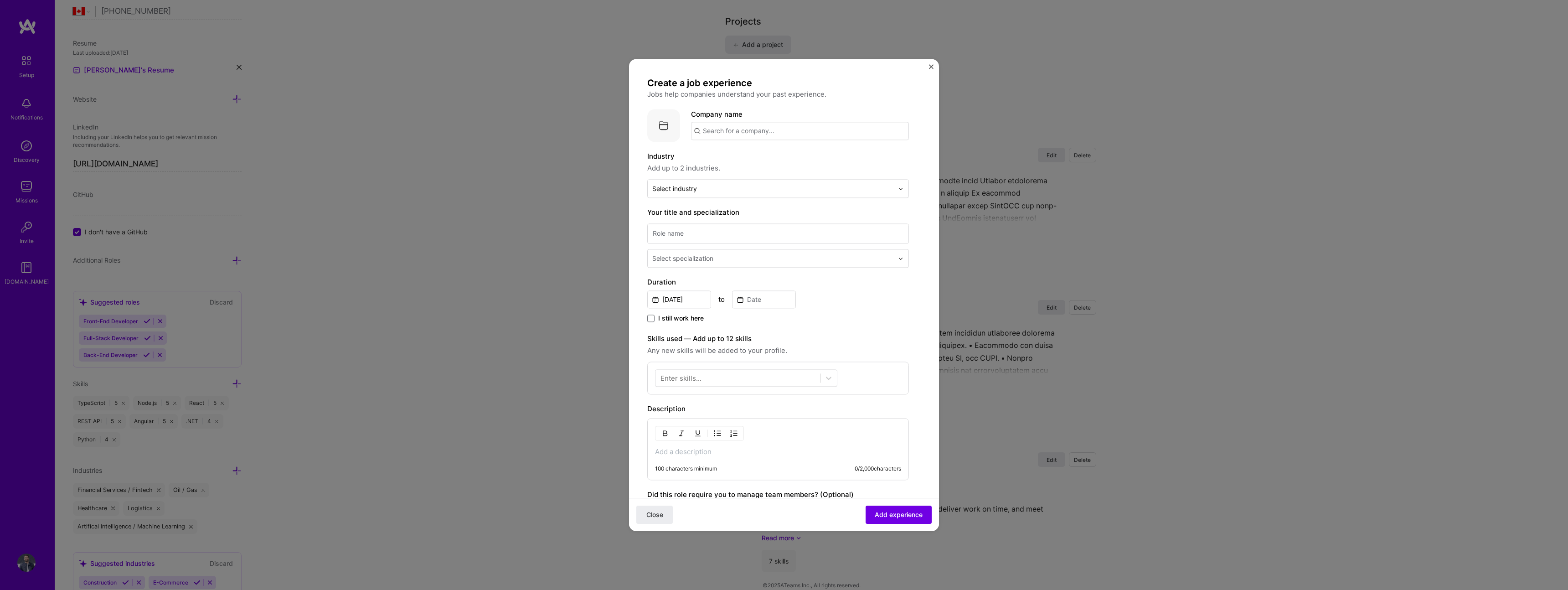
click at [793, 132] on input "text" at bounding box center [800, 131] width 218 height 18
click at [776, 153] on div "MNP [DOMAIN_NAME]" at bounding box center [759, 154] width 137 height 25
type input "MNP"
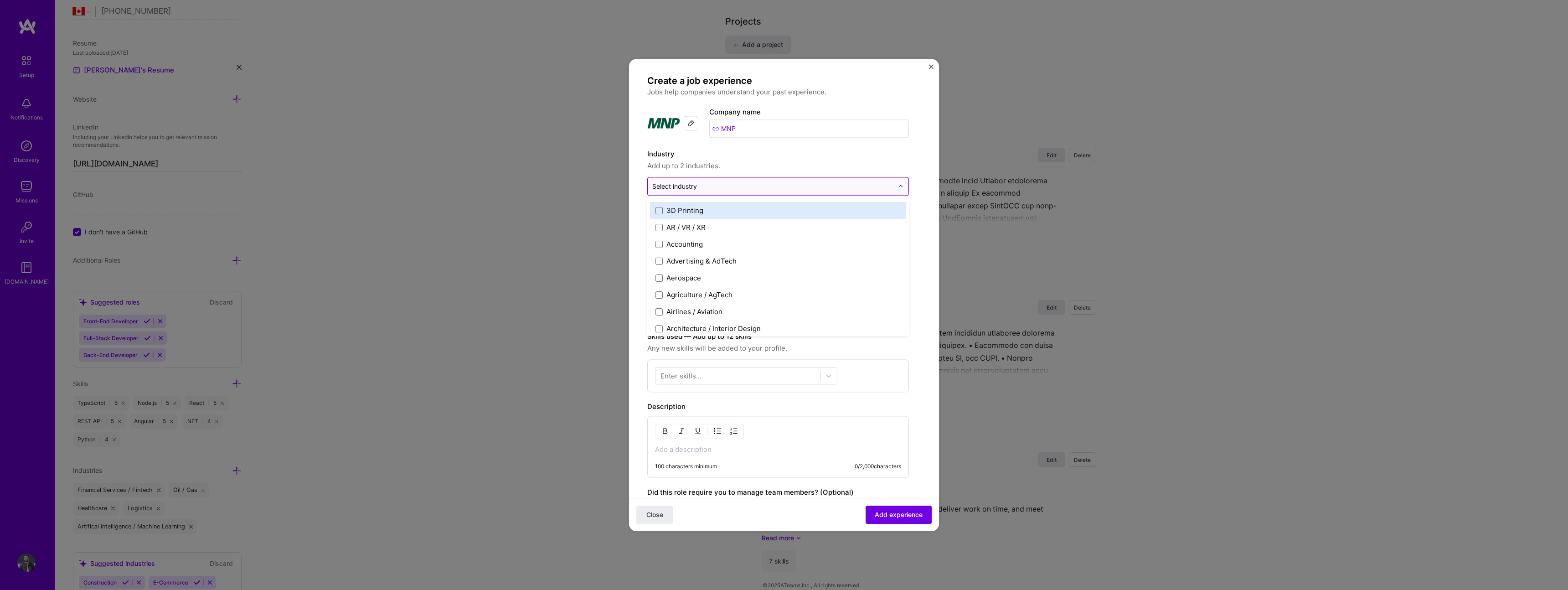
click at [737, 183] on input "text" at bounding box center [772, 186] width 241 height 9
type input "fin"
click at [727, 210] on div "Financial Services / Fintech" at bounding box center [710, 210] width 89 height 9
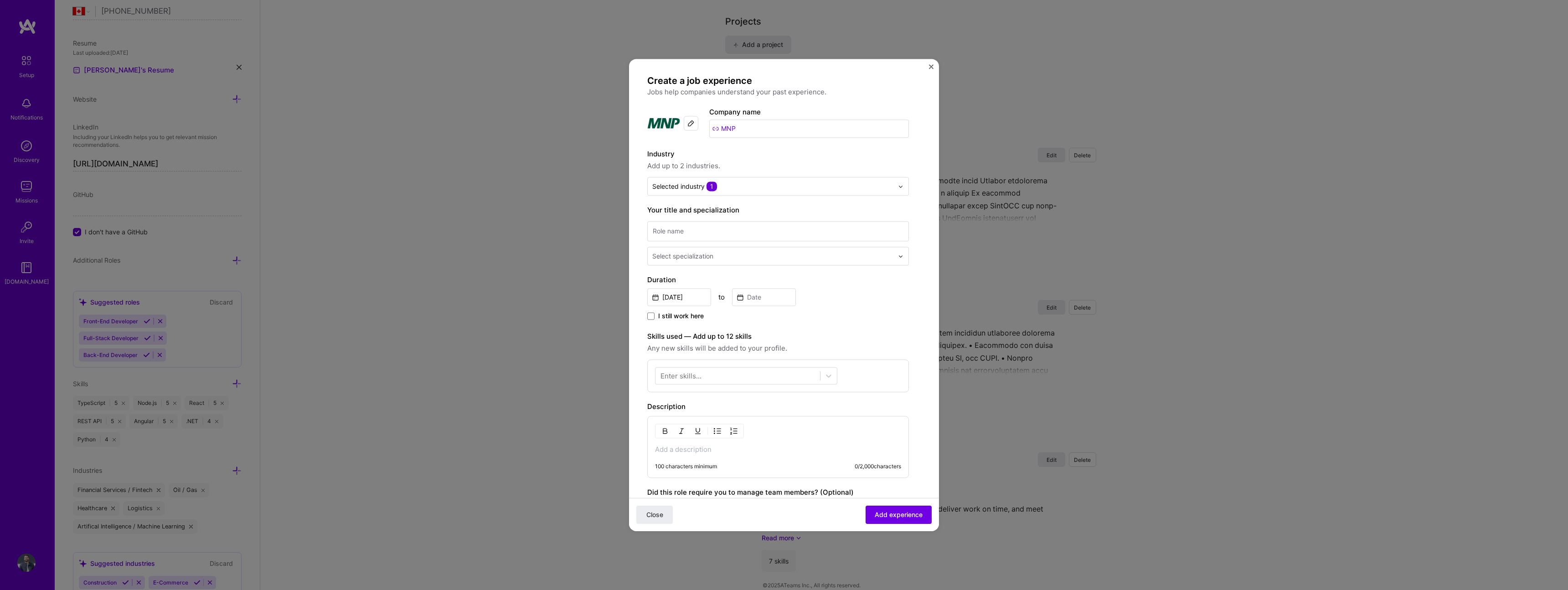
click at [913, 256] on div "Create a job experience Jobs help companies understand your past experience. Co…" at bounding box center [784, 349] width 273 height 549
click at [680, 229] on input at bounding box center [778, 230] width 261 height 20
type input "Senior Software Engineer"
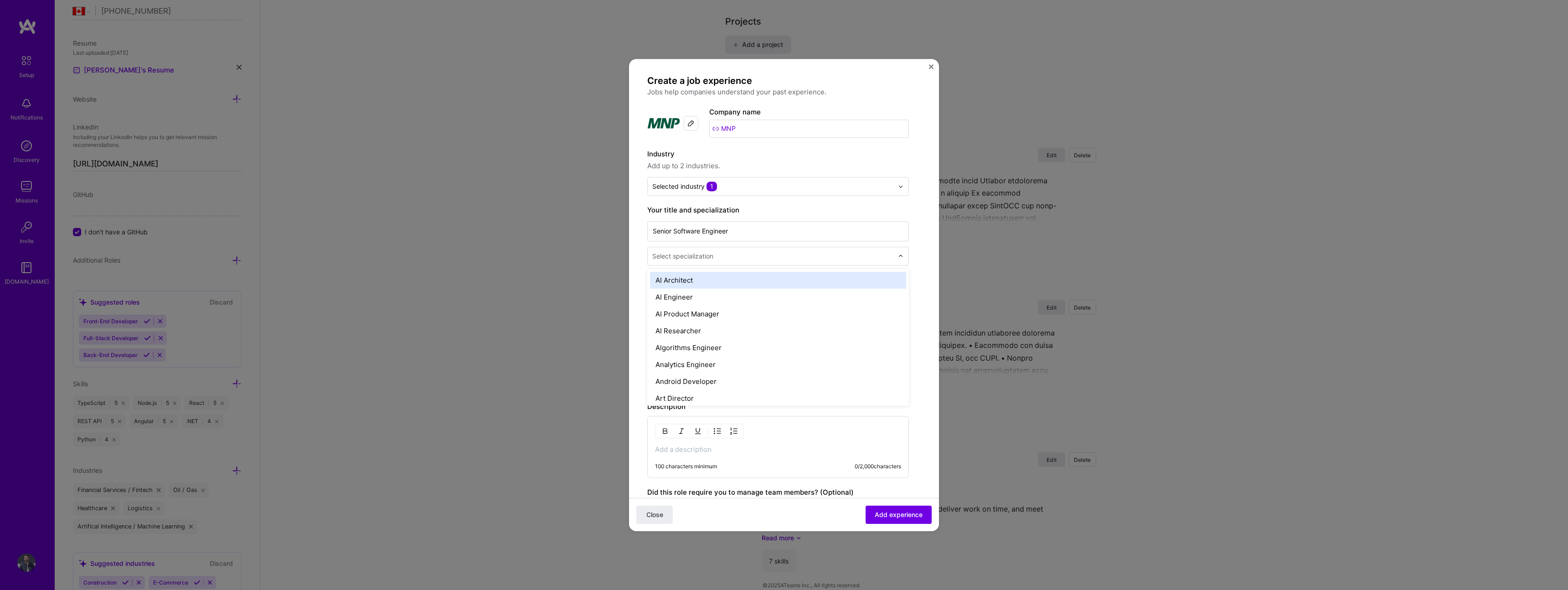
drag, startPoint x: 744, startPoint y: 263, endPoint x: 748, endPoint y: 255, distance: 8.9
click at [744, 262] on div "Select specialization" at bounding box center [772, 256] width 250 height 18
click at [706, 297] on div "AI Engineer" at bounding box center [778, 297] width 256 height 17
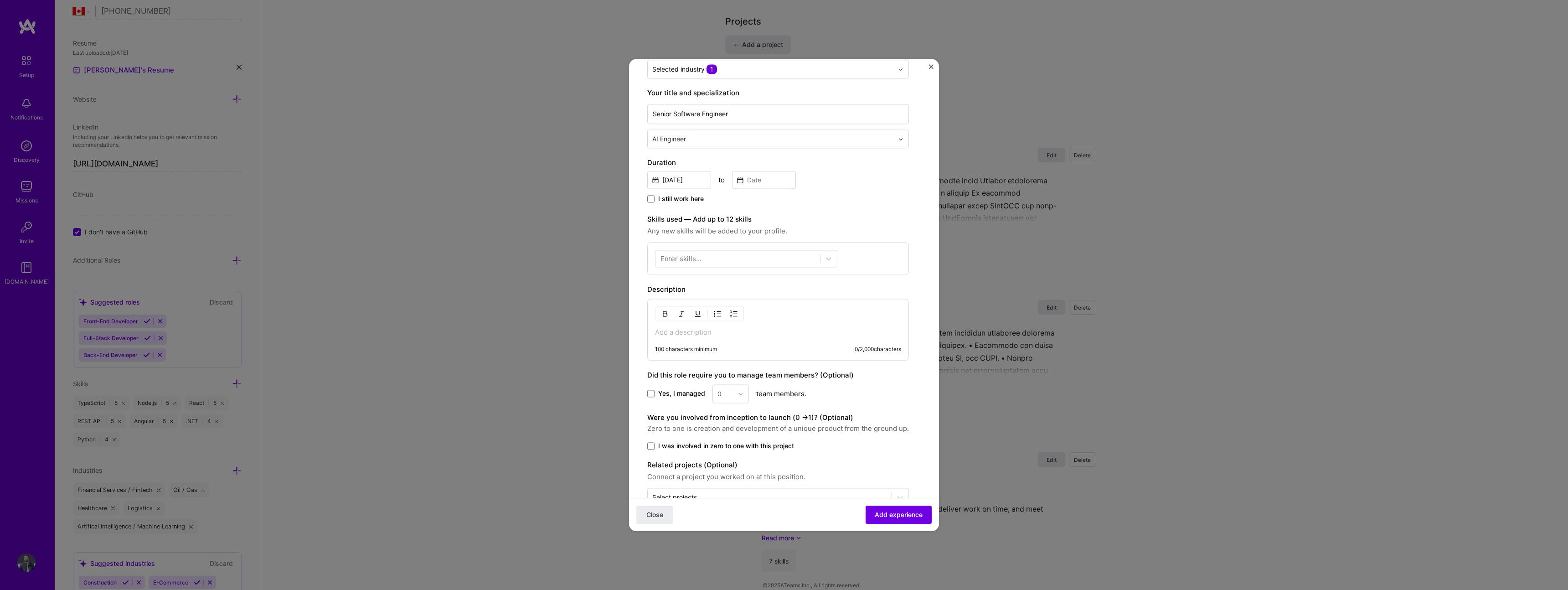
scroll to position [147, 0]
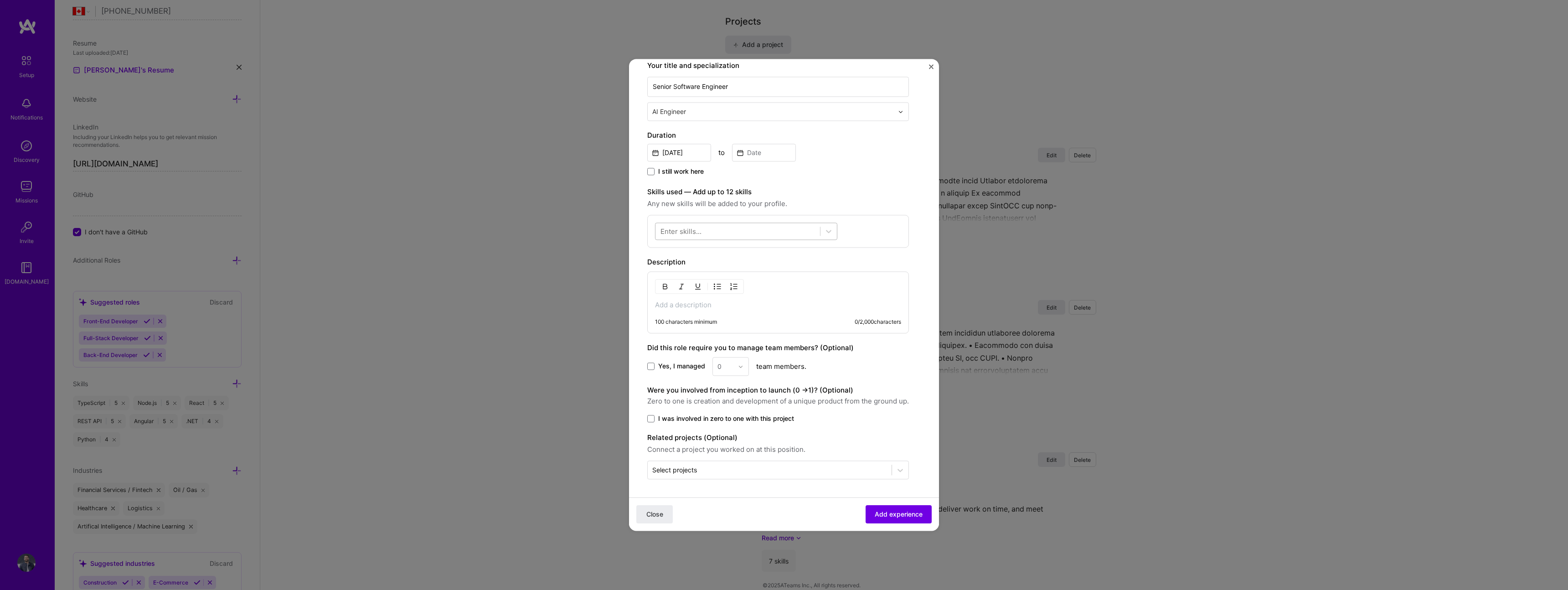
click at [776, 229] on div at bounding box center [737, 231] width 164 height 15
type input "r"
drag, startPoint x: 674, startPoint y: 266, endPoint x: 675, endPoint y: 274, distance: 8.1
click at [674, 267] on div "React" at bounding box center [746, 268] width 171 height 9
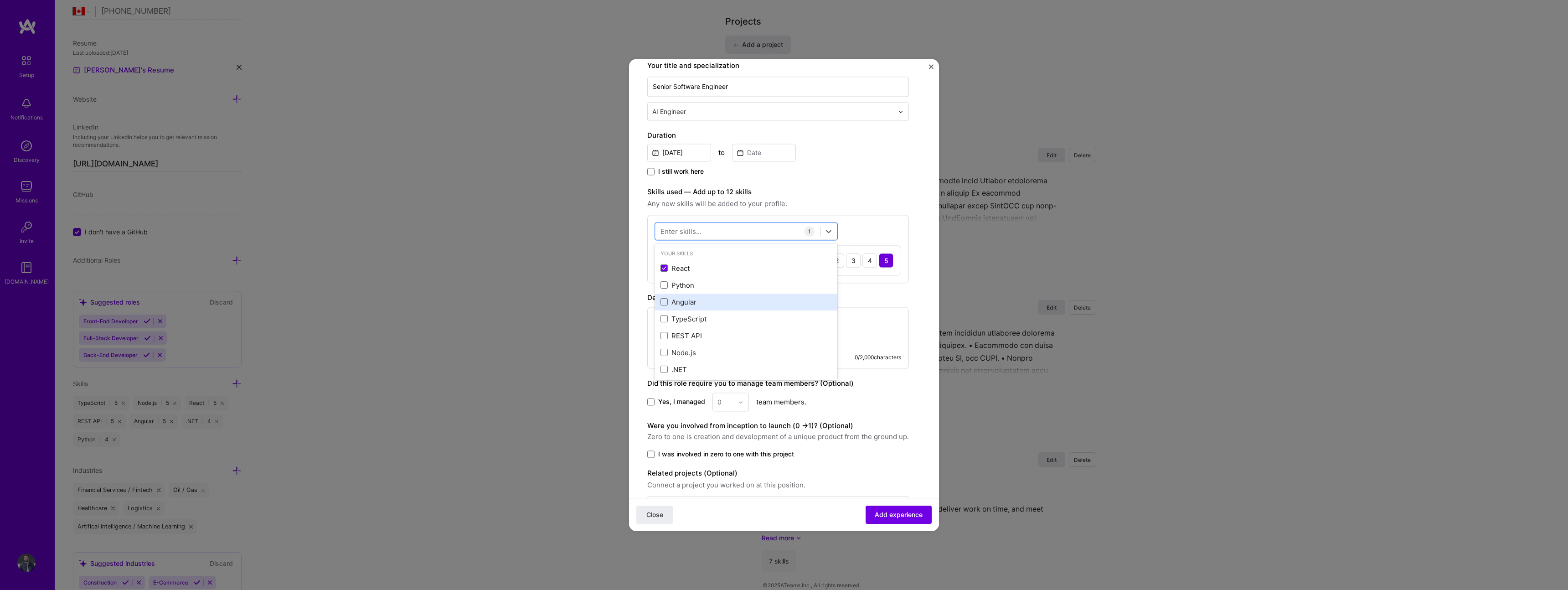
drag, startPoint x: 679, startPoint y: 284, endPoint x: 681, endPoint y: 295, distance: 11.2
click at [679, 284] on div "Python" at bounding box center [746, 285] width 171 height 9
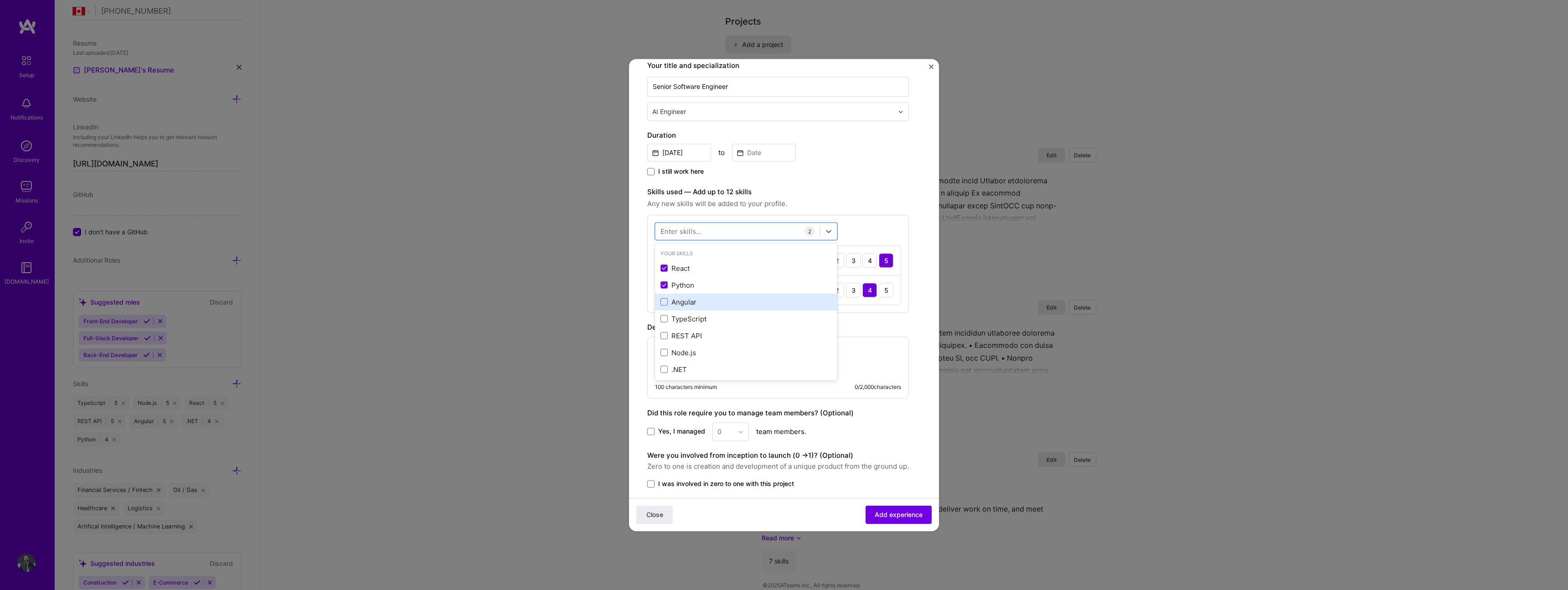
click at [680, 298] on div "Angular" at bounding box center [746, 302] width 171 height 9
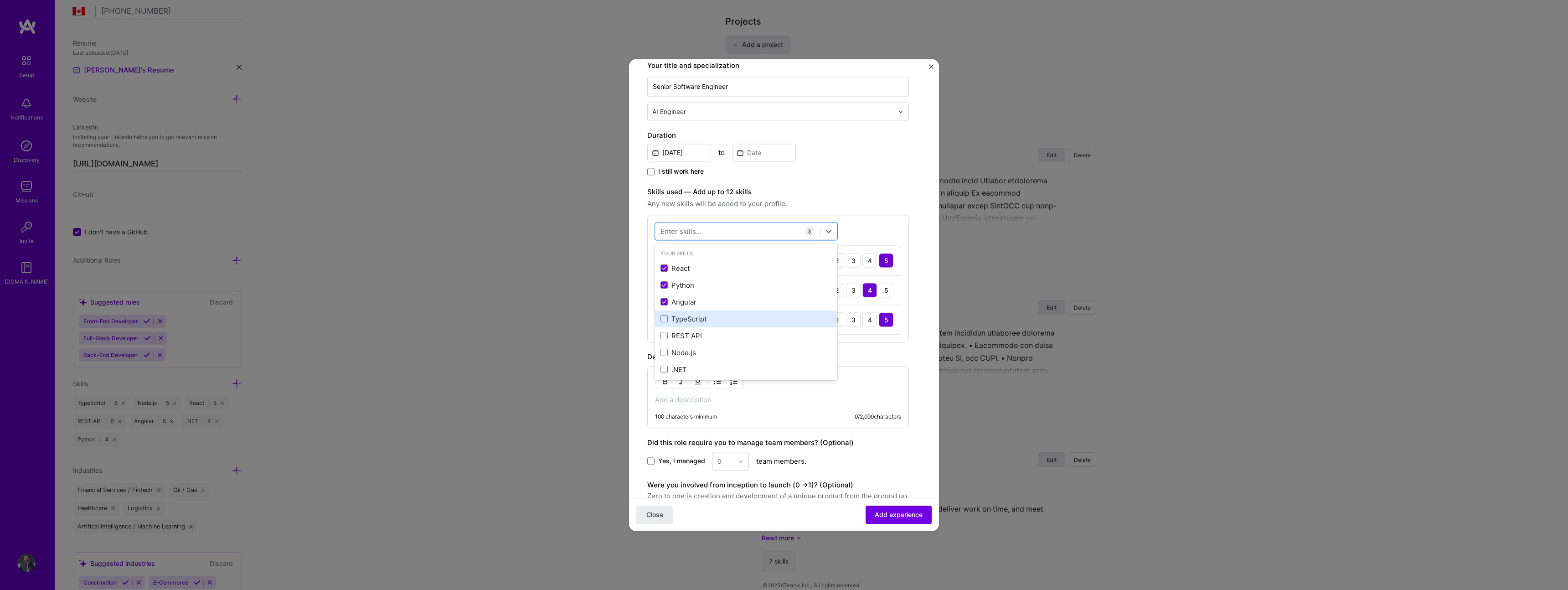
click at [686, 317] on div "TypeScript" at bounding box center [746, 318] width 171 height 9
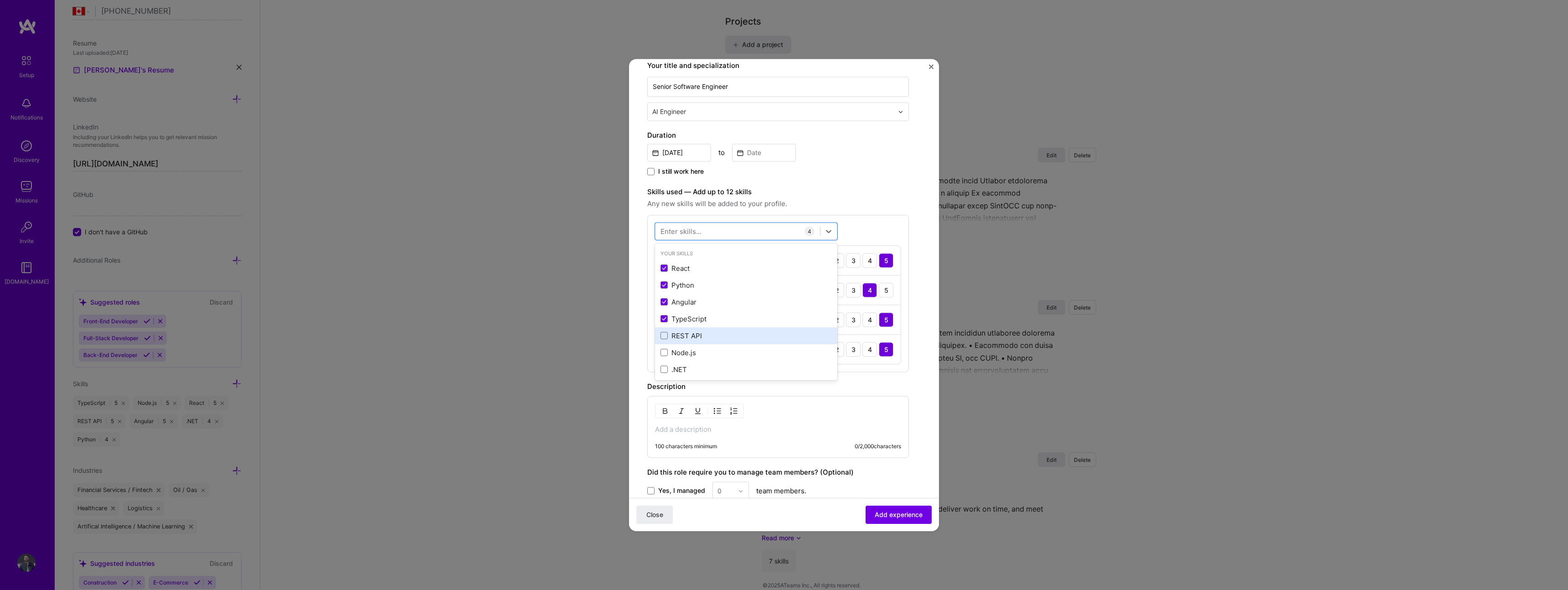
click at [689, 334] on div "REST API" at bounding box center [746, 335] width 171 height 9
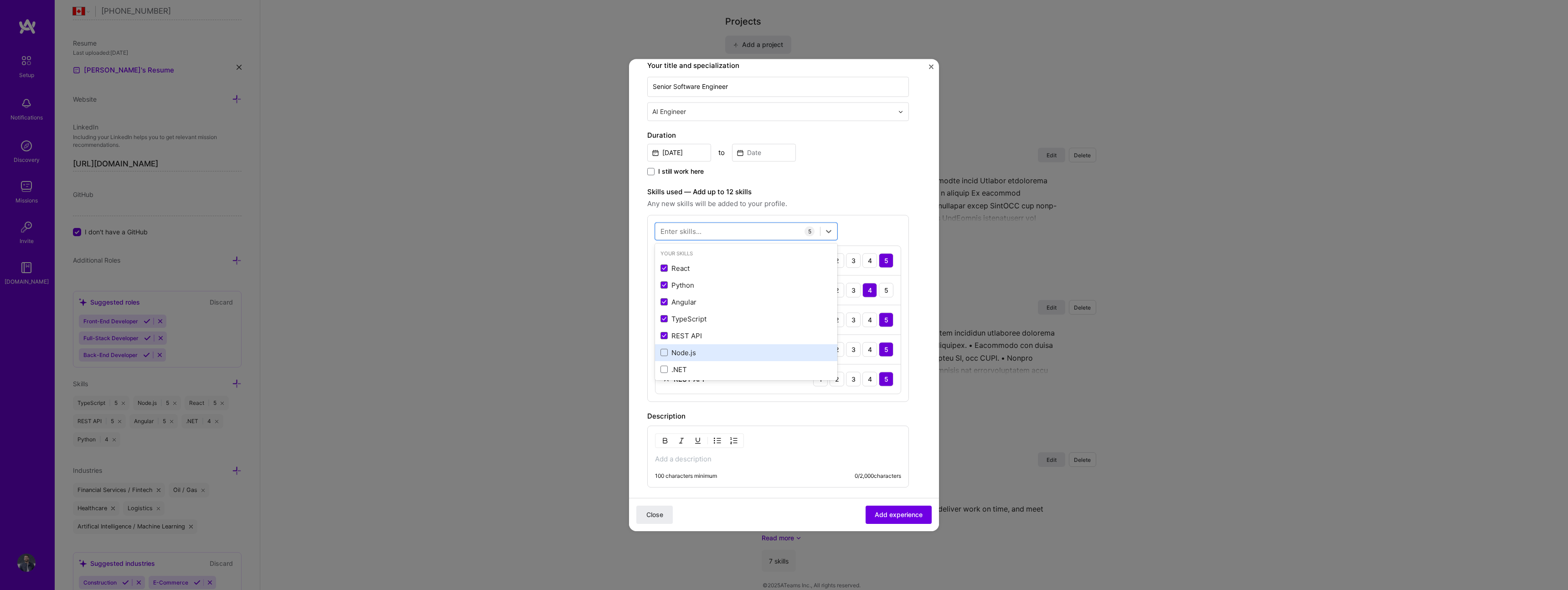
click at [704, 353] on div "Node.js" at bounding box center [746, 352] width 171 height 9
click at [725, 263] on div "Ruby on Rails" at bounding box center [746, 268] width 171 height 9
type input "rail"
click at [868, 440] on div "4" at bounding box center [870, 438] width 15 height 15
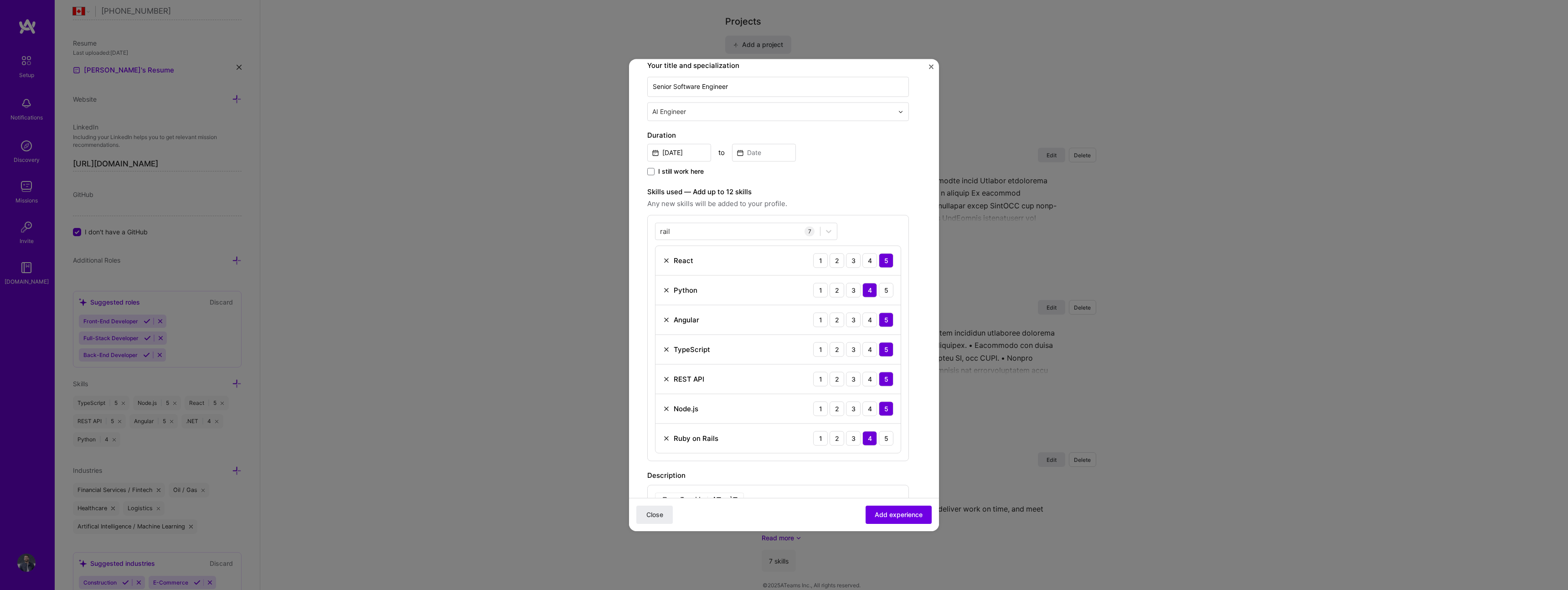
click at [926, 391] on form "Create a job experience Jobs help companies understand your past experience. Co…" at bounding box center [784, 337] width 310 height 814
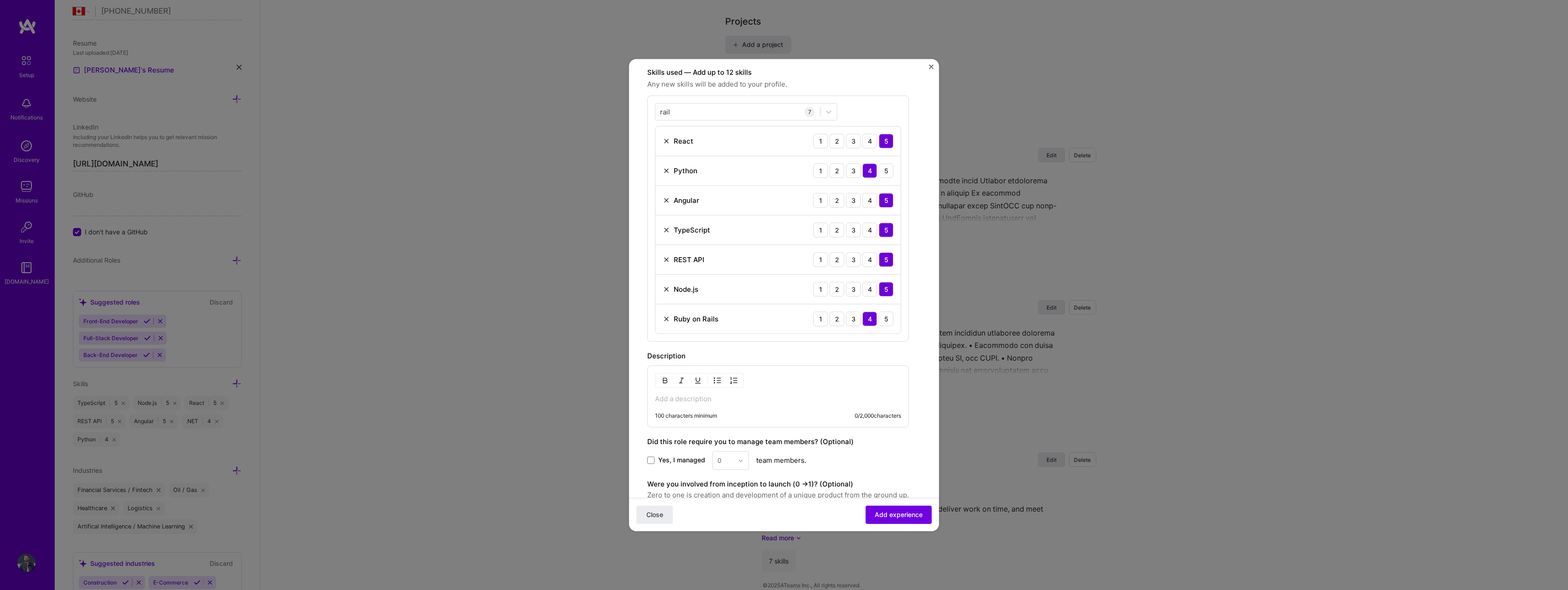
scroll to position [360, 0]
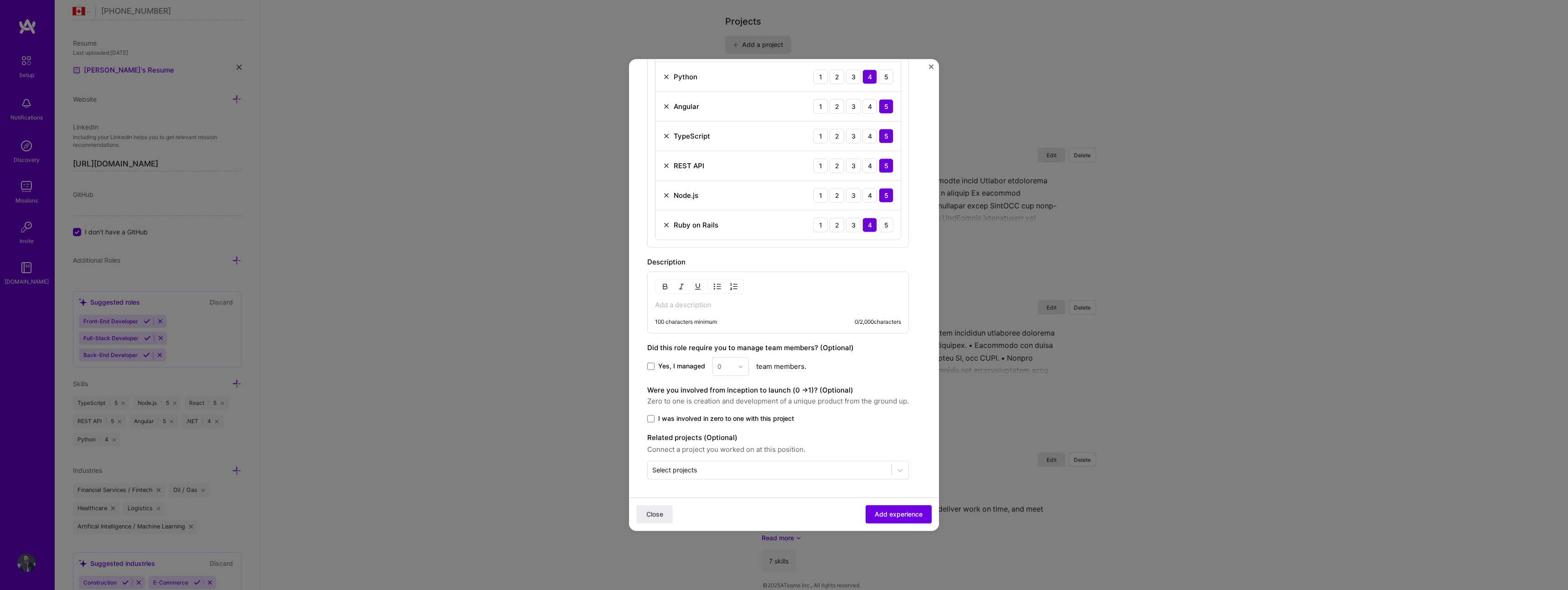
click at [772, 303] on p at bounding box center [778, 305] width 246 height 9
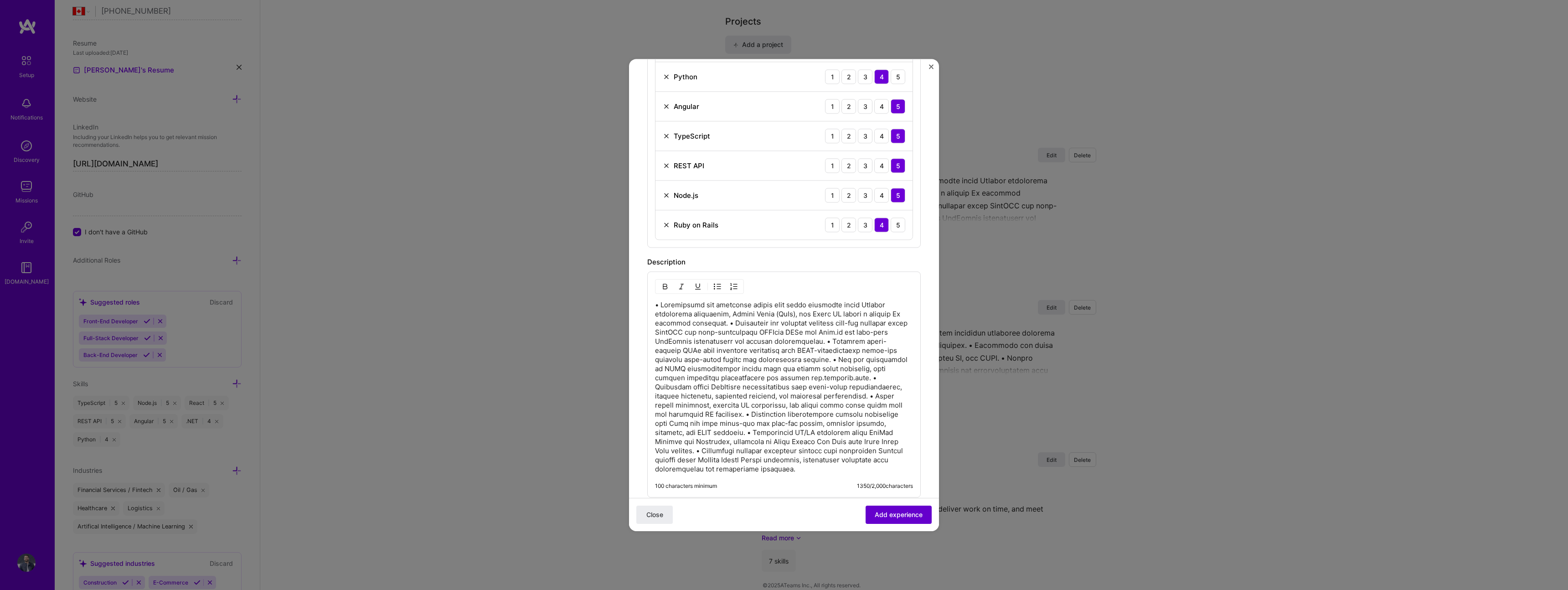
click at [907, 517] on span "Add experience" at bounding box center [898, 515] width 48 height 9
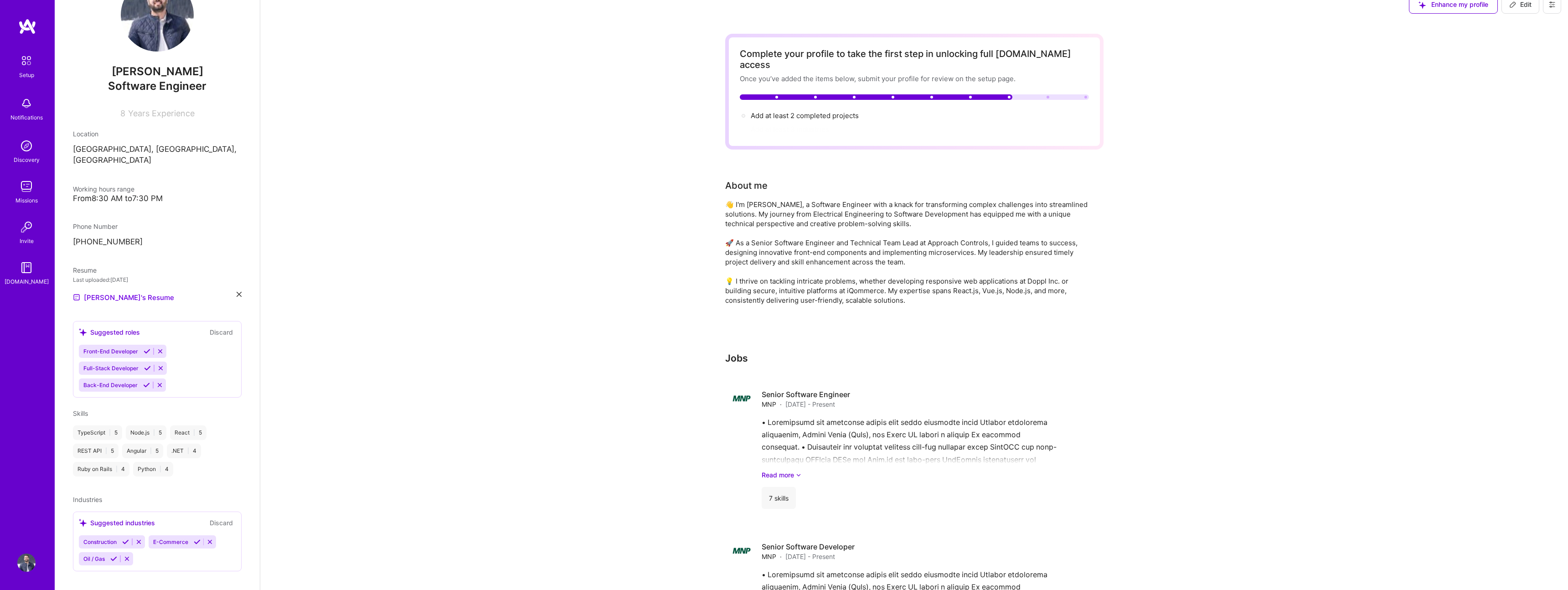
scroll to position [0, 0]
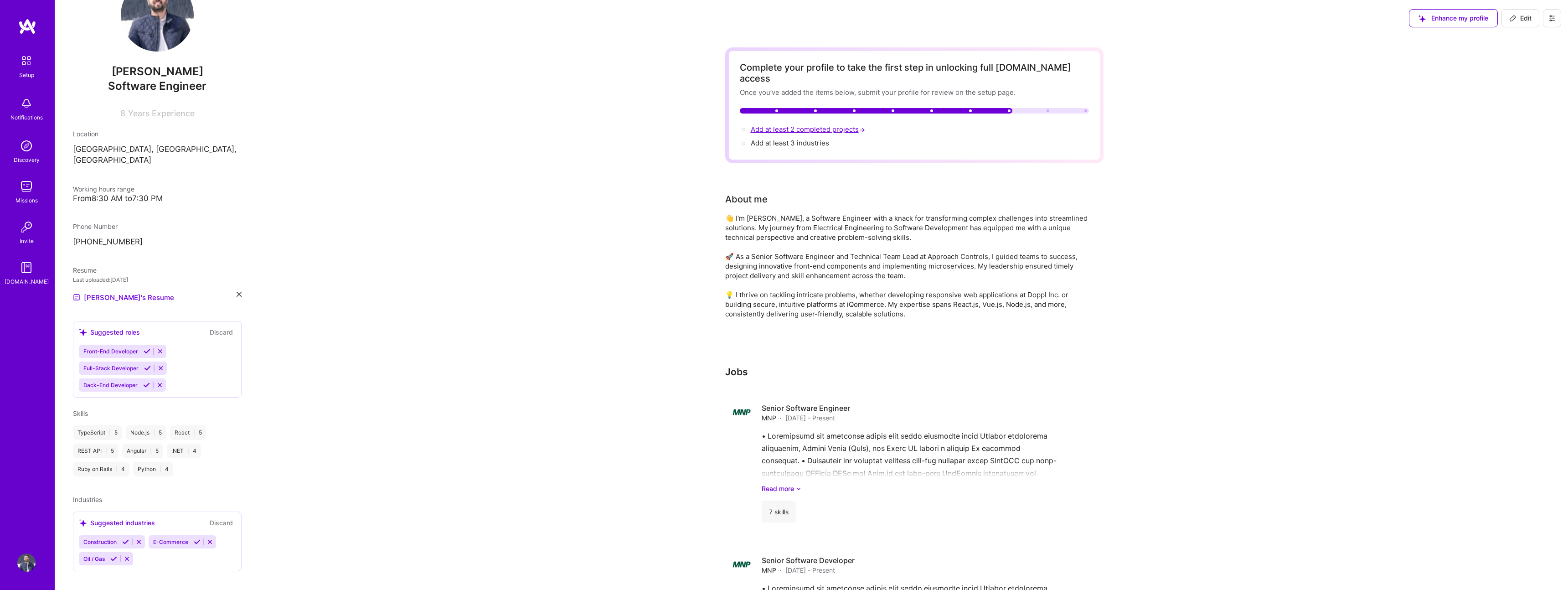
click at [815, 125] on span "Add at least 2 completed projects →" at bounding box center [809, 129] width 116 height 8
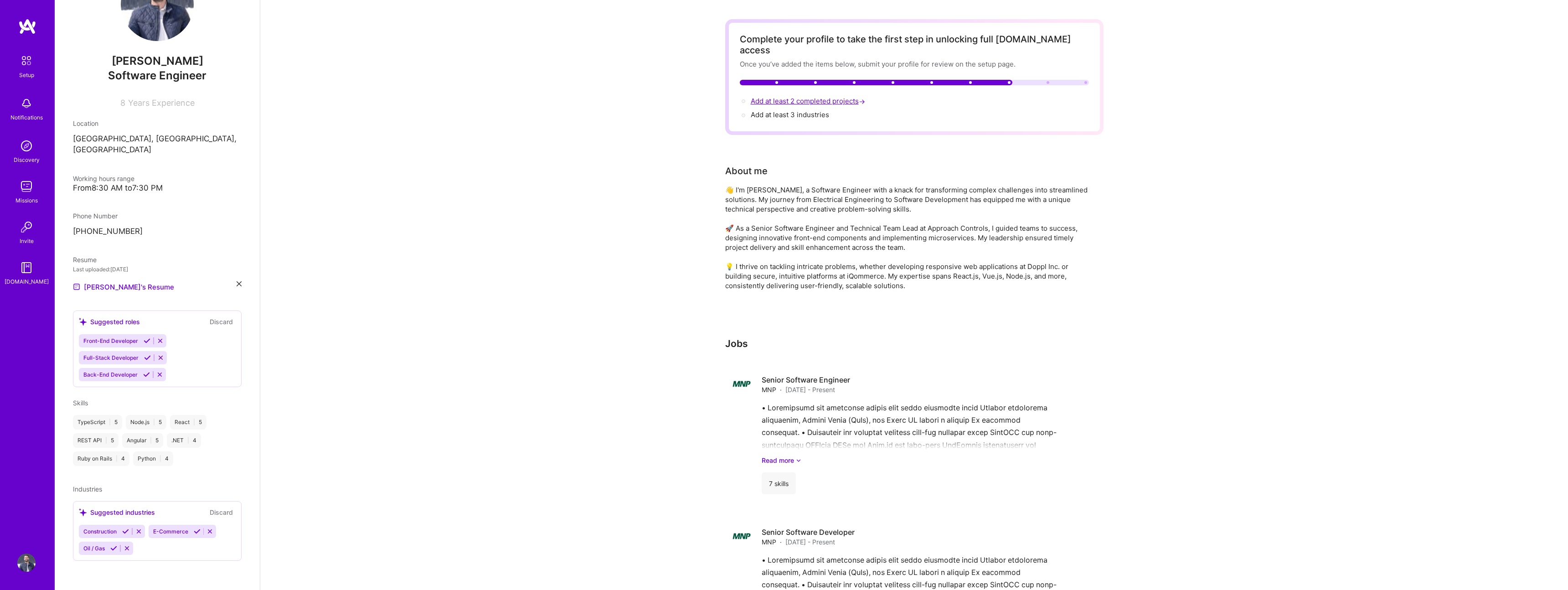
select select "CA"
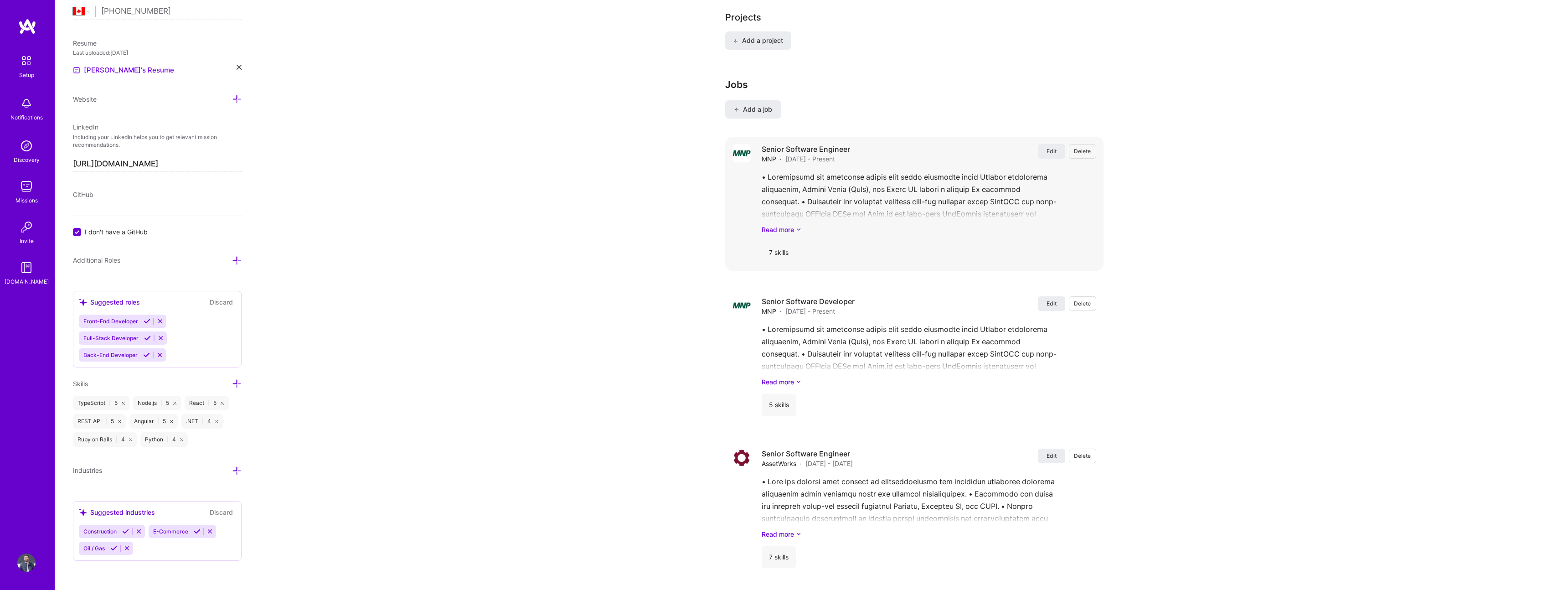
scroll to position [750, 0]
click at [766, 105] on span "Add a job" at bounding box center [753, 110] width 38 height 9
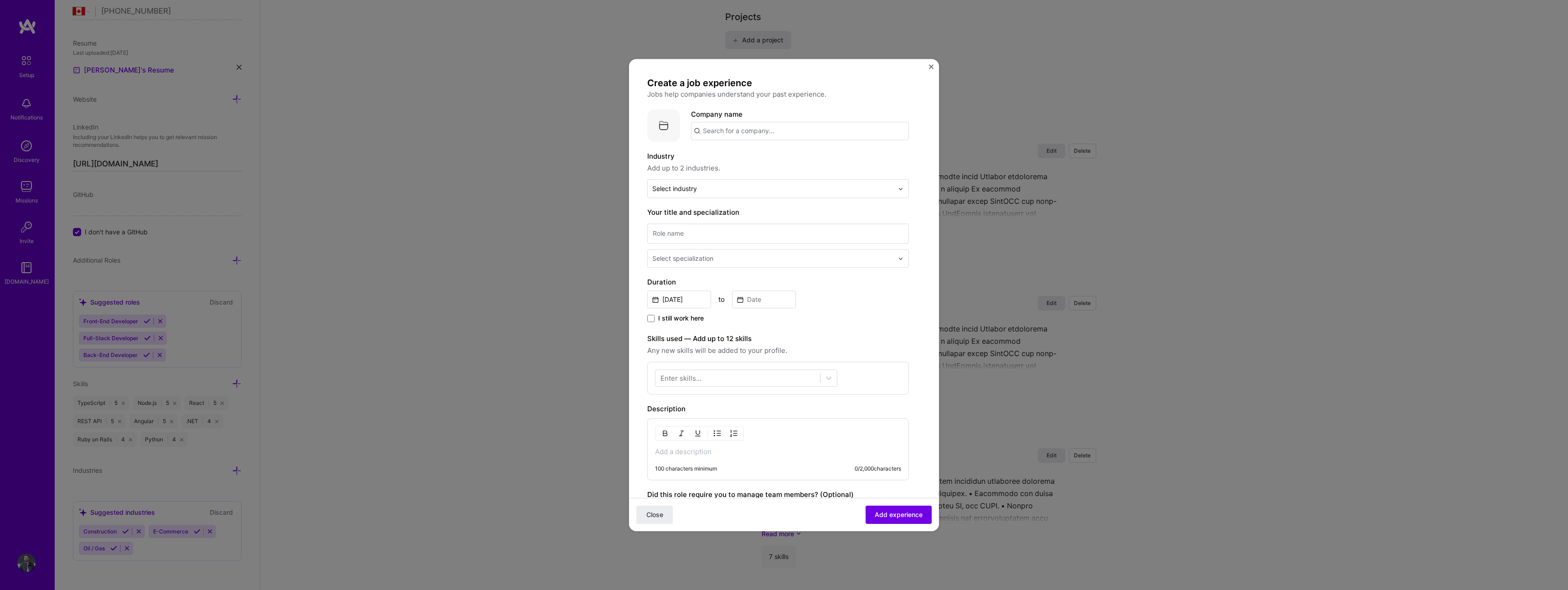
click at [765, 131] on input "text" at bounding box center [800, 131] width 218 height 18
click at [798, 160] on div "Approach Controls, Inc [DOMAIN_NAME]" at bounding box center [780, 157] width 179 height 25
type input "Approach Controls, Inc"
click at [742, 188] on input "text" at bounding box center [772, 188] width 241 height 9
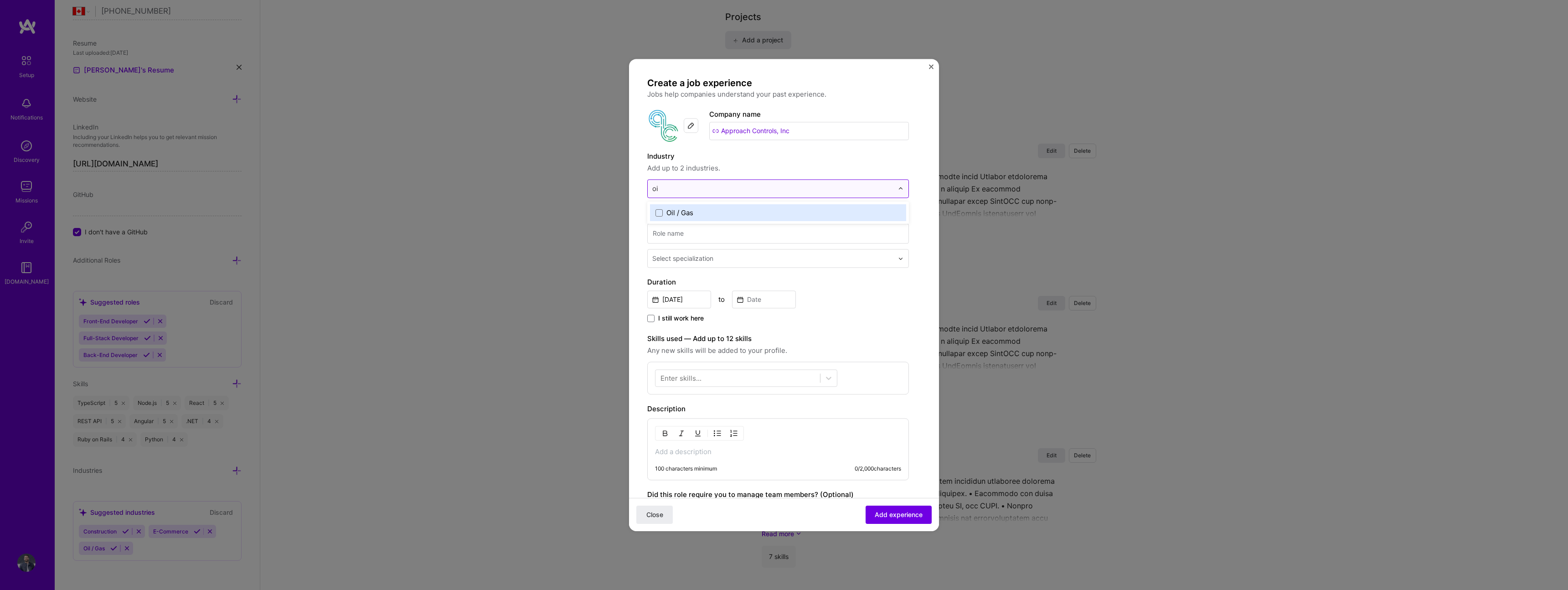
type input "oil"
click at [719, 210] on label "Oil / Gas" at bounding box center [778, 212] width 245 height 9
drag, startPoint x: 928, startPoint y: 211, endPoint x: 920, endPoint y: 213, distance: 8.2
click at [928, 211] on form "Create a job experience Jobs help companies understand your past experience. Co…" at bounding box center [784, 377] width 310 height 600
click at [664, 237] on input at bounding box center [778, 233] width 261 height 20
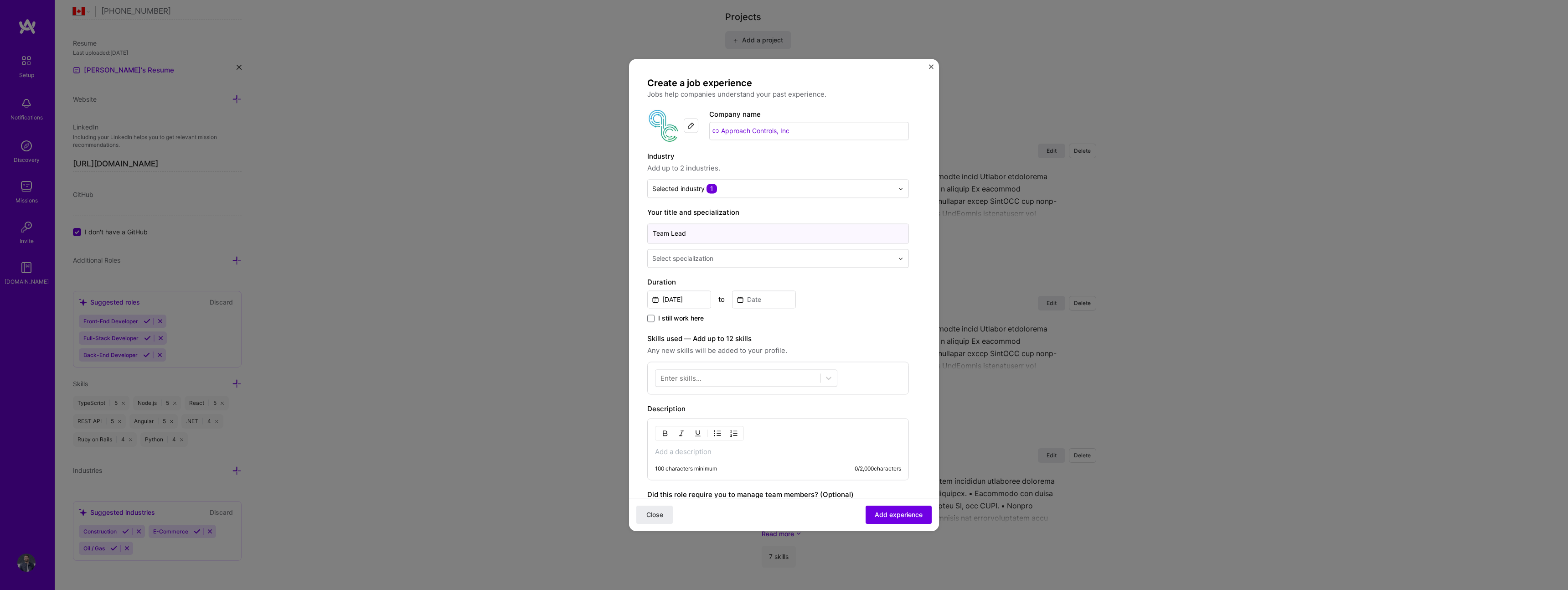
type input "Team Lead"
drag, startPoint x: 831, startPoint y: 315, endPoint x: 763, endPoint y: 273, distance: 79.9
click at [831, 314] on div "I still work here" at bounding box center [778, 318] width 261 height 10
click at [736, 257] on input "text" at bounding box center [773, 258] width 243 height 9
type input "o"
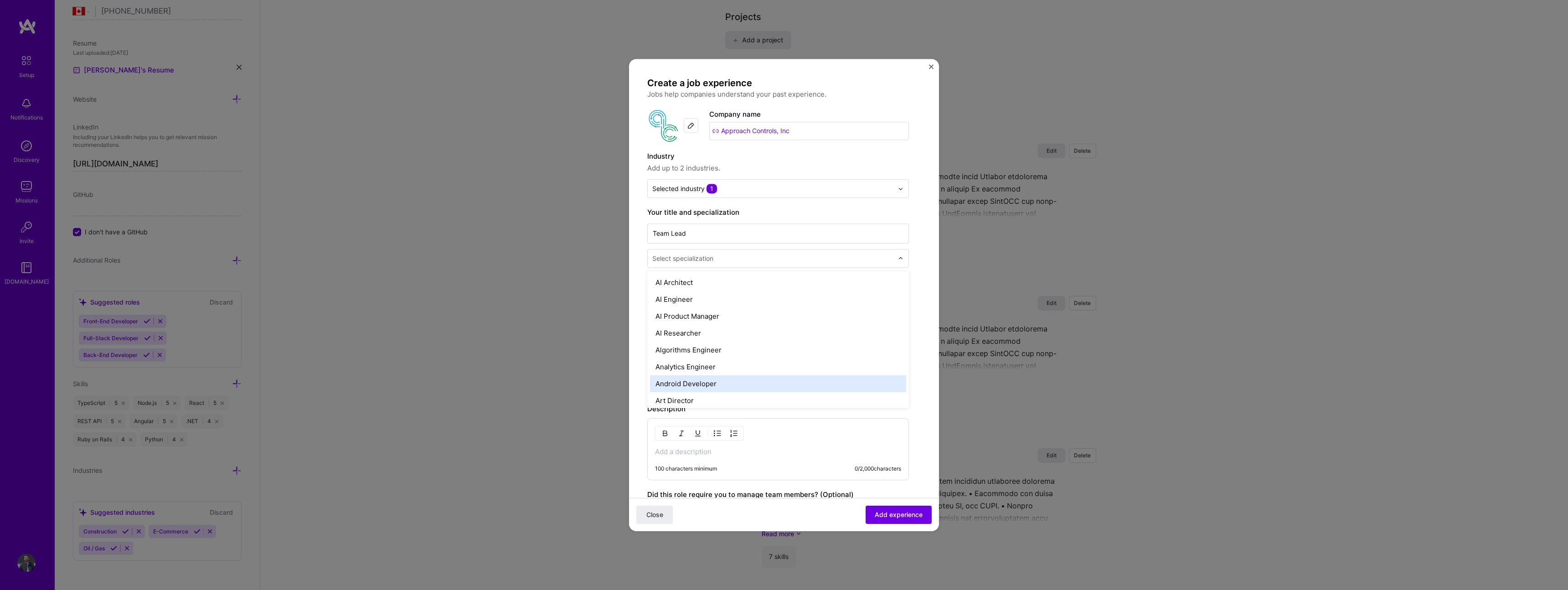
type input "A"
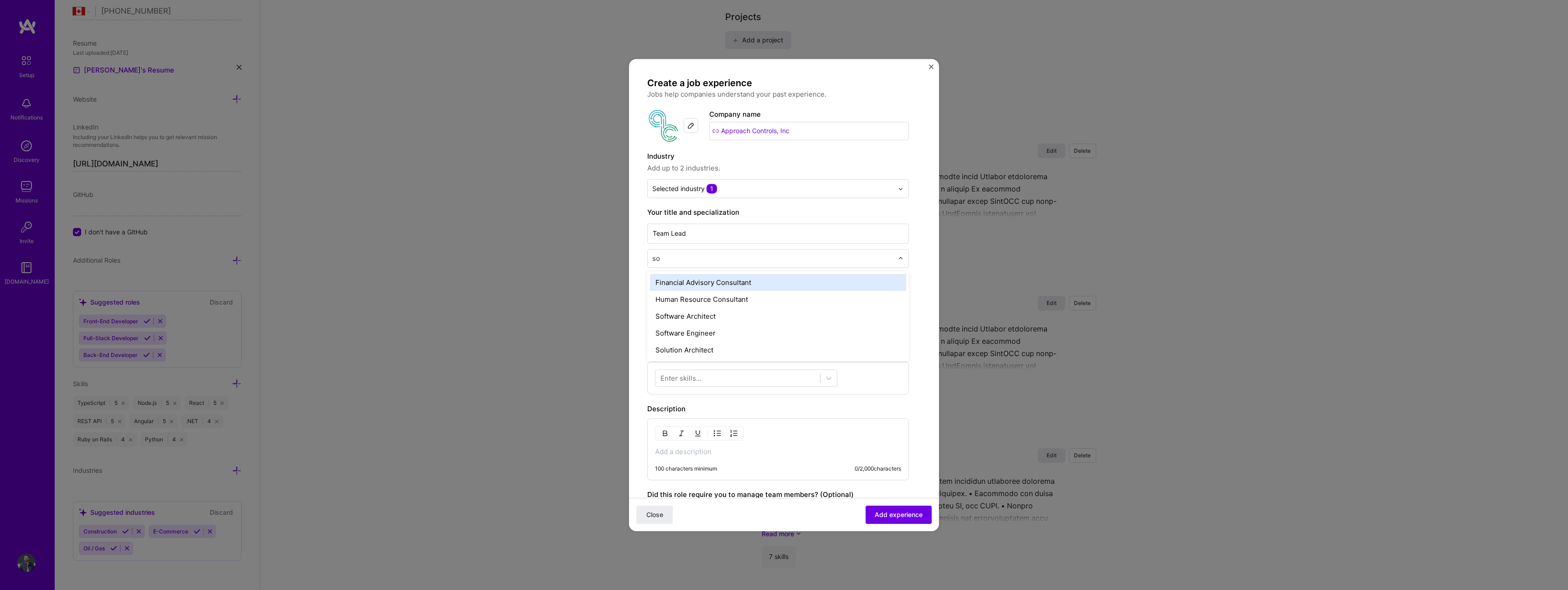
type input "sof"
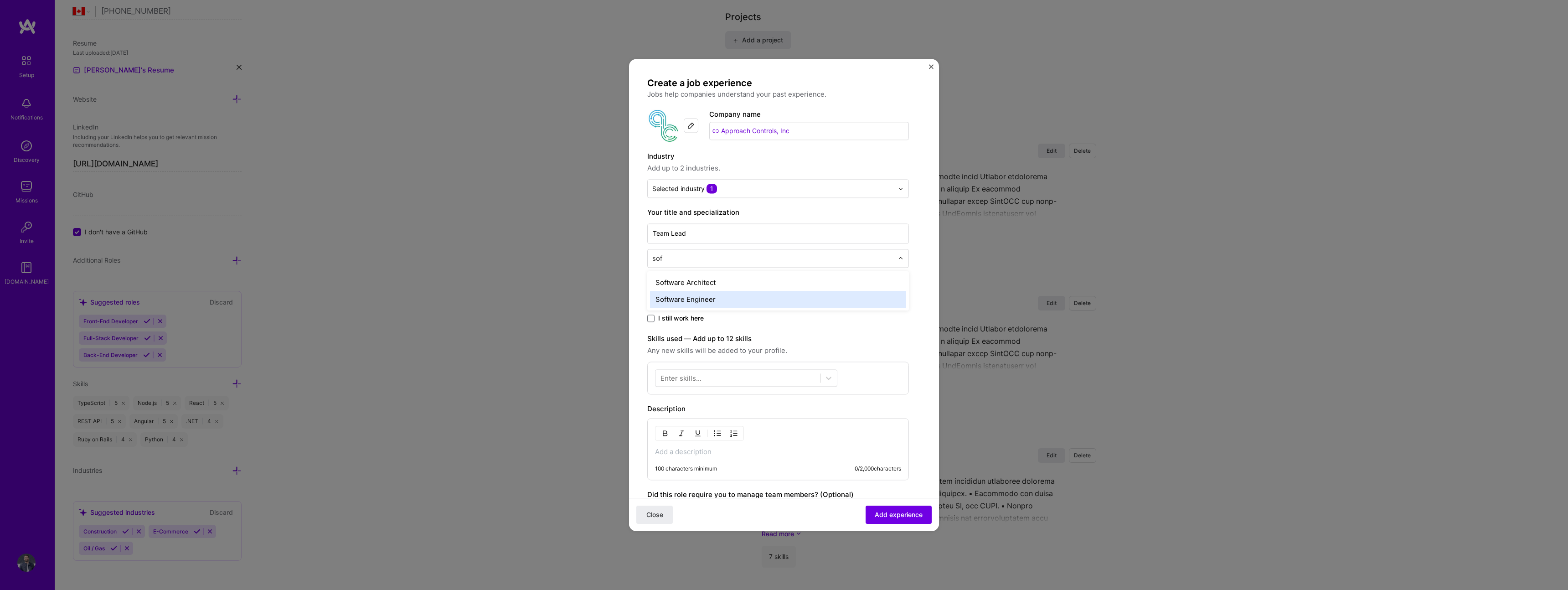
click at [717, 296] on div "Software Engineer" at bounding box center [778, 300] width 256 height 17
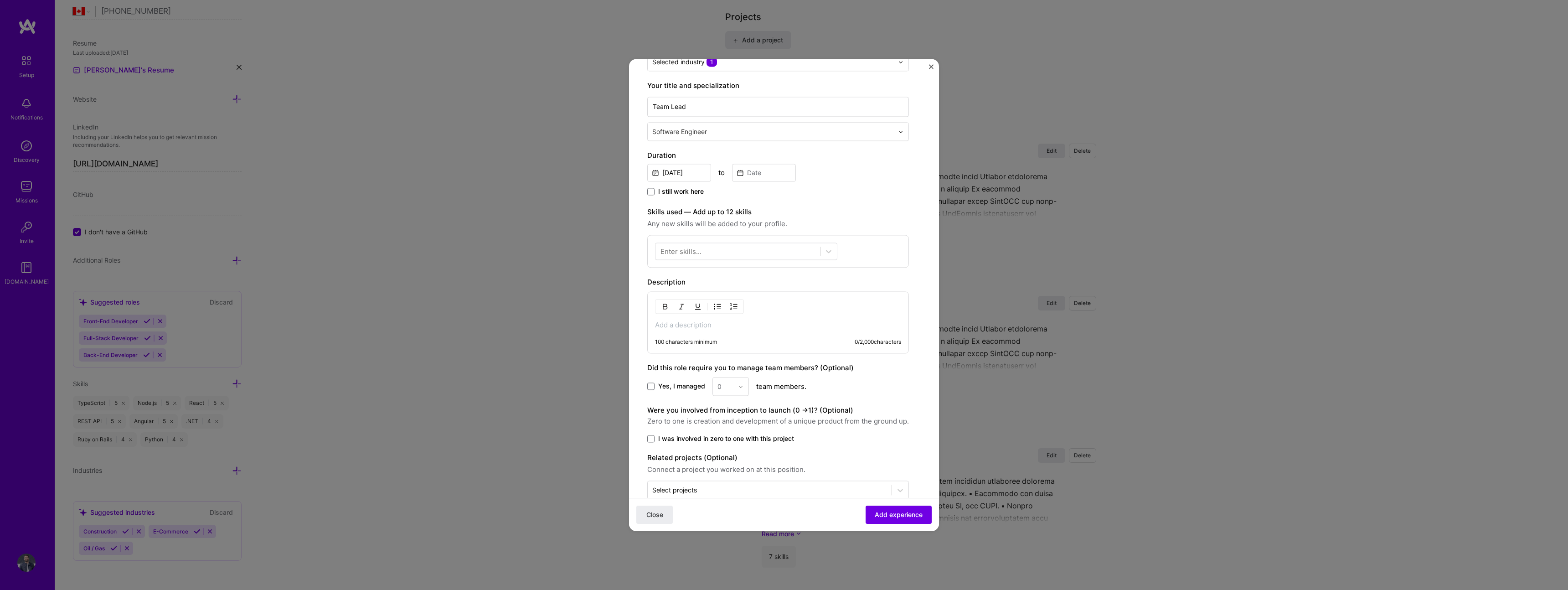
scroll to position [130, 0]
click at [696, 166] on input "[DATE]" at bounding box center [679, 169] width 64 height 18
click at [662, 190] on button "‹" at bounding box center [660, 191] width 20 height 20
click at [662, 184] on button "‹" at bounding box center [660, 191] width 20 height 20
click at [660, 189] on button "‹" at bounding box center [660, 191] width 20 height 20
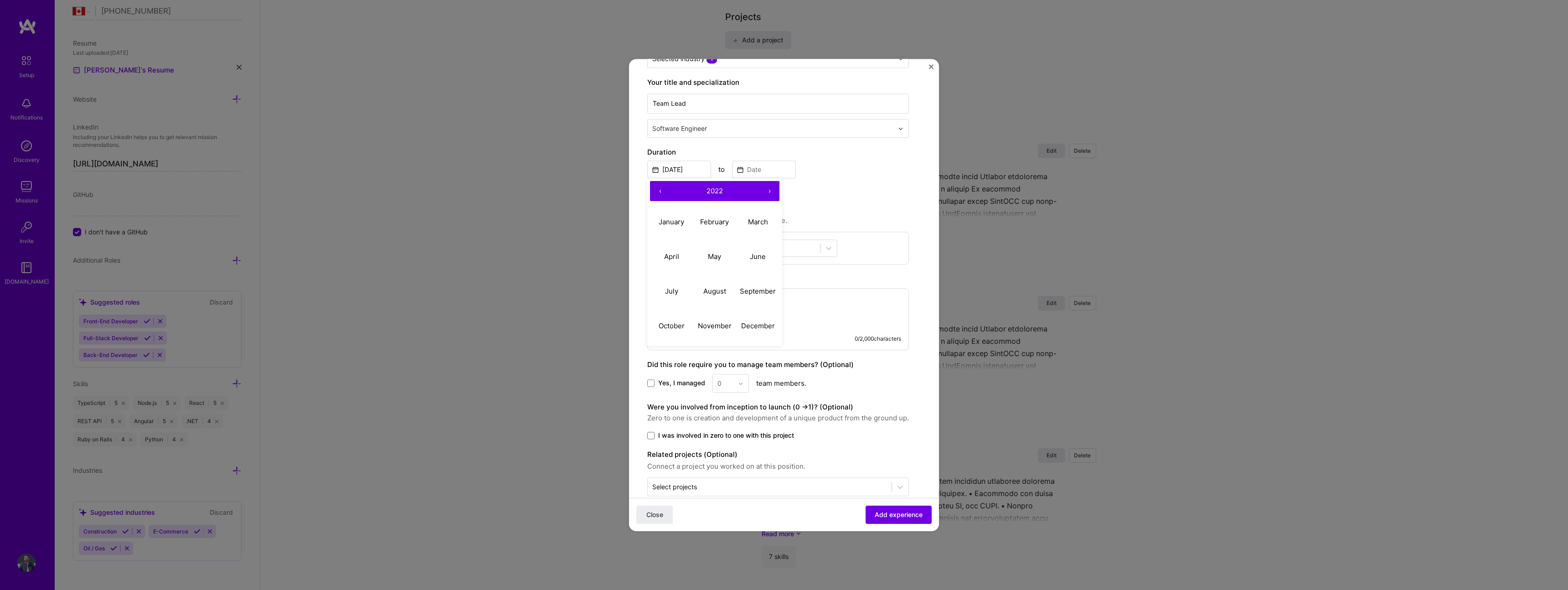
click at [660, 189] on button "‹" at bounding box center [660, 191] width 20 height 20
click at [706, 284] on button "August" at bounding box center [715, 291] width 43 height 35
type input "[DATE]"
click at [764, 170] on input at bounding box center [764, 169] width 64 height 18
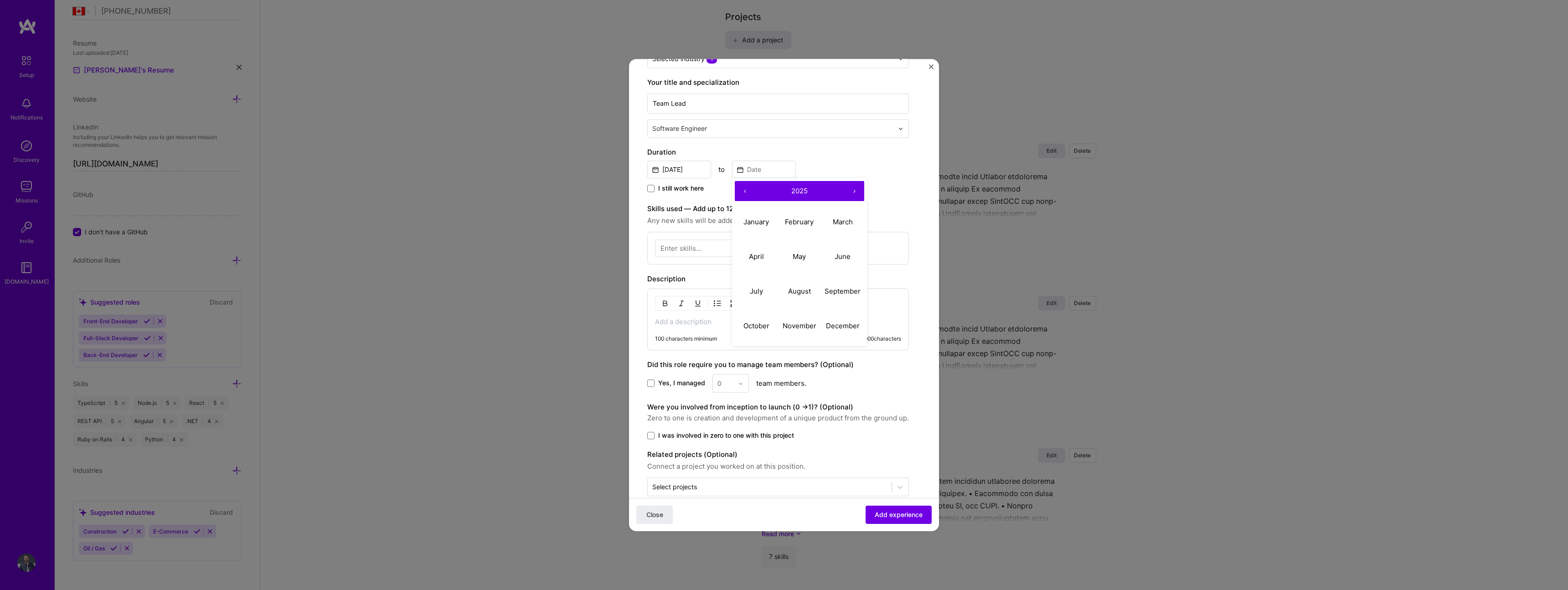
click at [748, 190] on button "‹" at bounding box center [744, 191] width 20 height 20
click at [808, 291] on abbr "August" at bounding box center [800, 290] width 23 height 8
type input "[DATE]"
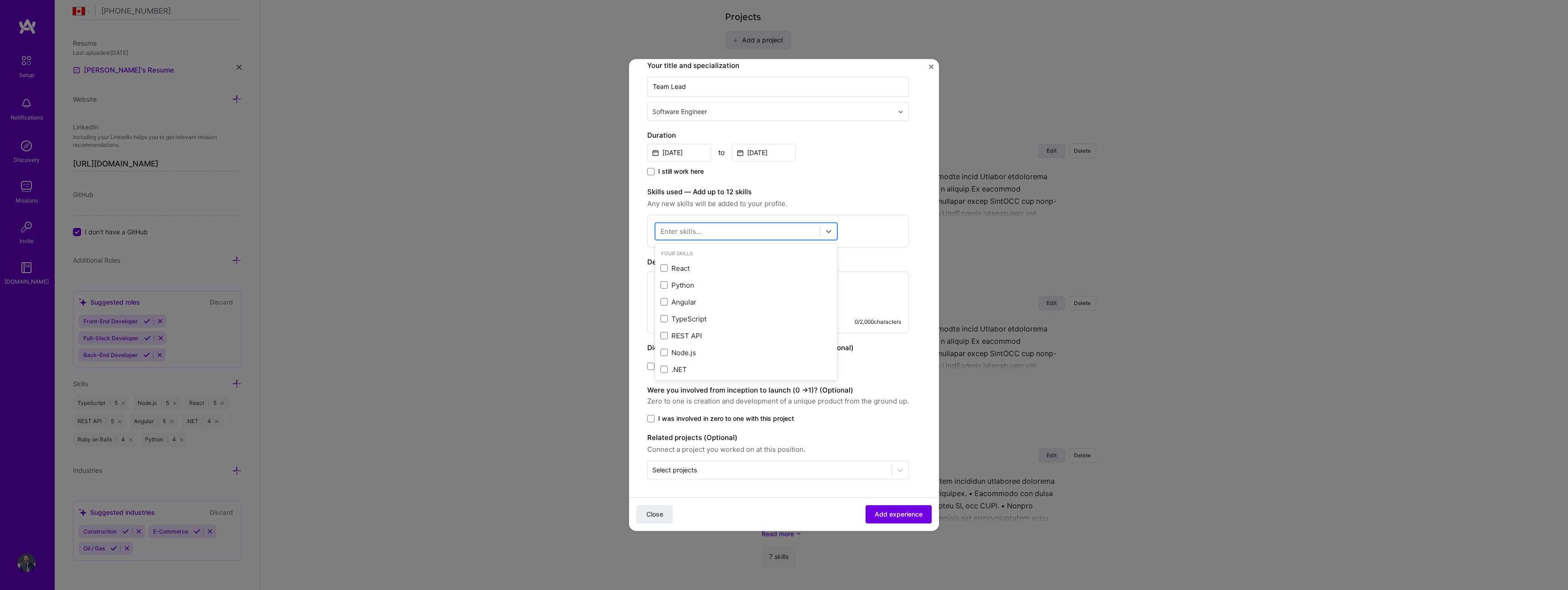
click at [766, 228] on div at bounding box center [737, 231] width 164 height 15
click at [696, 270] on div "React" at bounding box center [746, 268] width 171 height 9
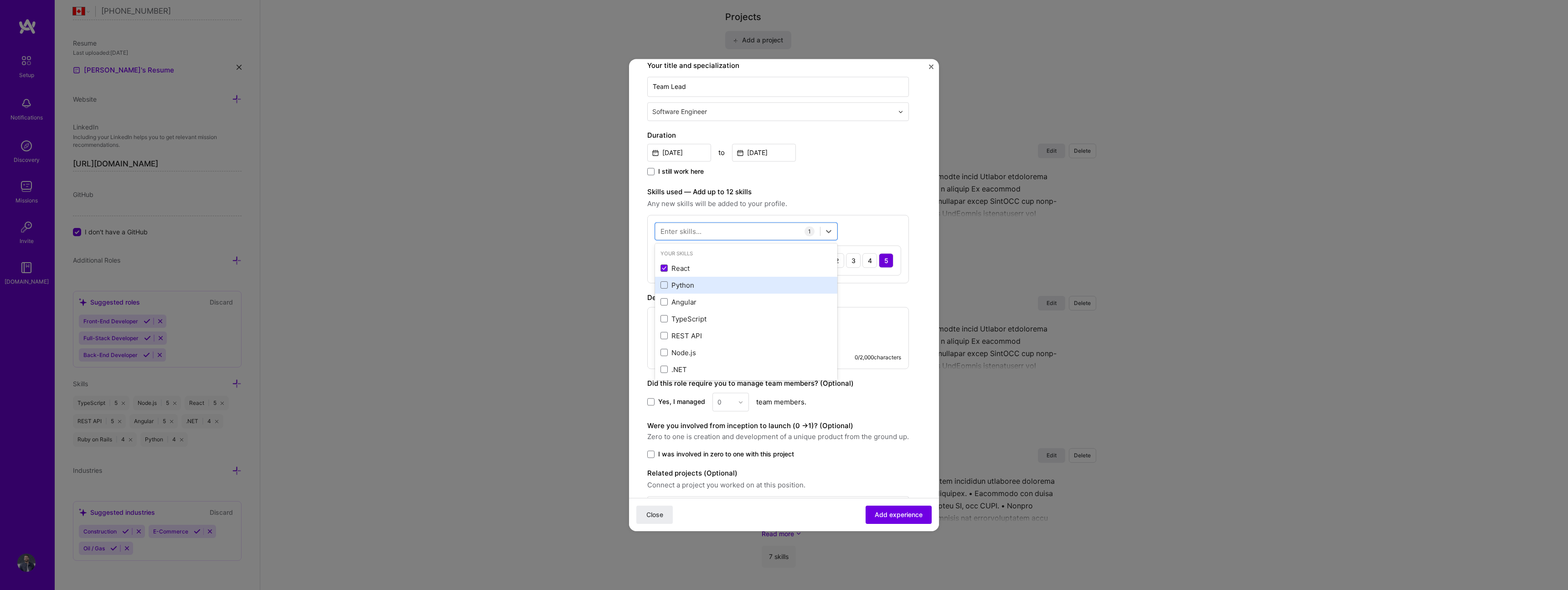
click at [710, 282] on div "Python" at bounding box center [746, 285] width 171 height 9
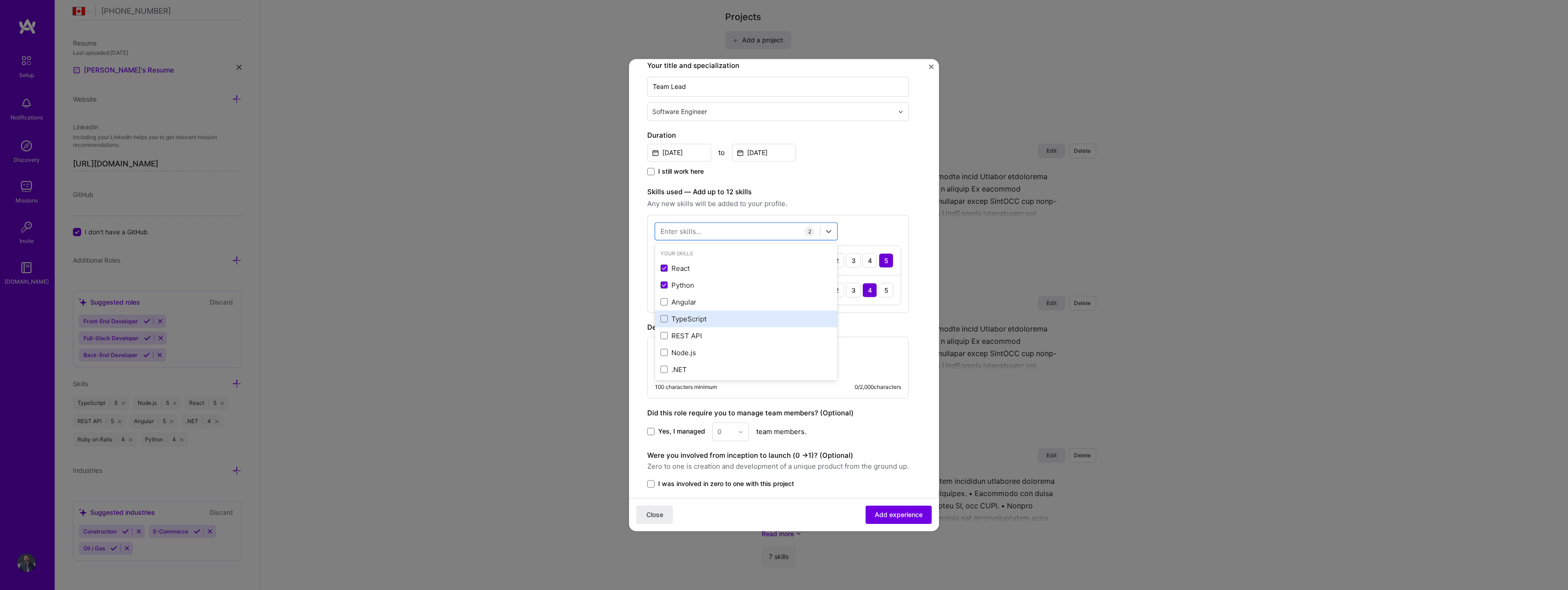
click at [713, 321] on div "TypeScript" at bounding box center [746, 318] width 171 height 9
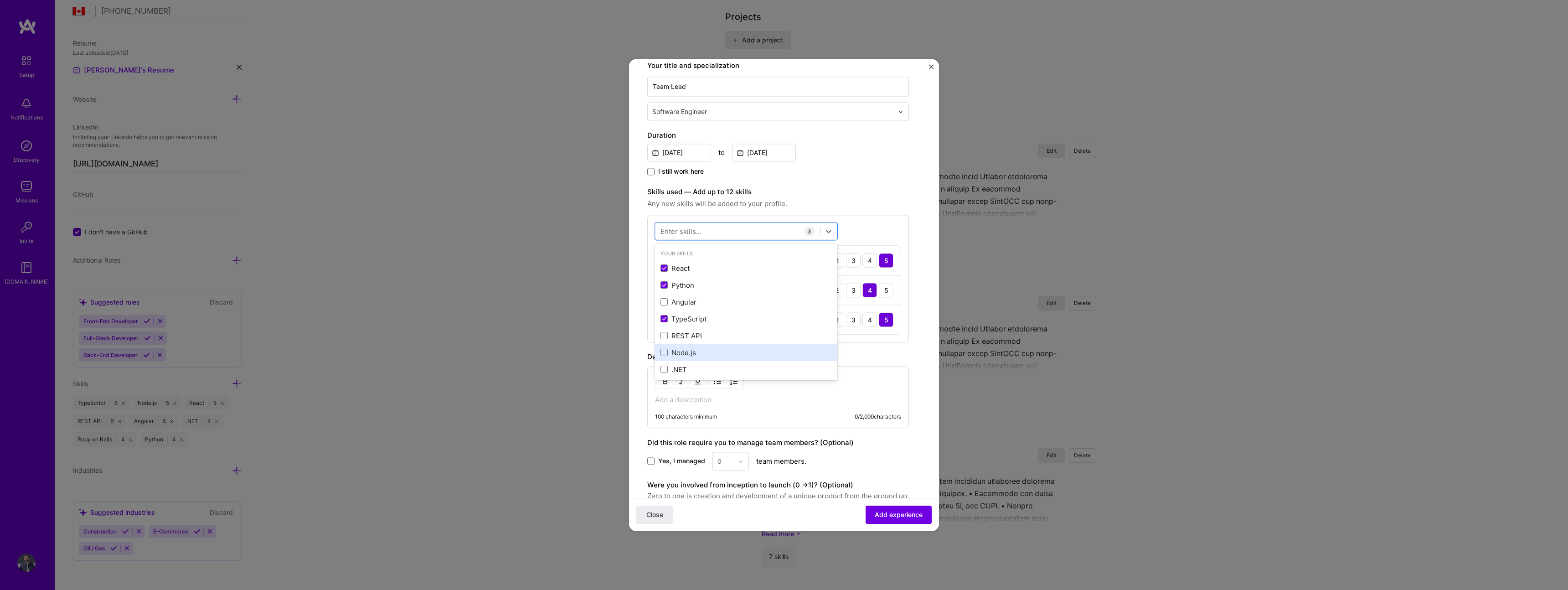
click at [721, 350] on div "Node.js" at bounding box center [746, 352] width 171 height 9
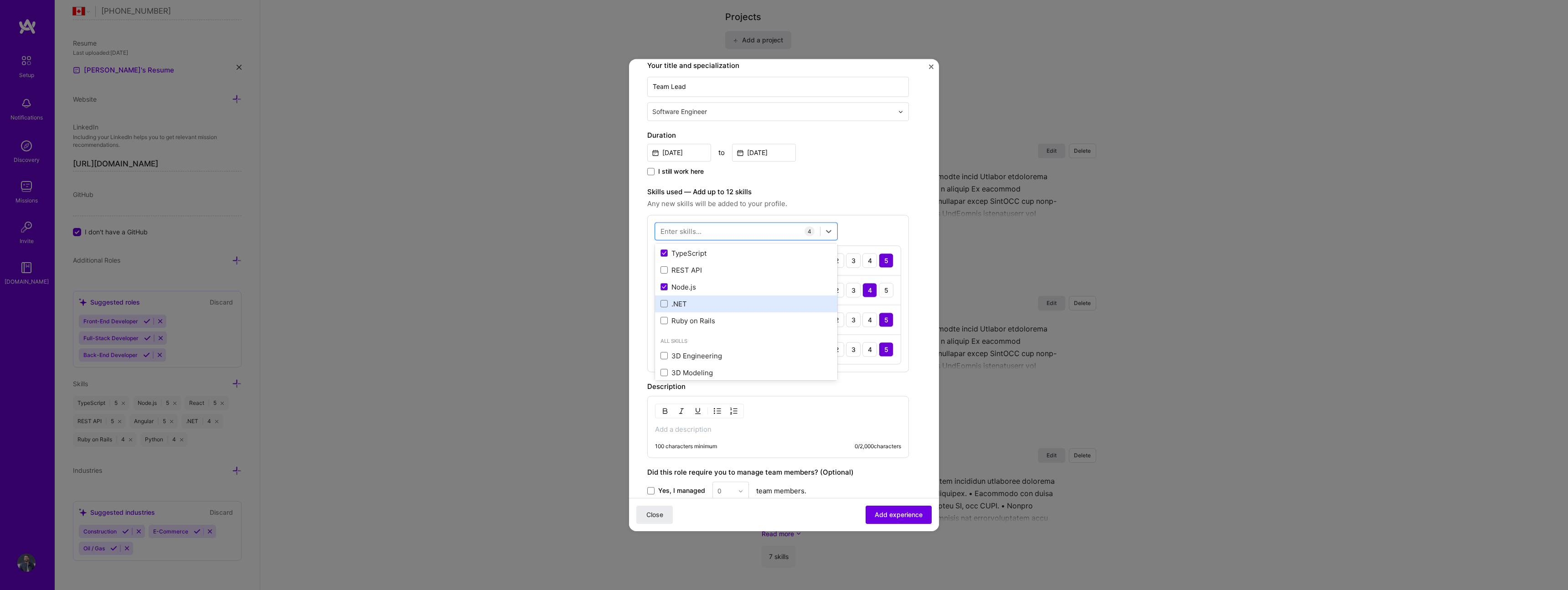
scroll to position [67, 0]
click at [716, 321] on div "Ruby on Rails" at bounding box center [746, 319] width 171 height 9
click at [907, 413] on div "Description" at bounding box center [778, 416] width 261 height 11
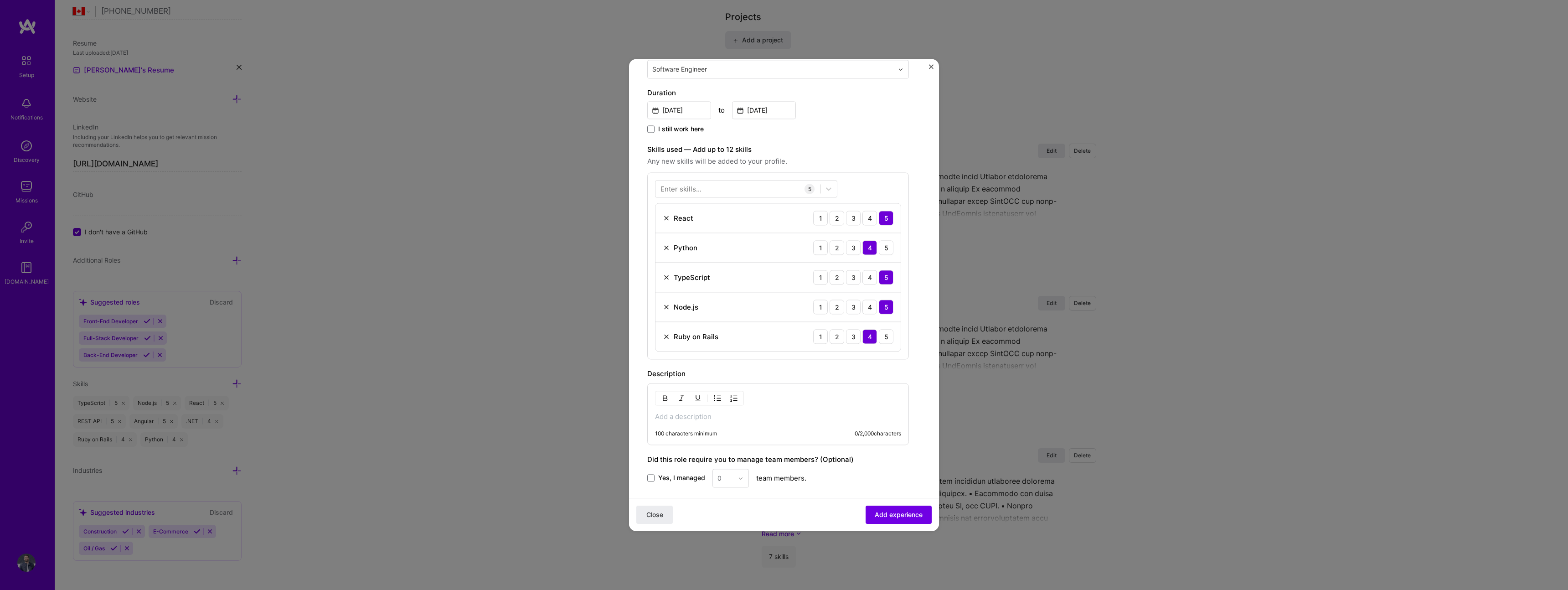
scroll to position [301, 0]
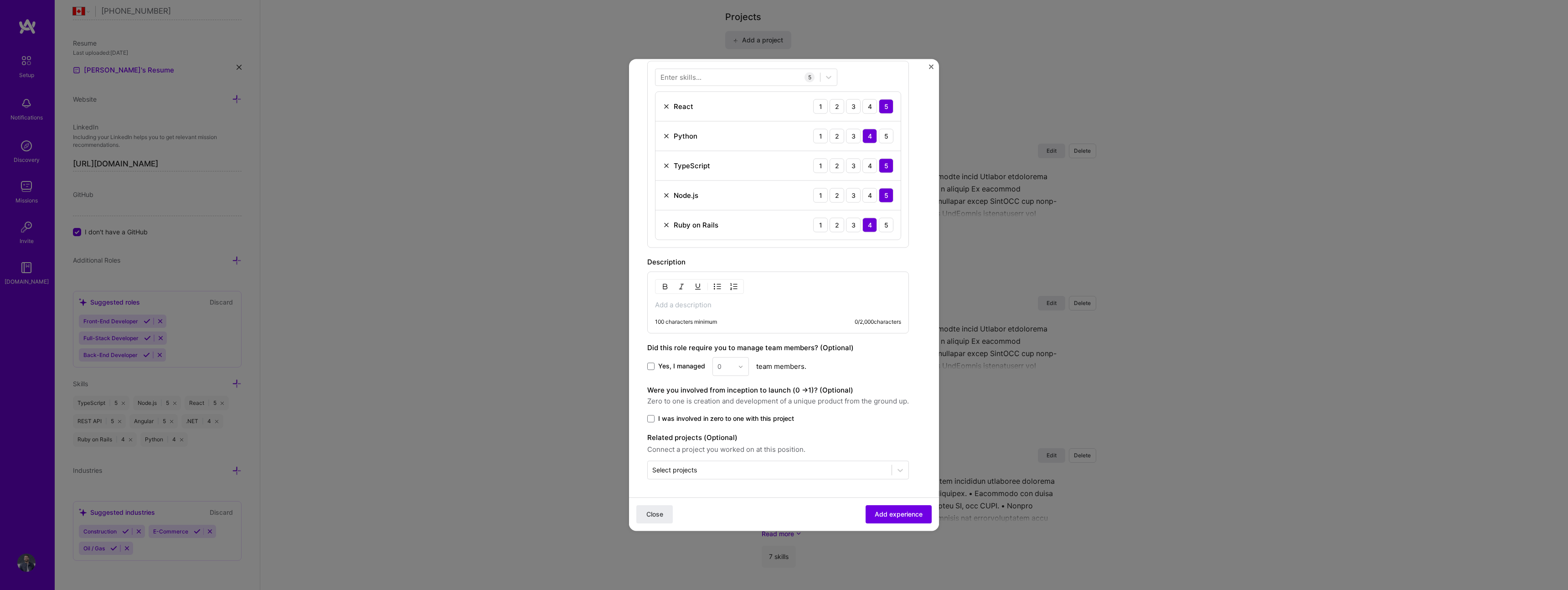
click at [743, 304] on p at bounding box center [778, 305] width 246 height 9
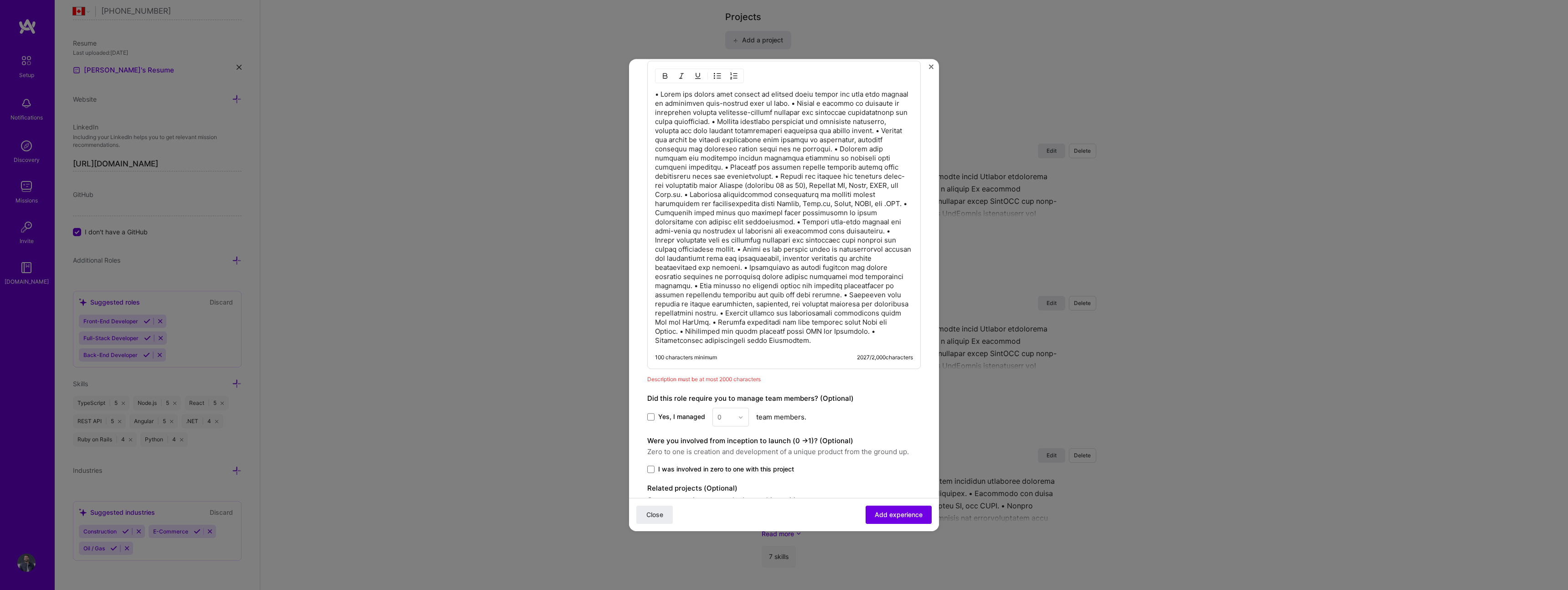
scroll to position [562, 0]
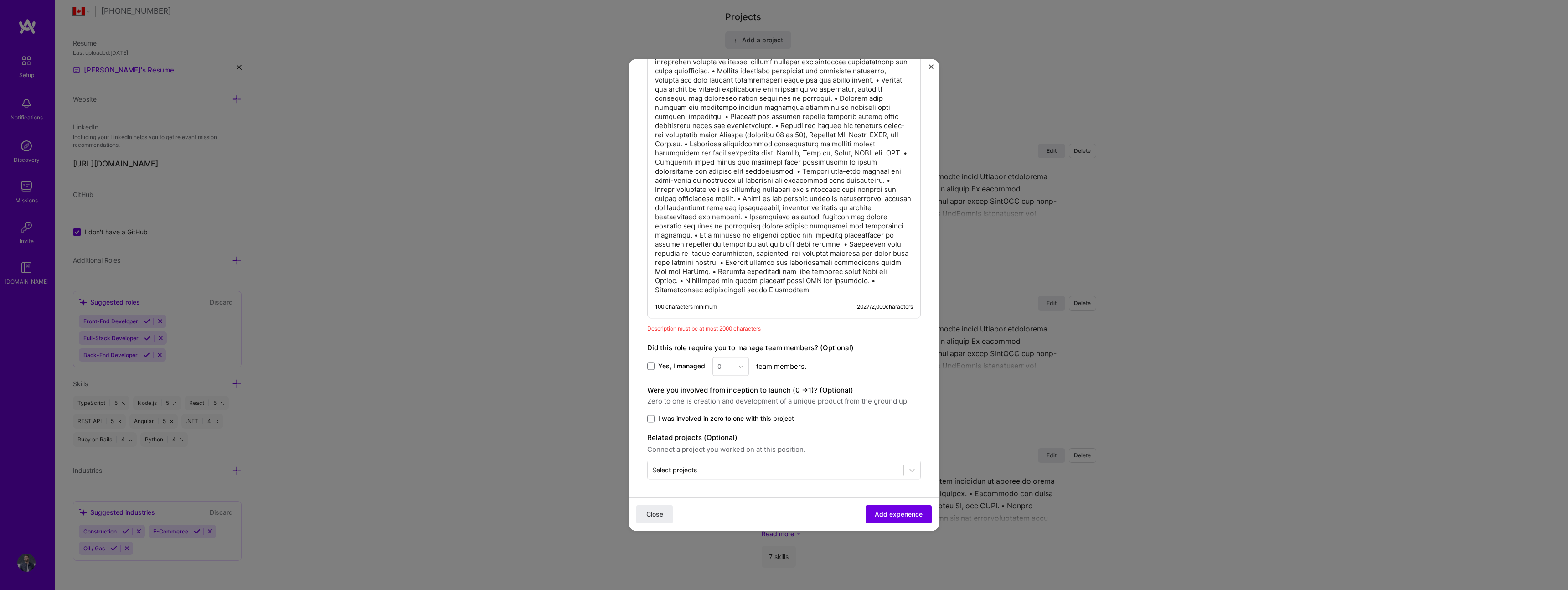
drag, startPoint x: 674, startPoint y: 366, endPoint x: 691, endPoint y: 367, distance: 17.0
click at [674, 366] on span "Yes, I managed" at bounding box center [681, 366] width 47 height 9
click at [0, 0] on input "Yes, I managed" at bounding box center [0, 0] width 0 height 0
click at [724, 366] on input "text" at bounding box center [725, 366] width 16 height 9
type input "10"
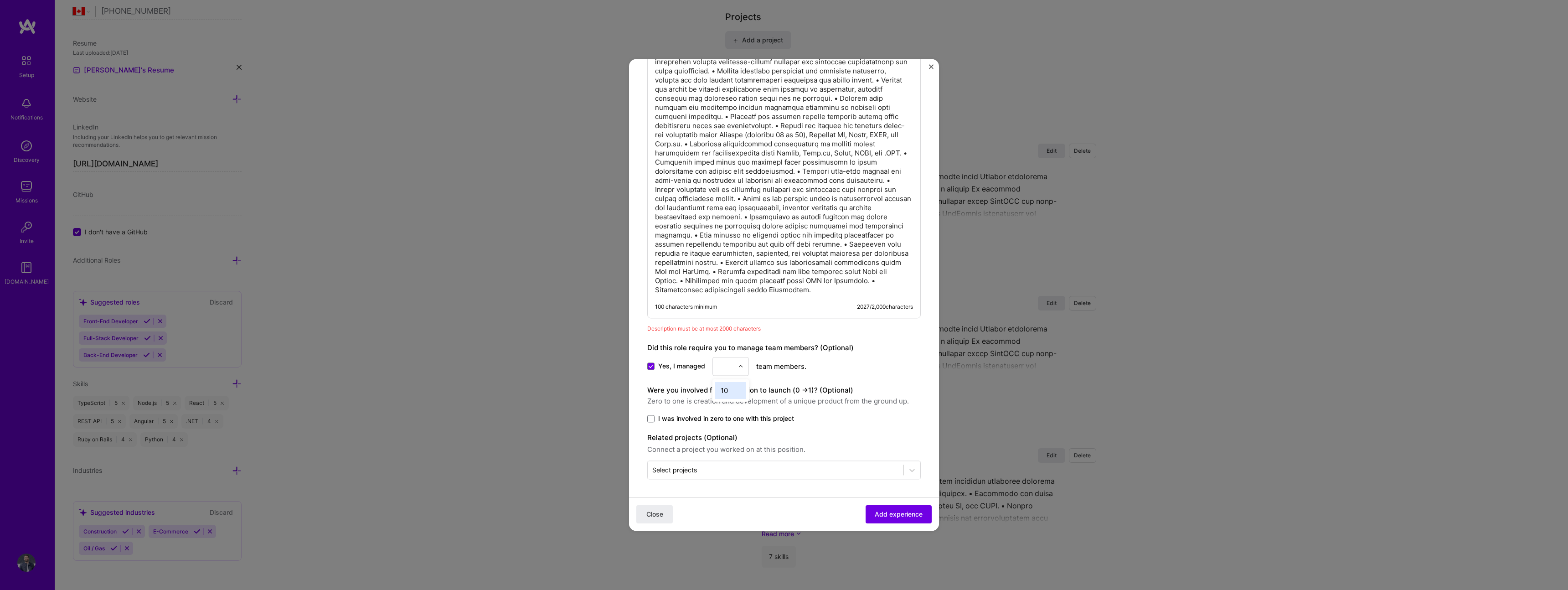
click at [741, 422] on span "I was involved in zero to one with this project" at bounding box center [725, 418] width 136 height 9
click at [0, 0] on input "I was involved in zero to one with this project" at bounding box center [0, 0] width 0 height 0
click at [762, 472] on input "text" at bounding box center [775, 470] width 246 height 9
type input "E-pump Project"
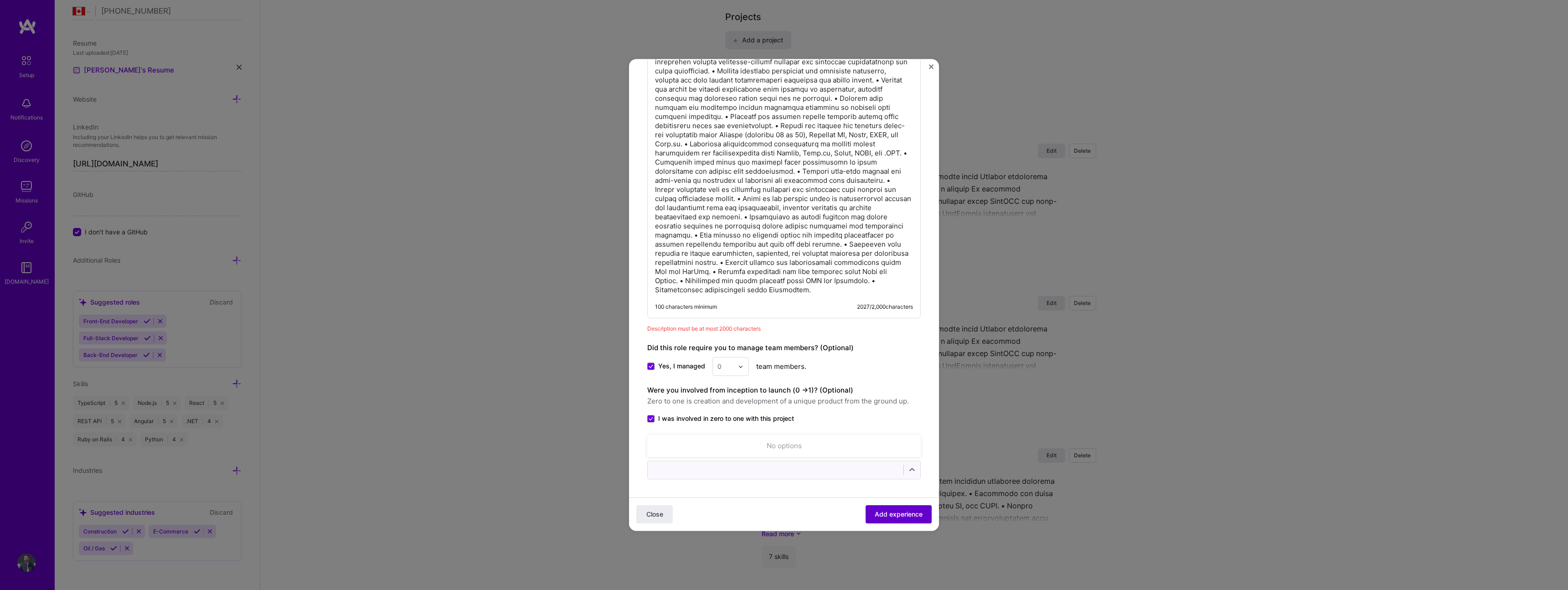
click at [879, 513] on span "Add experience" at bounding box center [898, 514] width 48 height 9
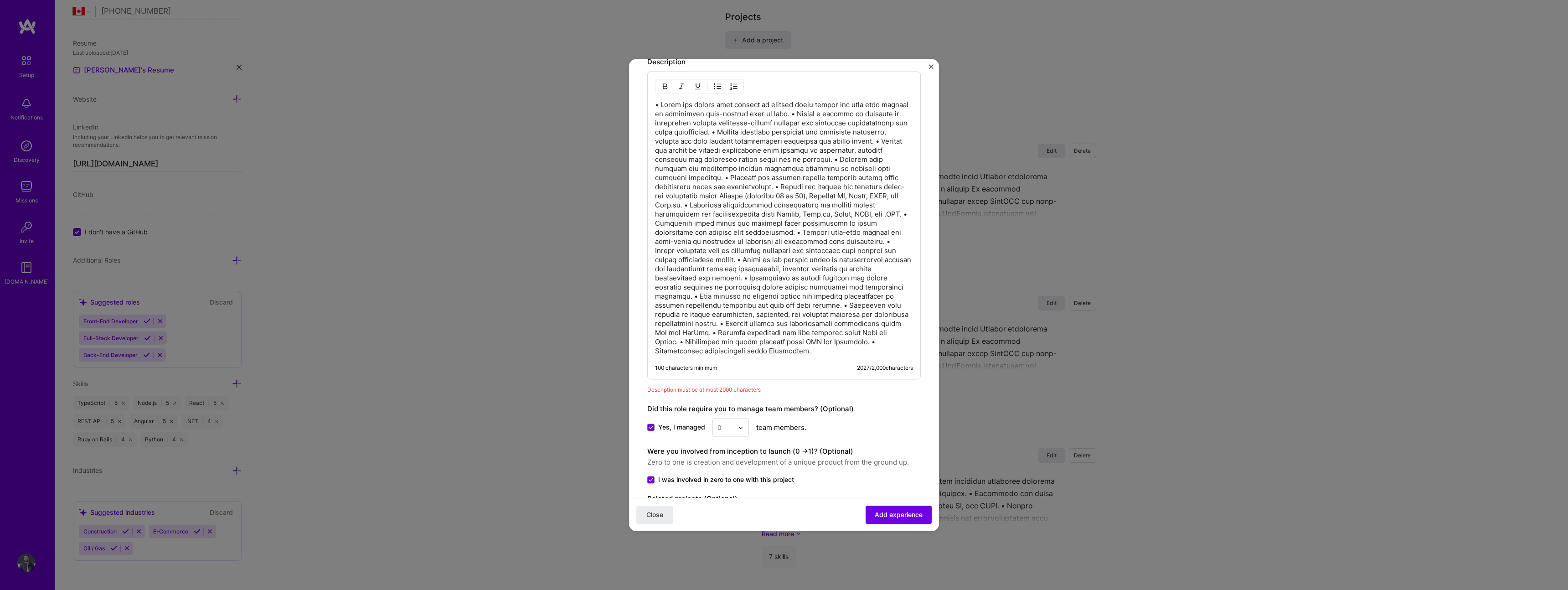
scroll to position [499, 0]
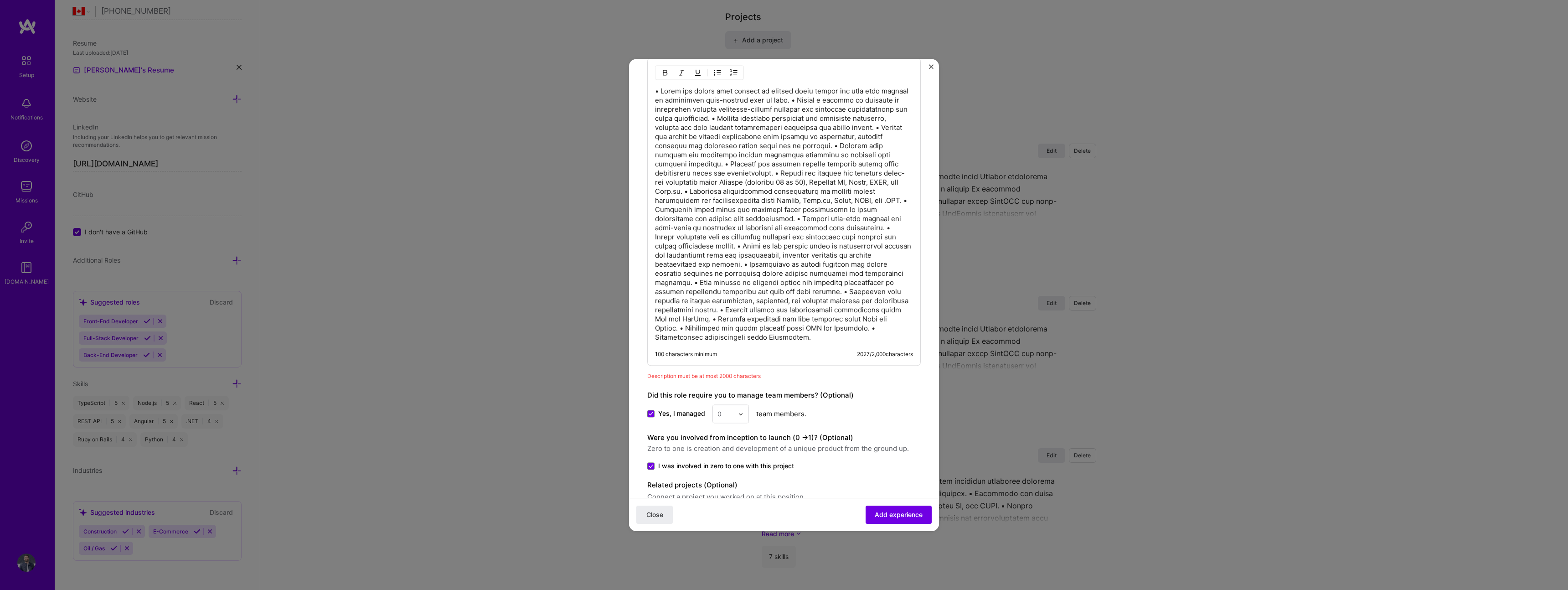
click at [732, 416] on input "text" at bounding box center [725, 413] width 16 height 9
click at [725, 507] on div "10" at bounding box center [730, 511] width 31 height 17
click at [925, 511] on button "Add experience" at bounding box center [898, 514] width 66 height 18
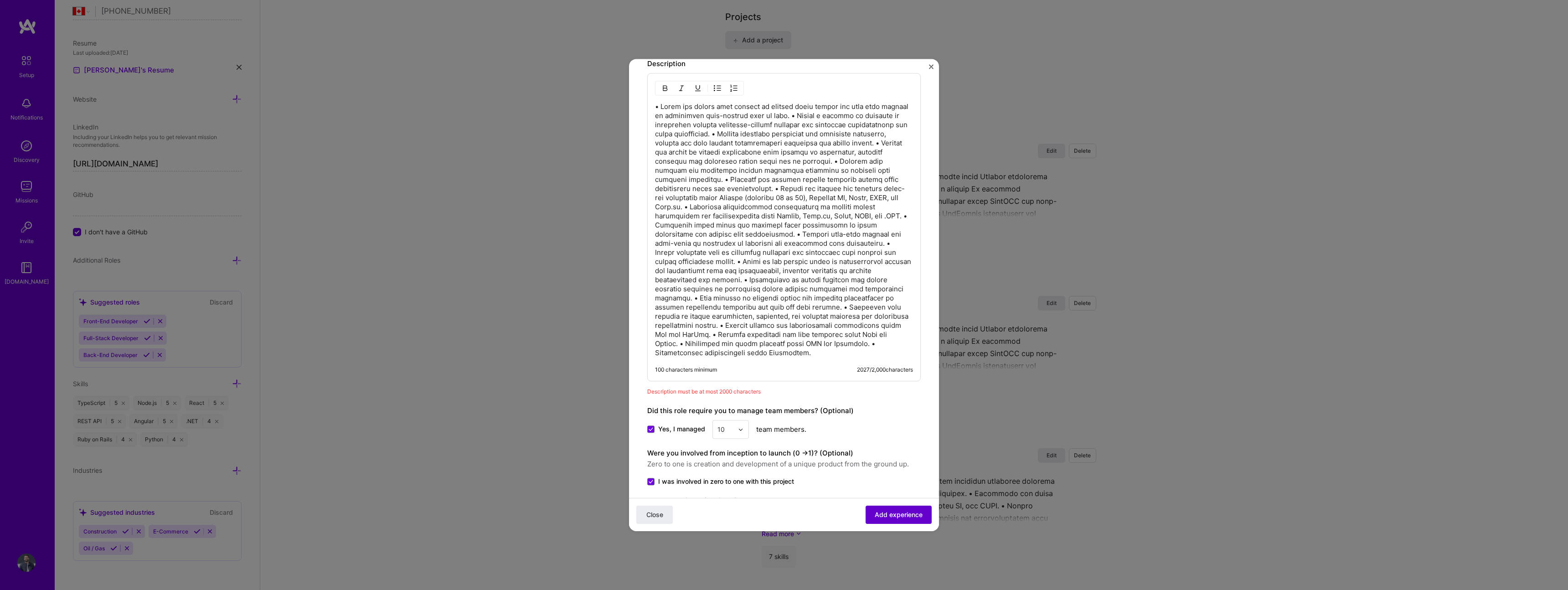
scroll to position [499, 0]
click at [911, 509] on button "Add experience" at bounding box center [898, 514] width 66 height 18
click at [911, 508] on button "Add experience" at bounding box center [898, 514] width 66 height 18
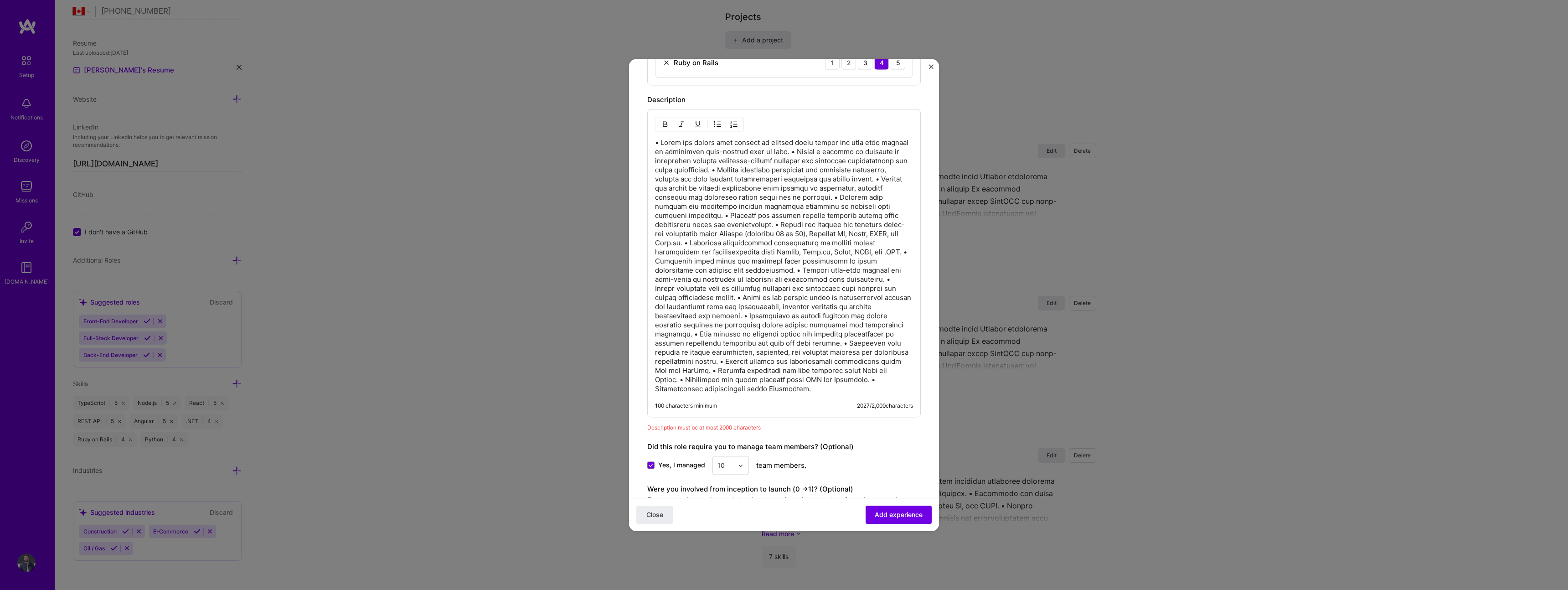
scroll to position [459, 0]
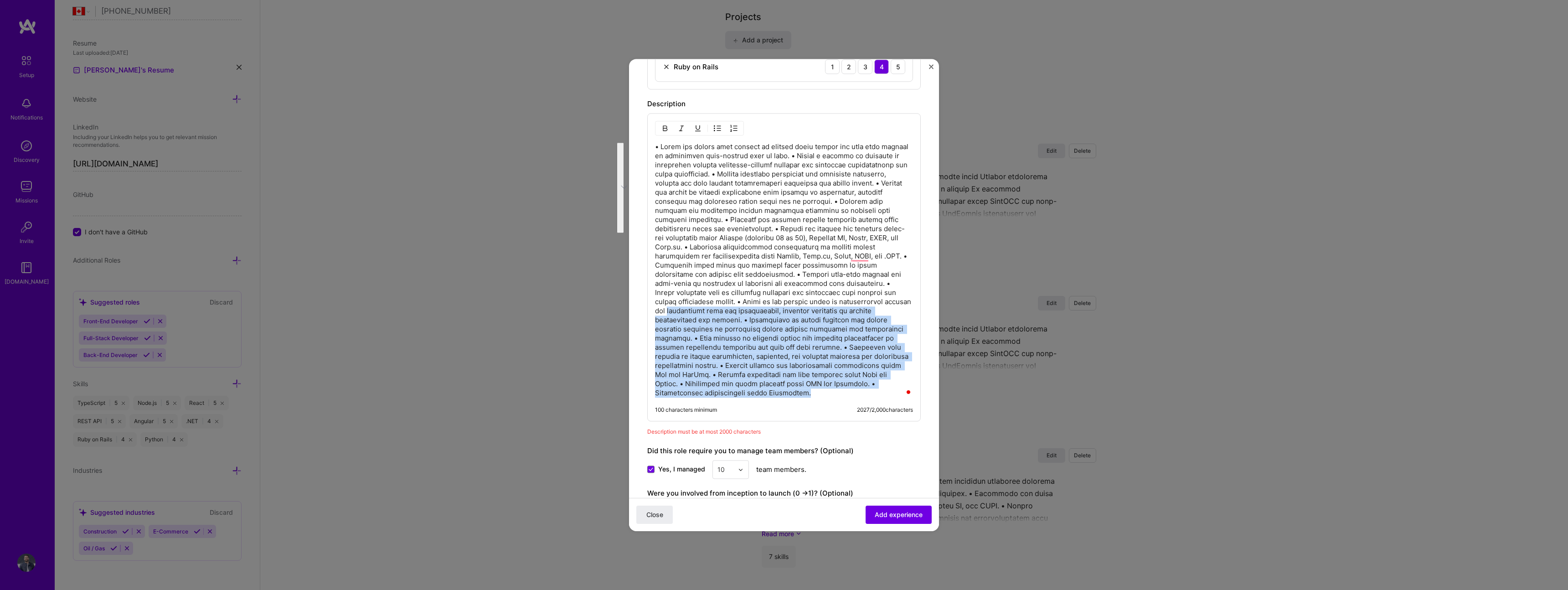
drag, startPoint x: 675, startPoint y: 326, endPoint x: 633, endPoint y: 315, distance: 43.4
click at [633, 315] on form "Create a job experience Jobs help companies understand your past experience. Co…" at bounding box center [784, 125] width 310 height 1016
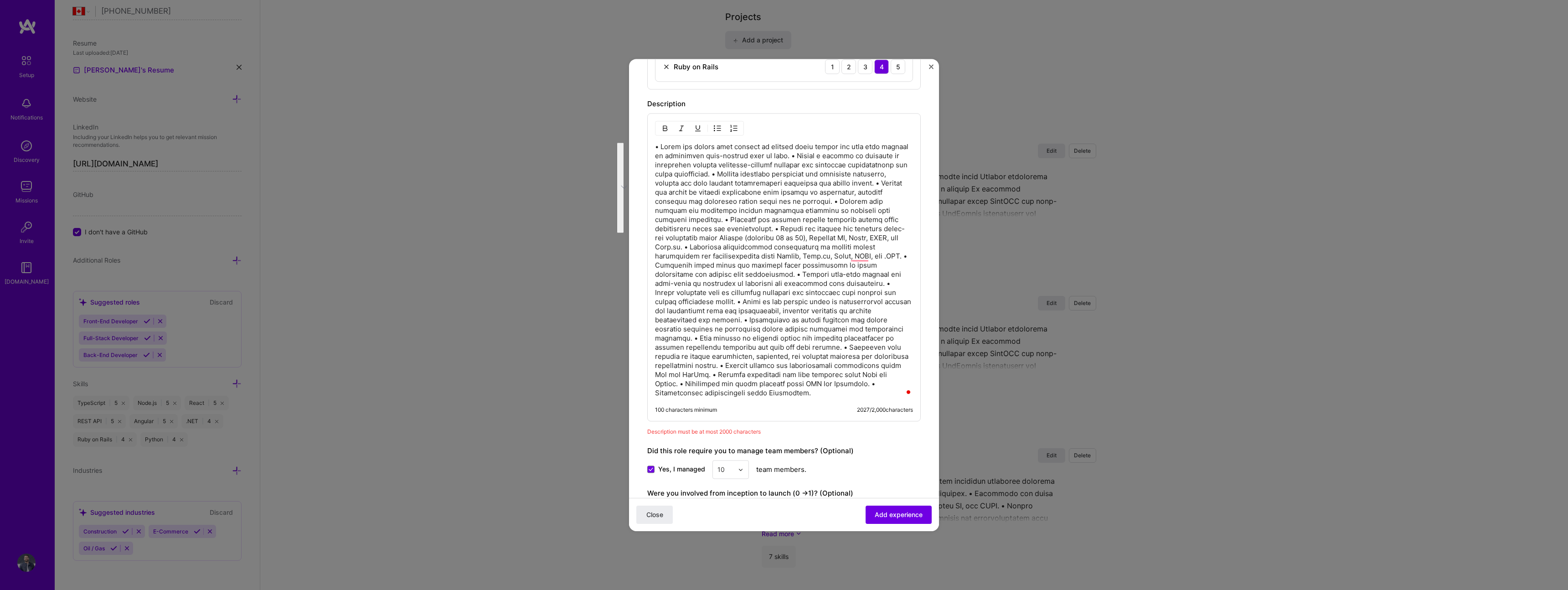
scroll to position [456, 0]
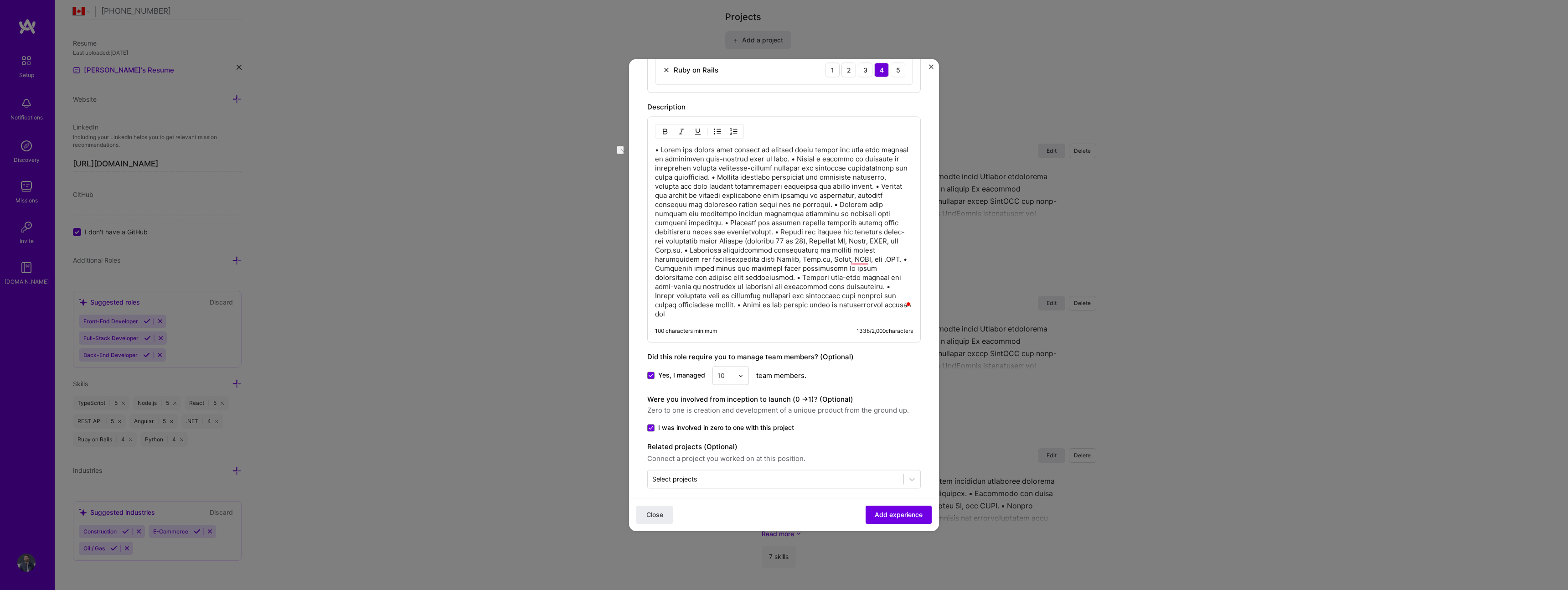
drag, startPoint x: 873, startPoint y: 305, endPoint x: 680, endPoint y: 306, distance: 193.0
click at [680, 306] on p "To enrich screen reader interactions, please activate Accessibility in Grammarl…" at bounding box center [784, 232] width 258 height 173
click at [913, 518] on span "Add experience" at bounding box center [898, 514] width 48 height 9
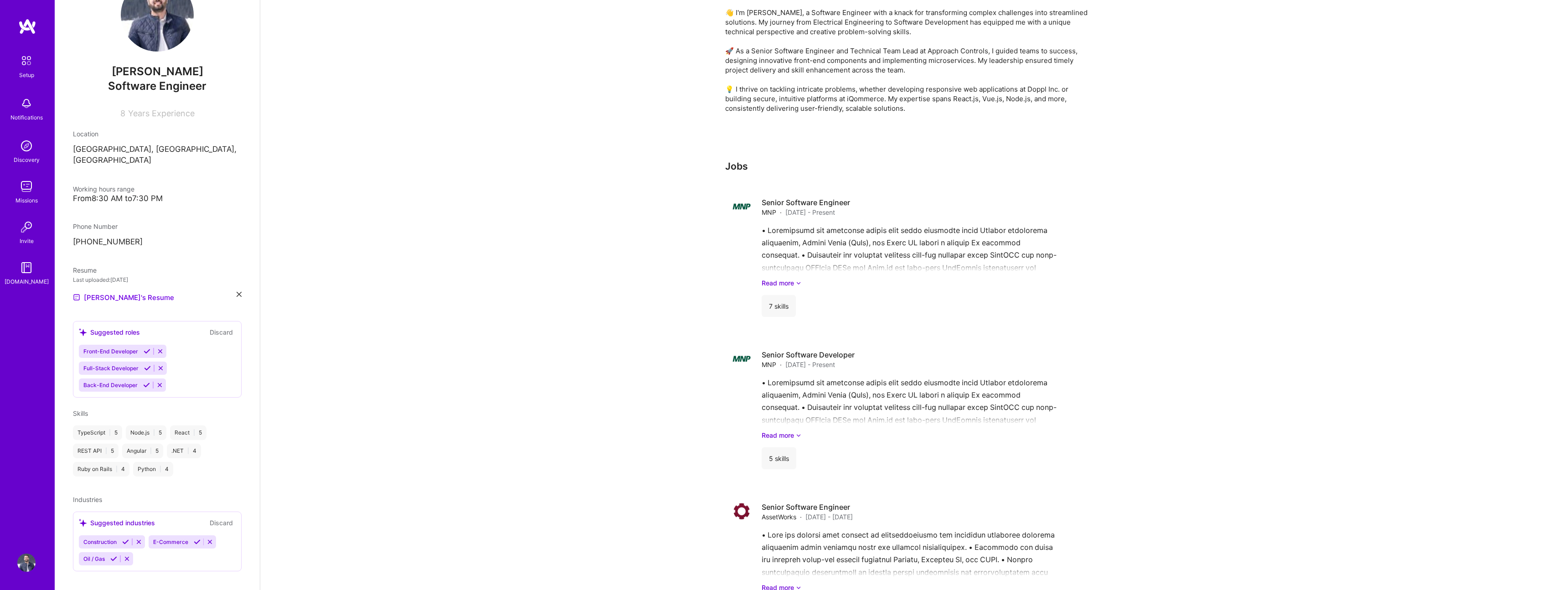
scroll to position [0, 0]
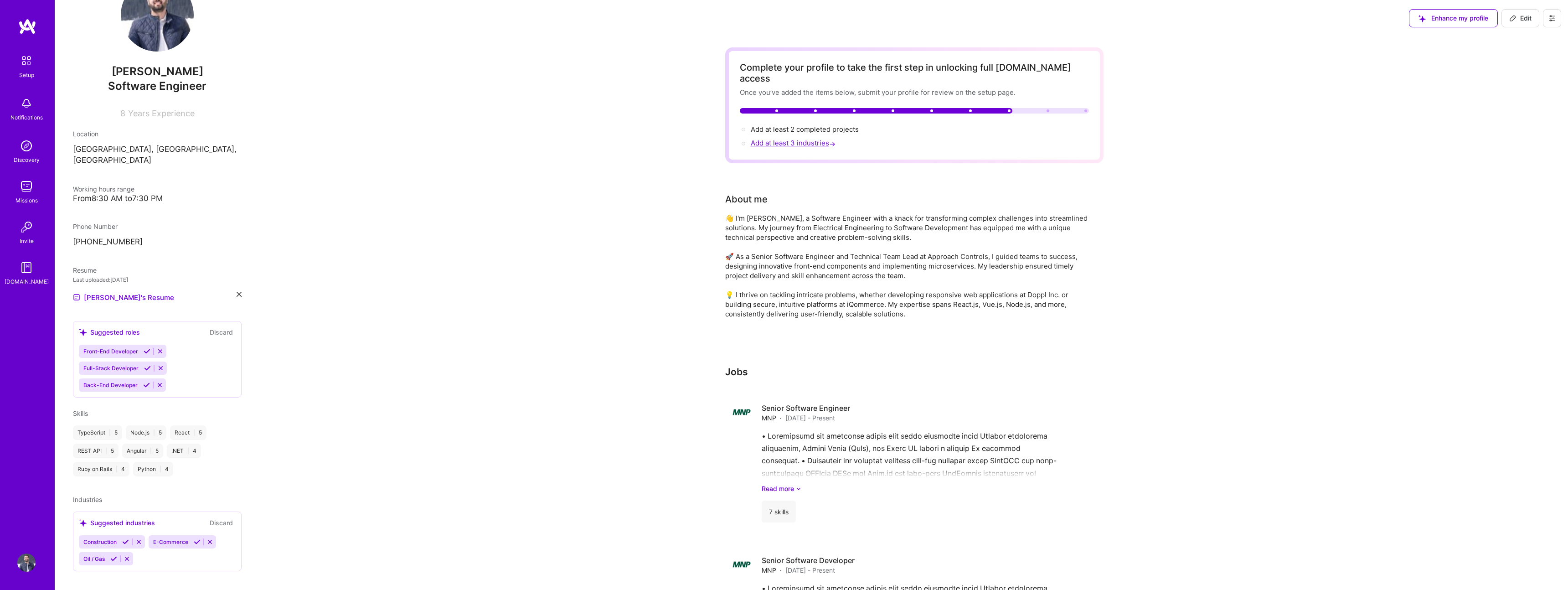
click at [785, 138] on span "Add at least 3 industries →" at bounding box center [794, 142] width 86 height 8
select select "CA"
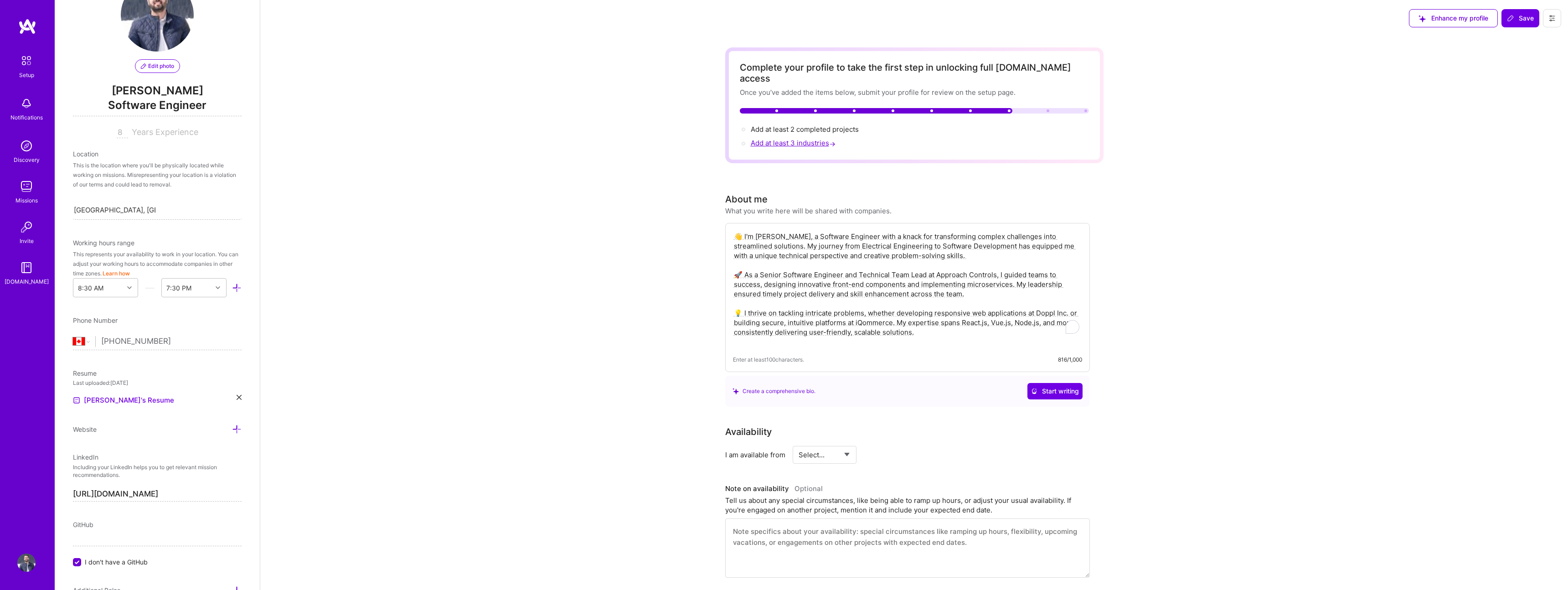
scroll to position [369, 0]
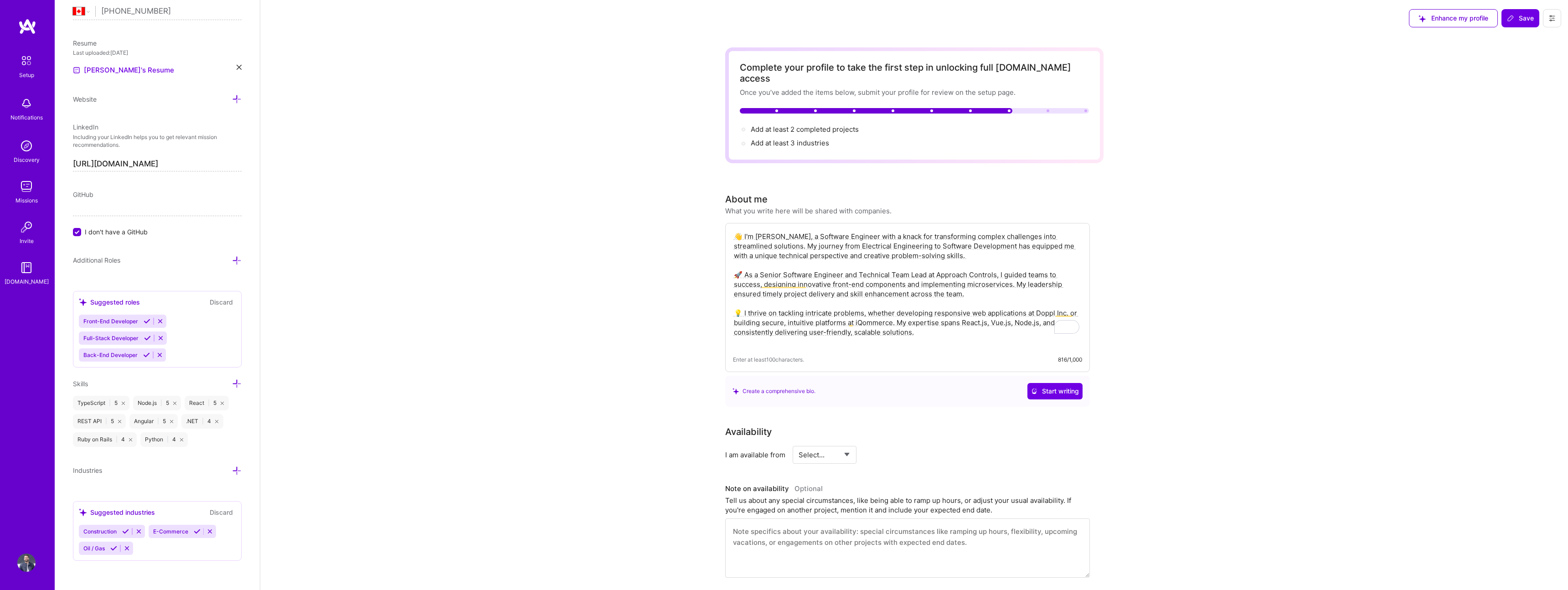
click at [237, 470] on icon at bounding box center [237, 471] width 9 height 9
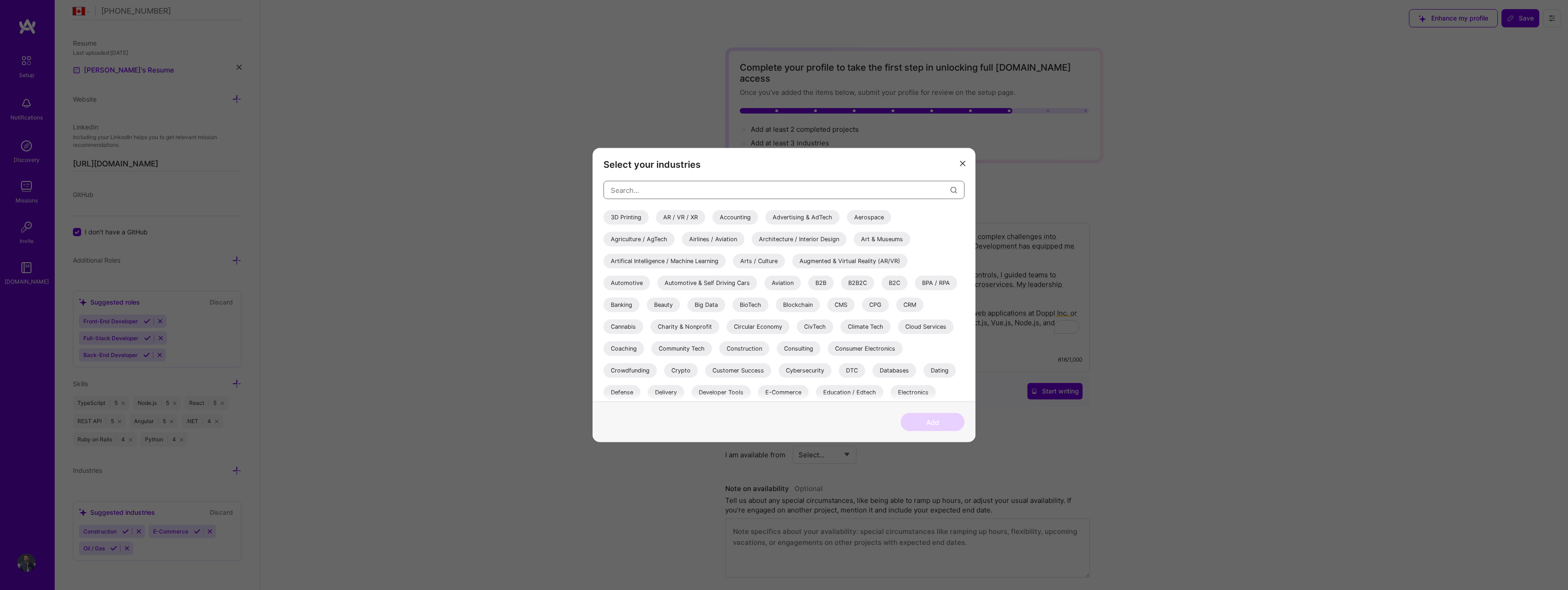
click at [694, 185] on input "modal" at bounding box center [780, 190] width 339 height 23
click at [691, 187] on input "modal" at bounding box center [780, 190] width 339 height 23
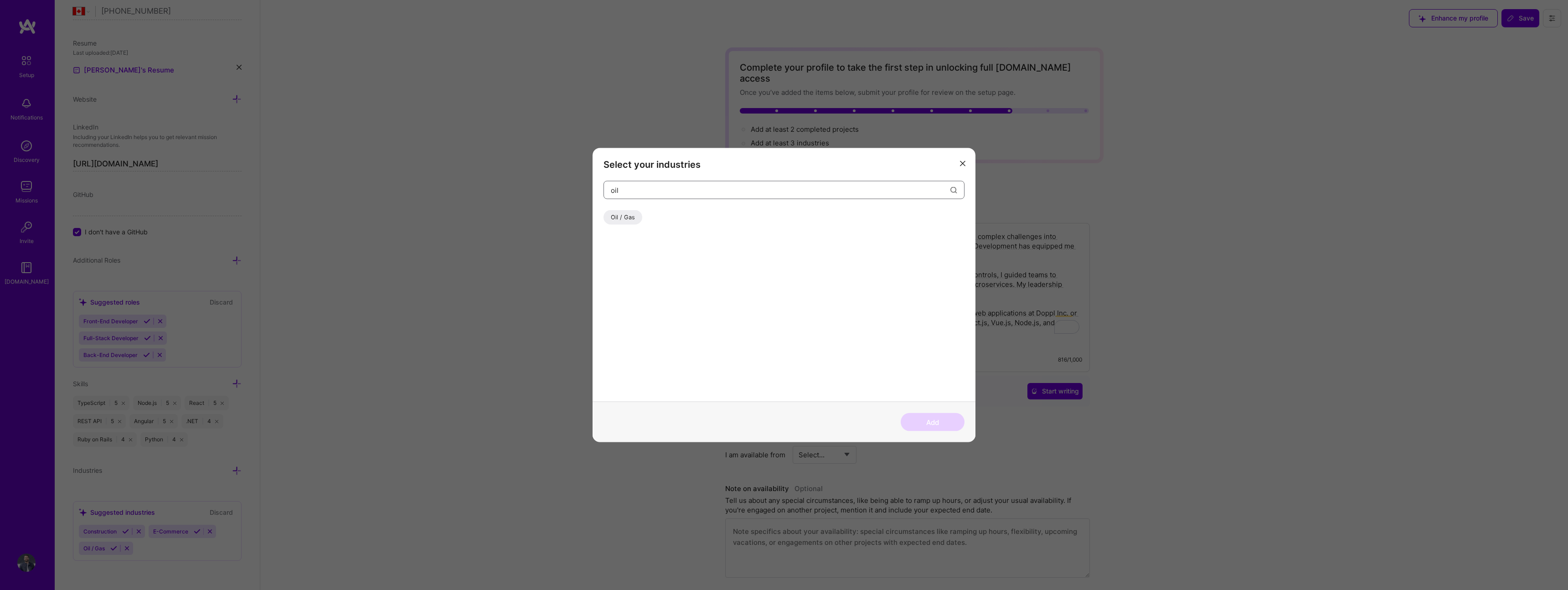
type input "oil"
drag, startPoint x: 625, startPoint y: 218, endPoint x: 629, endPoint y: 215, distance: 5.0
click at [625, 218] on div "Oil / Gas" at bounding box center [622, 218] width 39 height 15
click at [942, 424] on button "Add" at bounding box center [933, 422] width 64 height 18
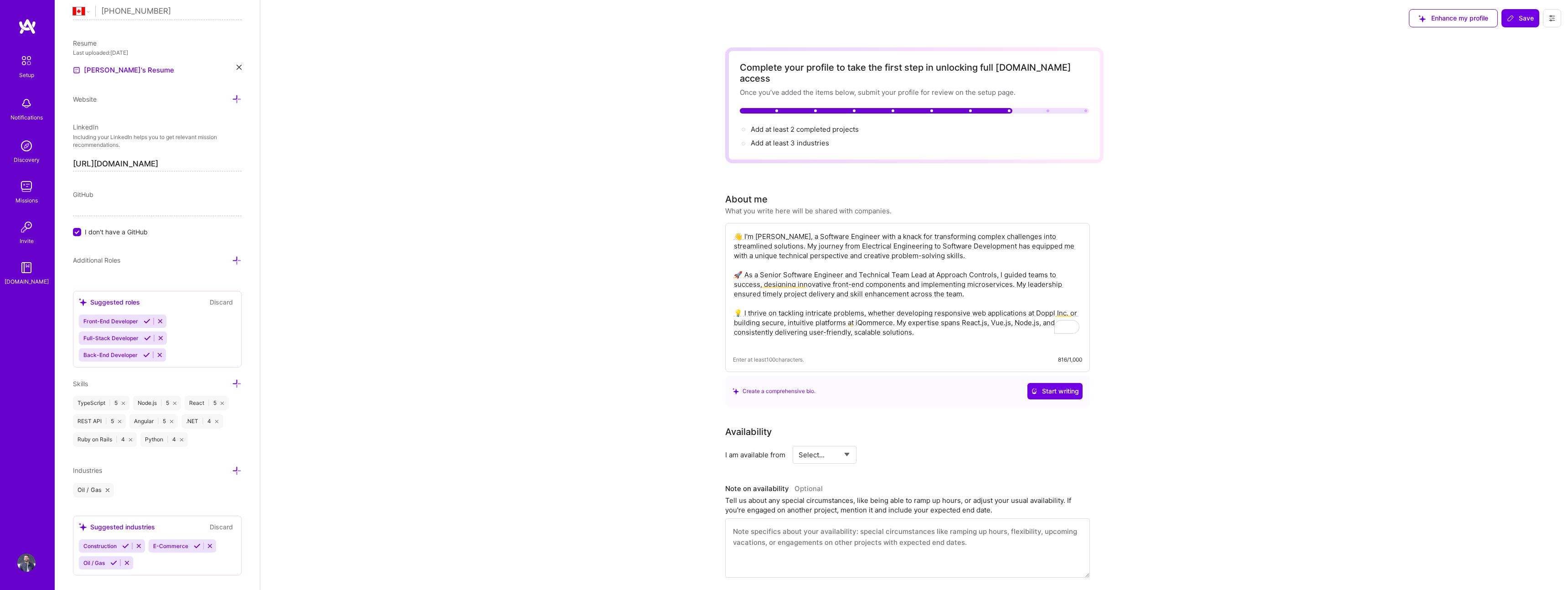
drag, startPoint x: 230, startPoint y: 470, endPoint x: 238, endPoint y: 470, distance: 8.0
click at [231, 470] on div "Industries" at bounding box center [157, 470] width 168 height 10
click at [238, 470] on icon at bounding box center [237, 471] width 9 height 9
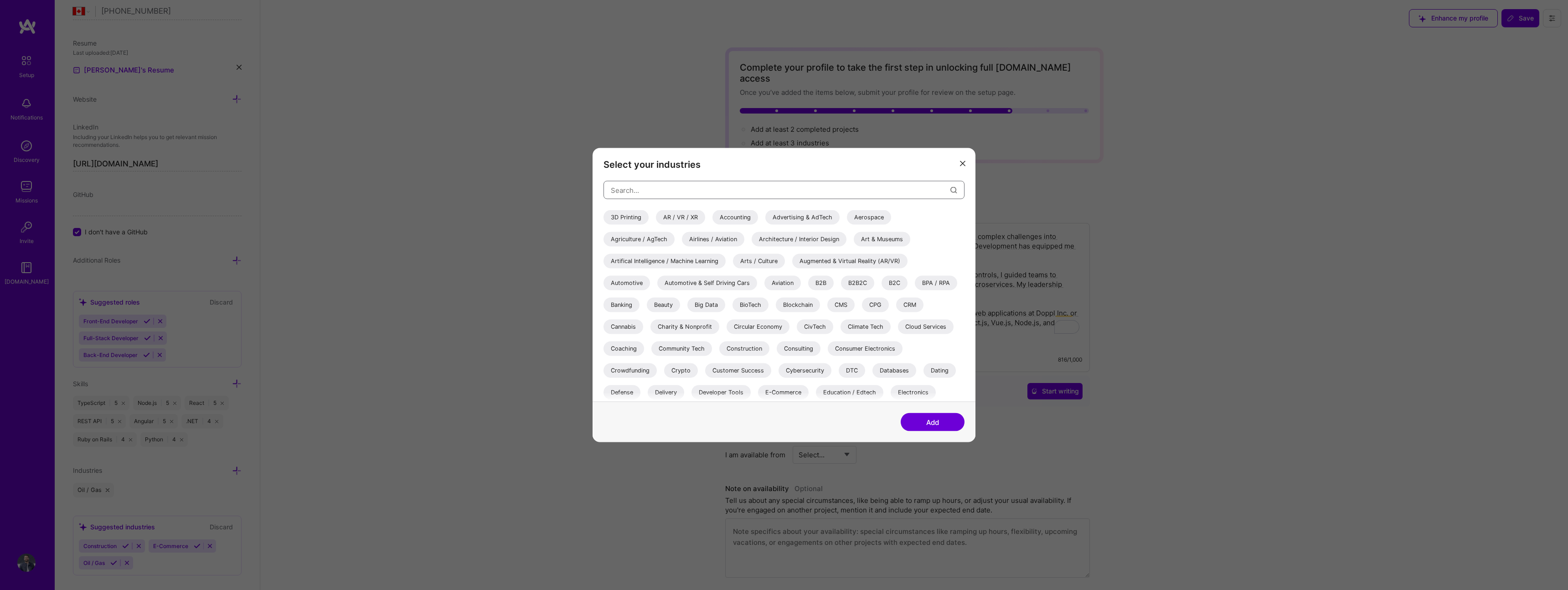
click at [671, 188] on input "modal" at bounding box center [780, 190] width 339 height 23
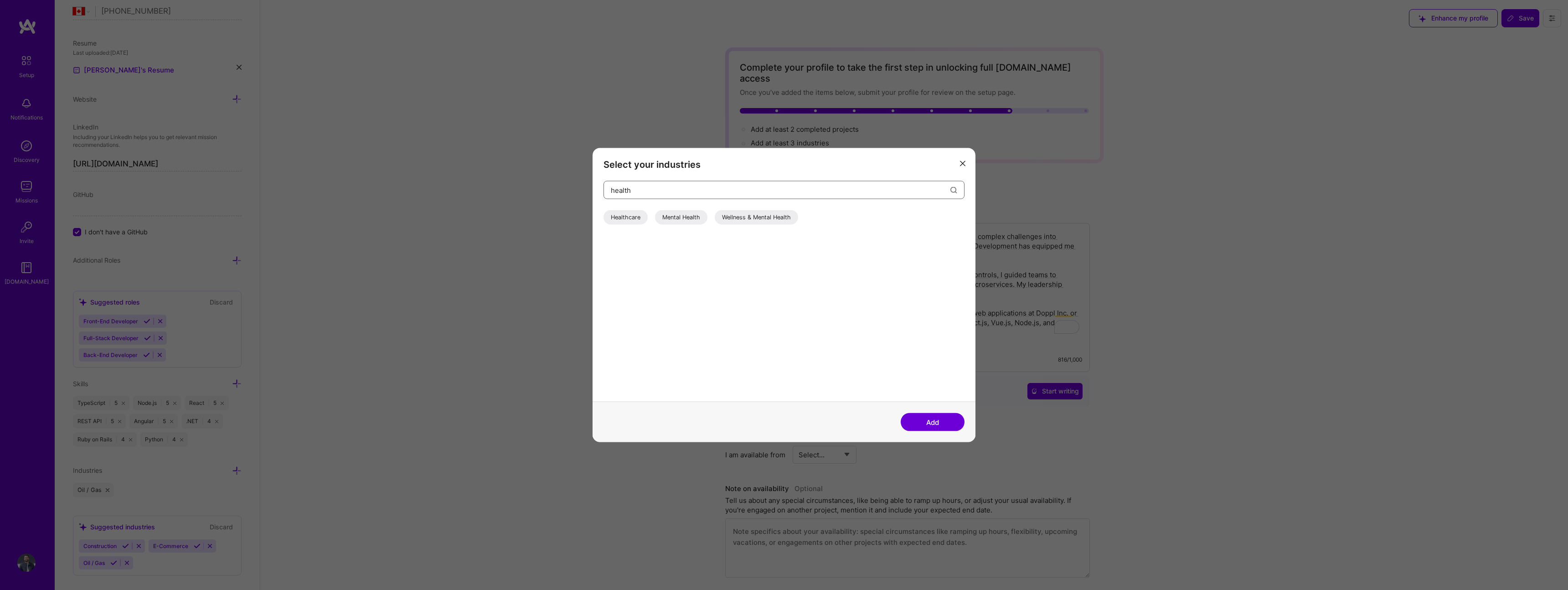
type input "health"
click at [635, 217] on div "Healthcare" at bounding box center [625, 218] width 44 height 15
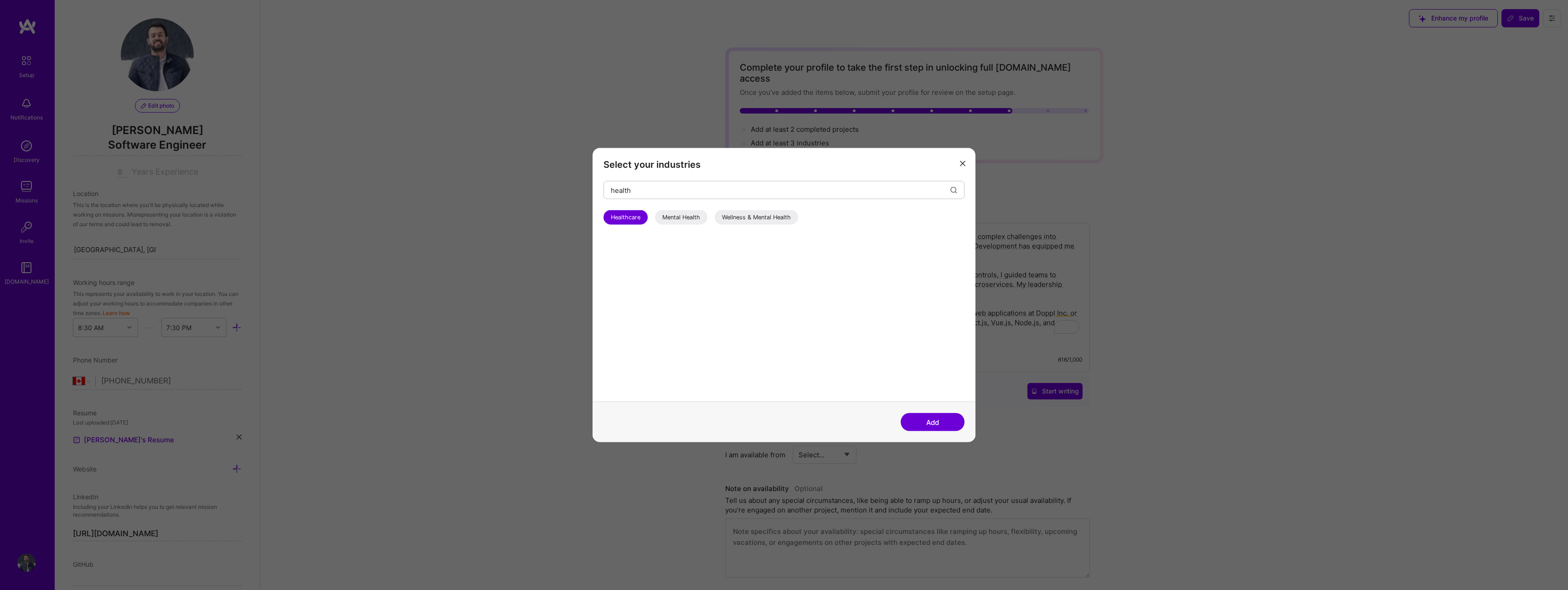
select select "CA"
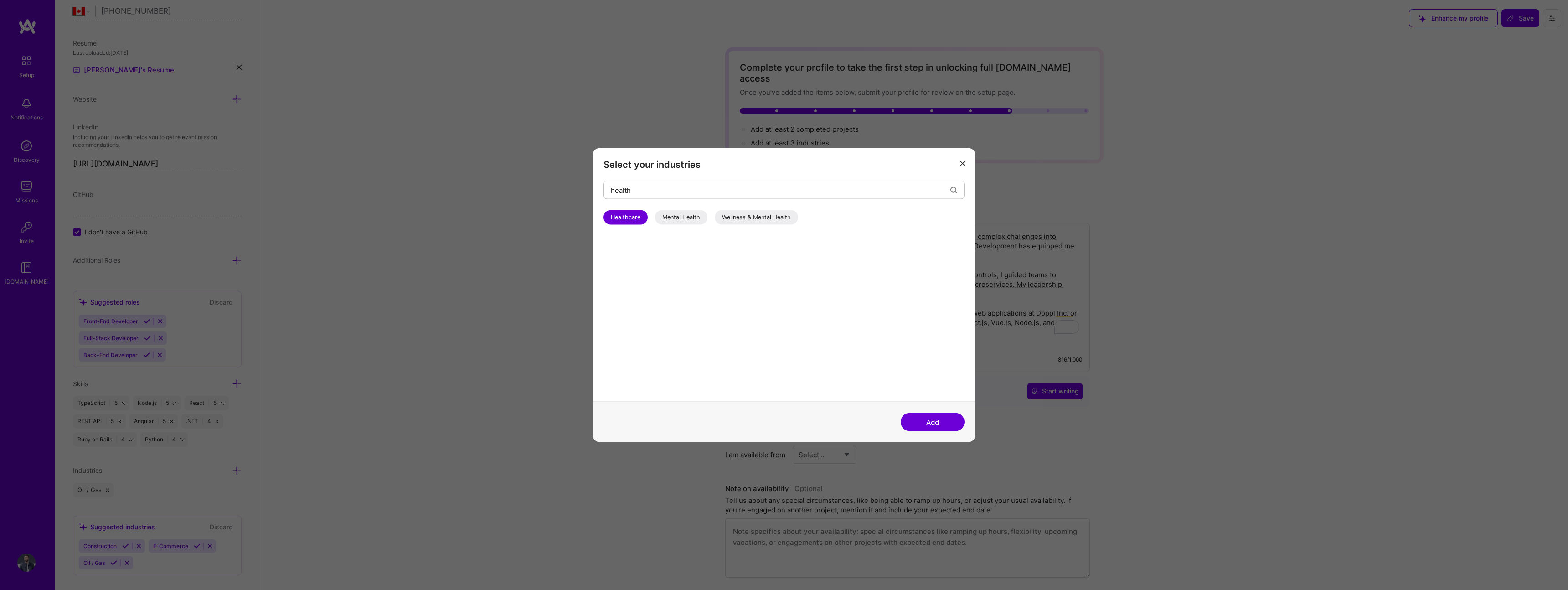
click at [934, 422] on button "Add" at bounding box center [933, 422] width 64 height 18
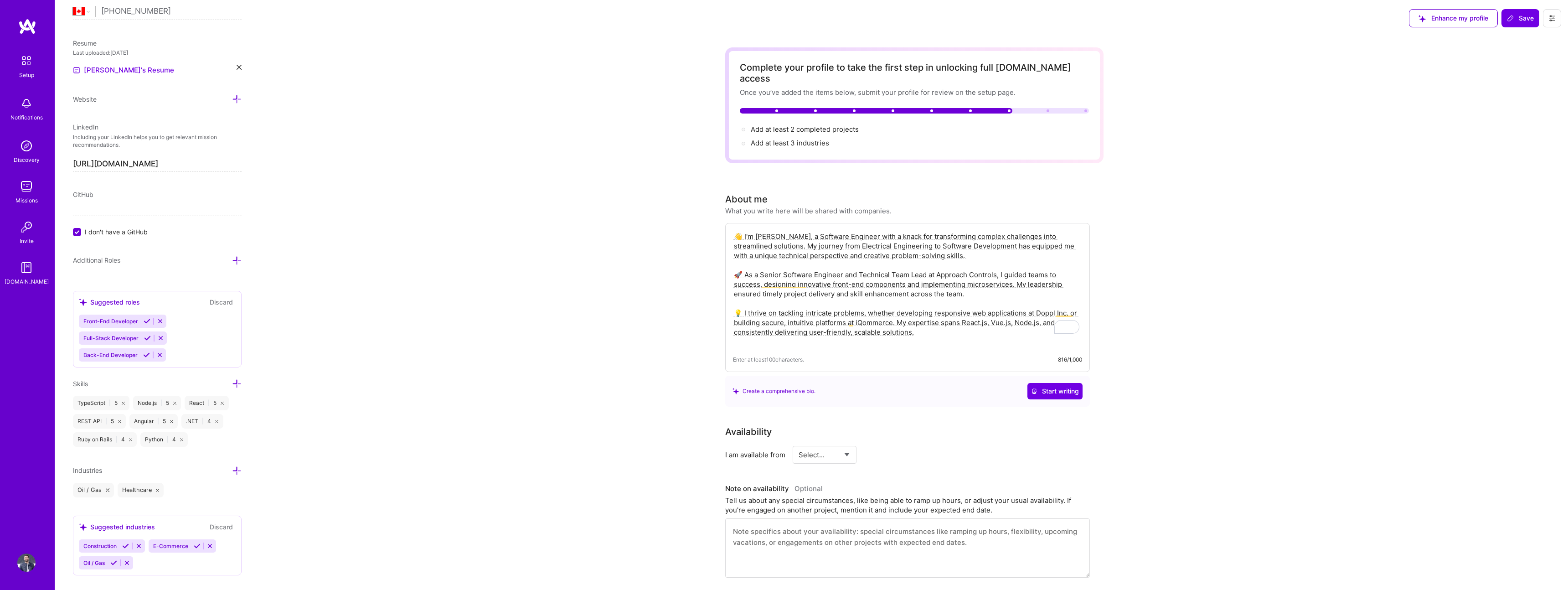
click at [239, 473] on icon at bounding box center [237, 471] width 9 height 9
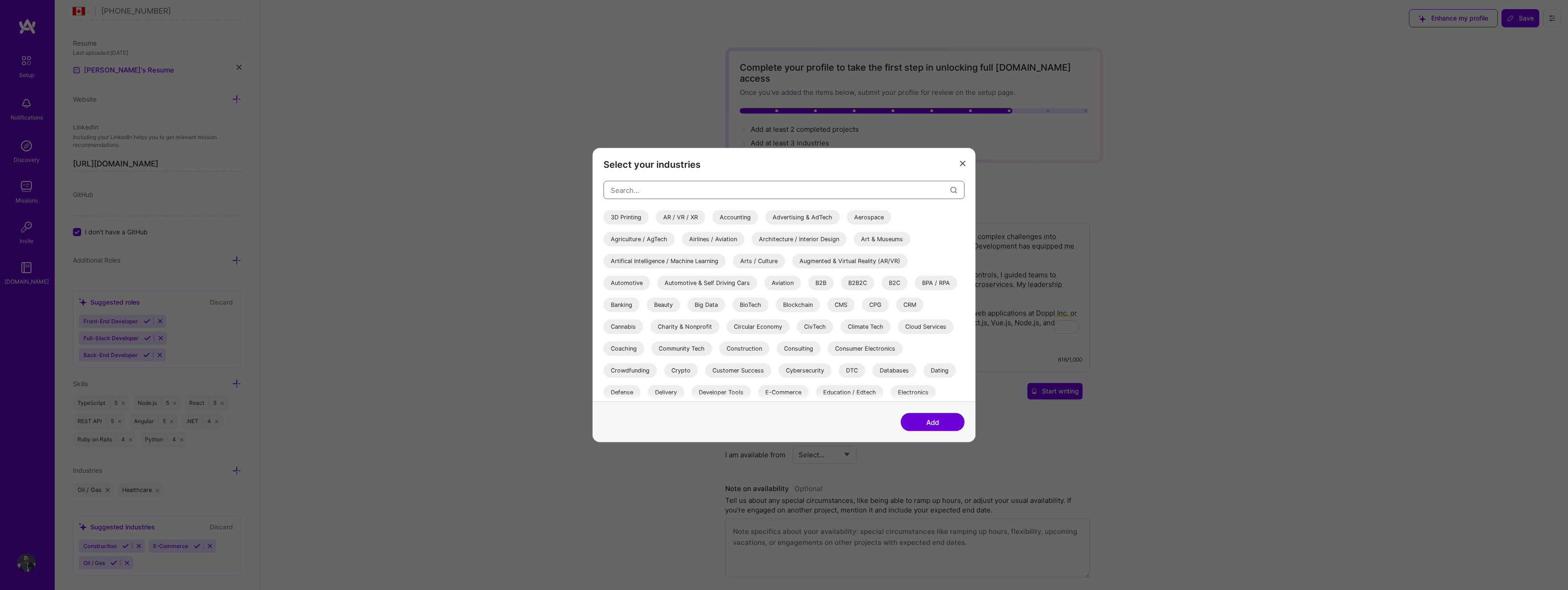
click at [674, 192] on input "modal" at bounding box center [780, 190] width 339 height 23
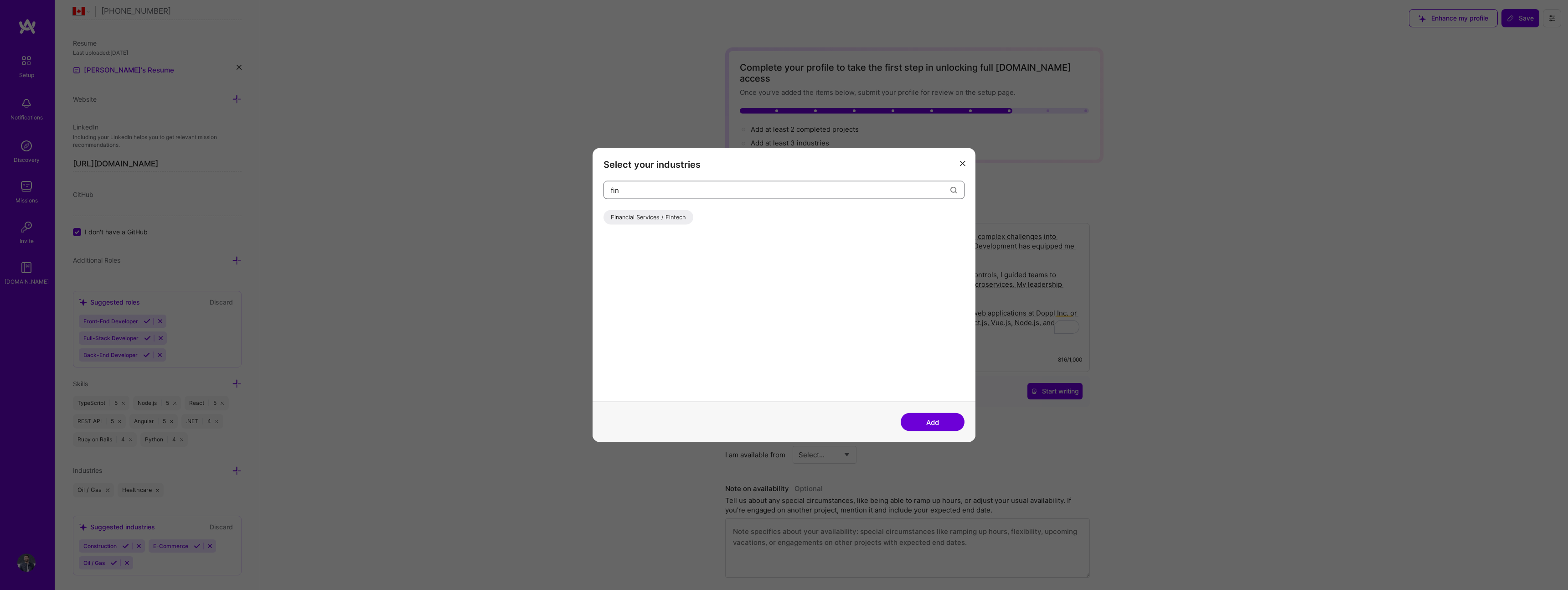
type input "fin"
click at [661, 220] on div "Financial Services / Fintech" at bounding box center [648, 218] width 90 height 15
click at [955, 426] on button "Add" at bounding box center [933, 422] width 64 height 18
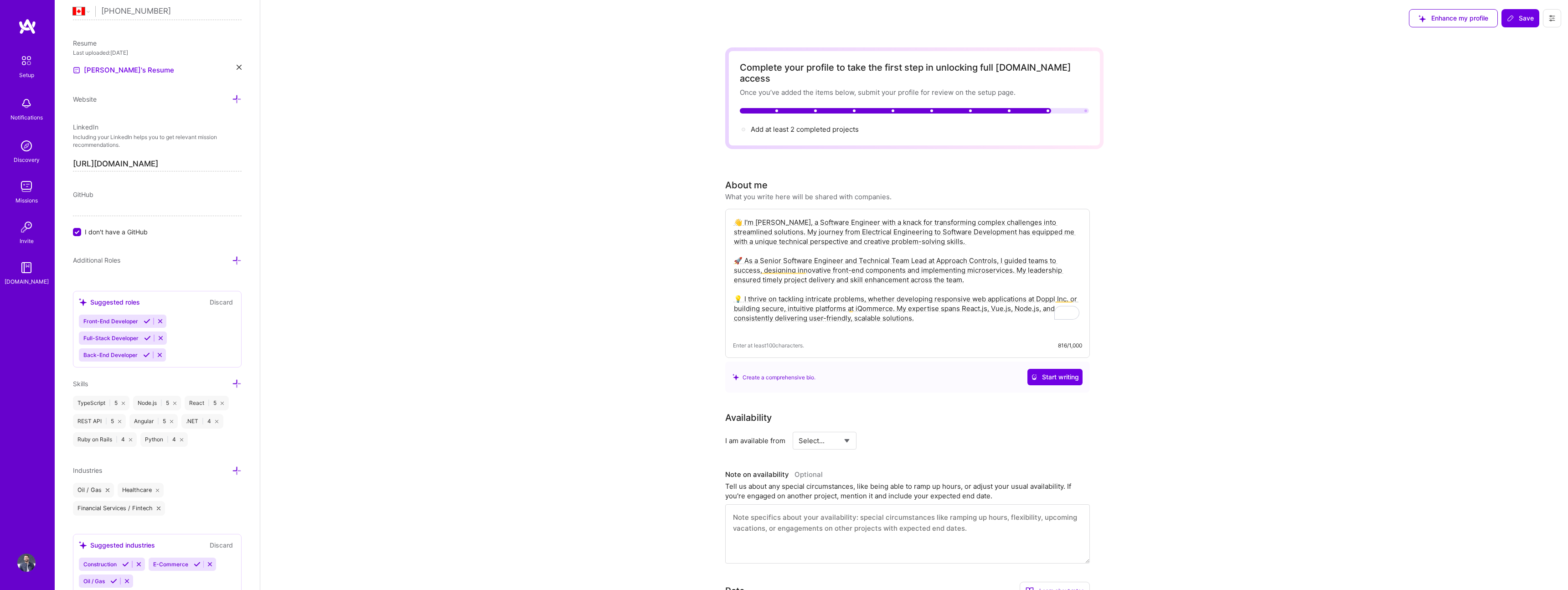
click at [235, 467] on icon at bounding box center [237, 471] width 9 height 9
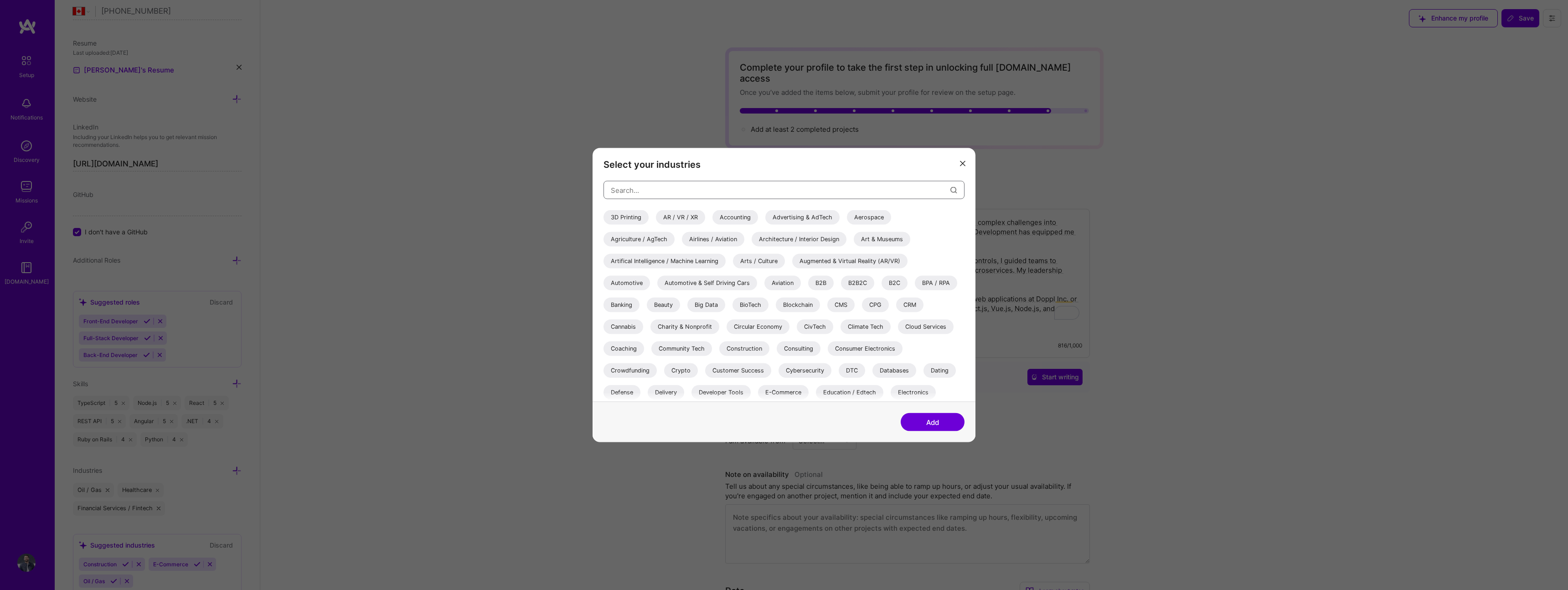
click at [643, 188] on input "modal" at bounding box center [780, 190] width 339 height 23
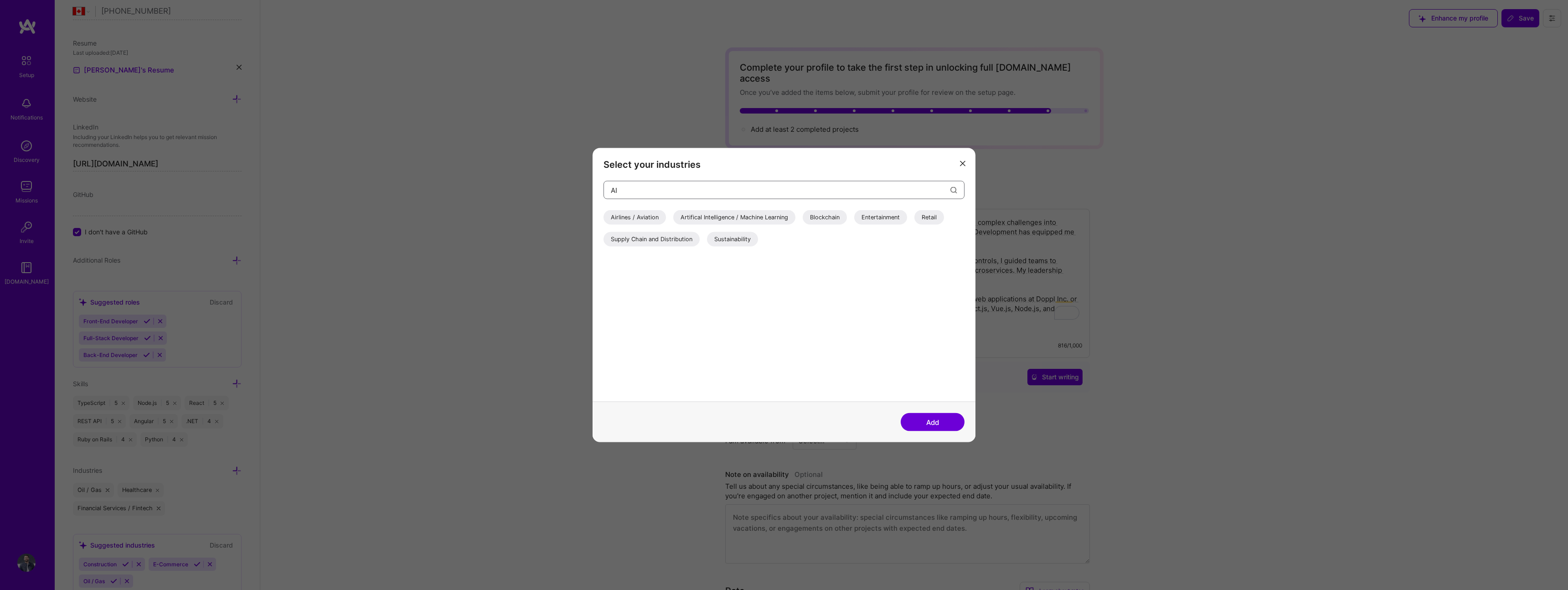
type input "AI"
click at [699, 214] on div "Artifical Intelligence / Machine Learning" at bounding box center [735, 218] width 122 height 15
click at [942, 432] on div "Add" at bounding box center [784, 421] width 382 height 40
drag, startPoint x: 942, startPoint y: 423, endPoint x: 935, endPoint y: 422, distance: 7.1
click at [942, 423] on button "Add" at bounding box center [933, 422] width 64 height 18
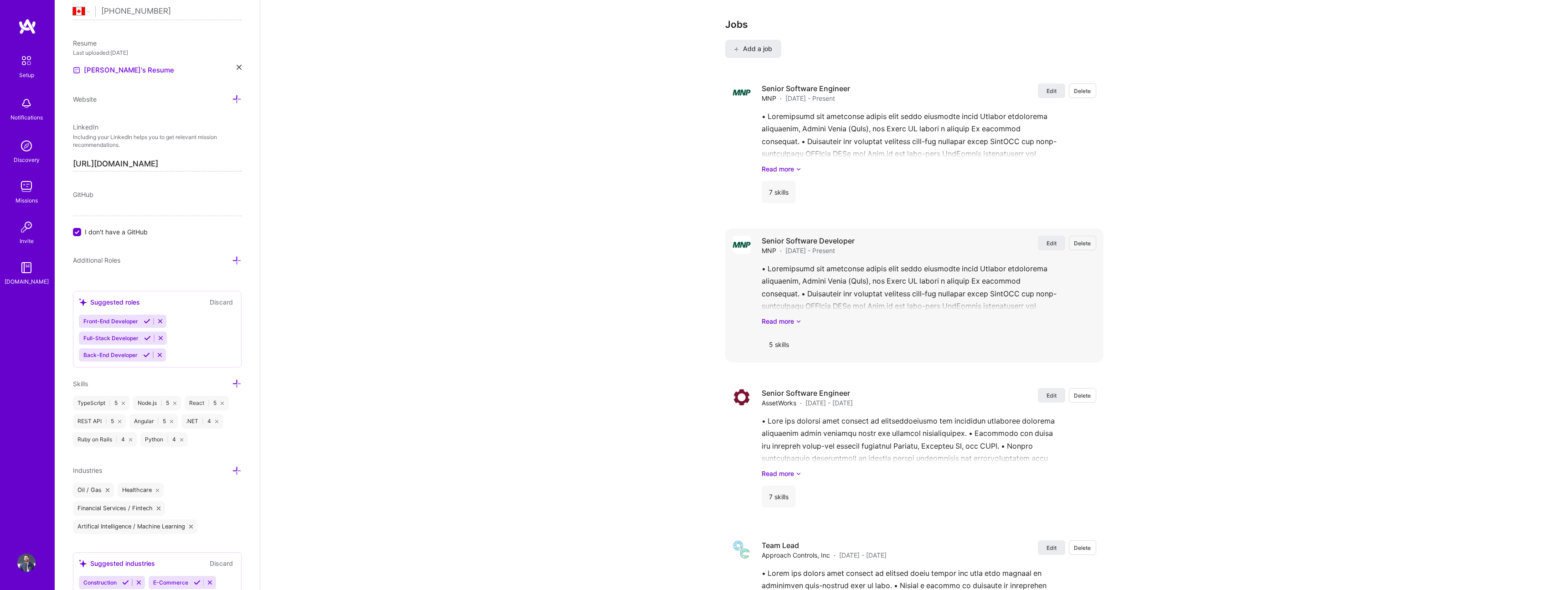
scroll to position [792, 0]
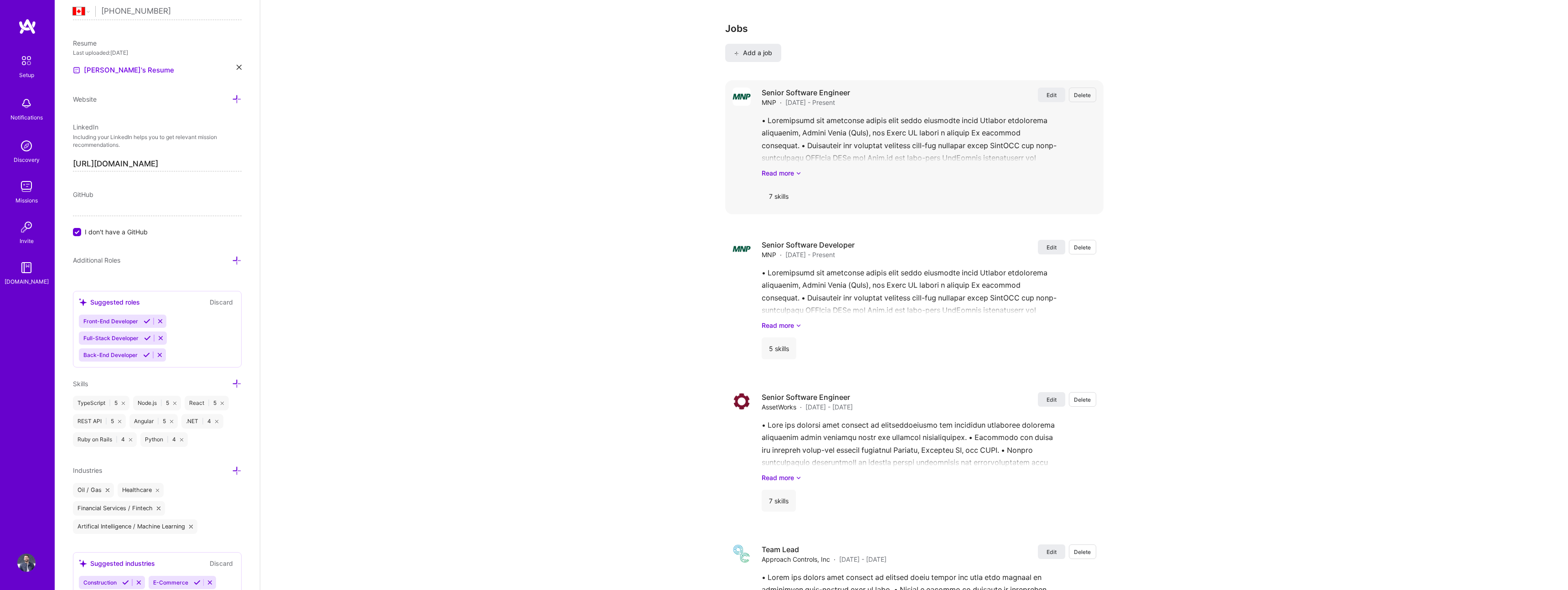
click at [1087, 91] on span "Delete" at bounding box center [1082, 95] width 17 height 8
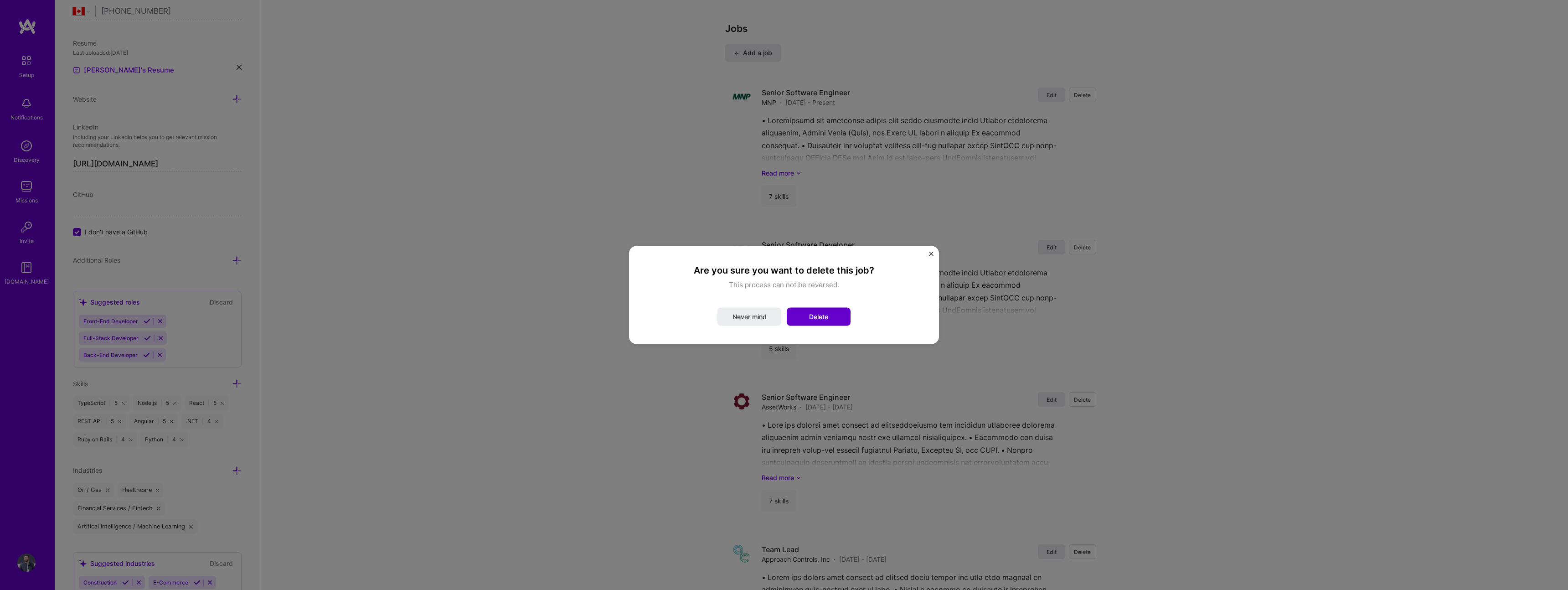
click at [840, 323] on button "Delete" at bounding box center [818, 316] width 64 height 18
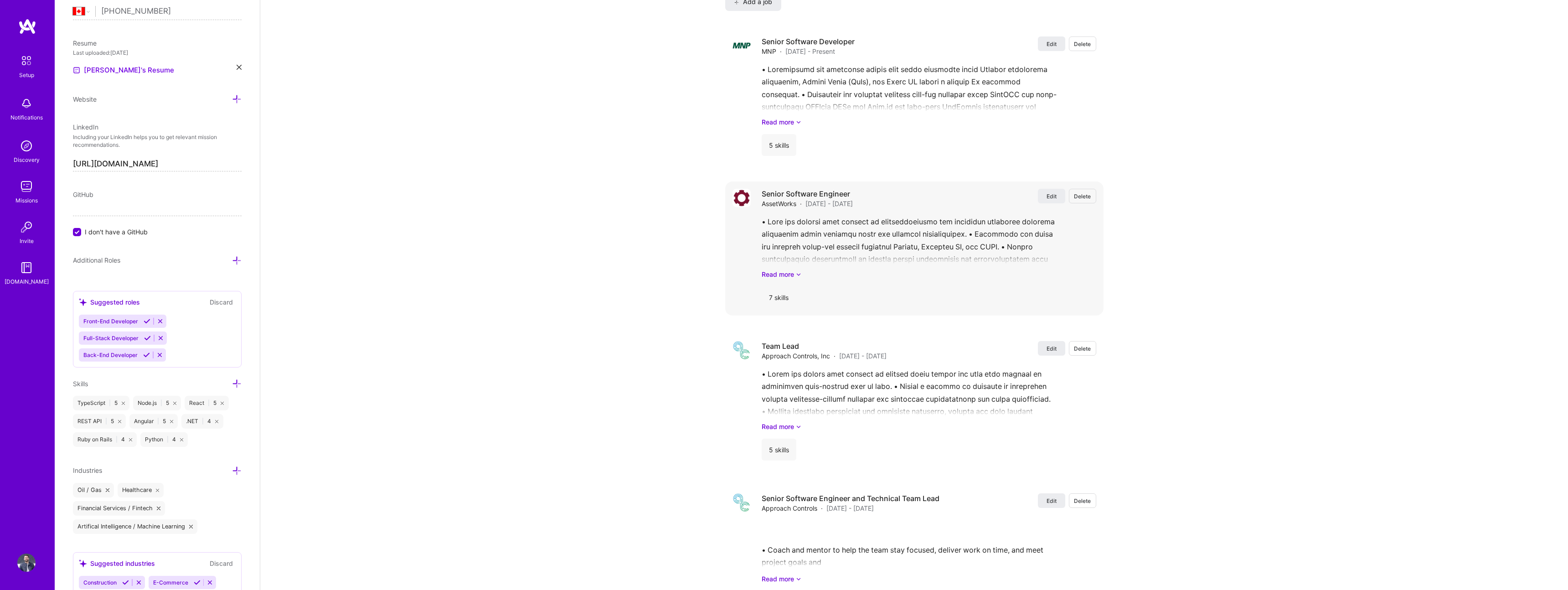
scroll to position [884, 0]
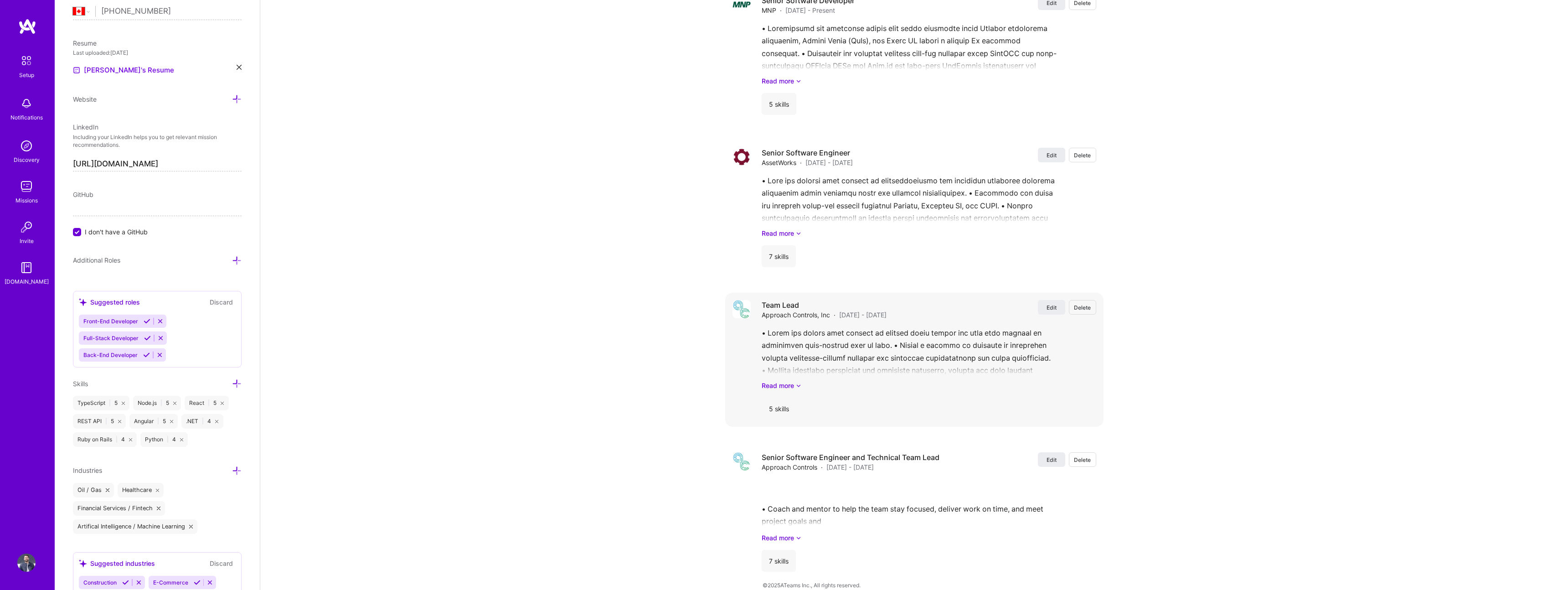
click at [1093, 300] on button "Delete" at bounding box center [1082, 307] width 27 height 15
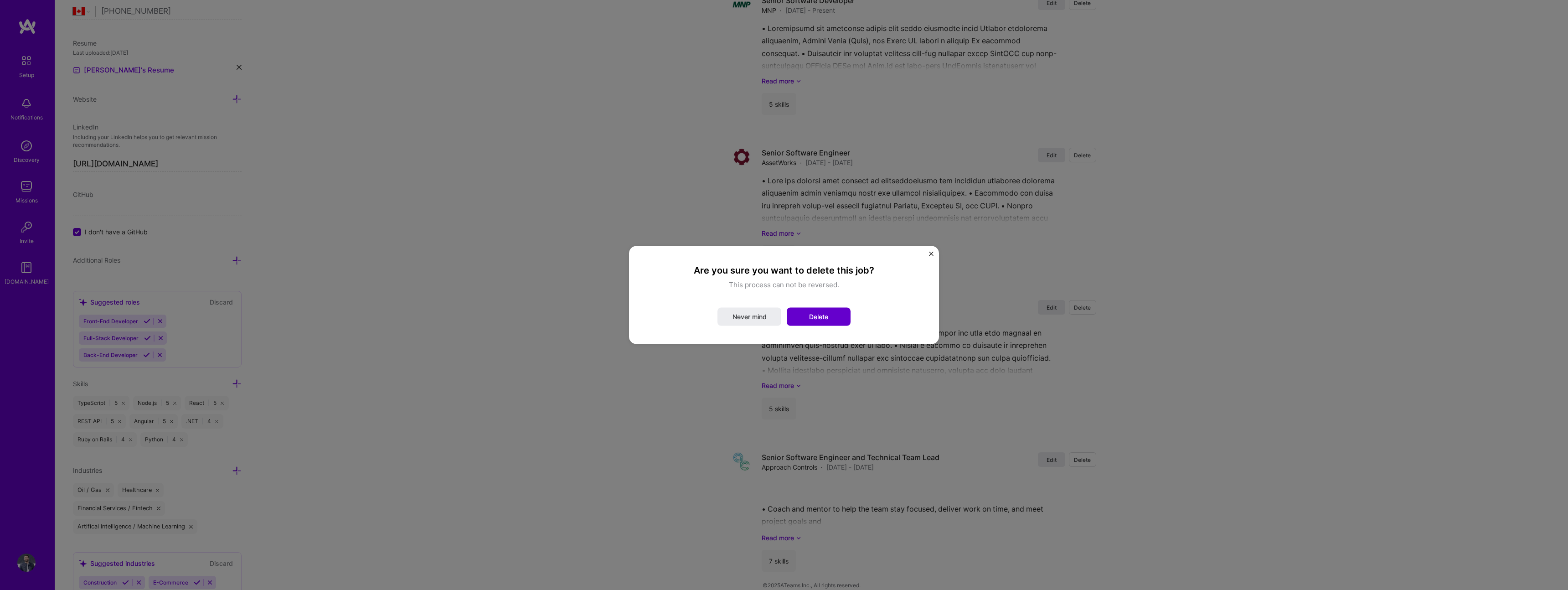
drag, startPoint x: 827, startPoint y: 315, endPoint x: 804, endPoint y: 312, distance: 23.2
click at [827, 315] on span "Delete" at bounding box center [818, 317] width 19 height 9
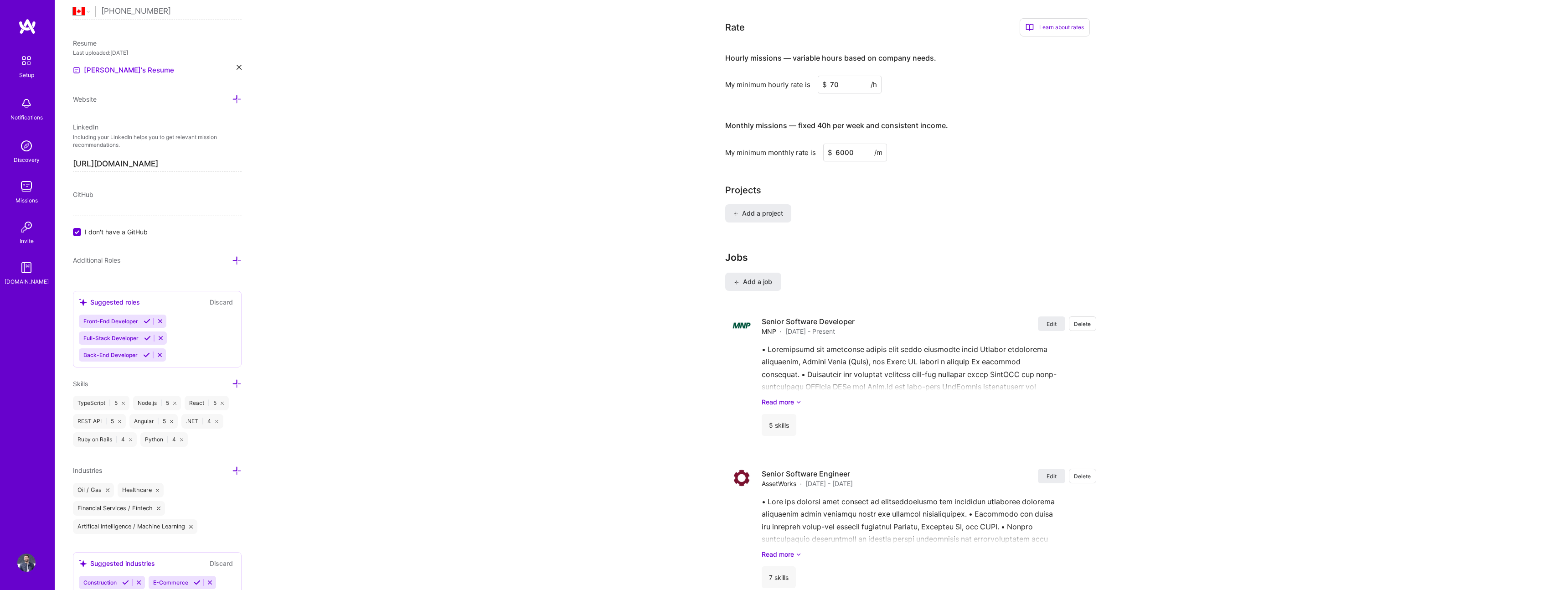
scroll to position [415, 0]
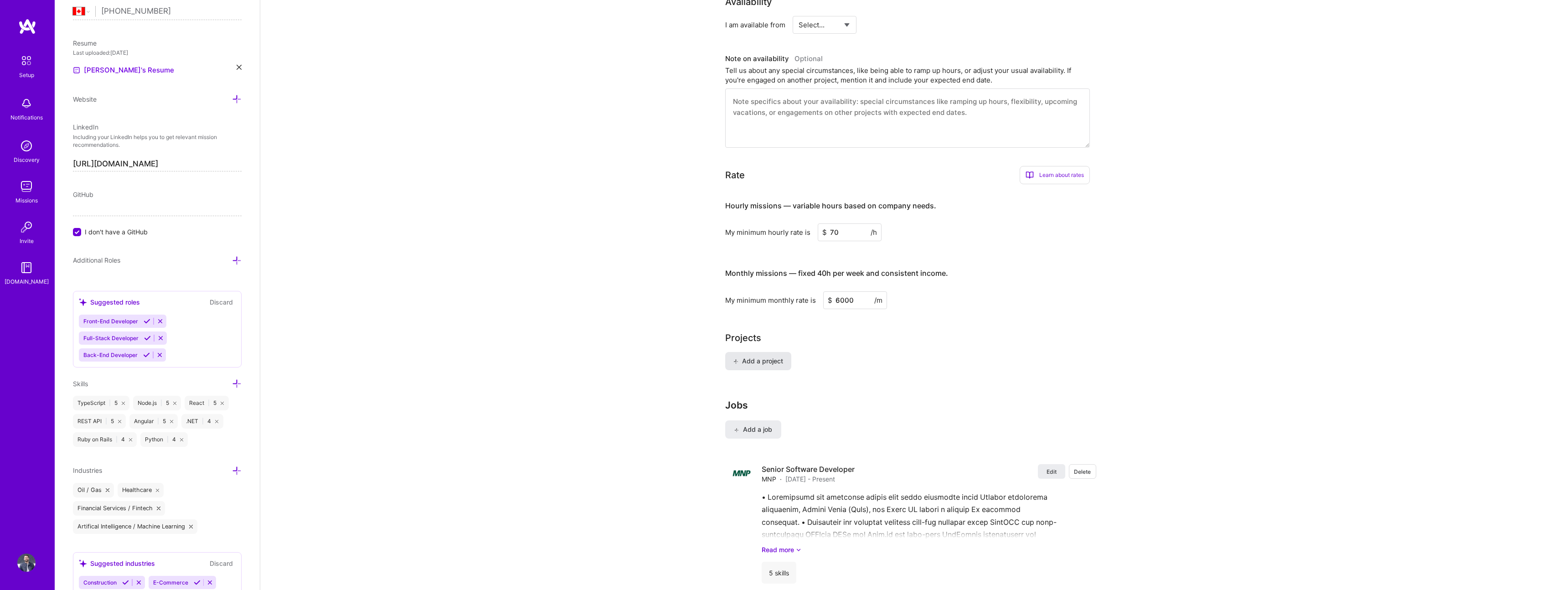
click at [753, 356] on span "Add a project" at bounding box center [757, 361] width 50 height 9
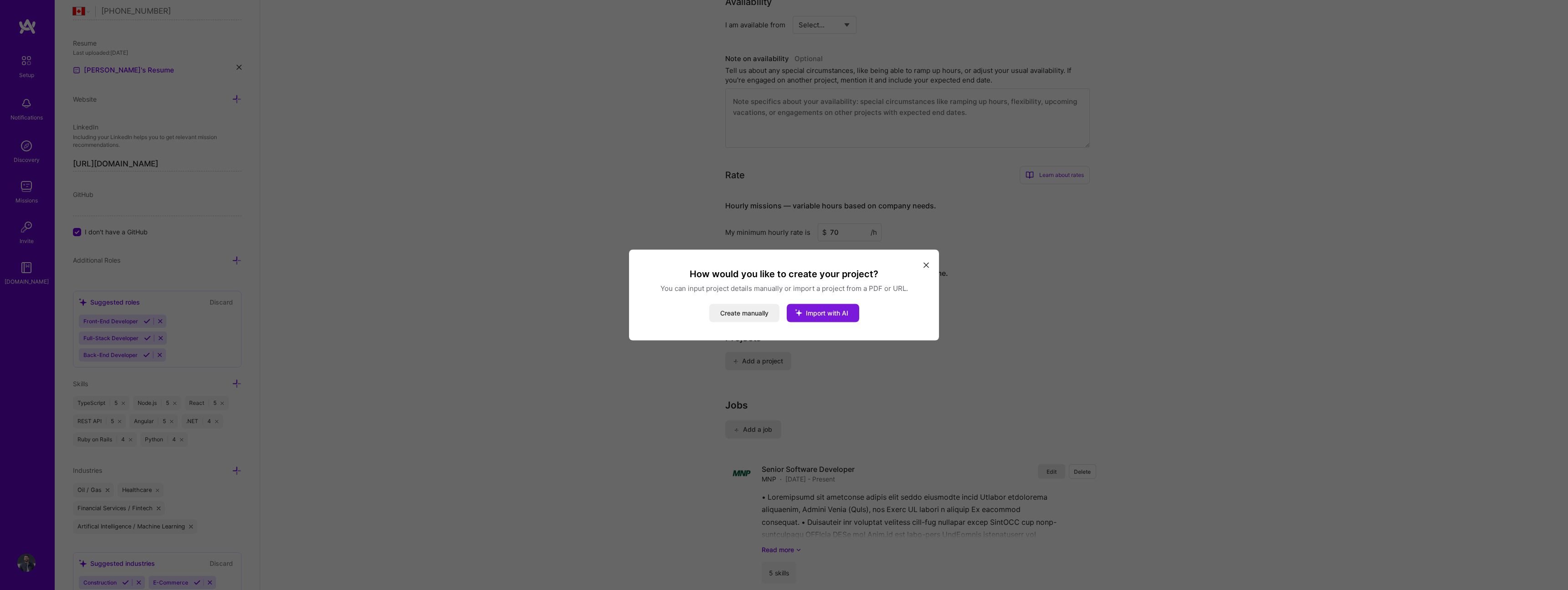
click at [806, 313] on icon "modal" at bounding box center [798, 312] width 23 height 23
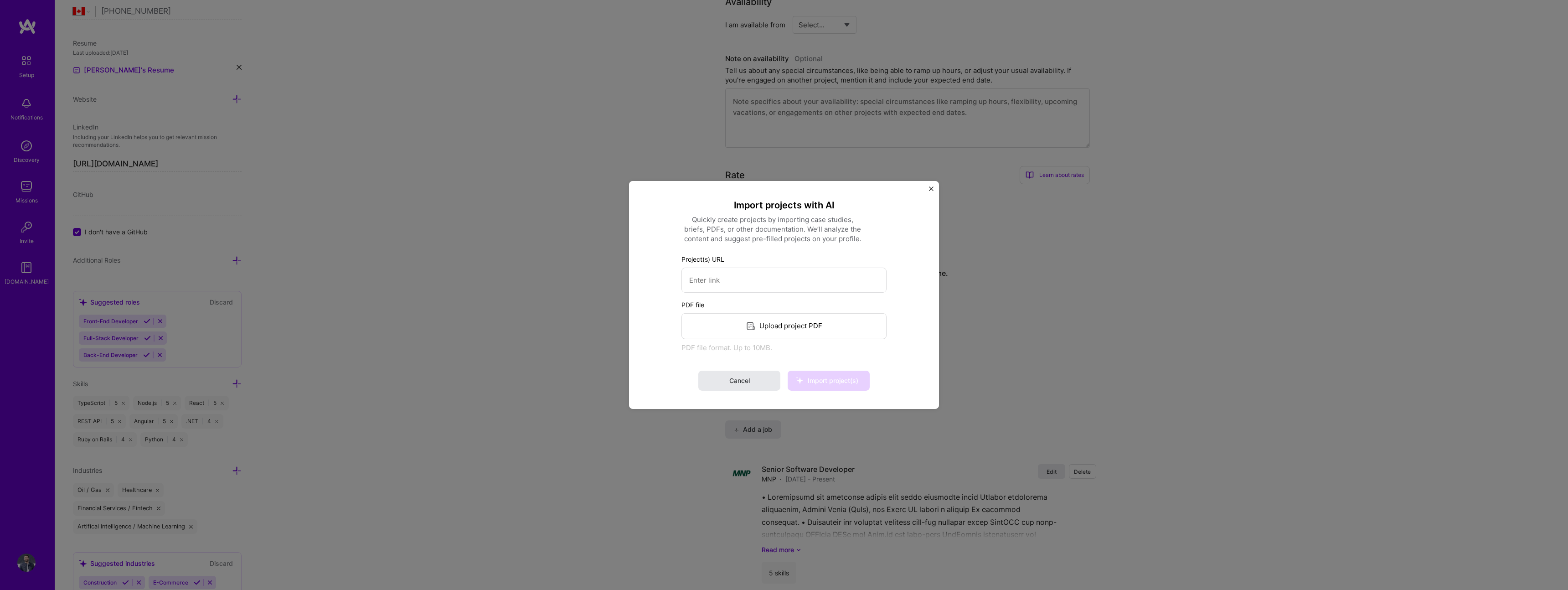
click at [746, 382] on span "Cancel" at bounding box center [739, 380] width 21 height 9
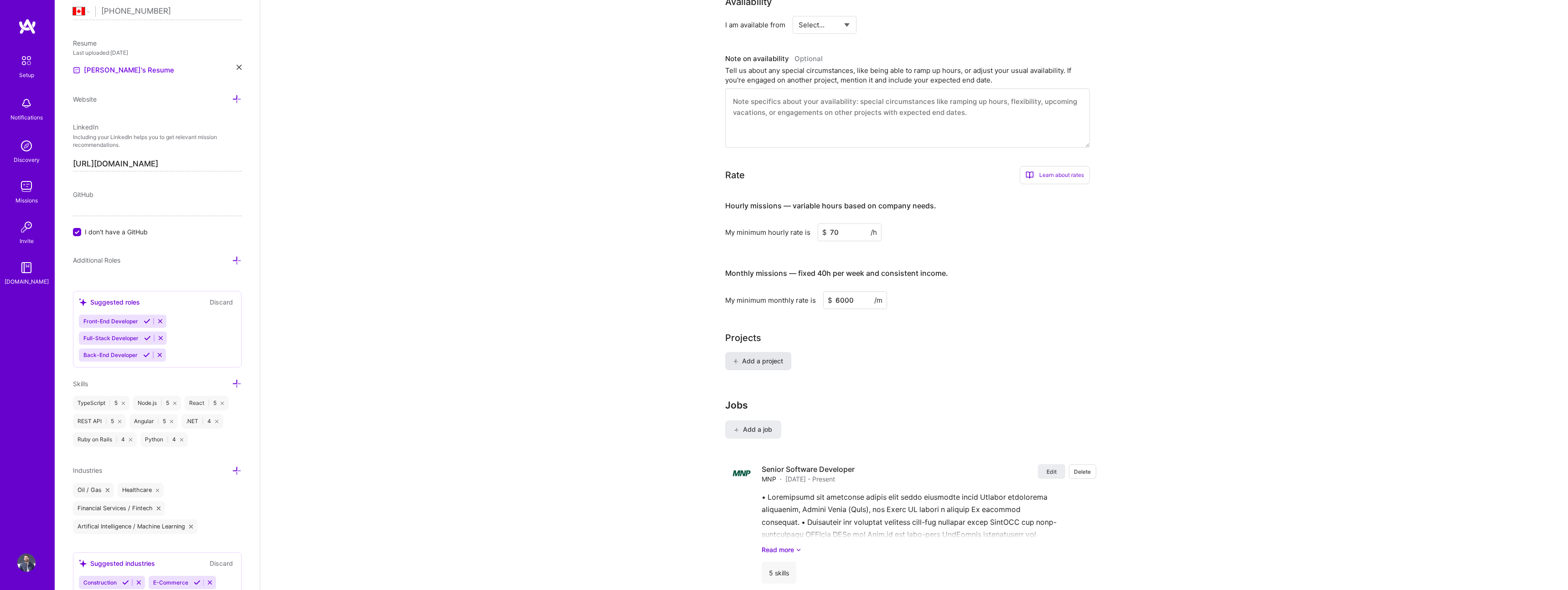
click at [757, 356] on span "Add a project" at bounding box center [757, 361] width 50 height 9
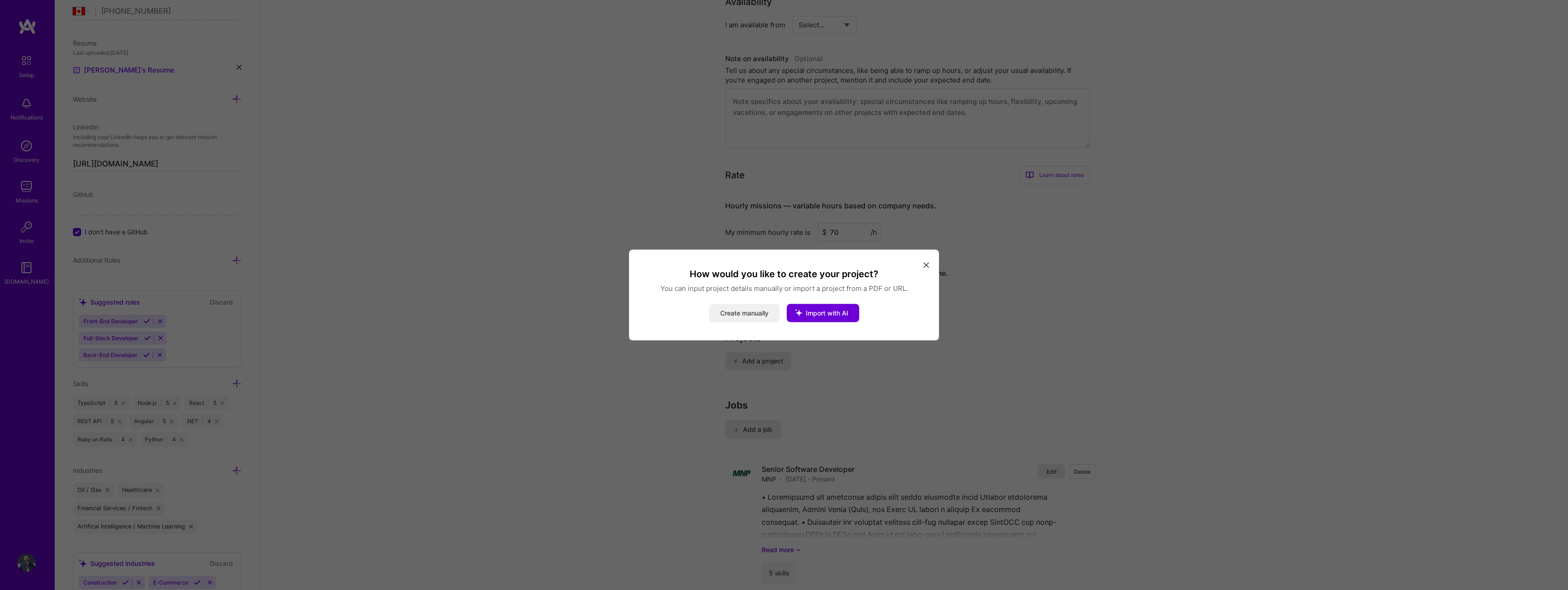
click at [757, 309] on button "Create manually" at bounding box center [744, 313] width 70 height 18
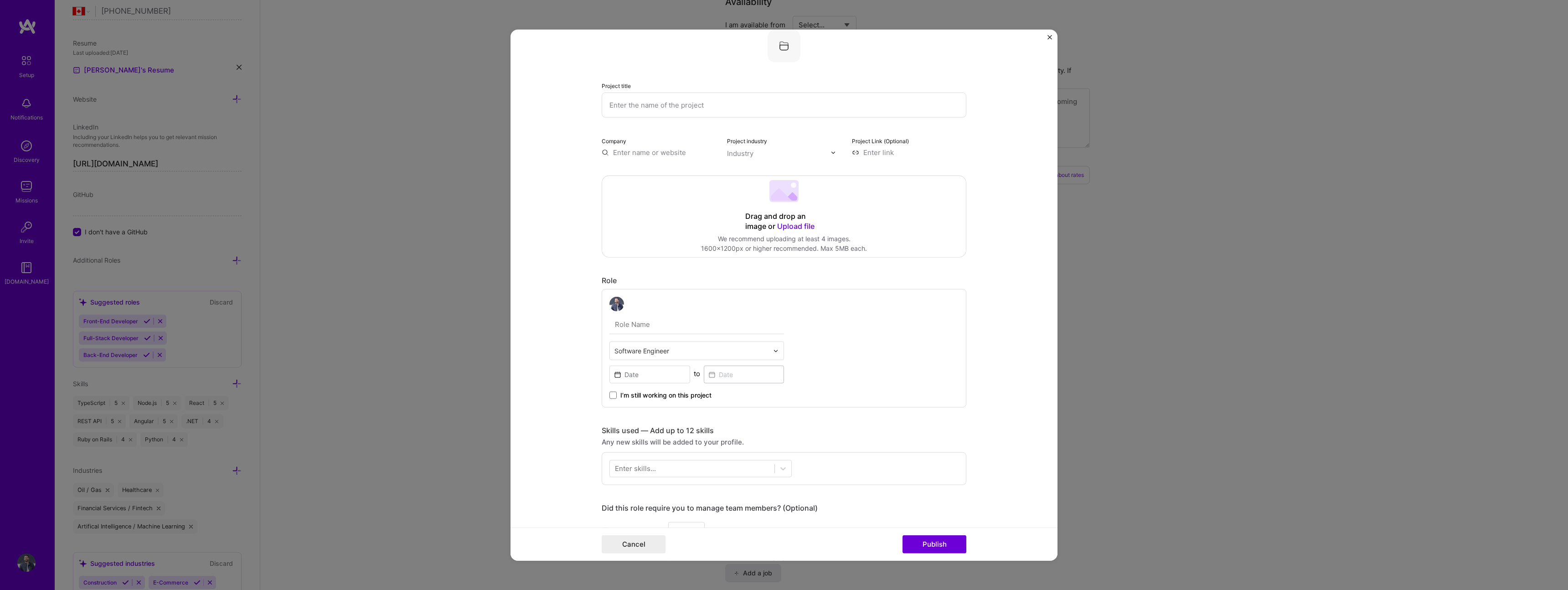
scroll to position [25, 0]
click at [796, 102] on input "text" at bounding box center [784, 98] width 365 height 25
type input "contractLens"
click at [649, 136] on div "Company" at bounding box center [659, 139] width 115 height 22
click at [653, 142] on input "text" at bounding box center [659, 145] width 115 height 9
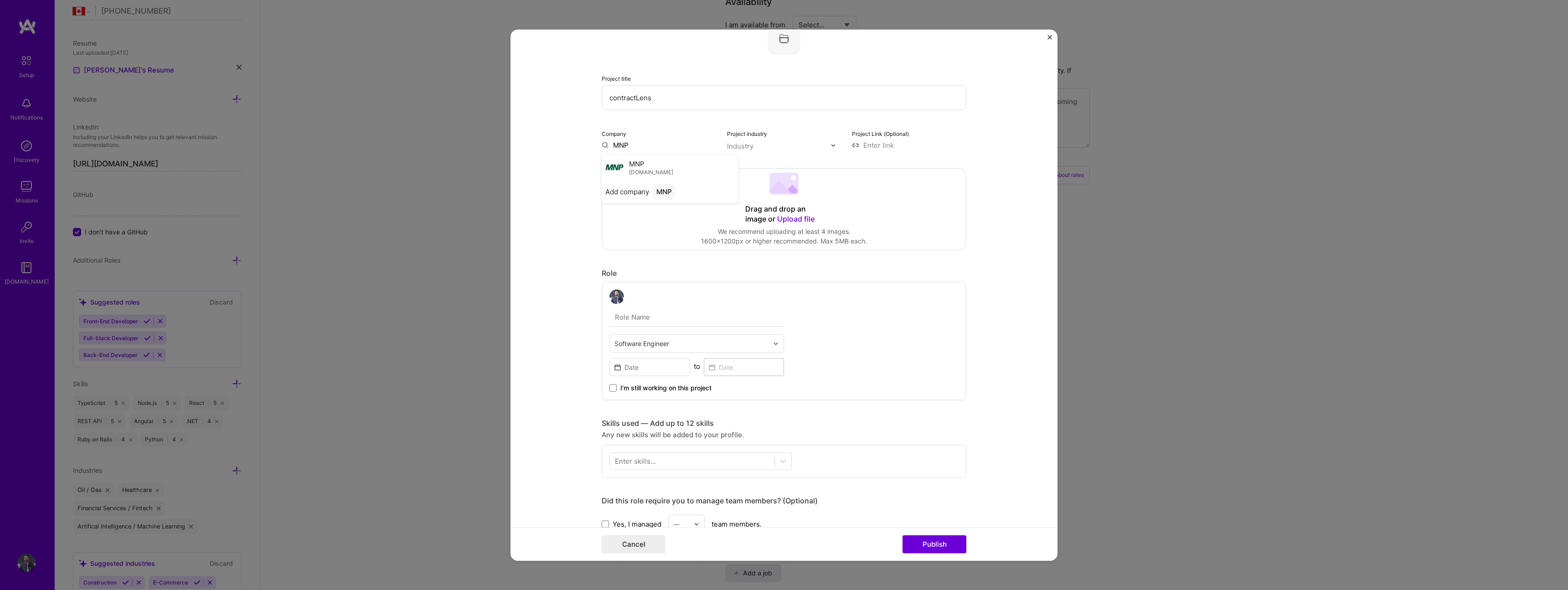
type input "MNP"
click at [643, 164] on span "MNP" at bounding box center [636, 163] width 15 height 9
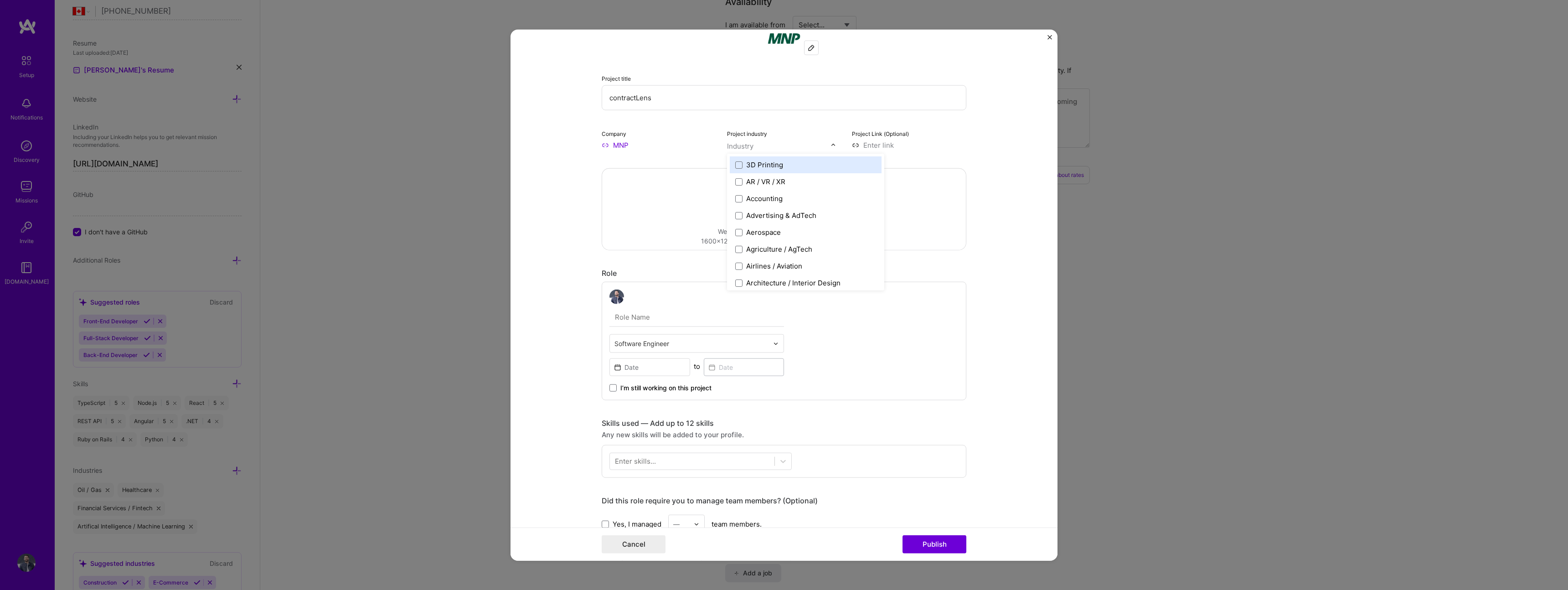
click at [758, 145] on input "text" at bounding box center [779, 146] width 104 height 9
type input "fin"
click at [785, 165] on div "Financial Services / Fintech" at bounding box center [790, 164] width 89 height 9
click at [962, 148] on input at bounding box center [909, 145] width 115 height 9
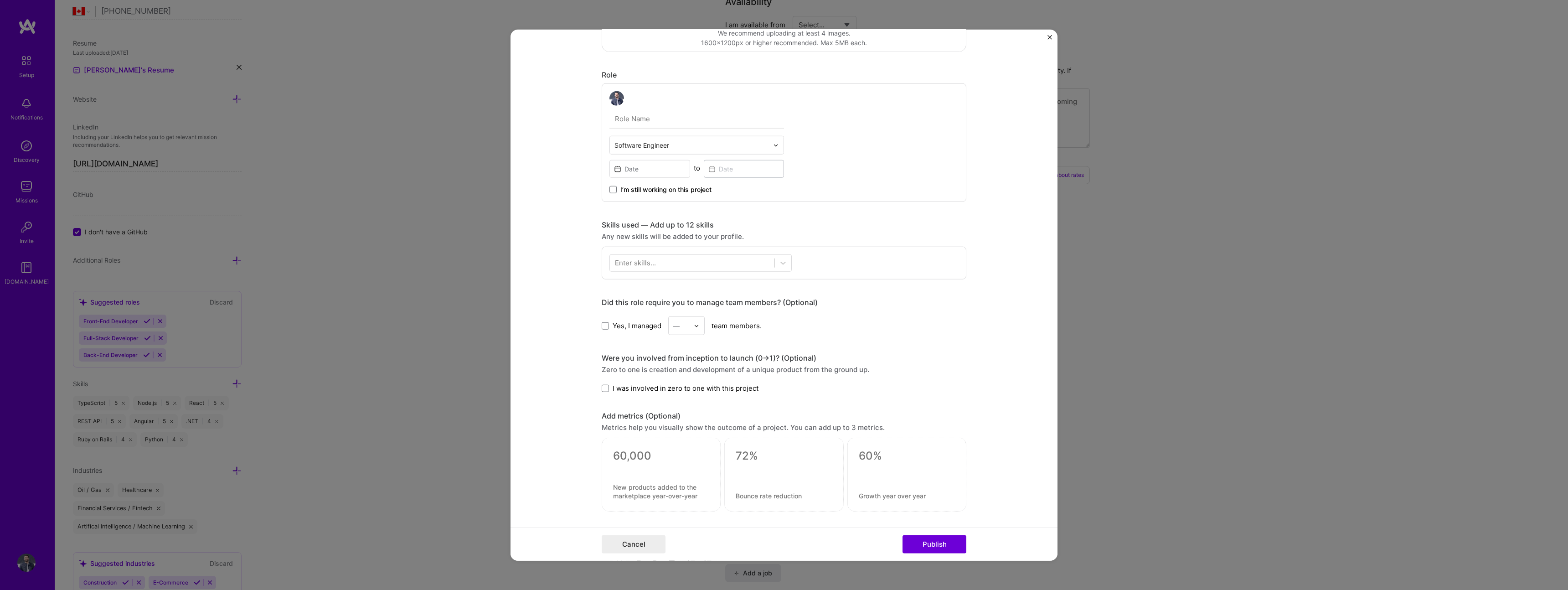
scroll to position [225, 0]
click at [668, 115] on input "text" at bounding box center [697, 118] width 175 height 19
click at [679, 146] on input "text" at bounding box center [691, 145] width 154 height 9
click at [679, 122] on input "text" at bounding box center [697, 118] width 175 height 19
type input "Senior Software Eng."
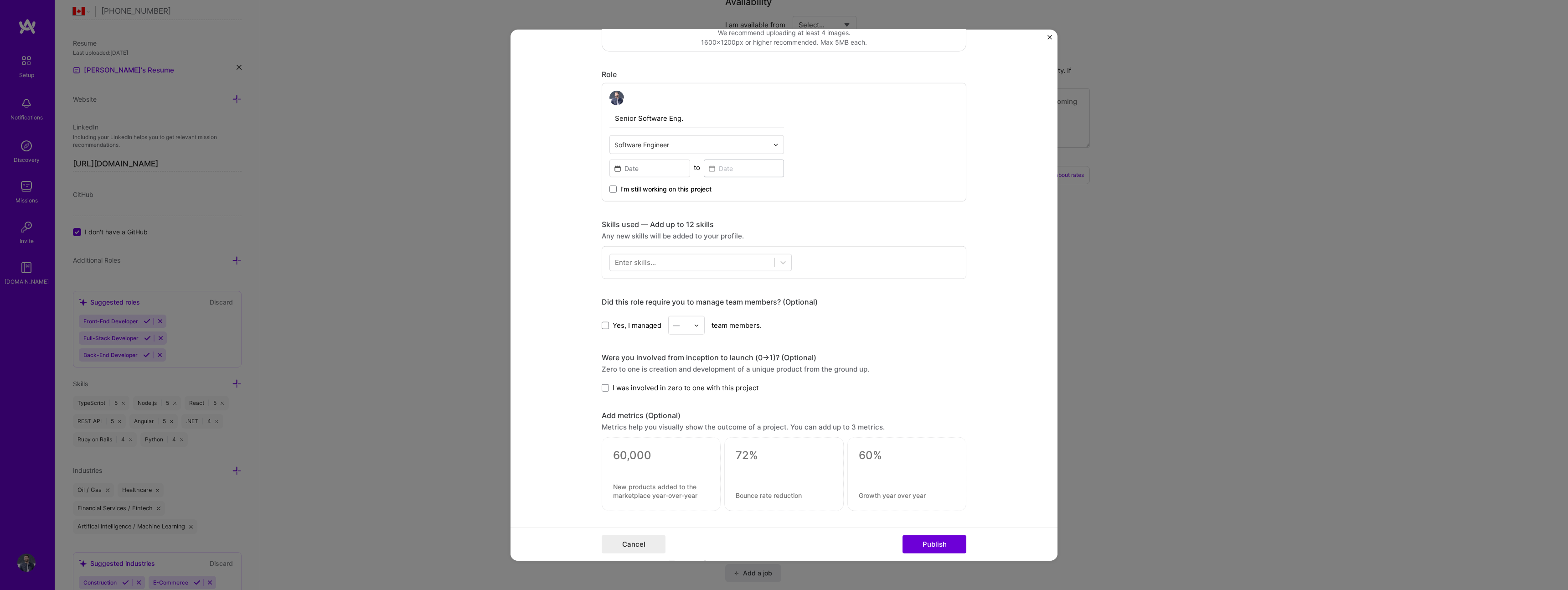
click at [683, 183] on div "I’m still working on this project" at bounding box center [697, 185] width 175 height 16
click at [672, 168] on input at bounding box center [650, 168] width 81 height 18
click at [622, 186] on button "‹" at bounding box center [622, 190] width 20 height 20
click at [672, 291] on abbr "August" at bounding box center [676, 289] width 23 height 8
type input "Aug, 2024"
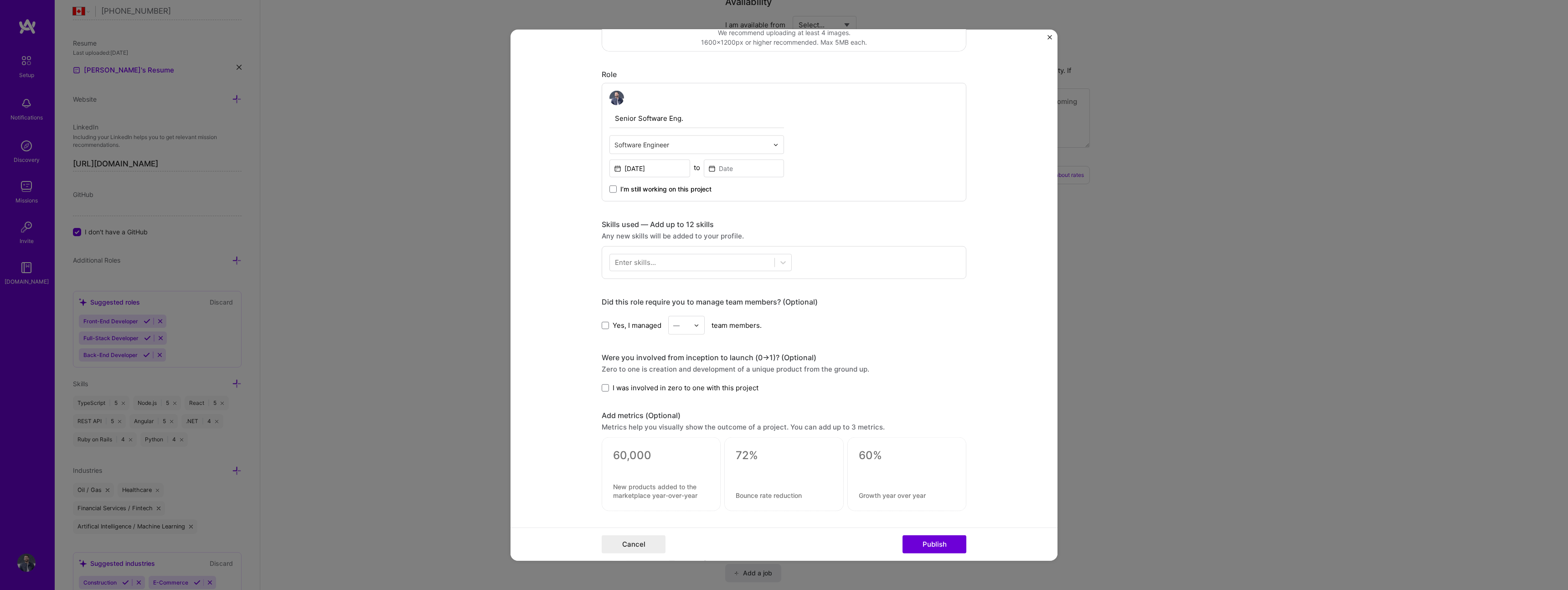
click at [675, 186] on span "I’m still working on this project" at bounding box center [665, 189] width 91 height 9
click at [0, 0] on input "I’m still working on this project" at bounding box center [0, 0] width 0 height 0
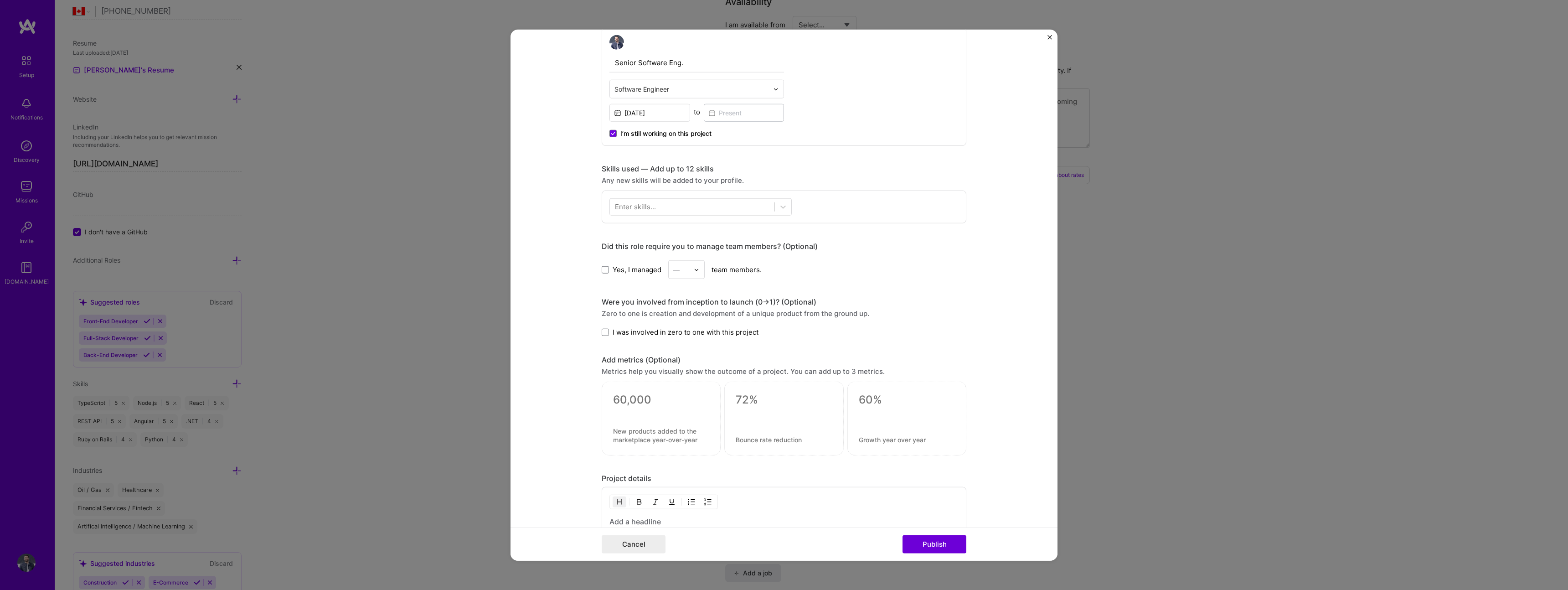
scroll to position [288, 0]
click at [694, 193] on div at bounding box center [691, 198] width 164 height 15
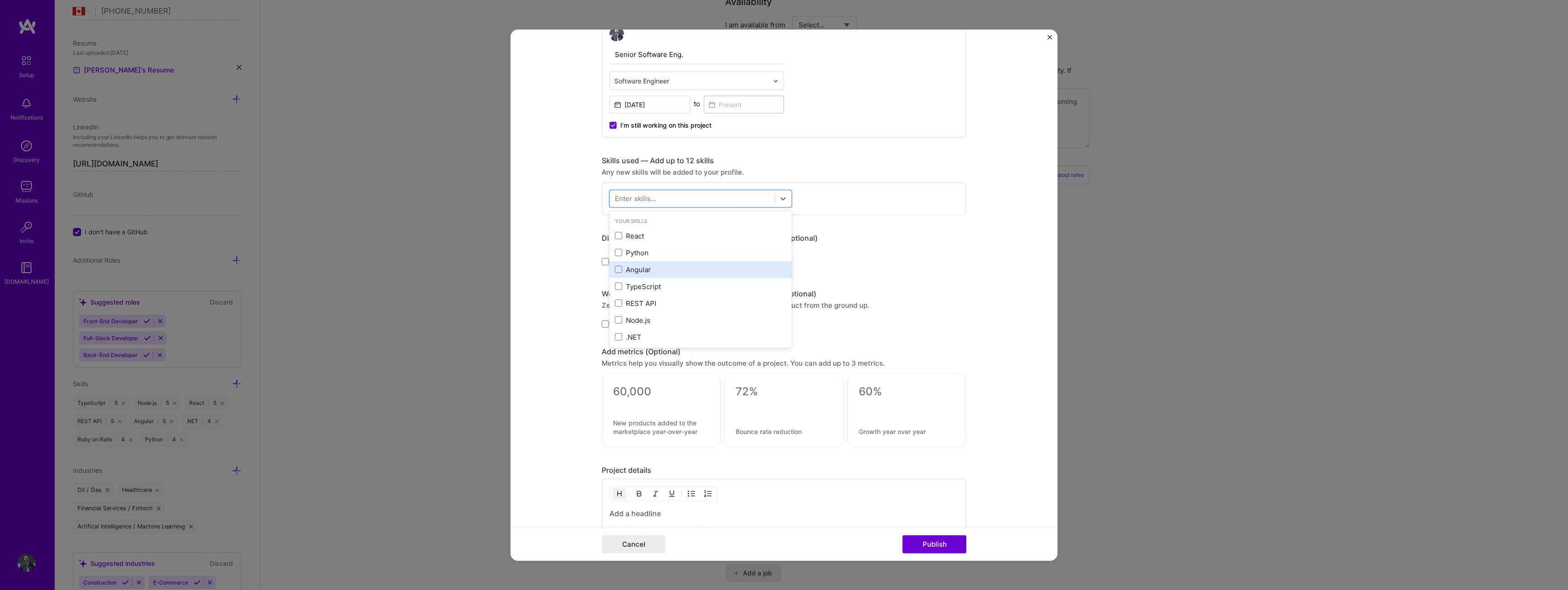
click at [671, 263] on div "Angular" at bounding box center [701, 270] width 182 height 17
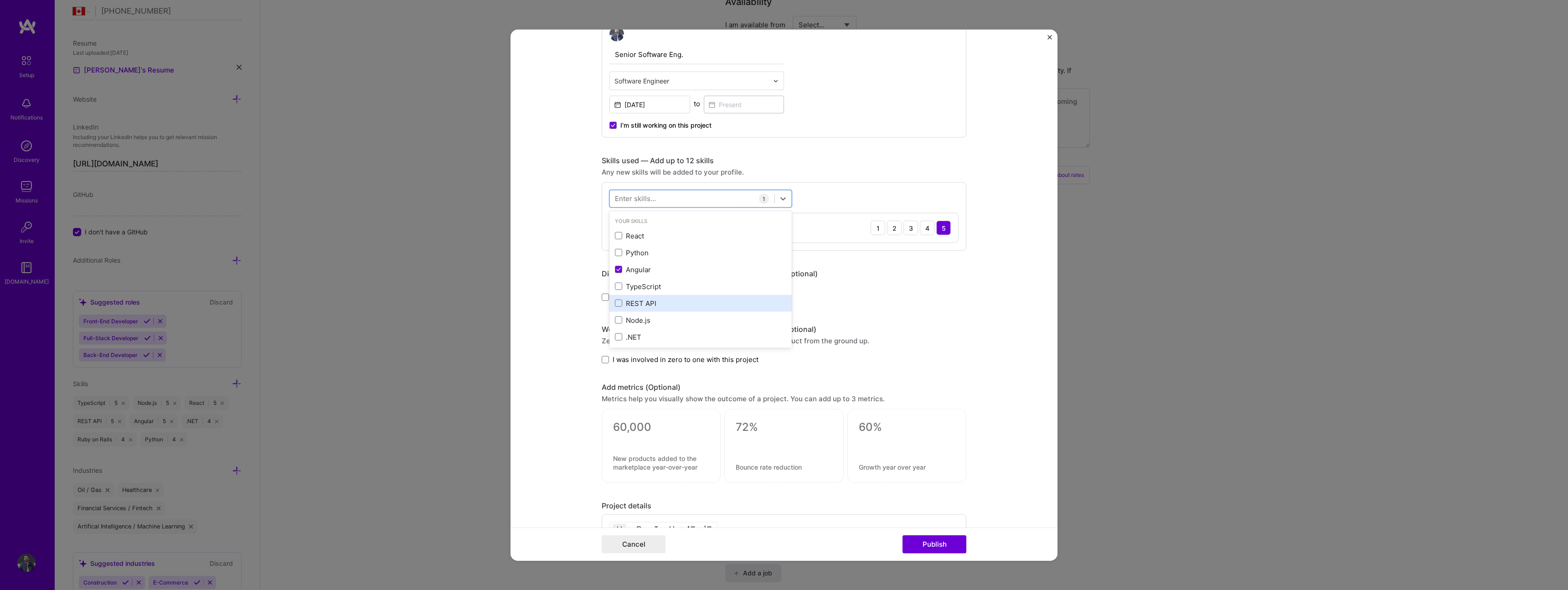
click at [662, 305] on div "REST API" at bounding box center [700, 303] width 171 height 9
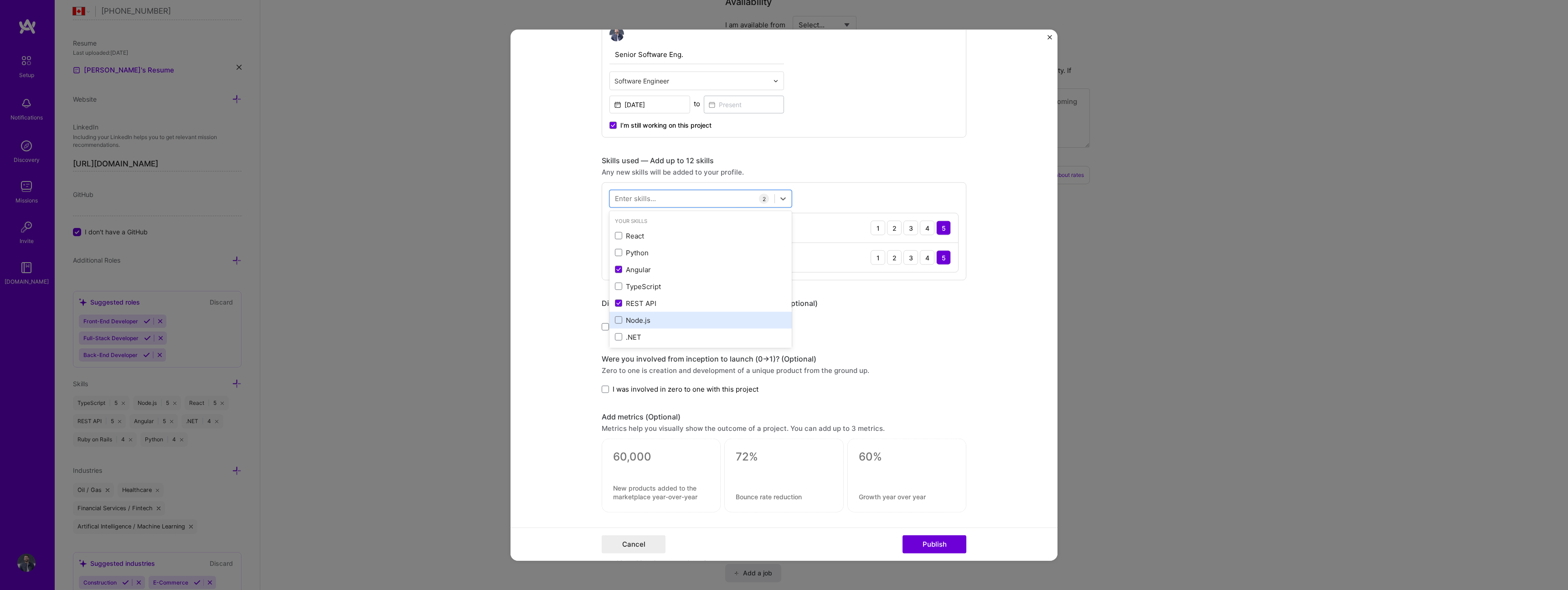
click at [662, 323] on div "Node.js" at bounding box center [700, 320] width 171 height 9
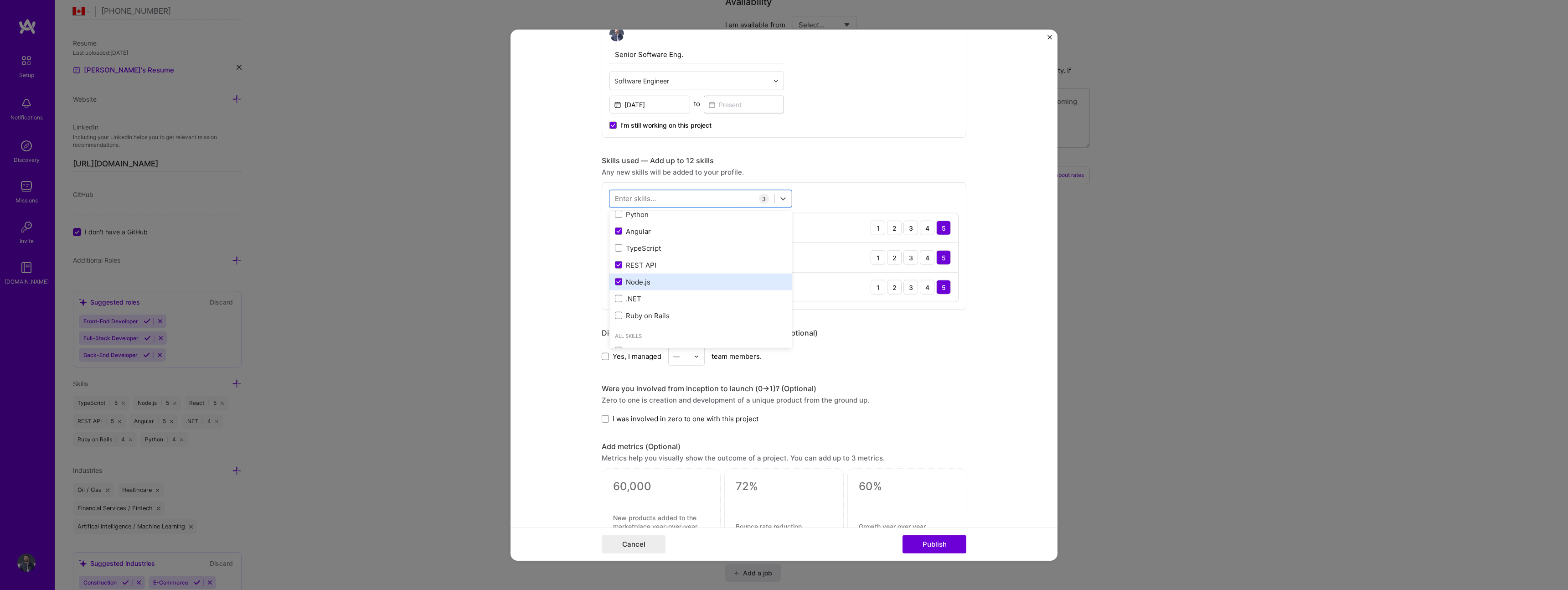
scroll to position [32, 0]
click at [674, 223] on div "Python" at bounding box center [700, 221] width 171 height 9
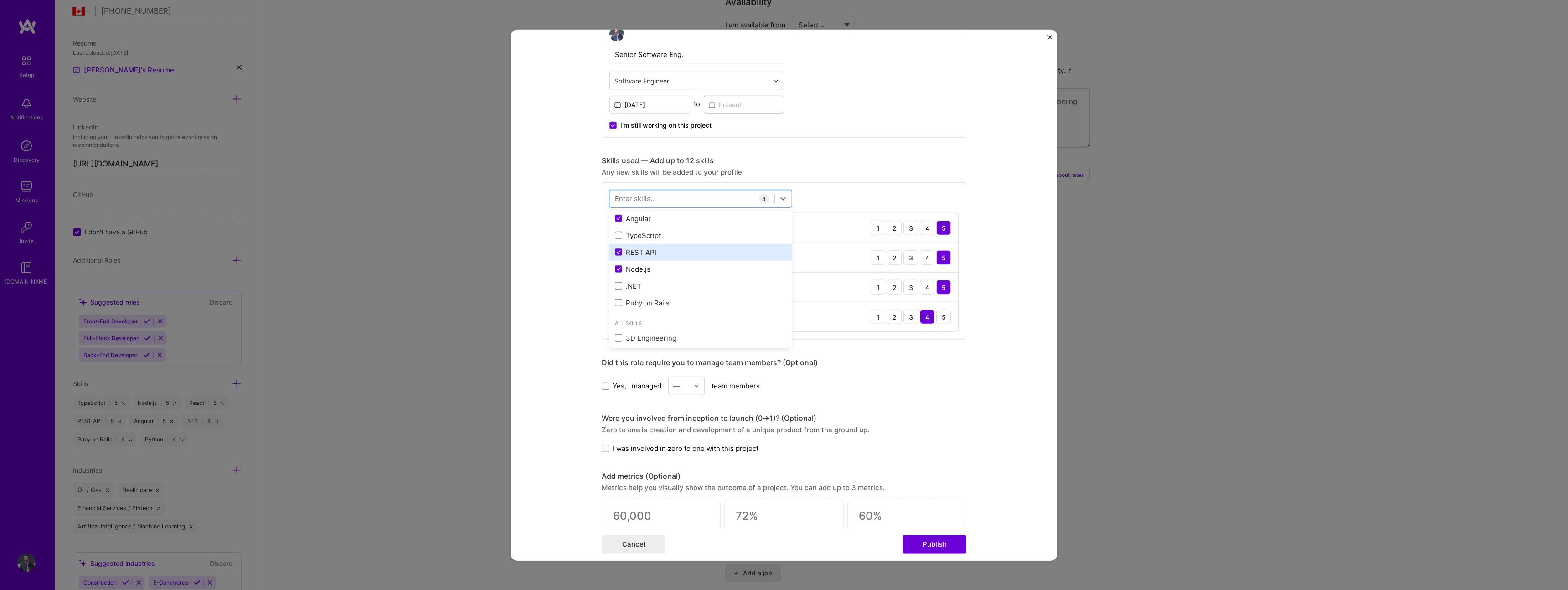
scroll to position [90, 0]
click at [569, 271] on form "Project title contractLens Company MNP Project industry Industry 1 Project Link…" at bounding box center [784, 295] width 547 height 531
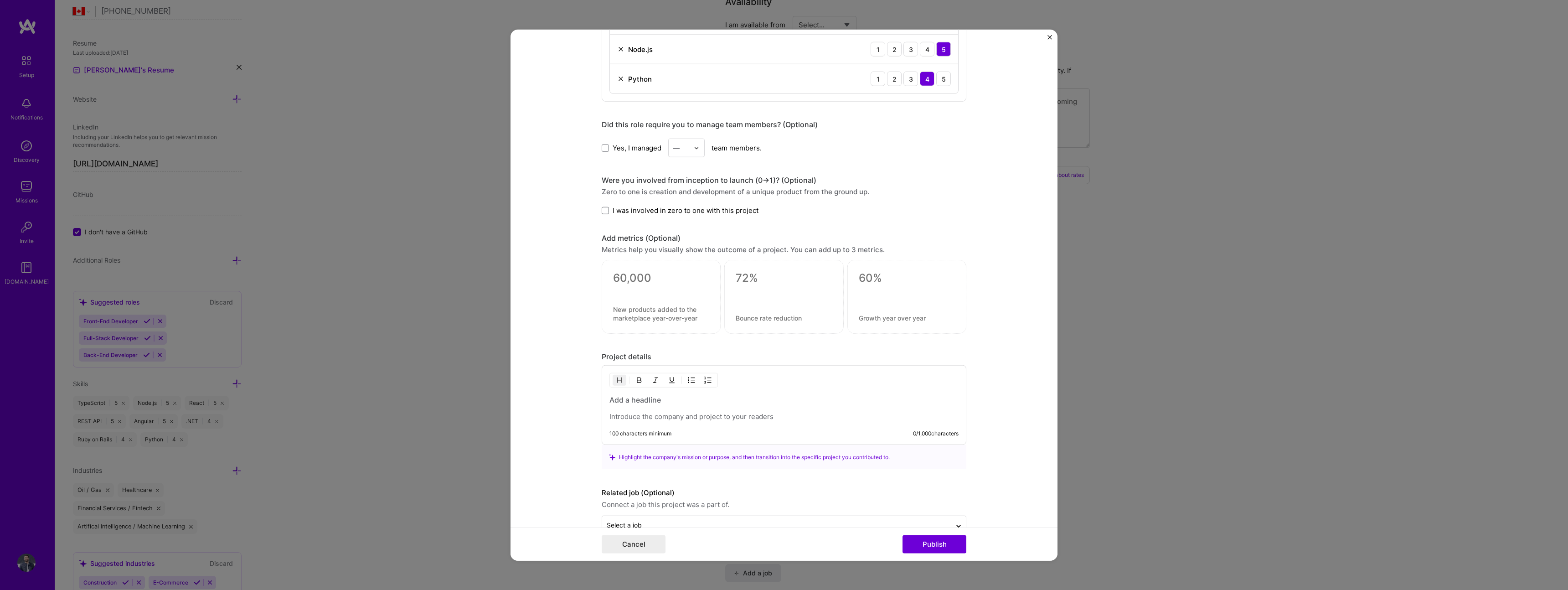
scroll to position [550, 0]
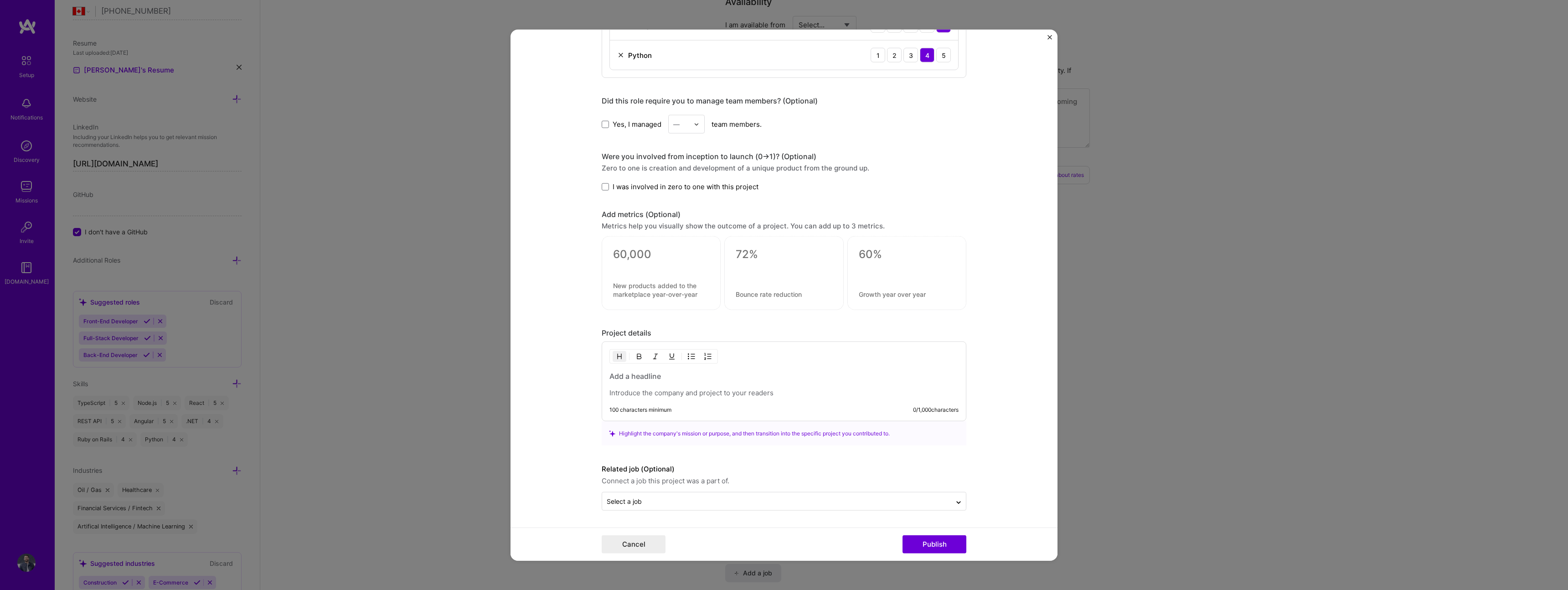
drag, startPoint x: 684, startPoint y: 183, endPoint x: 686, endPoint y: 189, distance: 6.3
click at [683, 183] on span "I was involved in zero to one with this project" at bounding box center [685, 187] width 146 height 9
click at [0, 0] on input "I was involved in zero to one with this project" at bounding box center [0, 0] width 0 height 0
click at [780, 288] on div at bounding box center [784, 272] width 119 height 74
drag, startPoint x: 693, startPoint y: 278, endPoint x: 716, endPoint y: 273, distance: 23.5
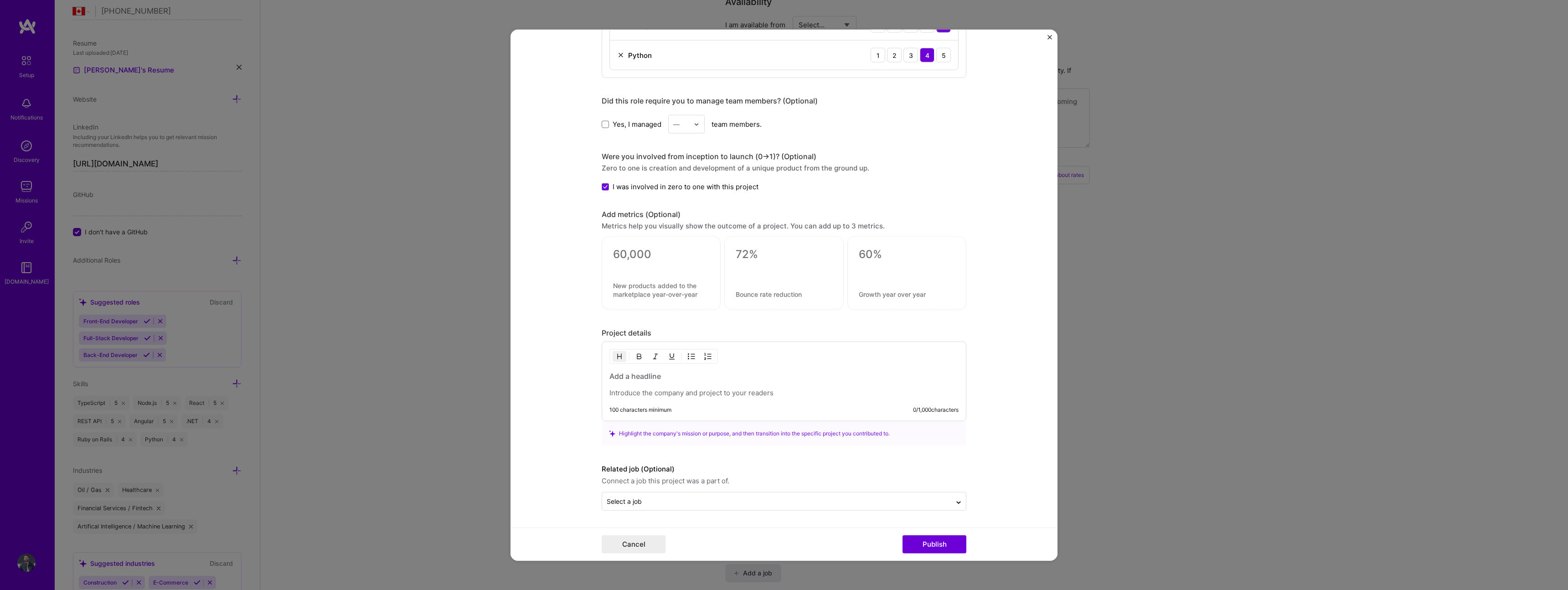
click at [693, 278] on div at bounding box center [660, 272] width 119 height 74
click at [977, 260] on form "Project title contractLens Company MNP Project industry Industry 1 Project Link…" at bounding box center [784, 295] width 547 height 531
click at [797, 388] on p at bounding box center [784, 393] width 349 height 9
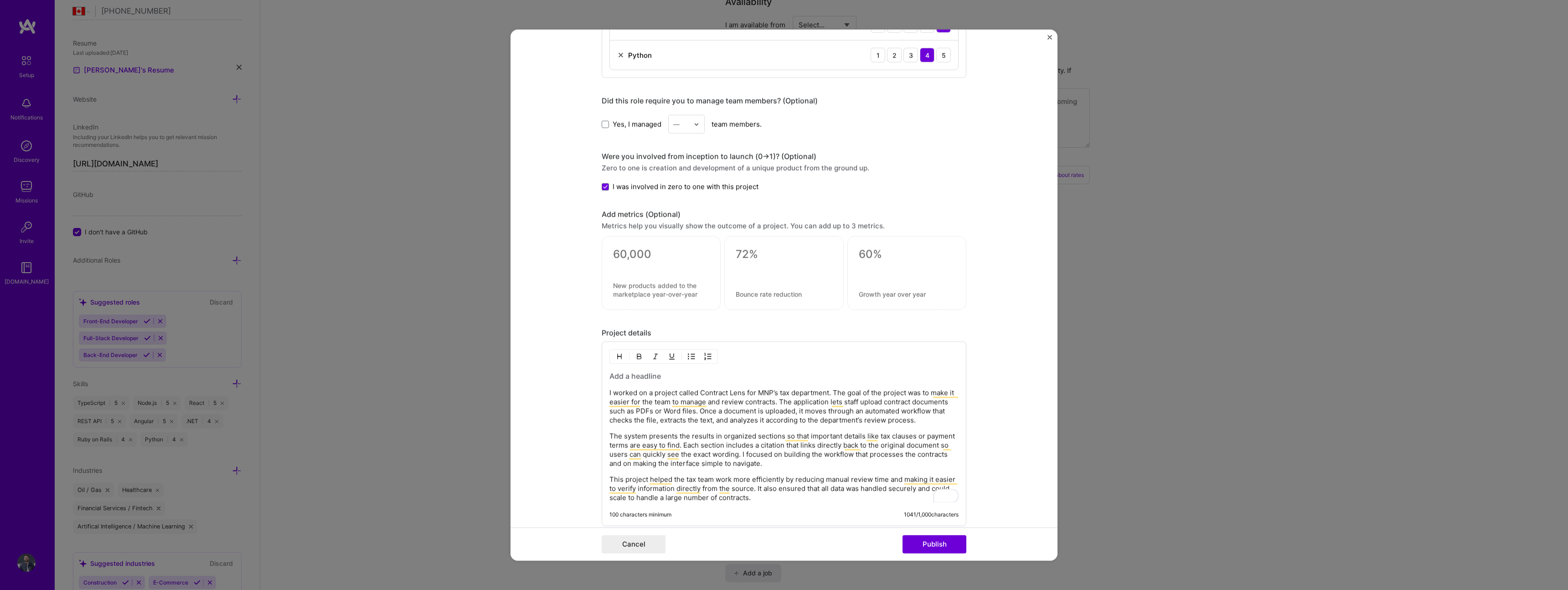
scroll to position [673, 0]
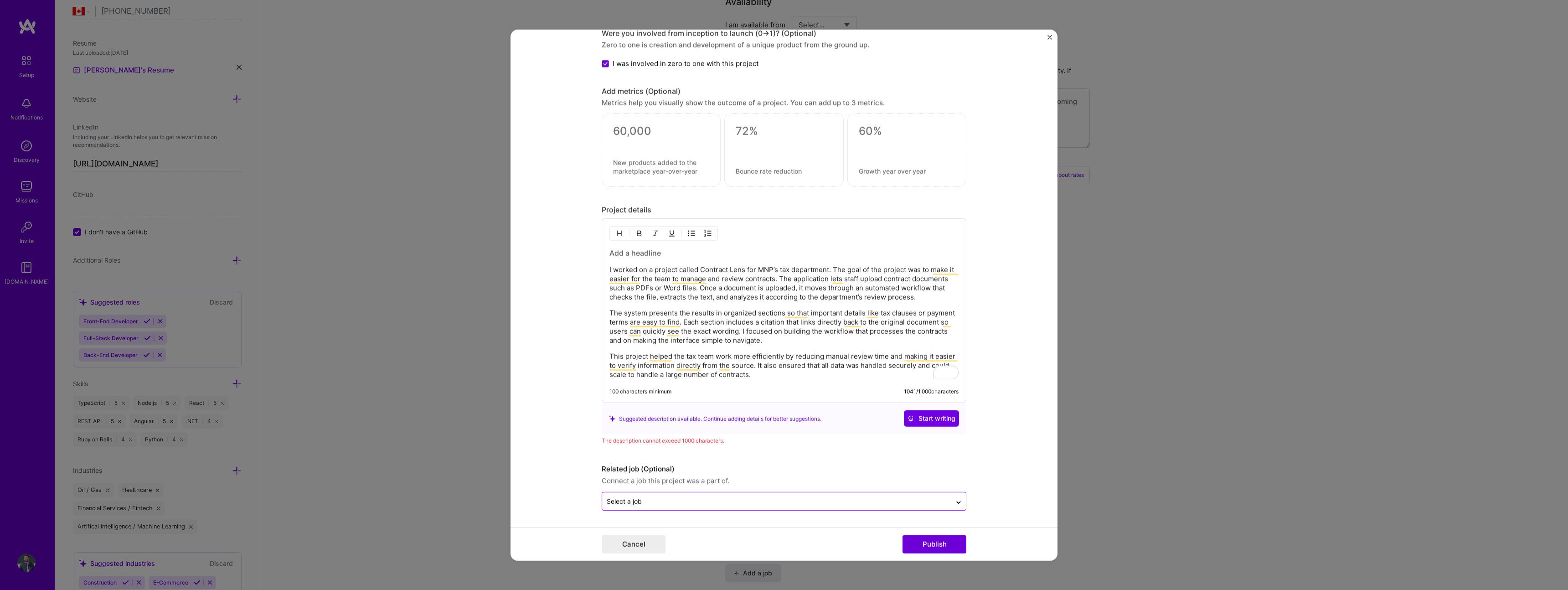
click at [726, 498] on input "text" at bounding box center [777, 501] width 340 height 9
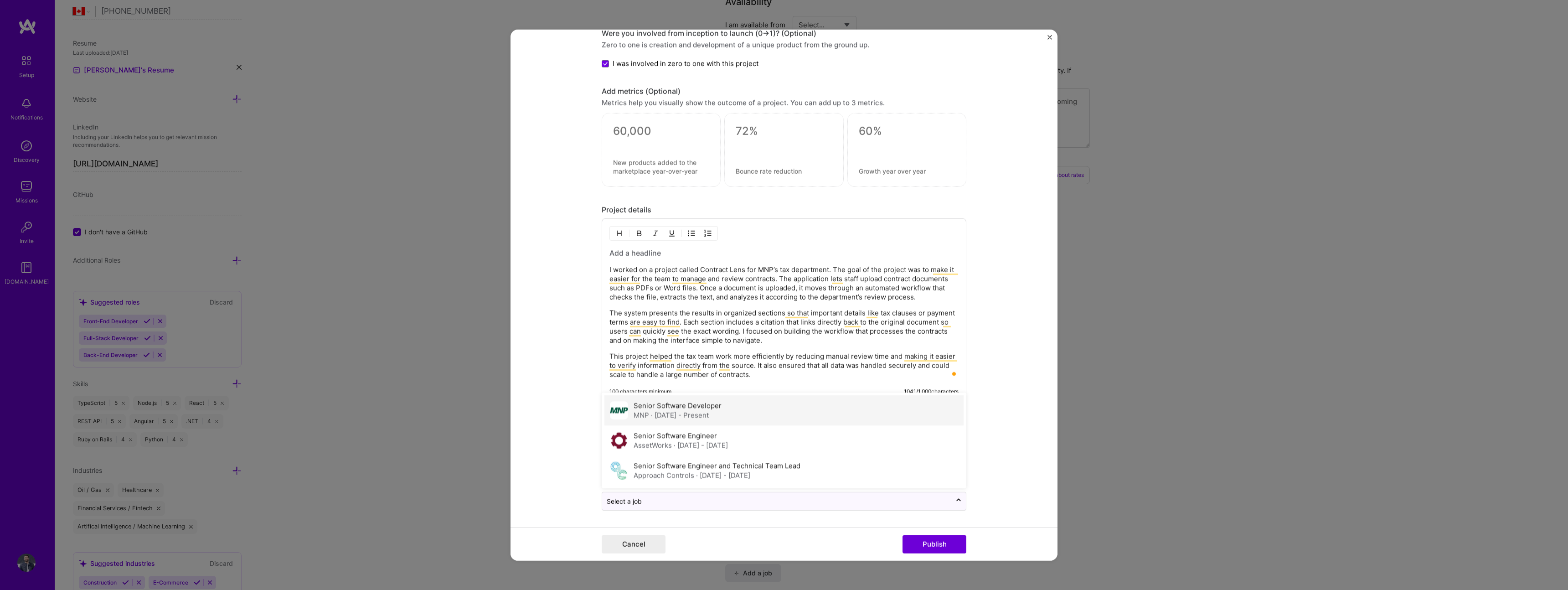
click at [720, 417] on div "MNP · Jul 2024 - Present" at bounding box center [677, 415] width 88 height 9
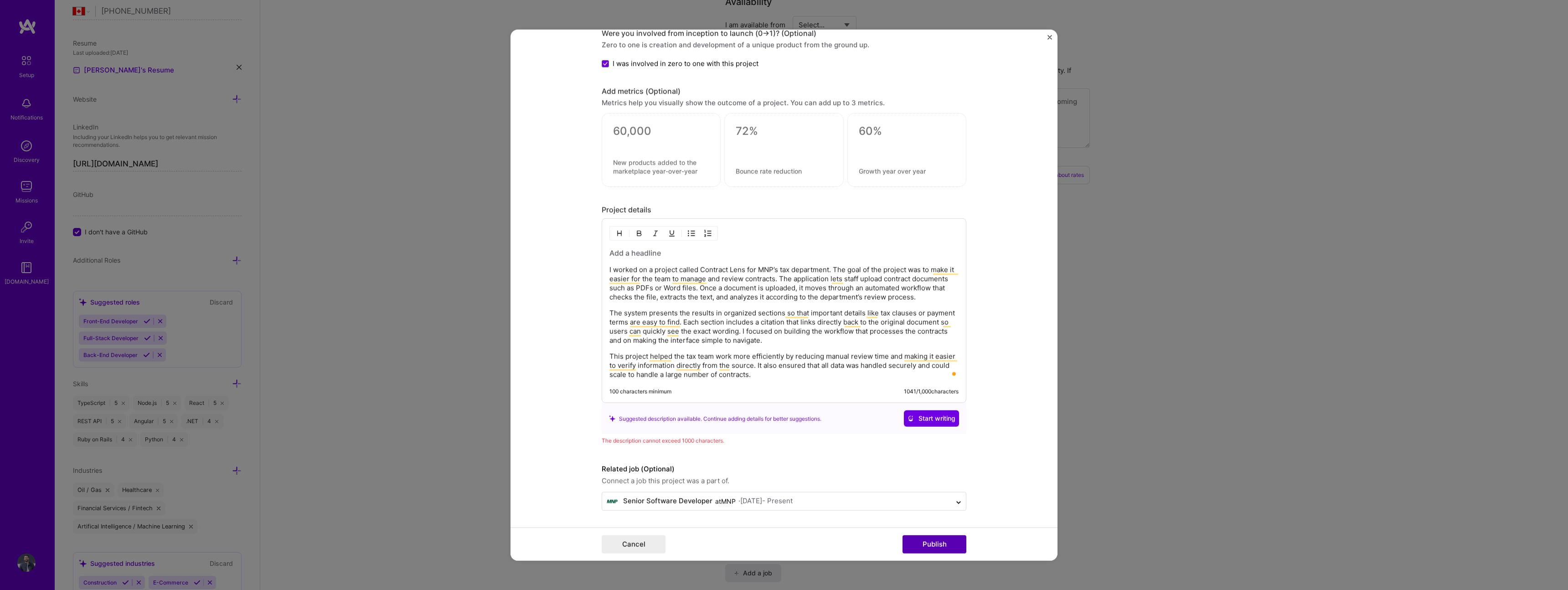
click at [944, 543] on button "Publish" at bounding box center [935, 543] width 64 height 18
click at [948, 550] on button "Publish" at bounding box center [935, 543] width 64 height 18
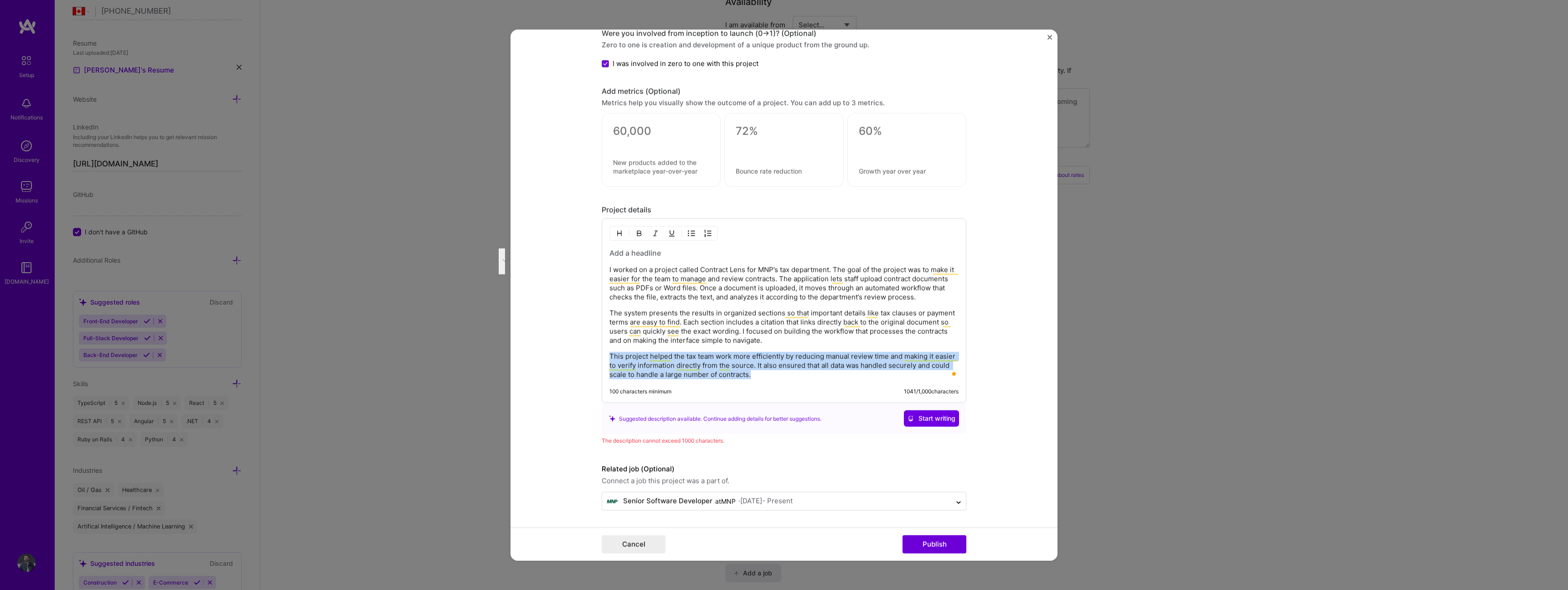
drag, startPoint x: 704, startPoint y: 379, endPoint x: 562, endPoint y: 354, distance: 144.2
click at [562, 354] on form "Project title contractLens Company MNP Project industry Industry 1 Project Link…" at bounding box center [784, 295] width 547 height 531
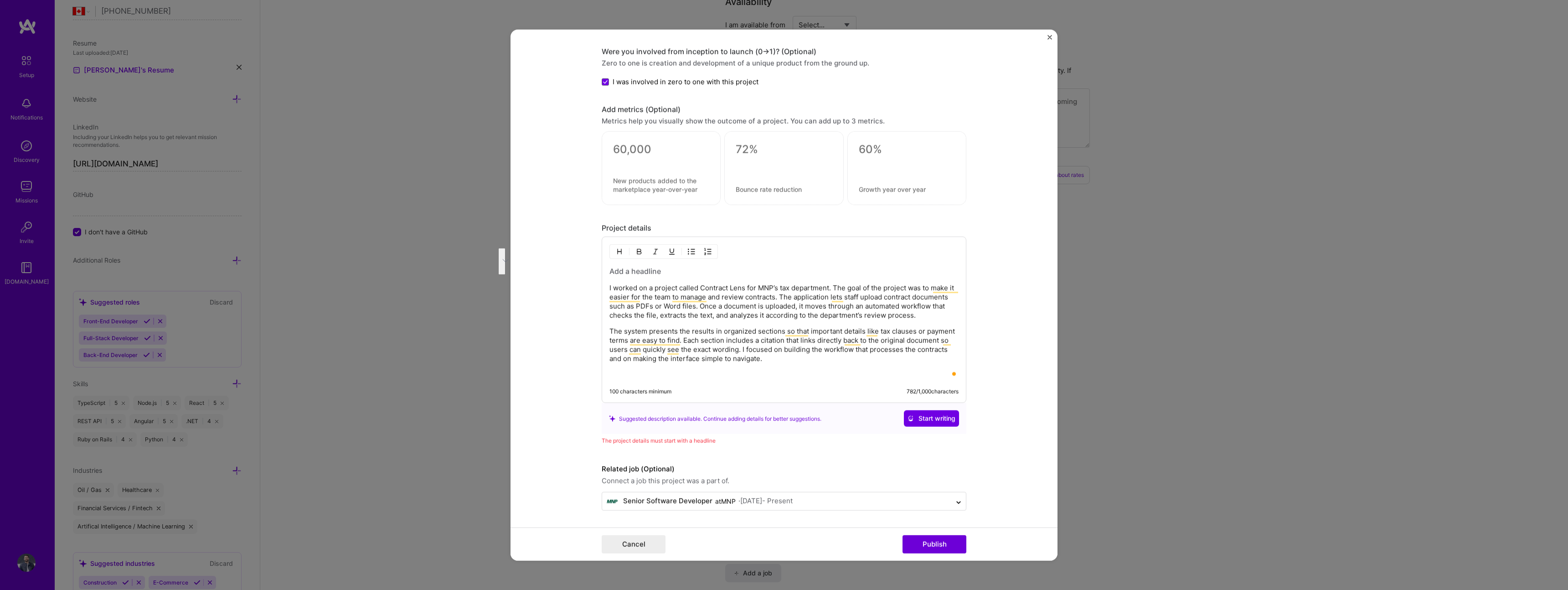
scroll to position [655, 0]
click at [921, 537] on button "Publish" at bounding box center [935, 543] width 64 height 18
click at [920, 546] on button "Publish" at bounding box center [935, 543] width 64 height 18
click at [920, 547] on button "Publish" at bounding box center [935, 543] width 64 height 18
click at [920, 546] on button "Publish" at bounding box center [935, 543] width 64 height 18
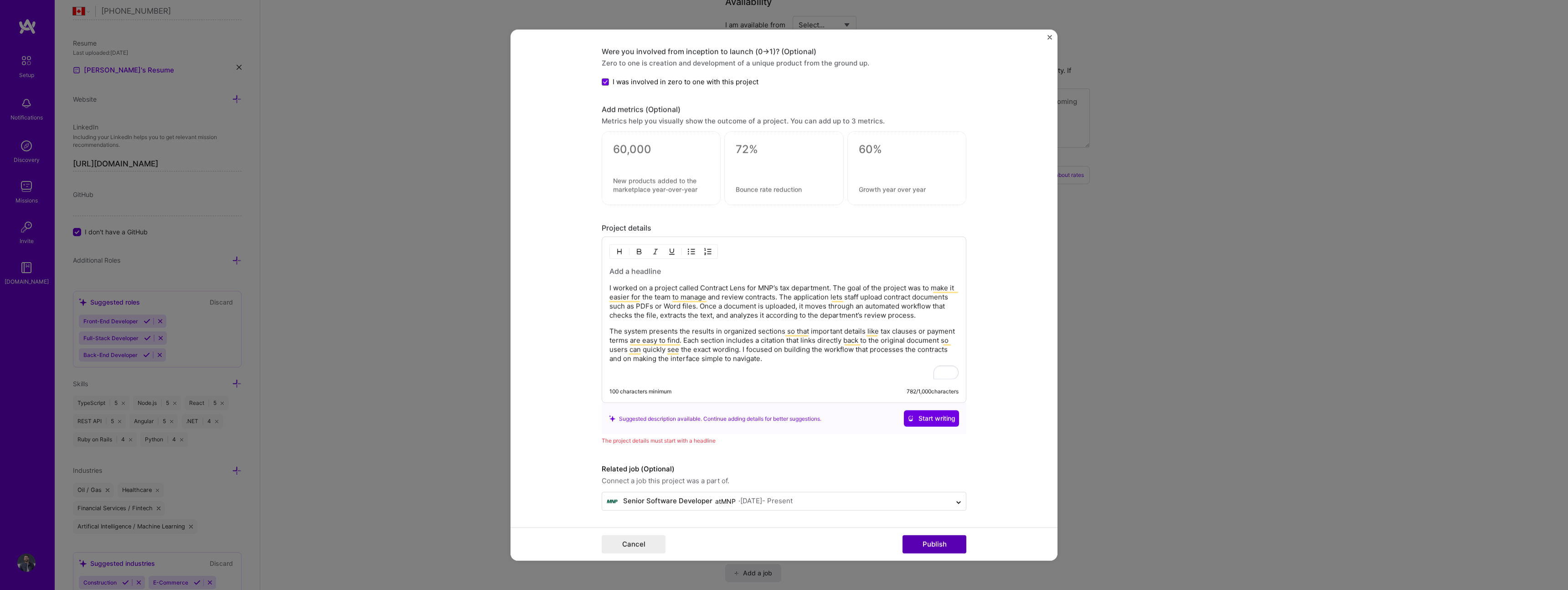
click at [920, 546] on button "Publish" at bounding box center [935, 543] width 64 height 18
click at [920, 547] on button "Publish" at bounding box center [935, 543] width 64 height 18
click at [921, 547] on button "Publish" at bounding box center [935, 543] width 64 height 18
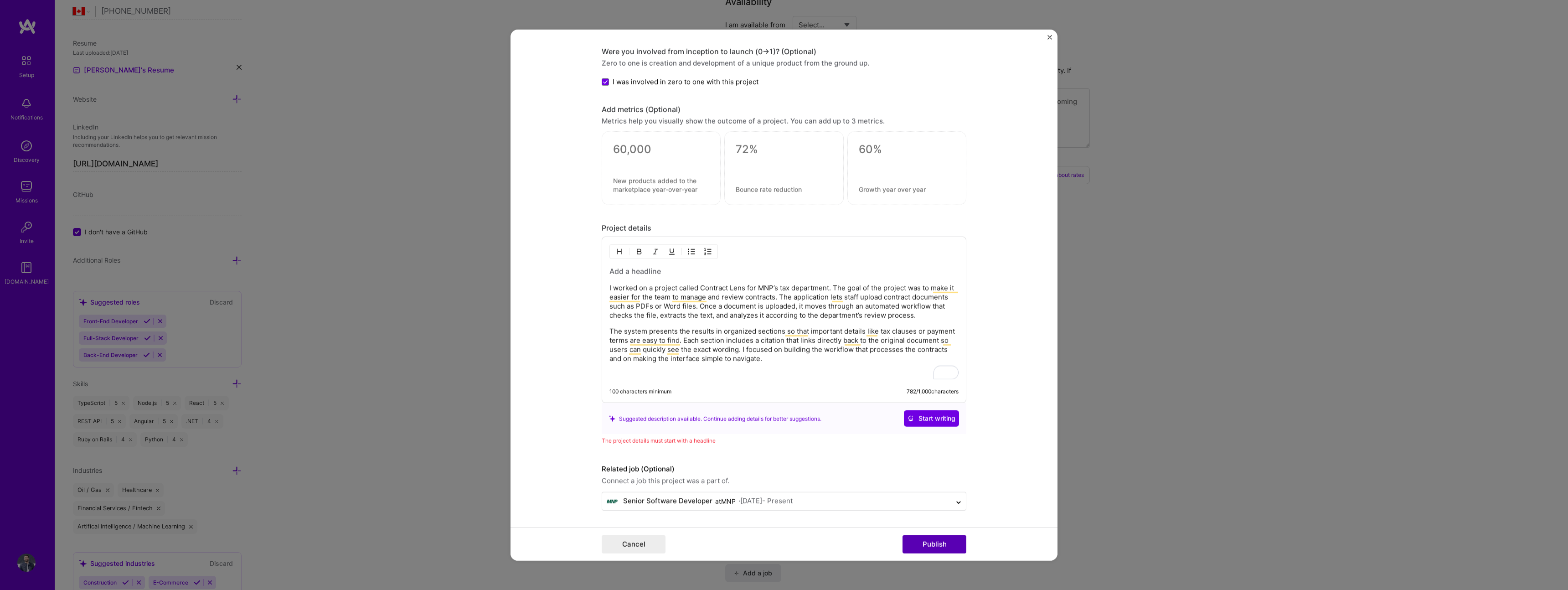
click at [921, 547] on button "Publish" at bounding box center [935, 543] width 64 height 18
click at [660, 279] on div "I worked on a project called Contract Lens for MNP’s tax department. The goal o…" at bounding box center [784, 322] width 349 height 113
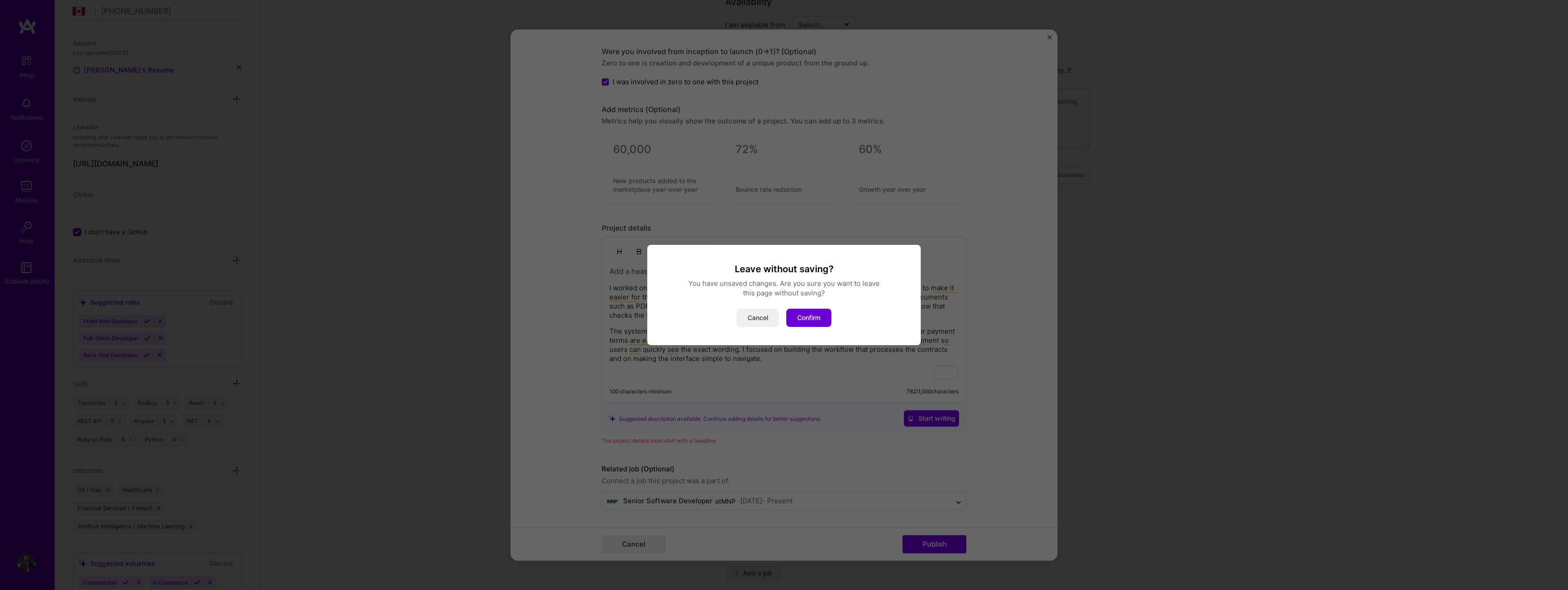
click at [749, 311] on button "Cancel" at bounding box center [757, 317] width 42 height 18
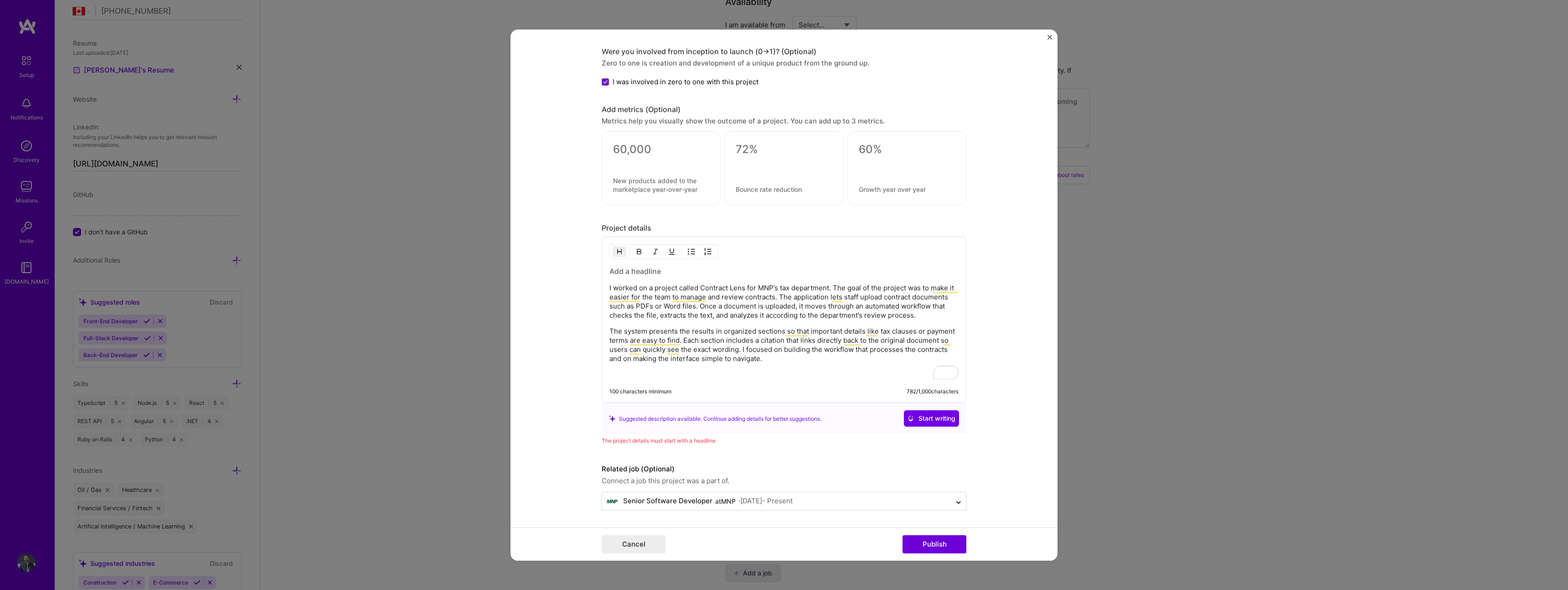
click at [644, 269] on h3 "To enrich screen reader interactions, please activate Accessibility in Grammarl…" at bounding box center [784, 271] width 349 height 10
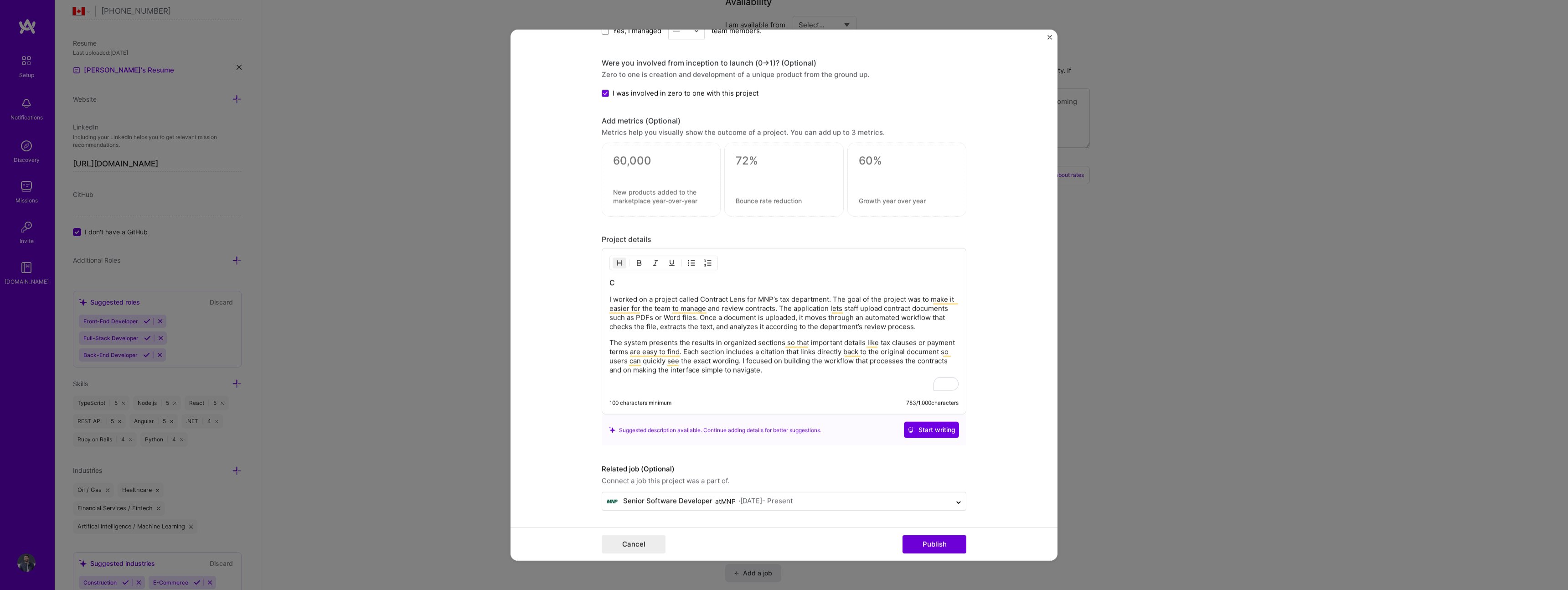
scroll to position [643, 0]
click at [818, 380] on div "Contract Lens Project I worked on a project called Contract Lens for MNP’s tax …" at bounding box center [784, 334] width 349 height 113
click at [936, 435] on button "Start writing" at bounding box center [931, 429] width 55 height 16
click at [931, 541] on button "Publish" at bounding box center [935, 543] width 64 height 18
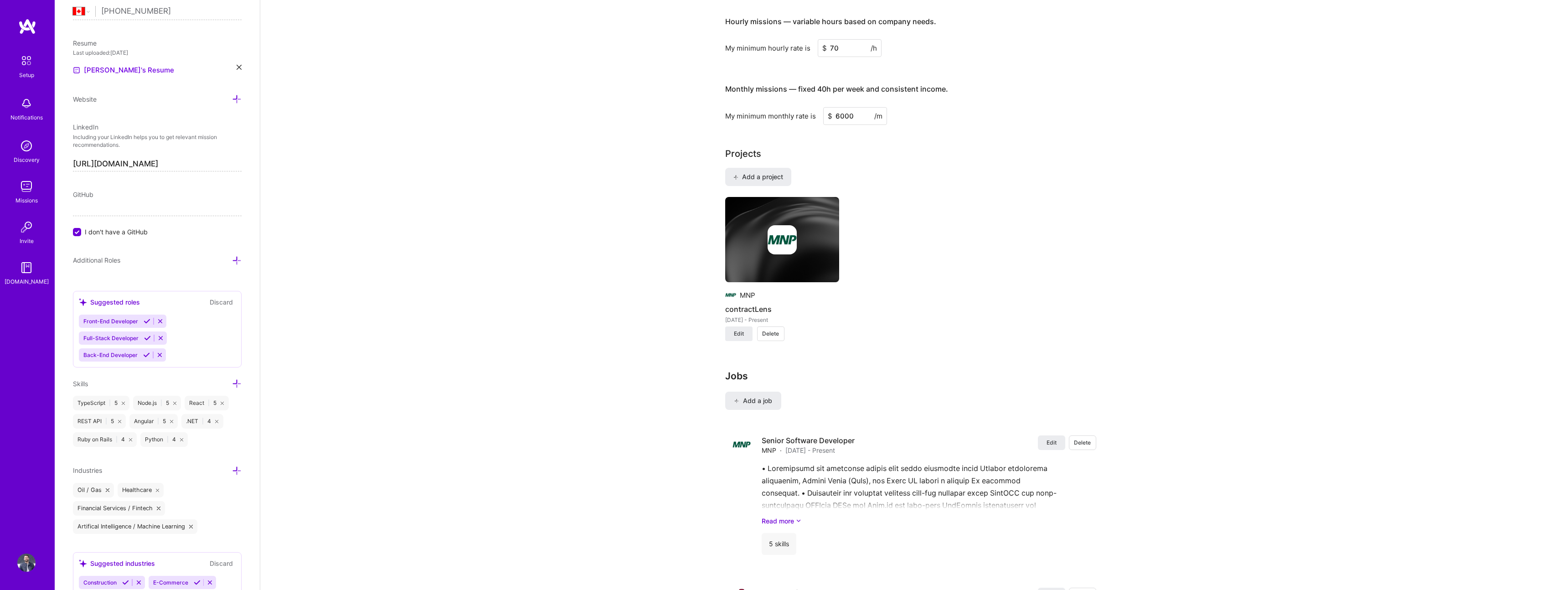
scroll to position [601, 0]
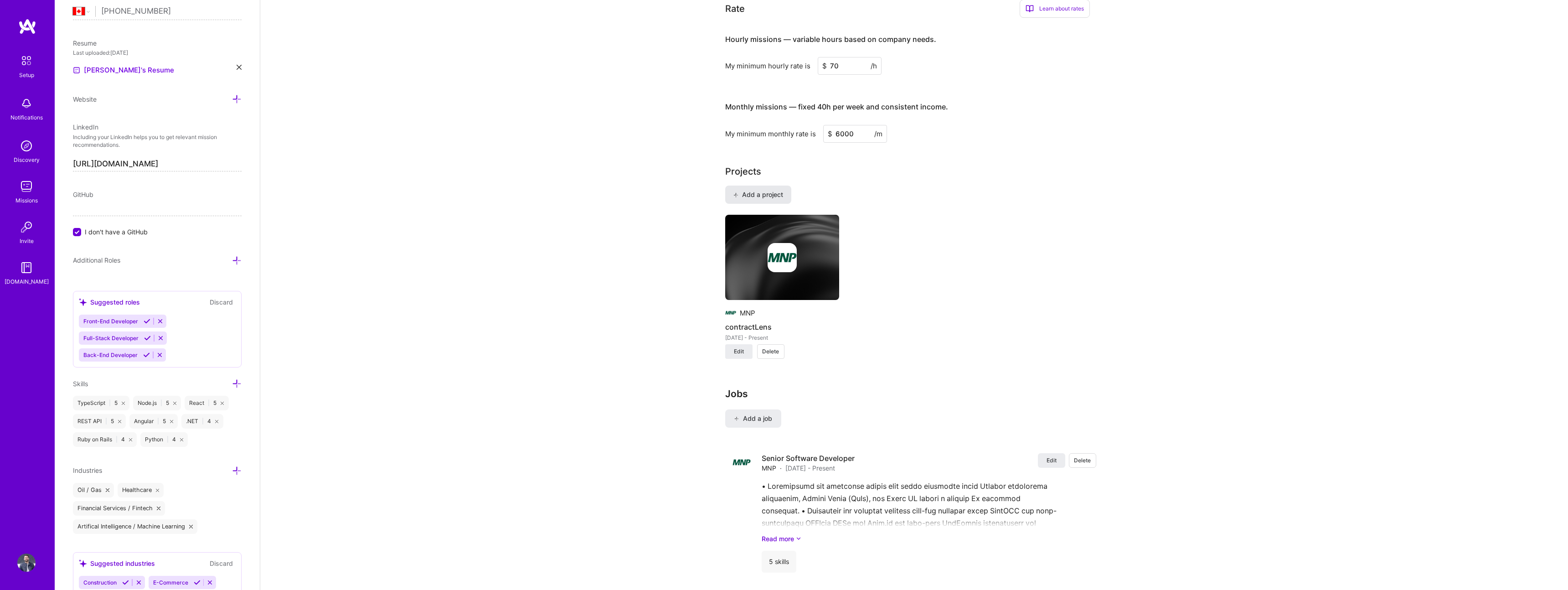
click at [774, 185] on button "Add a project" at bounding box center [758, 194] width 66 height 18
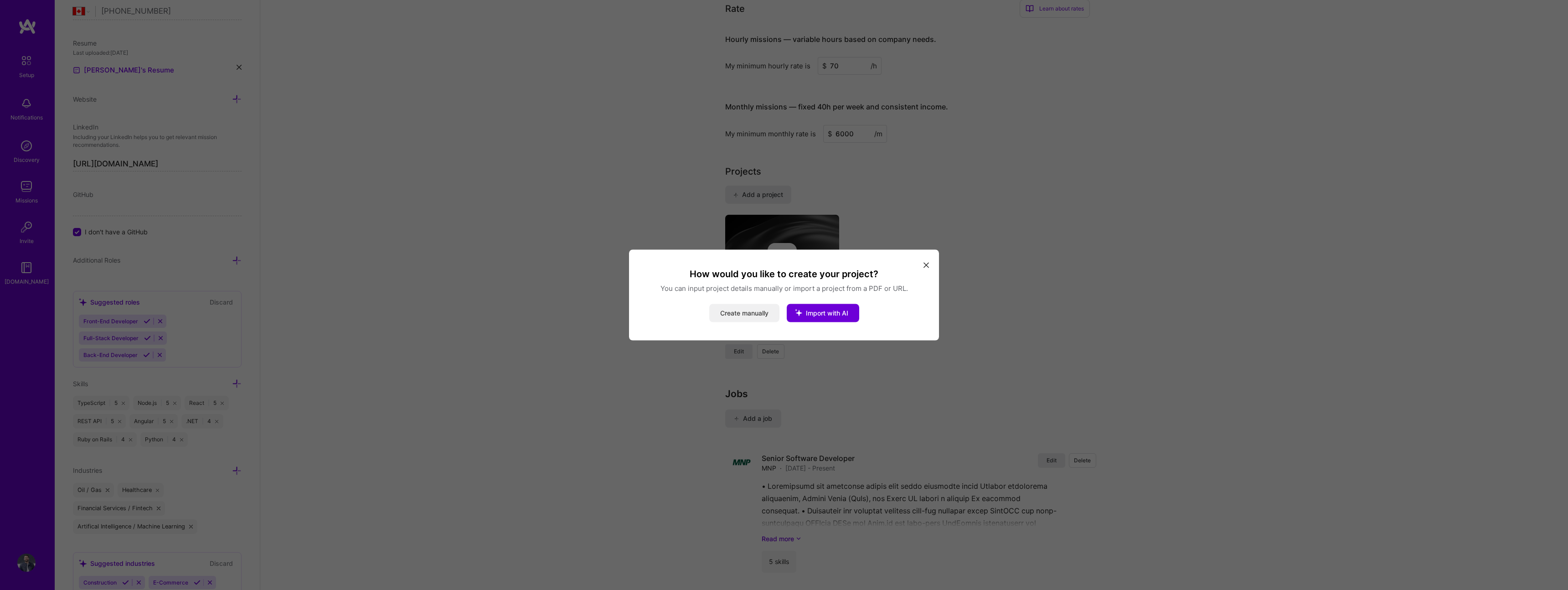
click at [724, 314] on button "Create manually" at bounding box center [744, 313] width 70 height 18
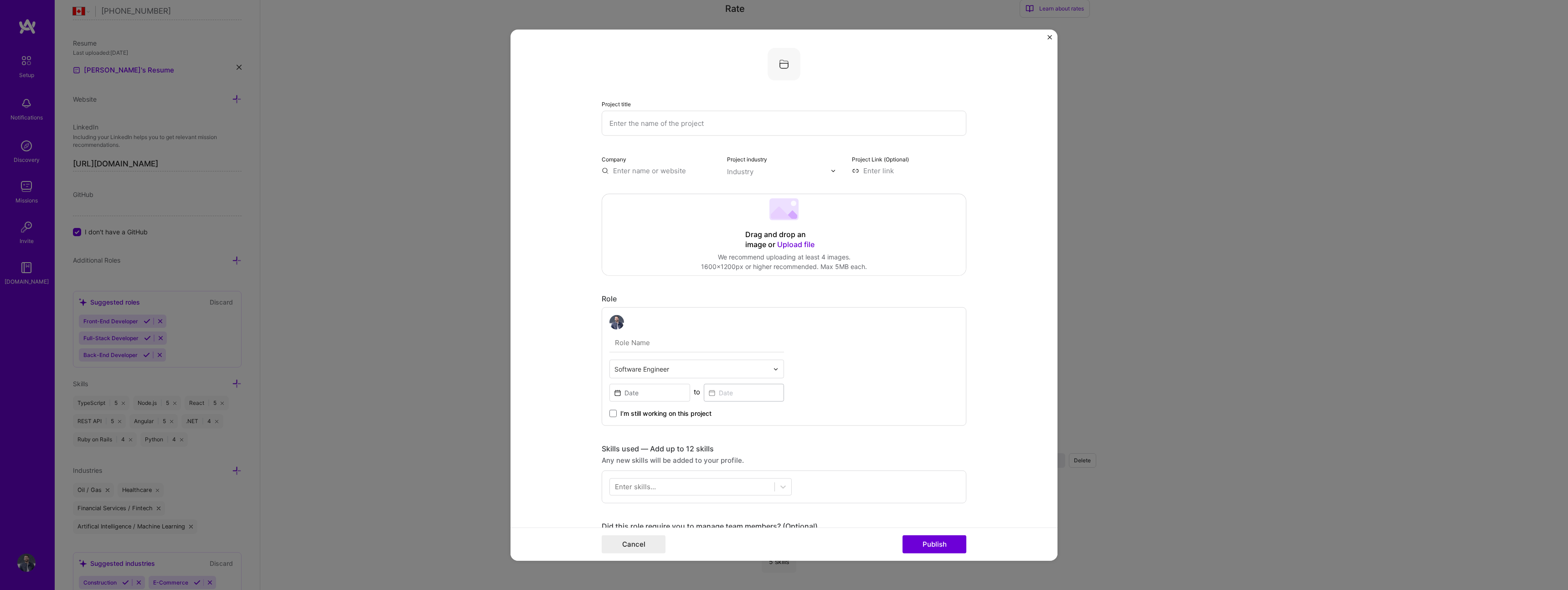
click at [761, 131] on input "text" at bounding box center [784, 123] width 365 height 25
type input "E-pumb"
click at [660, 372] on input "text" at bounding box center [691, 369] width 154 height 9
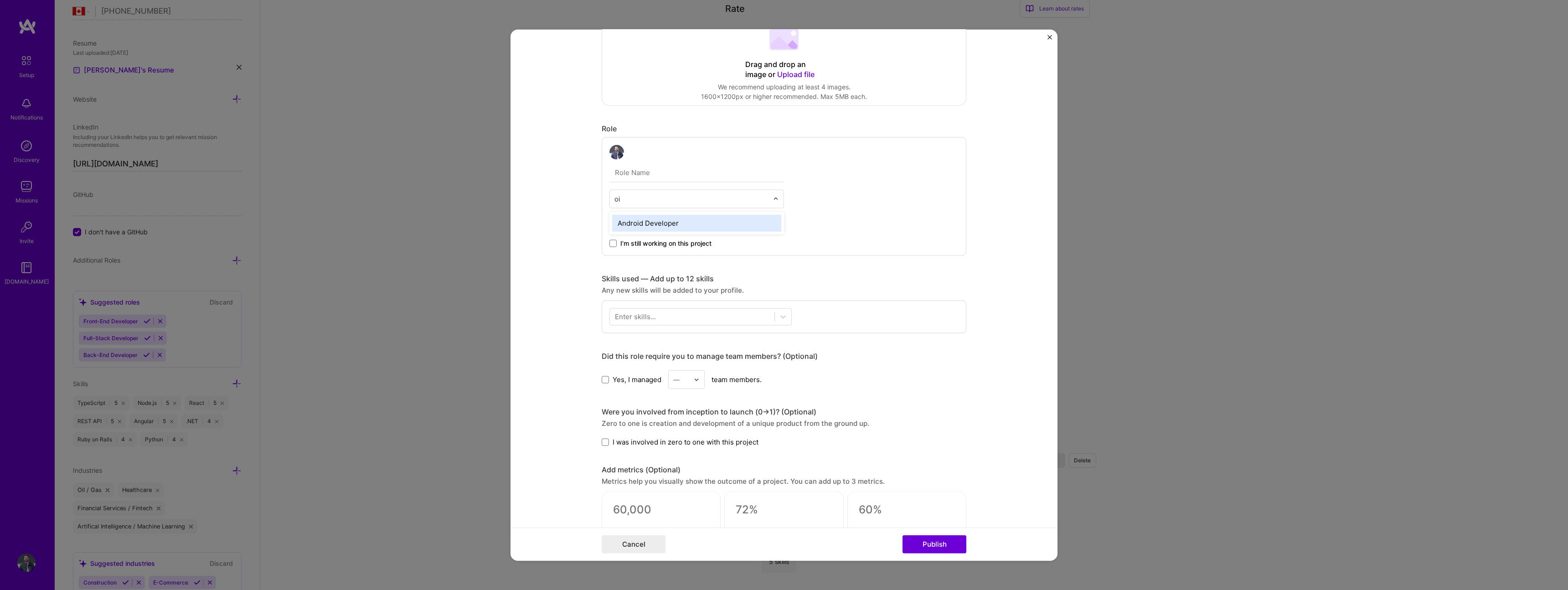
type input "o"
click at [706, 177] on input "text" at bounding box center [697, 173] width 175 height 19
type input "Senior software engineer and team lead"
click at [665, 226] on input at bounding box center [650, 225] width 81 height 18
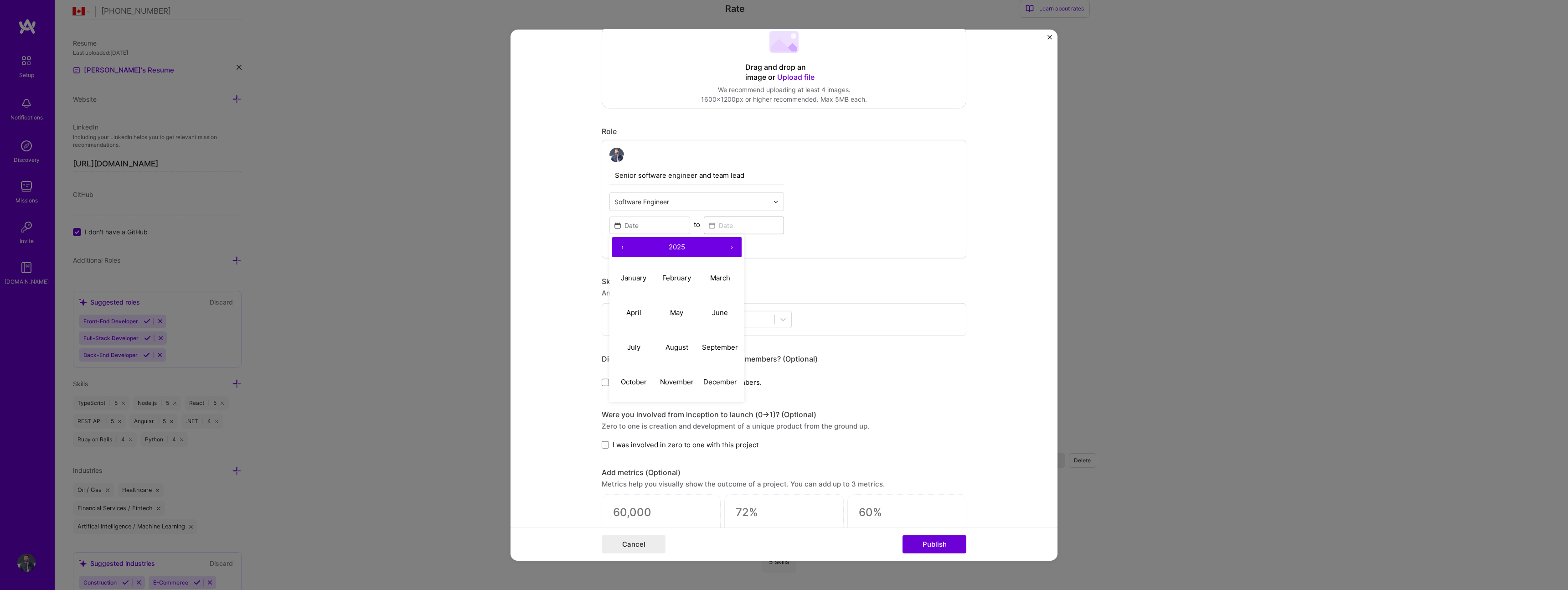
click at [620, 249] on button "‹" at bounding box center [622, 246] width 20 height 20
click at [629, 244] on button "‹" at bounding box center [622, 246] width 20 height 20
click at [626, 252] on button "‹" at bounding box center [622, 246] width 20 height 20
click at [675, 349] on abbr "August" at bounding box center [676, 346] width 23 height 8
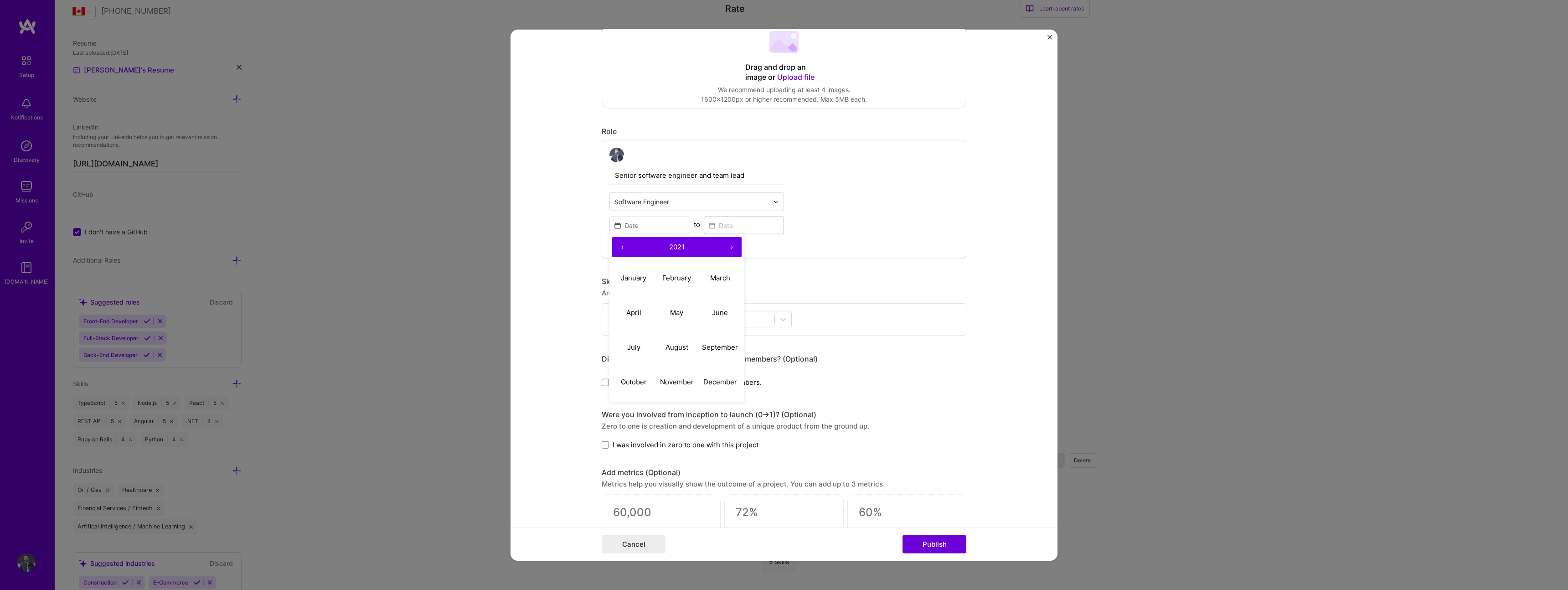
type input "[DATE]"
click at [737, 221] on input at bounding box center [744, 225] width 81 height 18
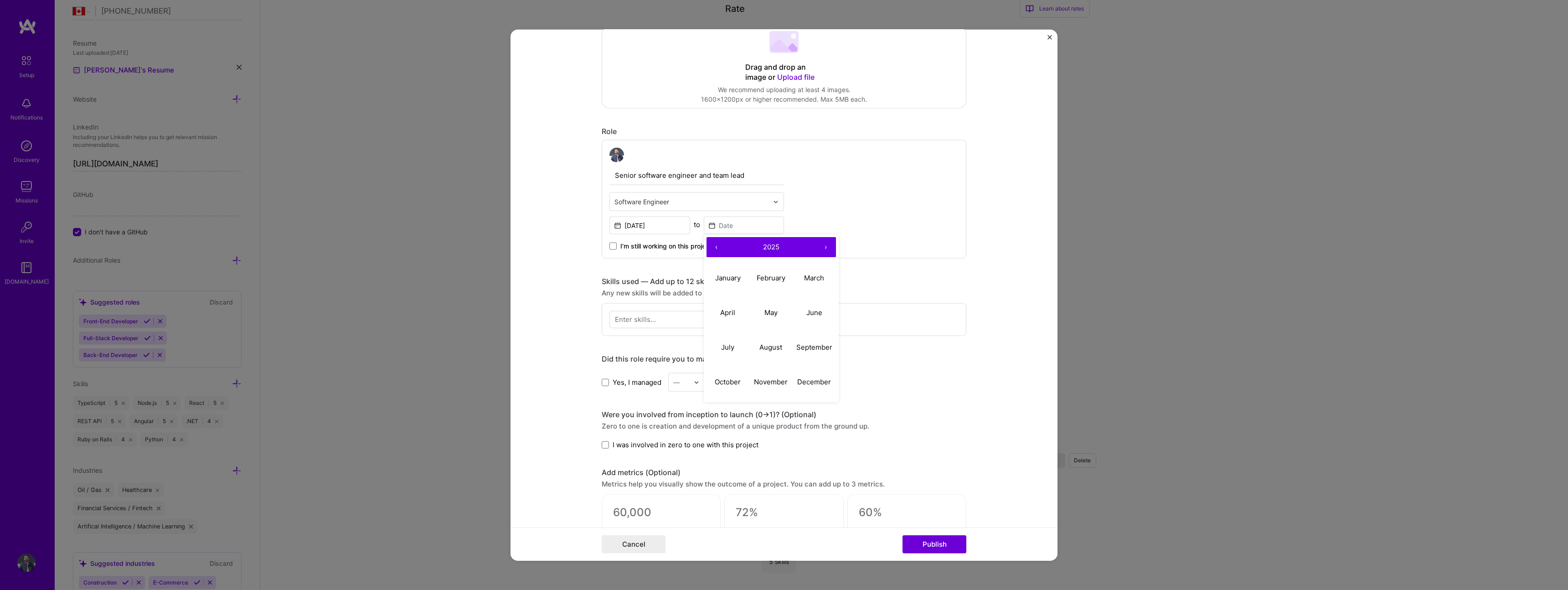
click at [712, 247] on button "‹" at bounding box center [716, 246] width 20 height 20
click at [766, 346] on abbr "August" at bounding box center [770, 346] width 23 height 8
type input "[DATE]"
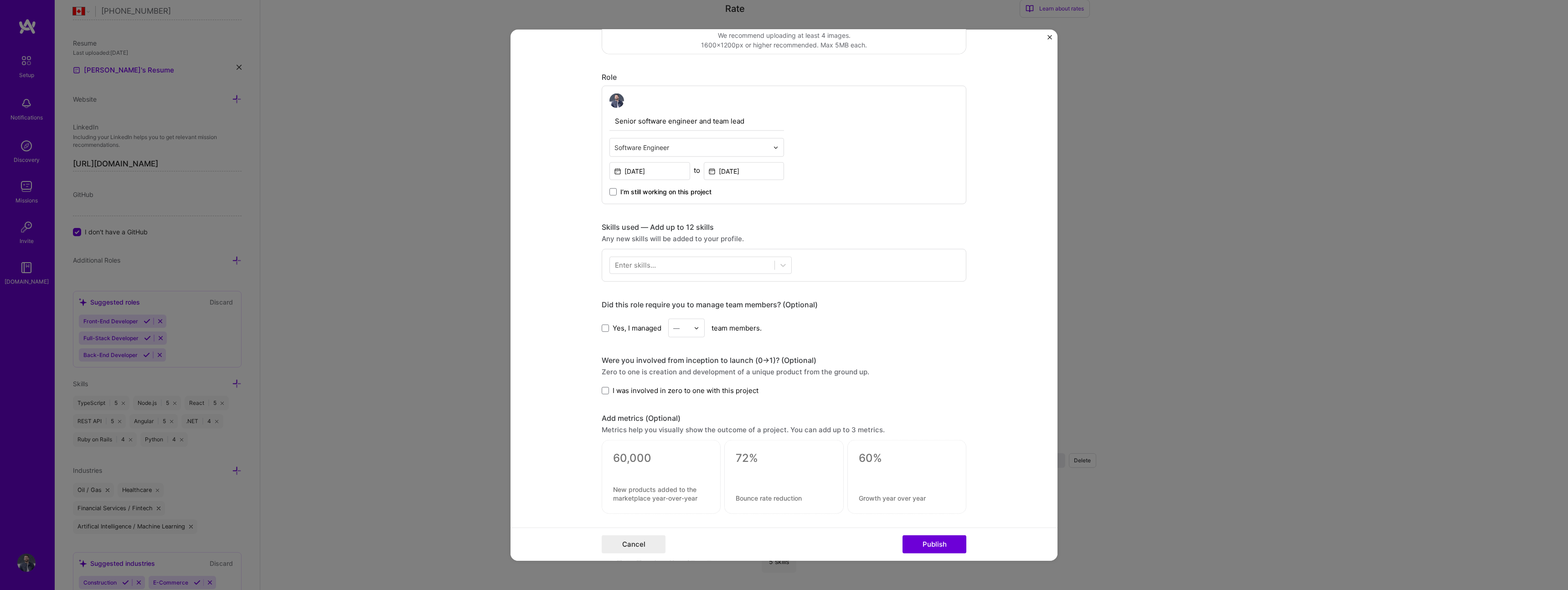
scroll to position [232, 0]
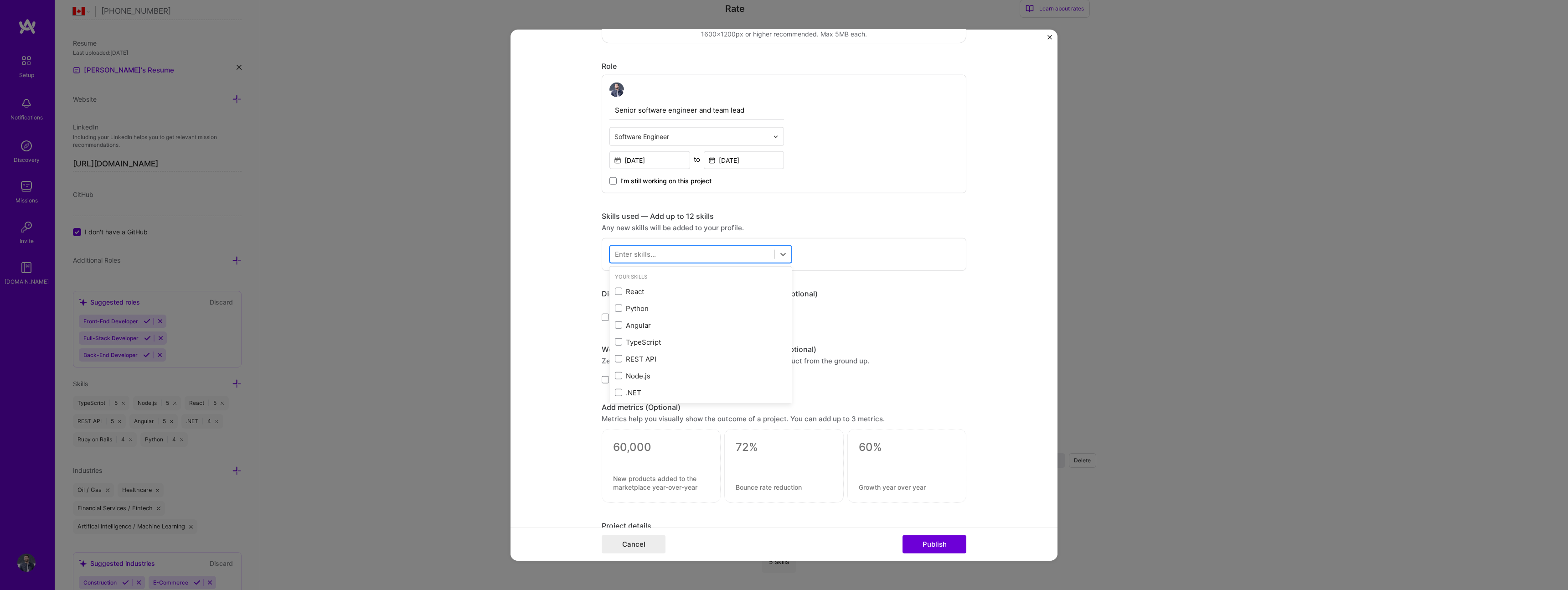
click at [734, 259] on div at bounding box center [691, 254] width 164 height 15
click at [655, 295] on div "React" at bounding box center [700, 291] width 171 height 9
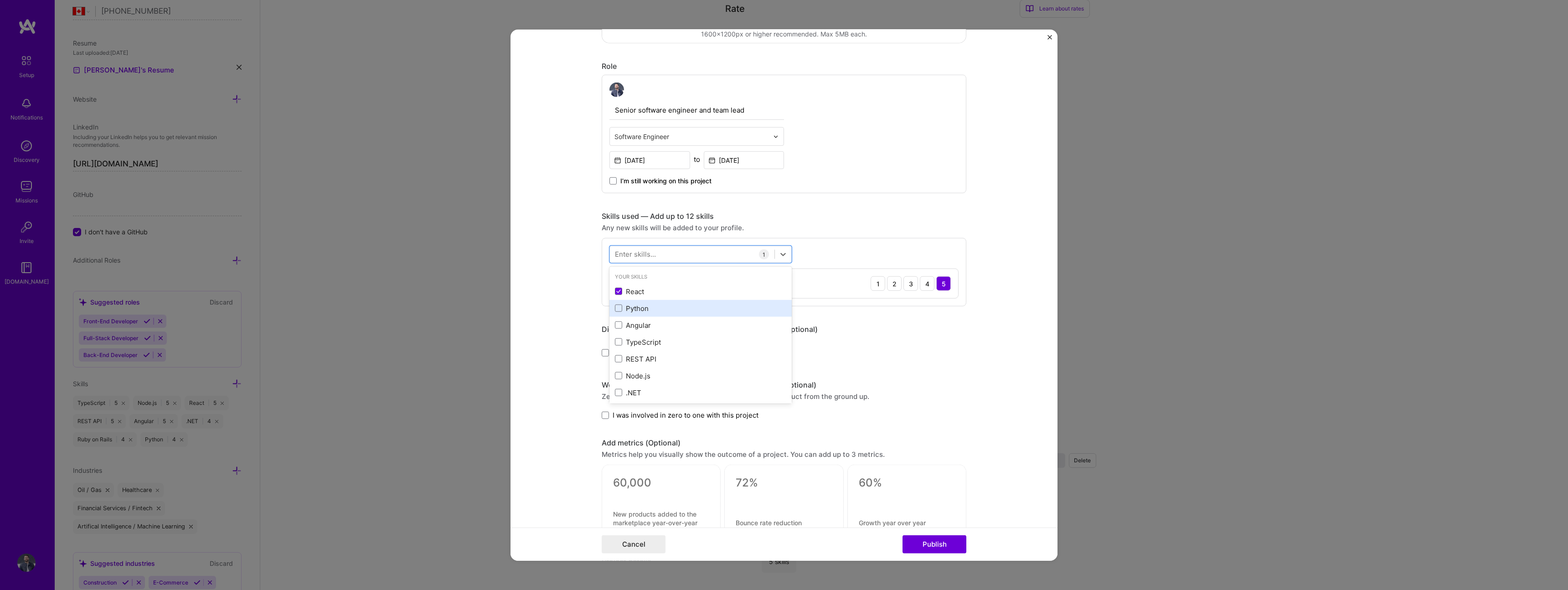
click at [652, 306] on div "Python" at bounding box center [700, 308] width 171 height 9
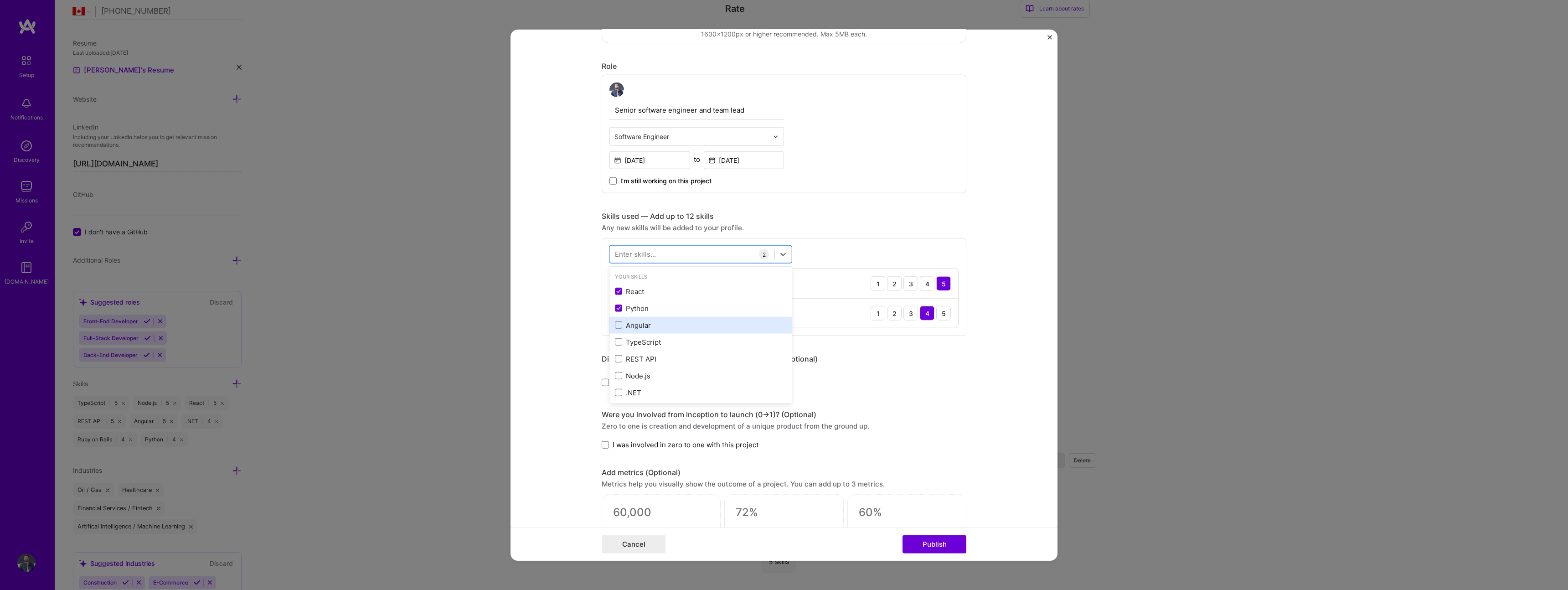
click at [655, 325] on div "Angular" at bounding box center [700, 325] width 171 height 9
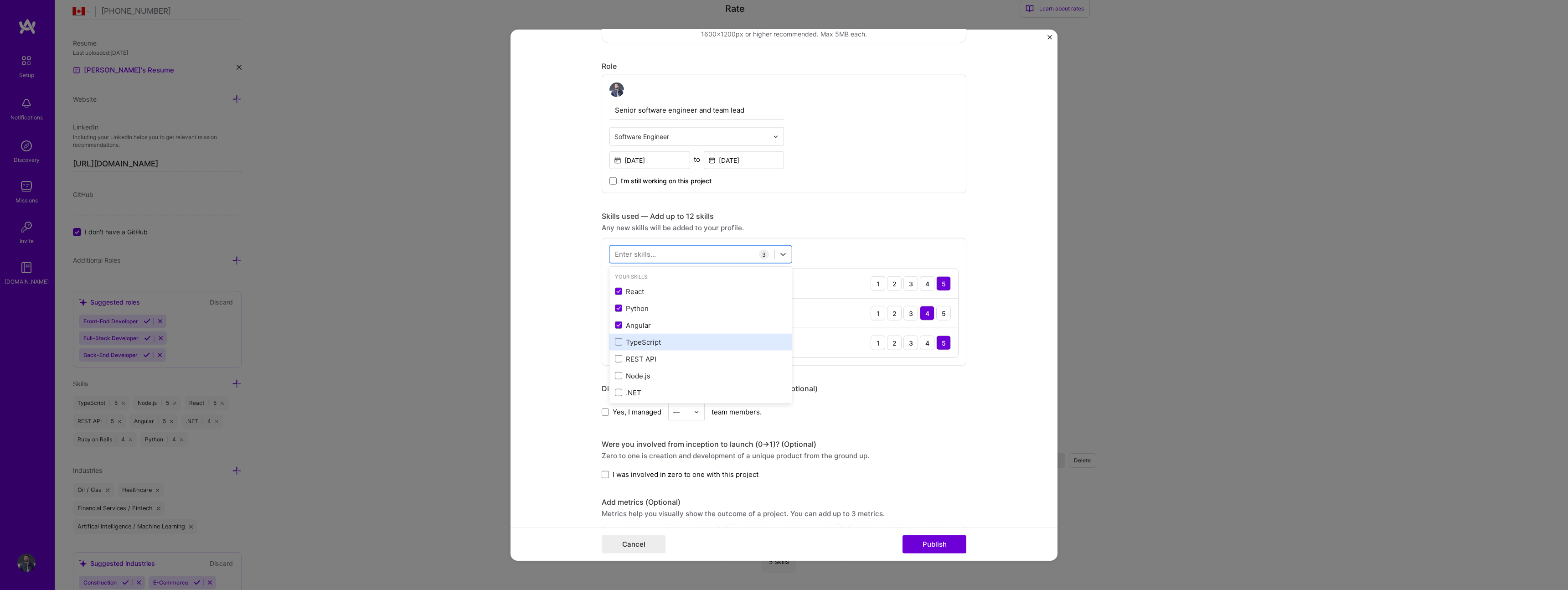
scroll to position [2, 0]
click at [654, 342] on div "TypeScript" at bounding box center [700, 340] width 171 height 9
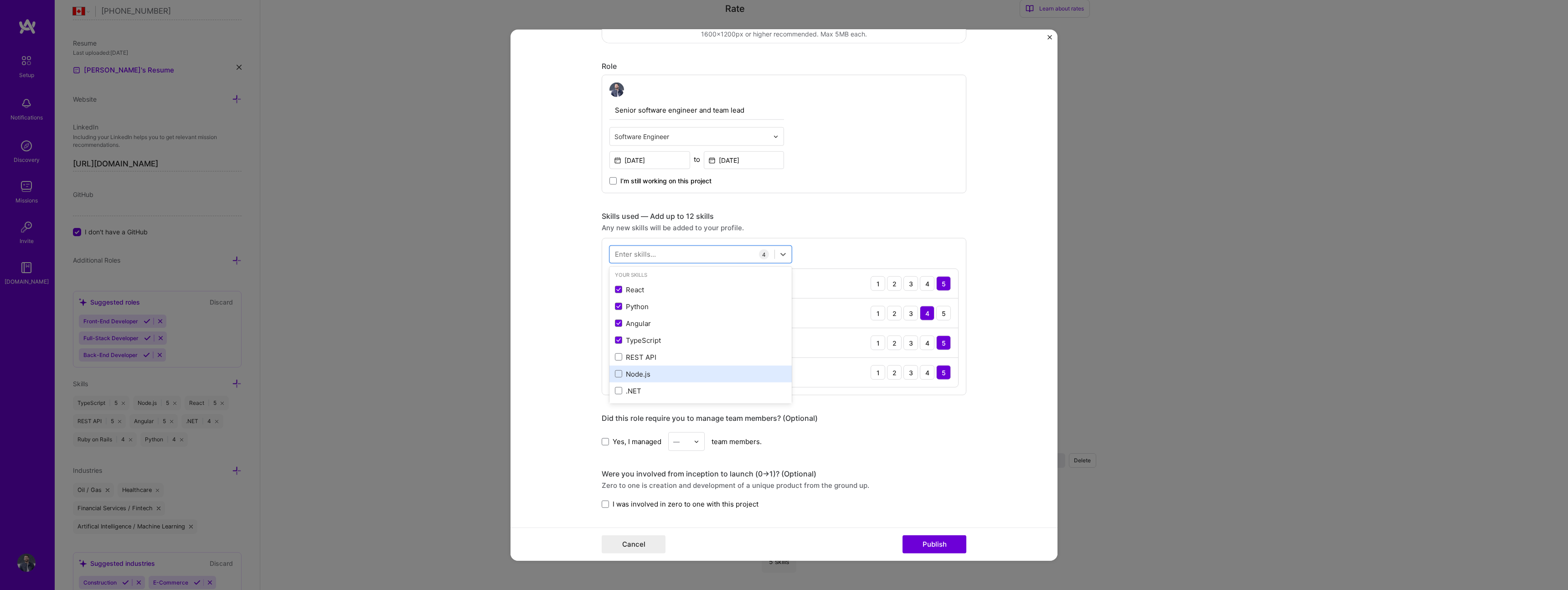
drag, startPoint x: 657, startPoint y: 352, endPoint x: 660, endPoint y: 369, distance: 17.3
click at [657, 352] on div "REST API" at bounding box center [700, 357] width 171 height 9
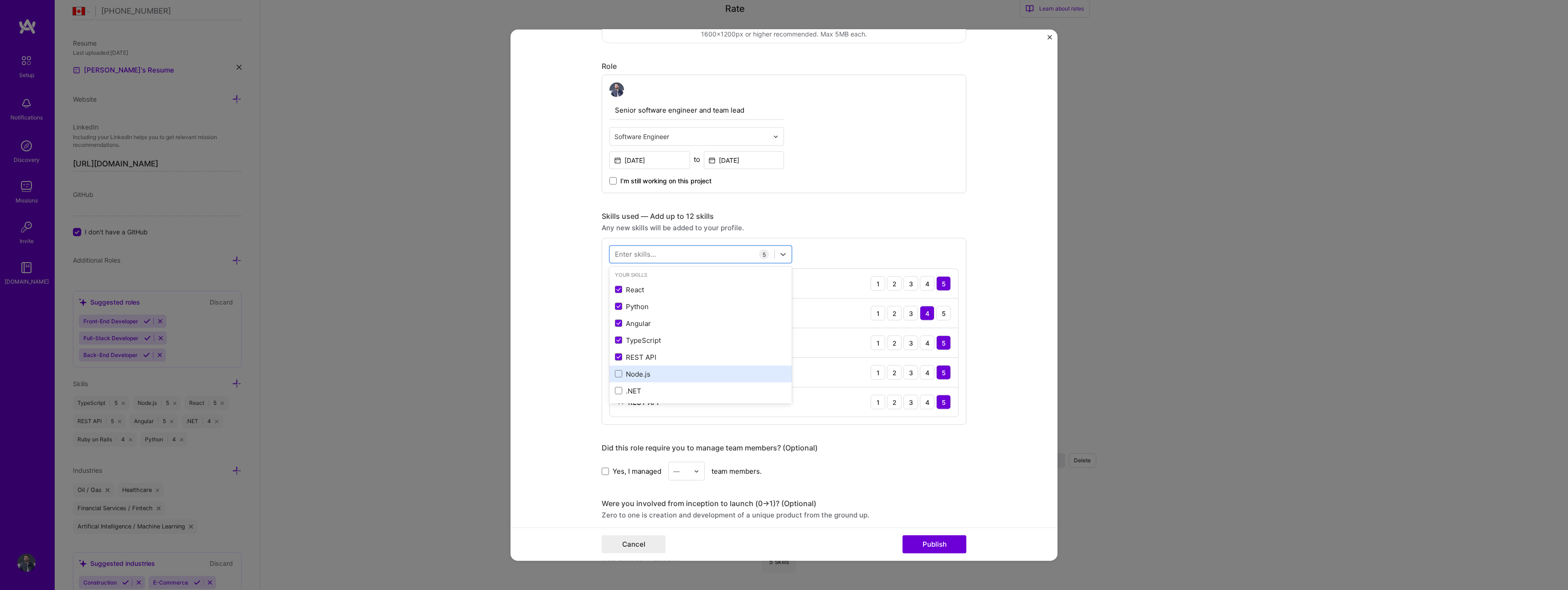
click at [659, 372] on div "Node.js" at bounding box center [700, 374] width 171 height 9
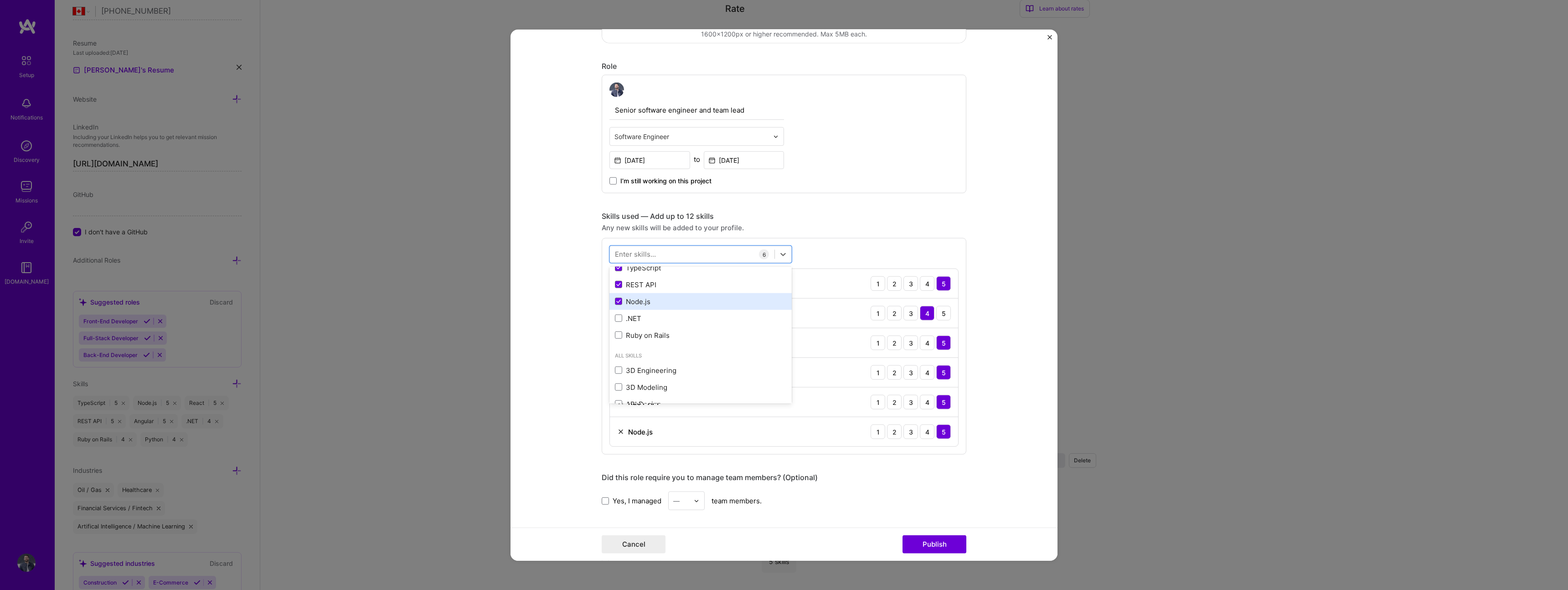
scroll to position [76, 0]
click at [575, 333] on form "Project title E-pumb Company Project industry Industry Project Link (Optional) …" at bounding box center [784, 295] width 547 height 531
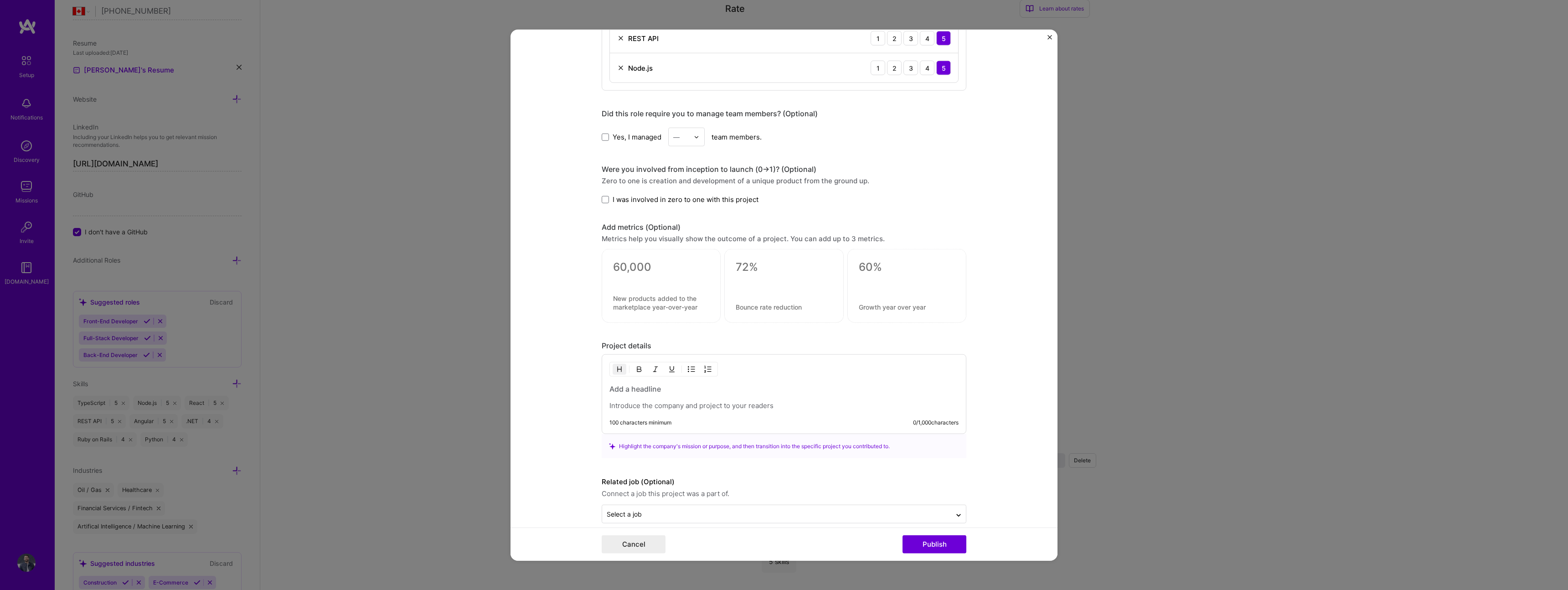
scroll to position [609, 0]
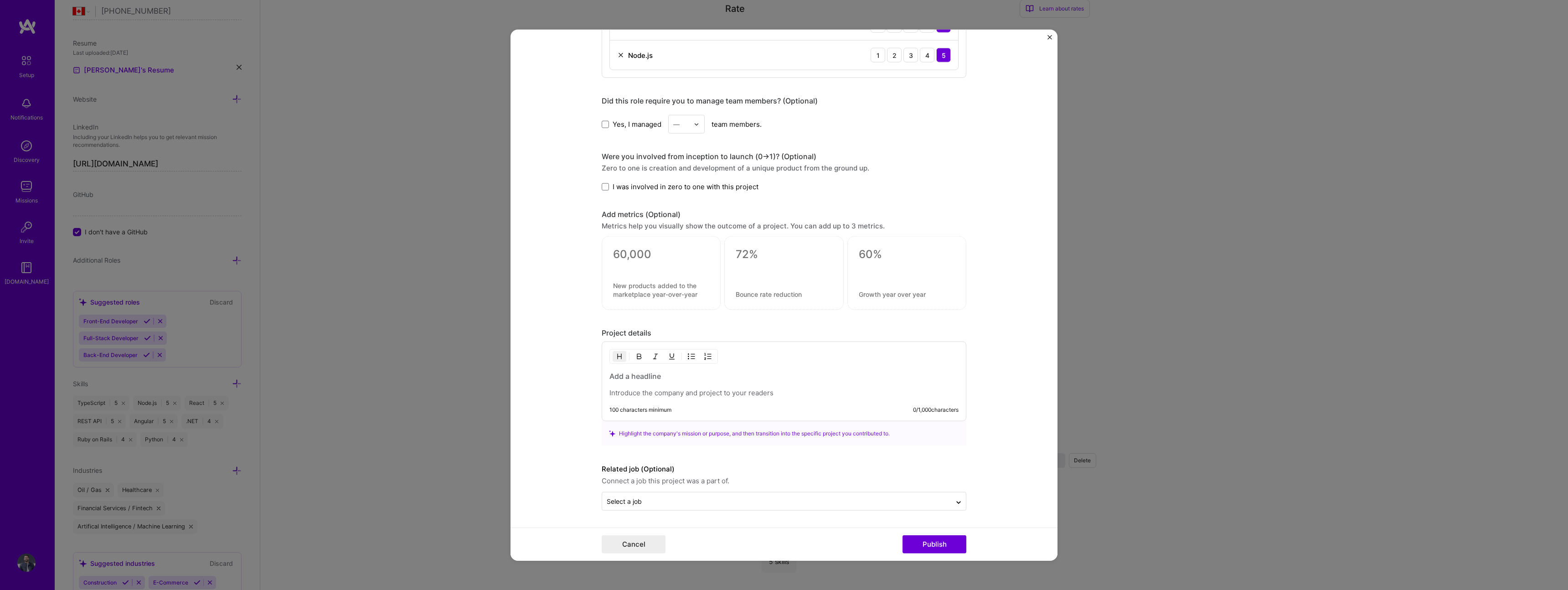
drag, startPoint x: 661, startPoint y: 183, endPoint x: 648, endPoint y: 186, distance: 13.3
click at [660, 183] on span "I was involved in zero to one with this project" at bounding box center [685, 187] width 146 height 9
click at [0, 0] on input "I was involved in zero to one with this project" at bounding box center [0, 0] width 0 height 0
click at [689, 391] on p at bounding box center [784, 393] width 349 height 9
click at [776, 384] on div "To enrich screen reader interactions, please activate Accessibility in Grammarl…" at bounding box center [784, 384] width 349 height 26
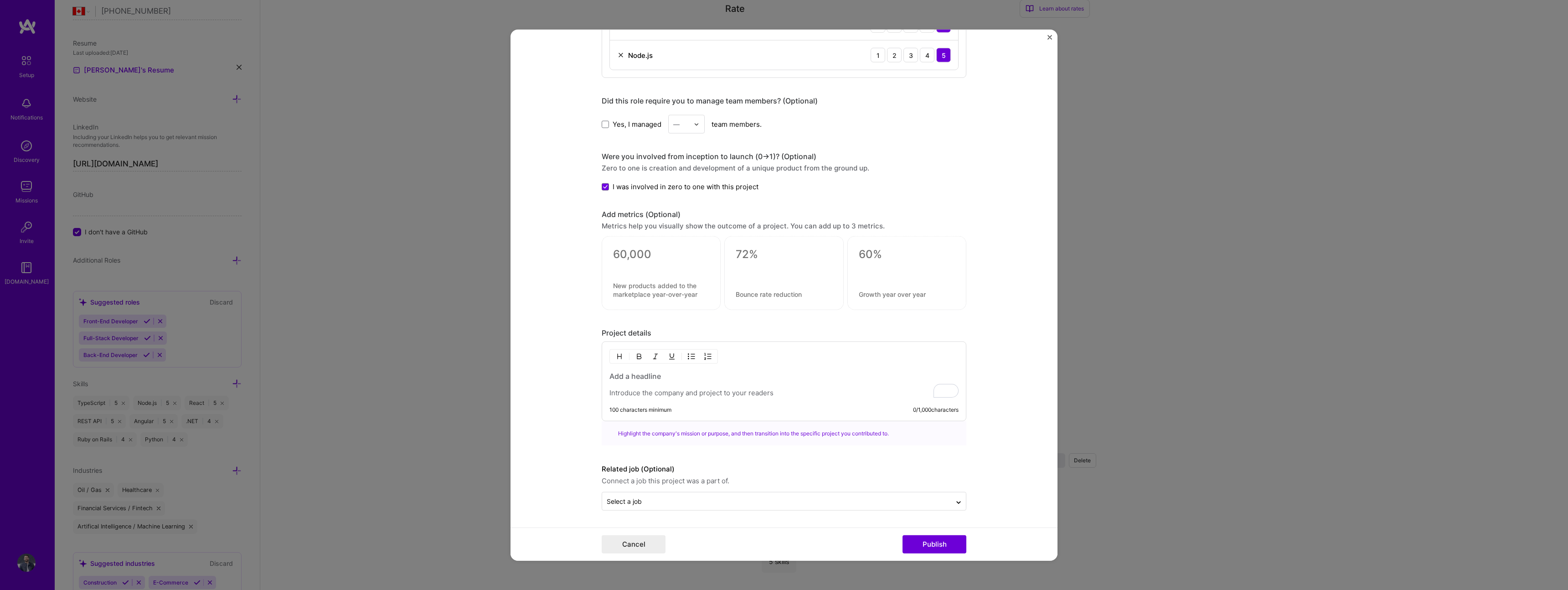
paste div "To enrich screen reader interactions, please activate Accessibility in Grammarl…"
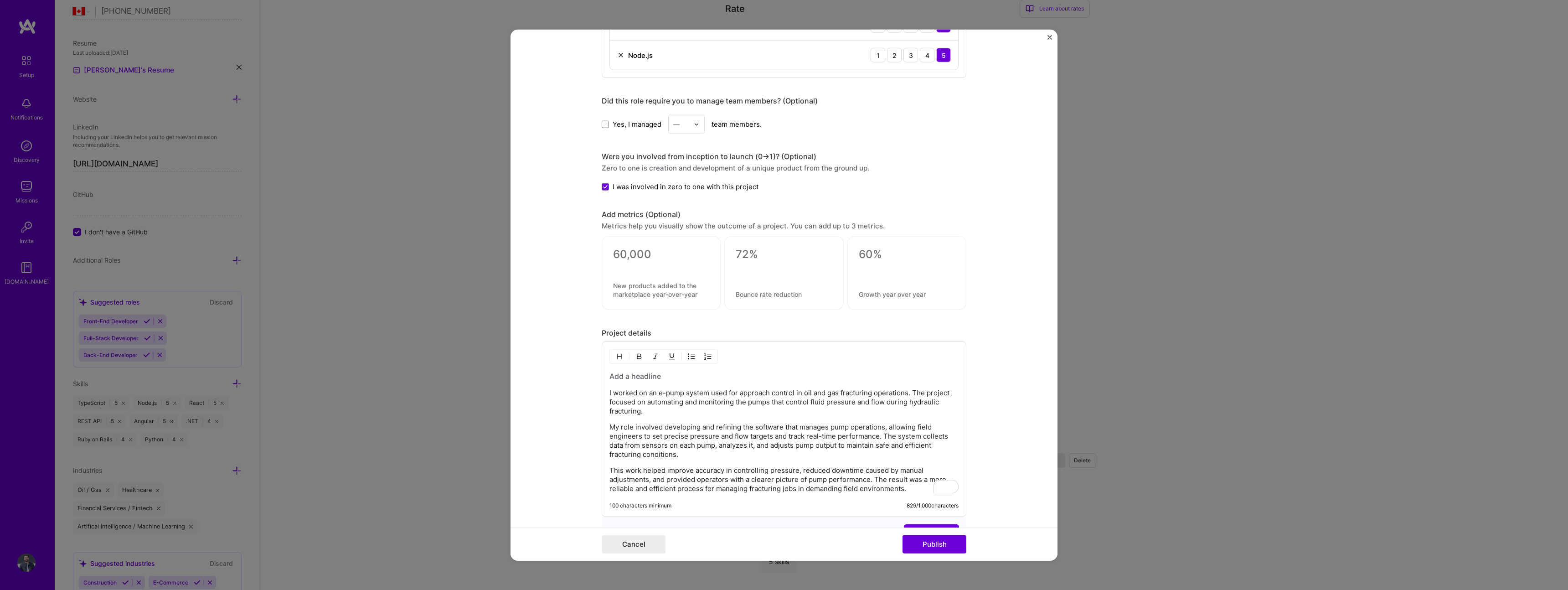
click at [709, 385] on div "I worked on an e-pump system used for approach control in oil and gas fracturin…" at bounding box center [784, 432] width 349 height 122
click at [709, 376] on h3 "To enrich screen reader interactions, please activate Accessibility in Grammarl…" at bounding box center [784, 376] width 349 height 10
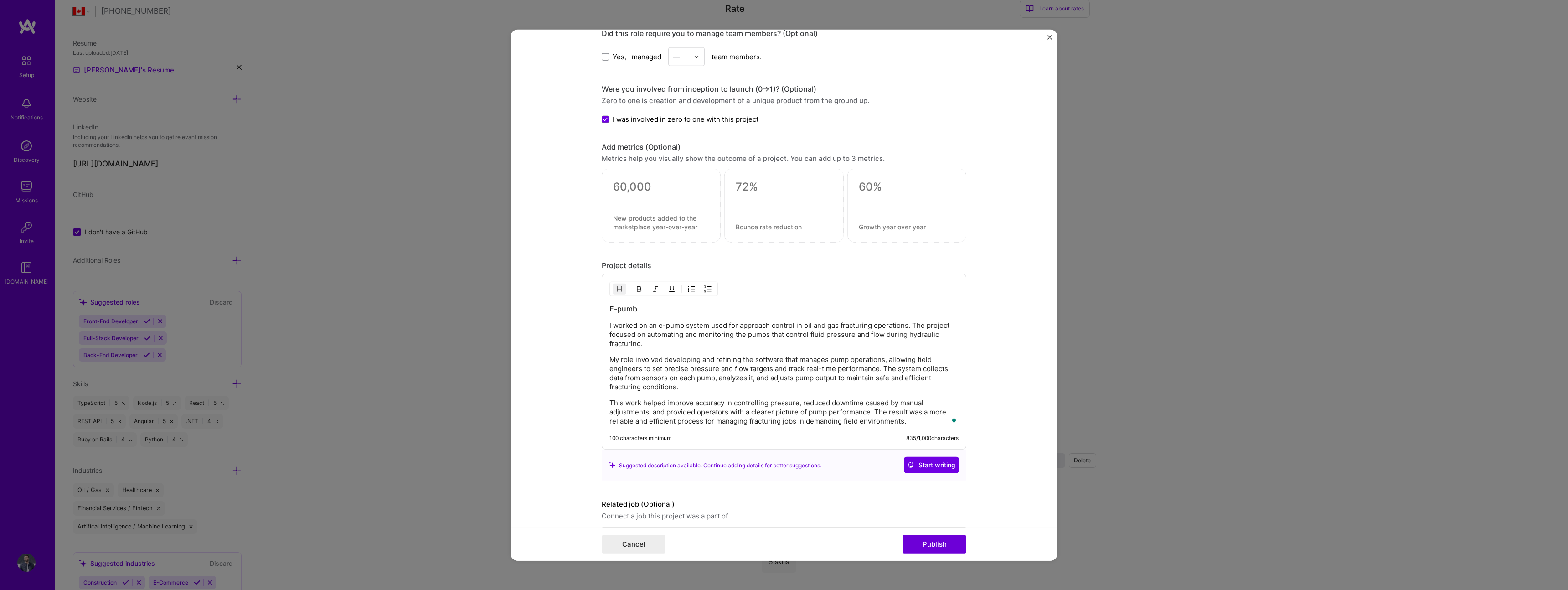
scroll to position [711, 0]
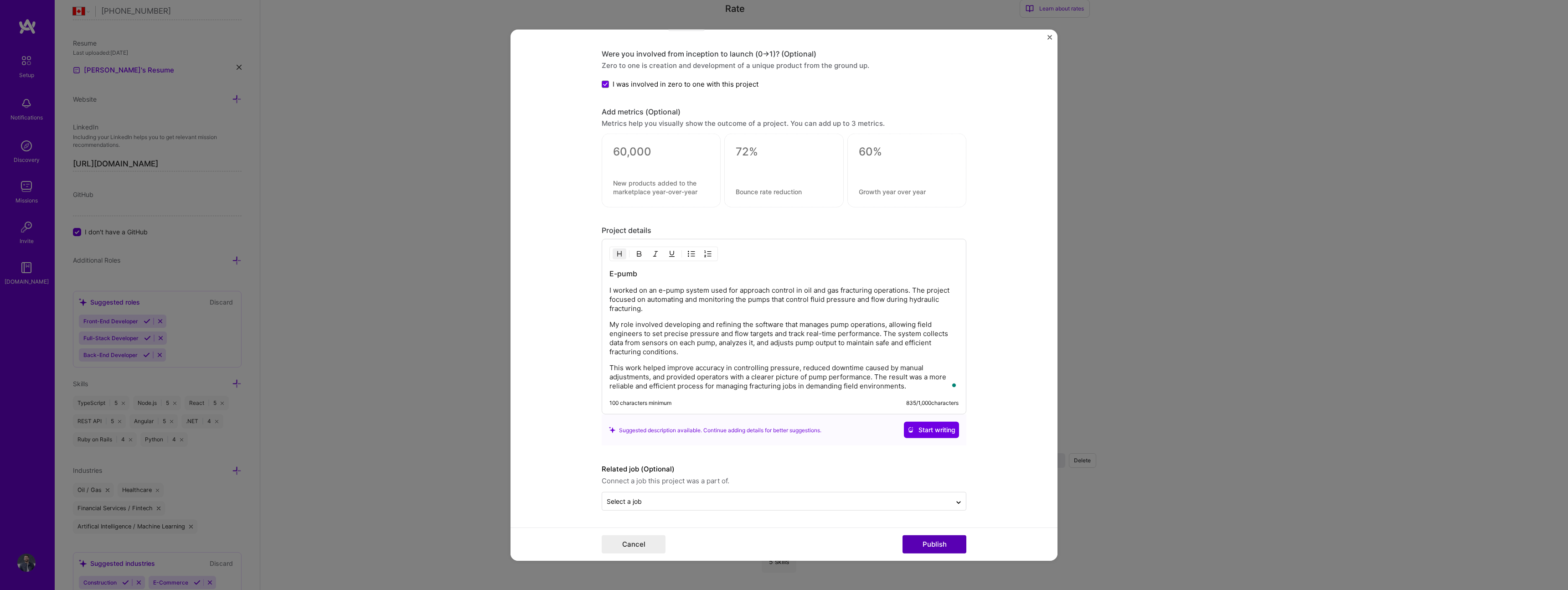
click at [924, 548] on button "Publish" at bounding box center [935, 543] width 64 height 18
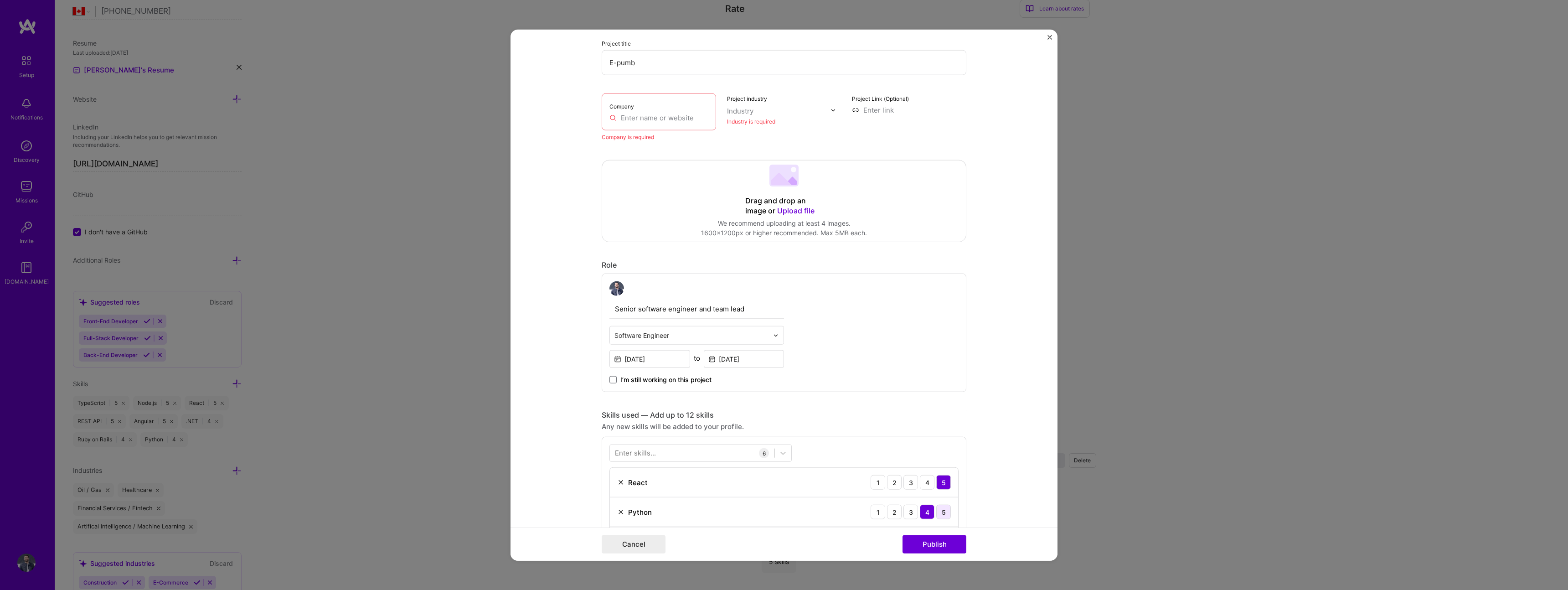
scroll to position [19, 0]
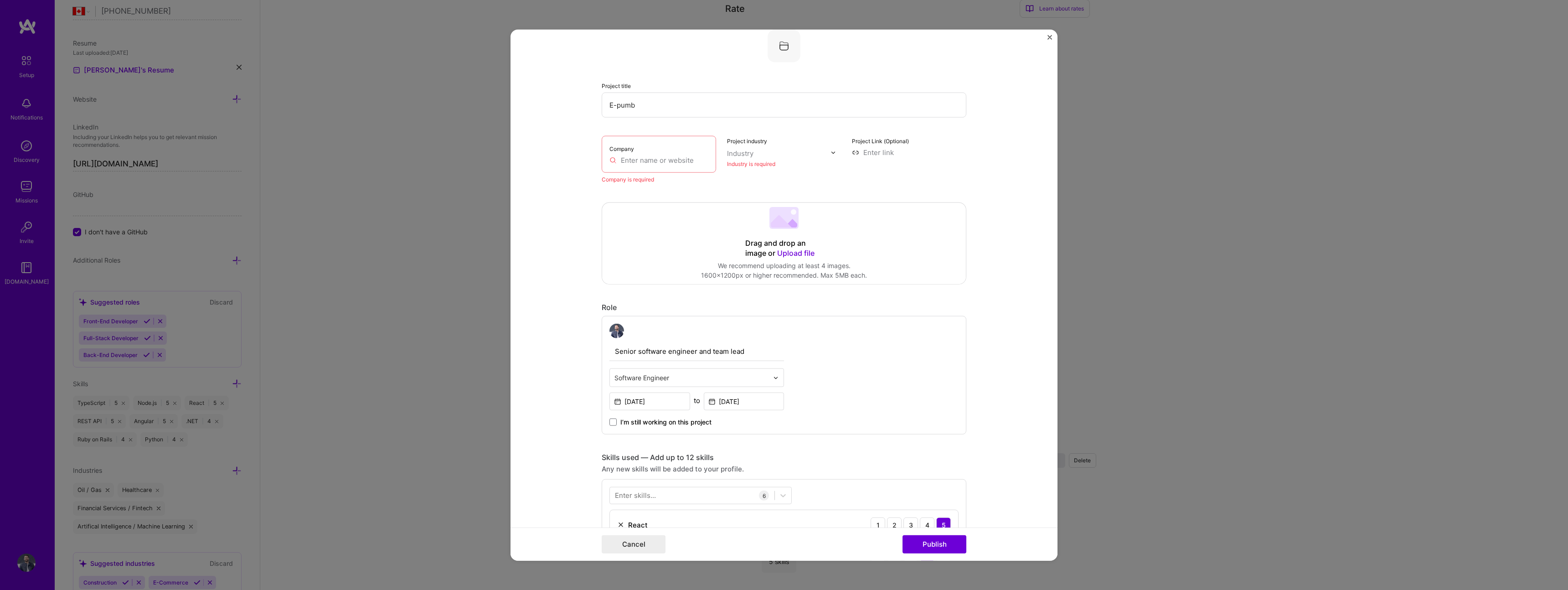
click at [666, 164] on div "Company" at bounding box center [659, 154] width 115 height 37
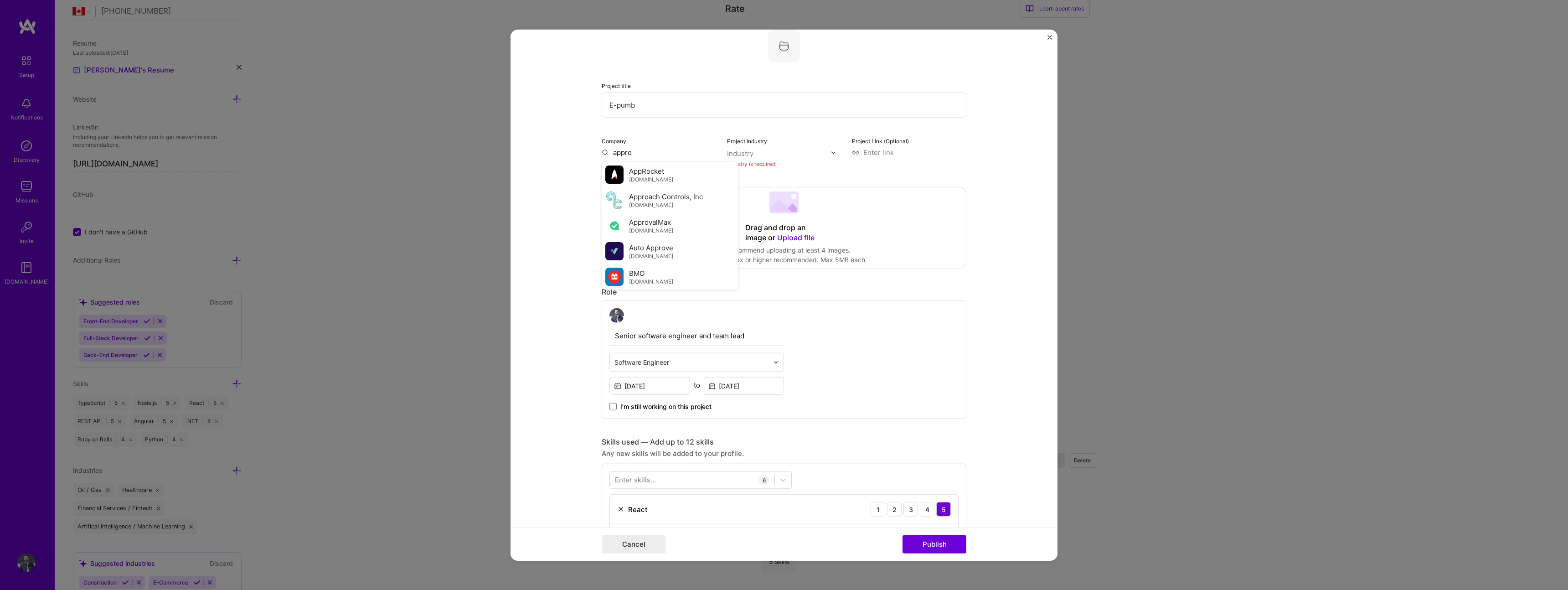
click at [658, 207] on span "[DOMAIN_NAME]" at bounding box center [650, 205] width 44 height 8
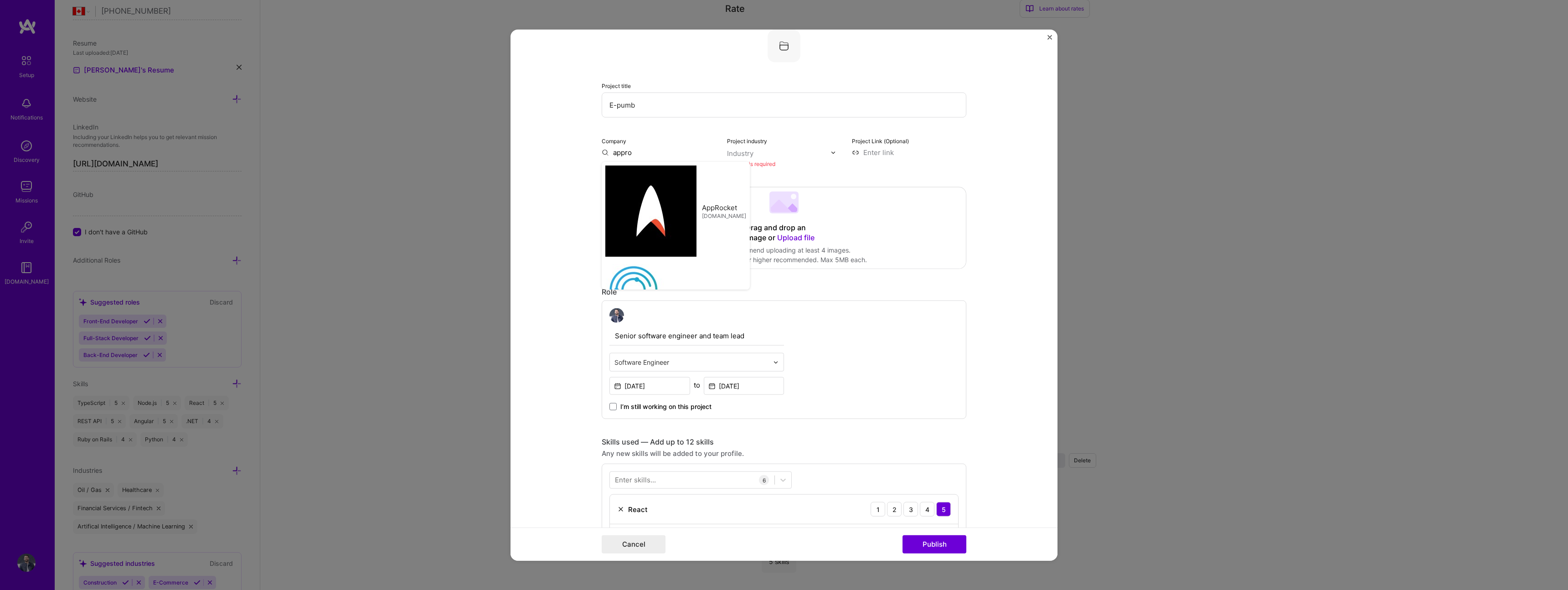
type input "Approach Controls, Inc"
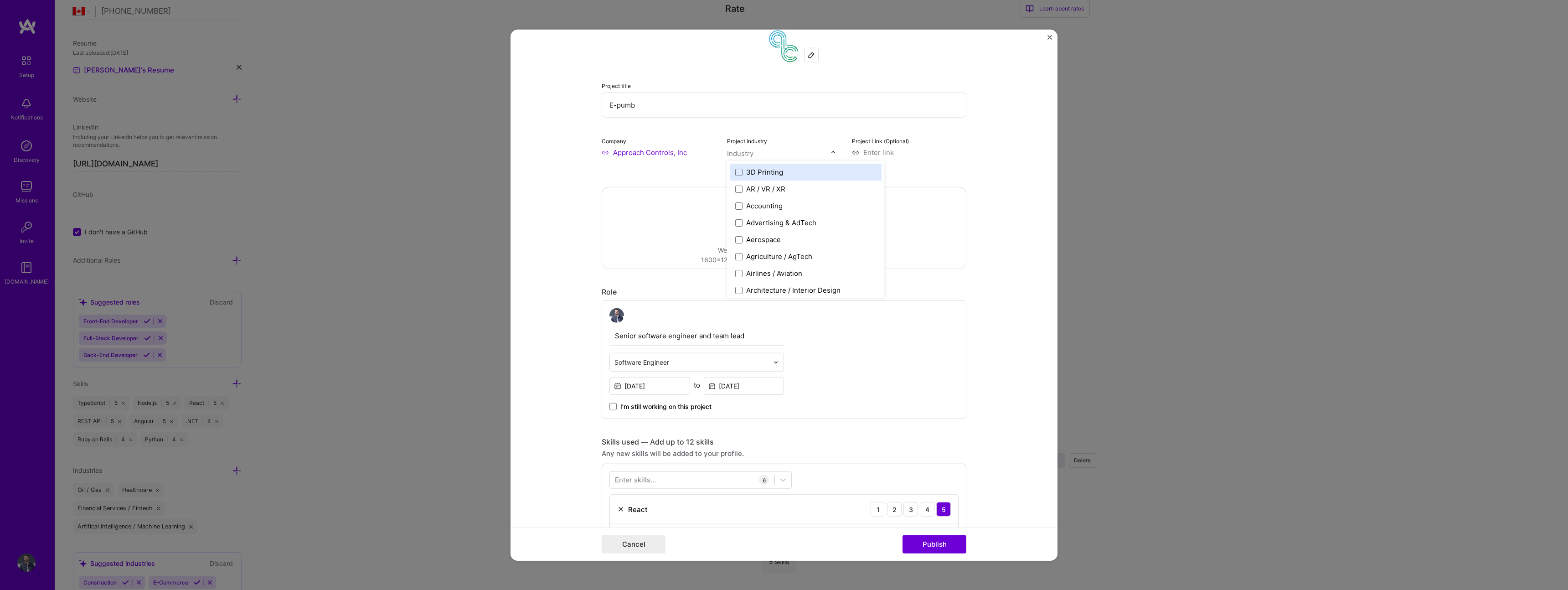
click at [772, 151] on input "text" at bounding box center [779, 153] width 104 height 9
type input "oil"
click at [765, 173] on div "Oil / Gas" at bounding box center [759, 172] width 27 height 9
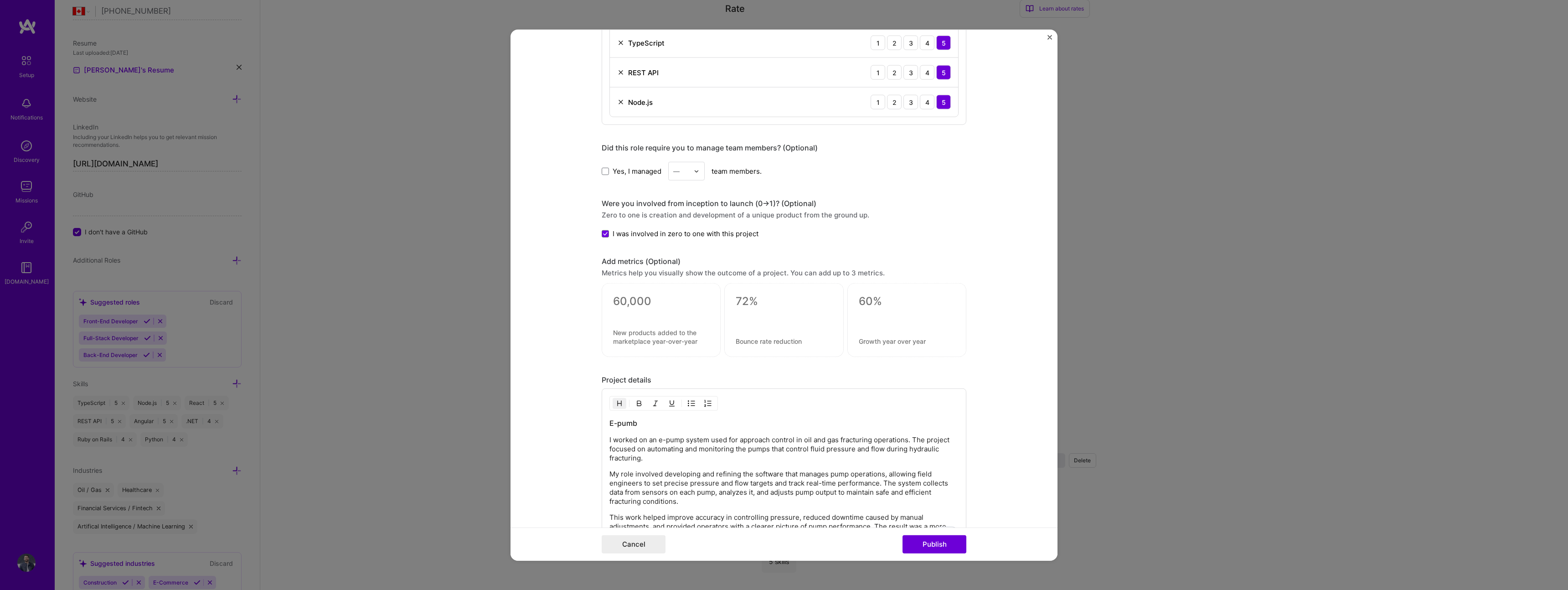
scroll to position [581, 0]
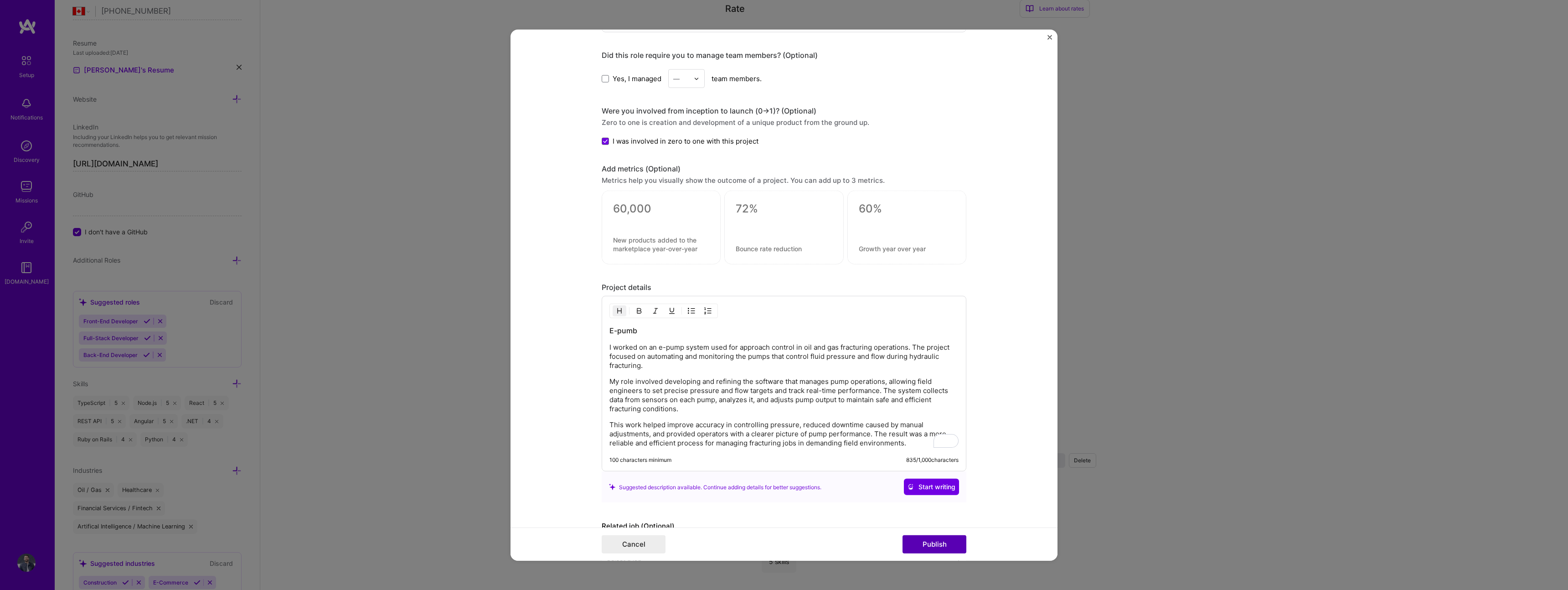
click at [950, 547] on button "Publish" at bounding box center [935, 543] width 64 height 18
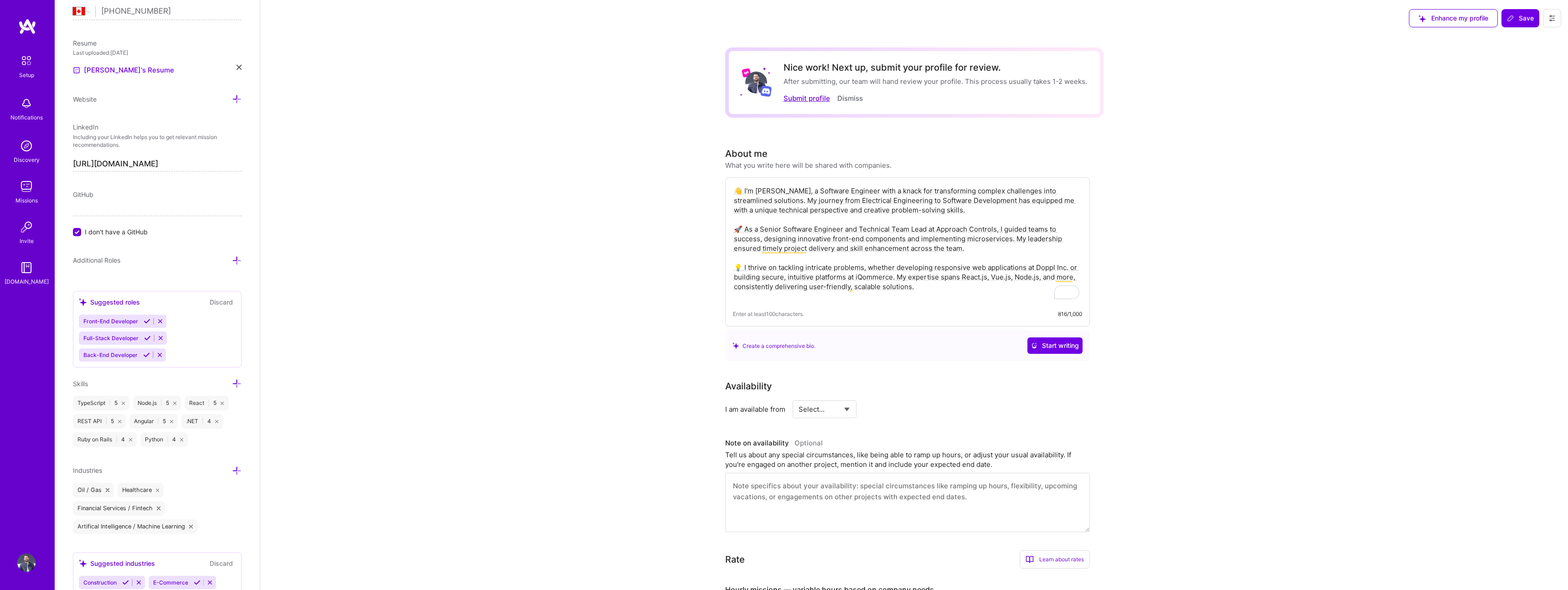
click at [814, 99] on button "Submit profile" at bounding box center [806, 98] width 46 height 9
